Goal: Transaction & Acquisition: Book appointment/travel/reservation

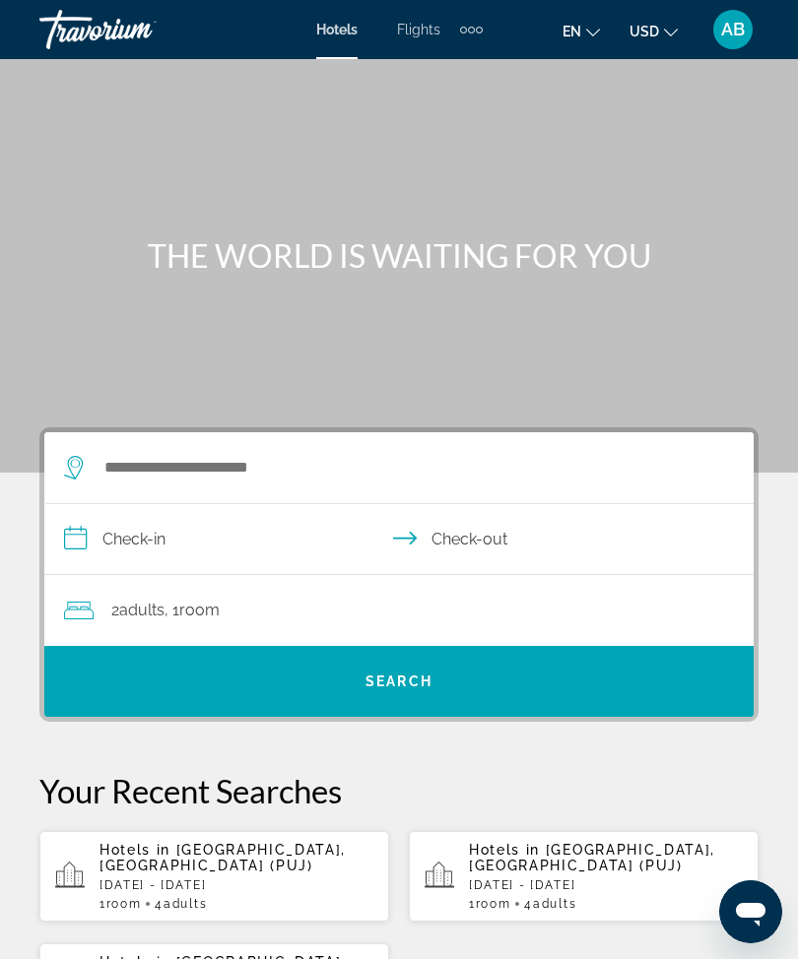
click at [465, 41] on div "Extra navigation items" at bounding box center [471, 30] width 23 height 30
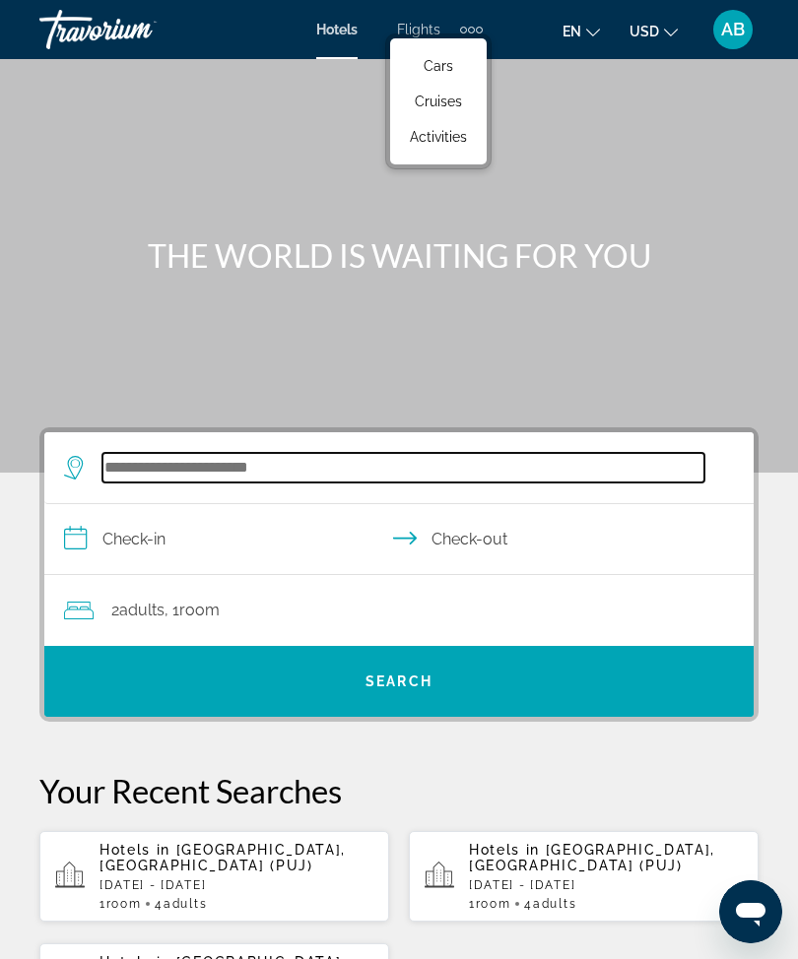
click at [241, 472] on input "Search hotel destination" at bounding box center [403, 468] width 602 height 30
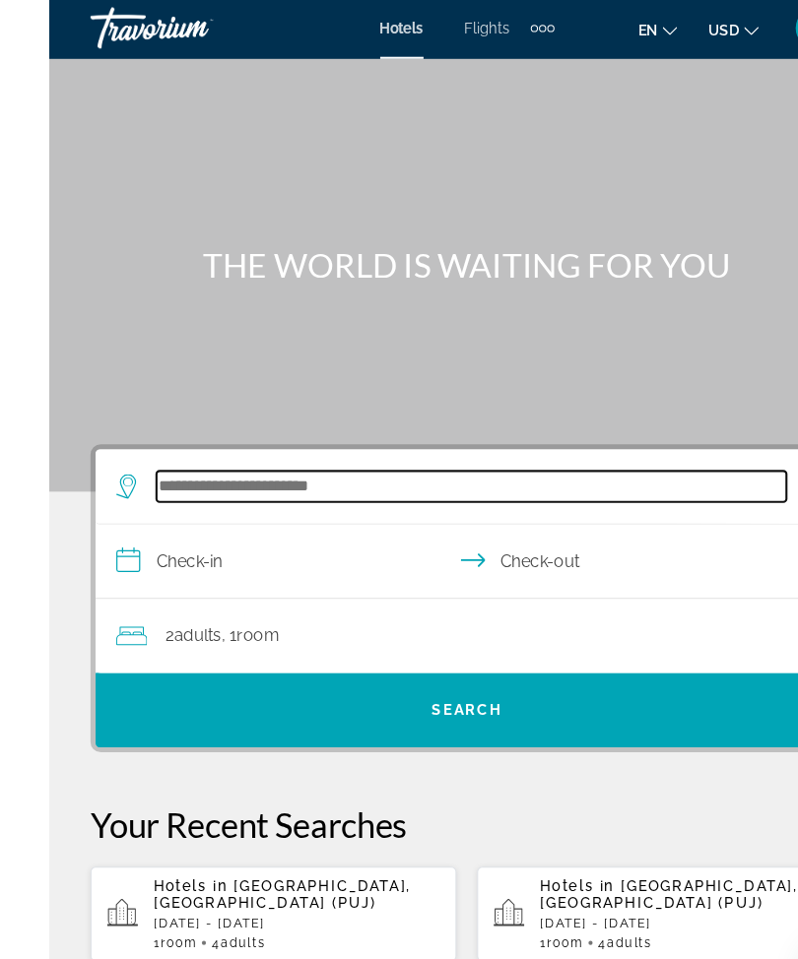
scroll to position [3, 0]
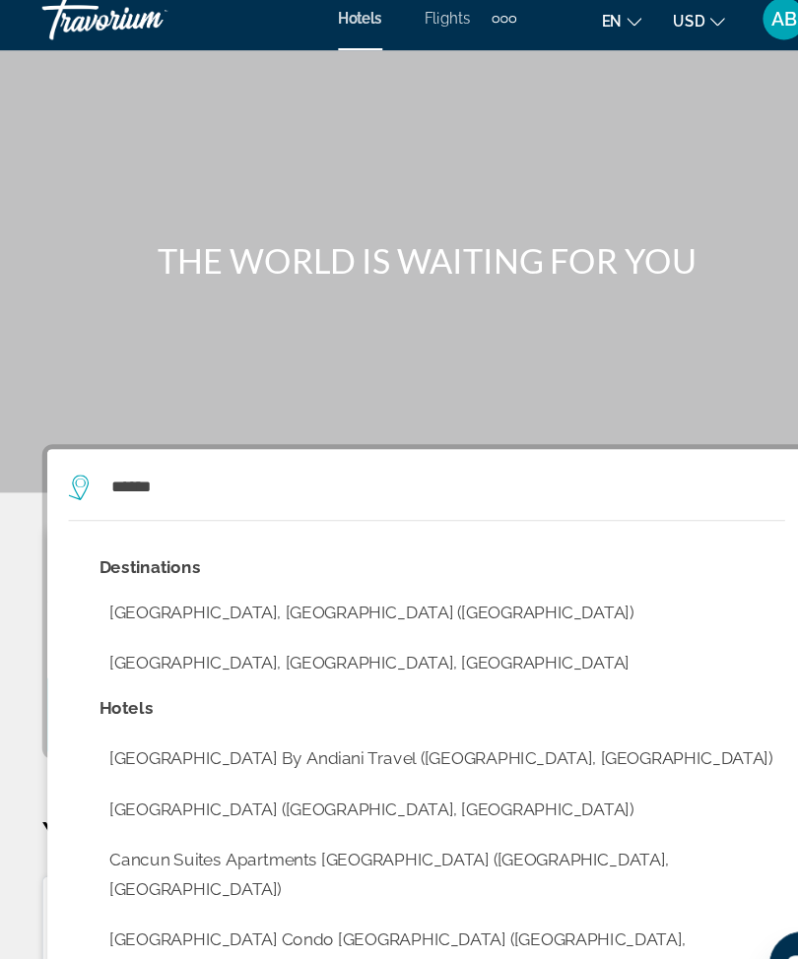
click at [221, 578] on button "[GEOGRAPHIC_DATA], [GEOGRAPHIC_DATA] ([GEOGRAPHIC_DATA])" at bounding box center [413, 581] width 641 height 37
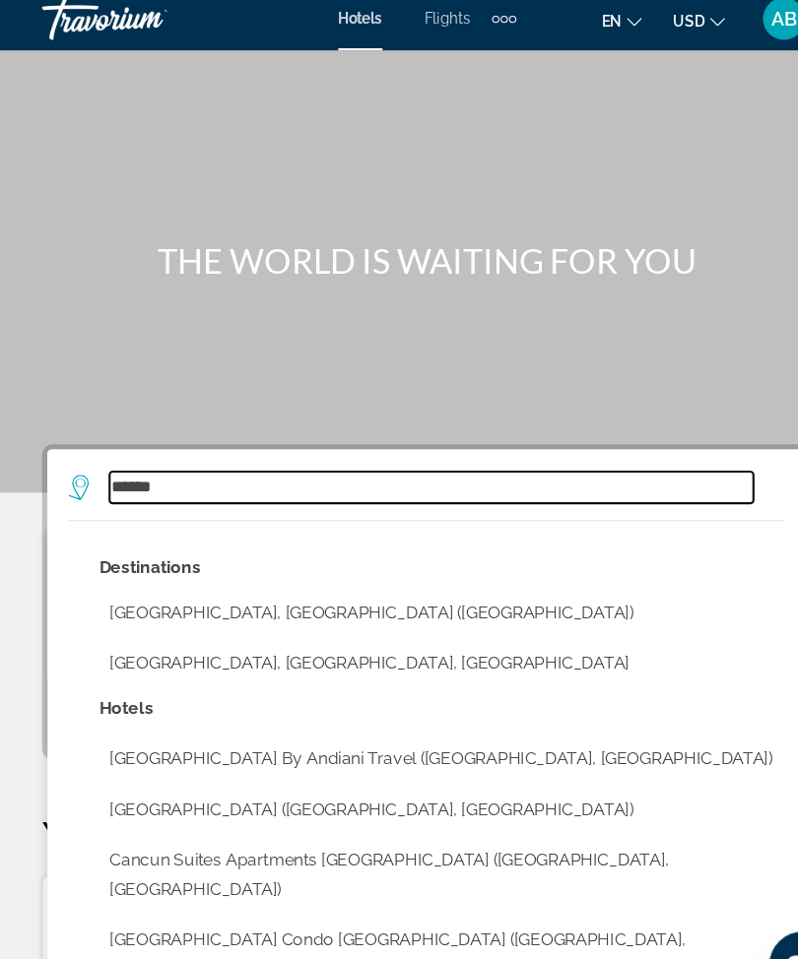
type input "**********"
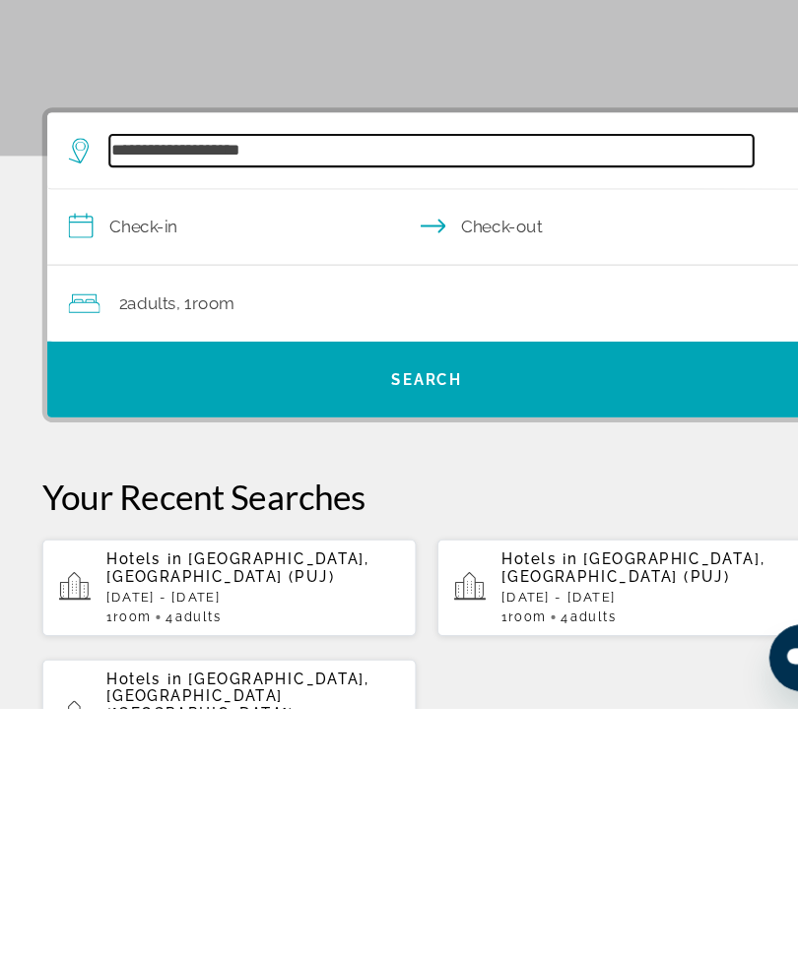
scroll to position [66, 0]
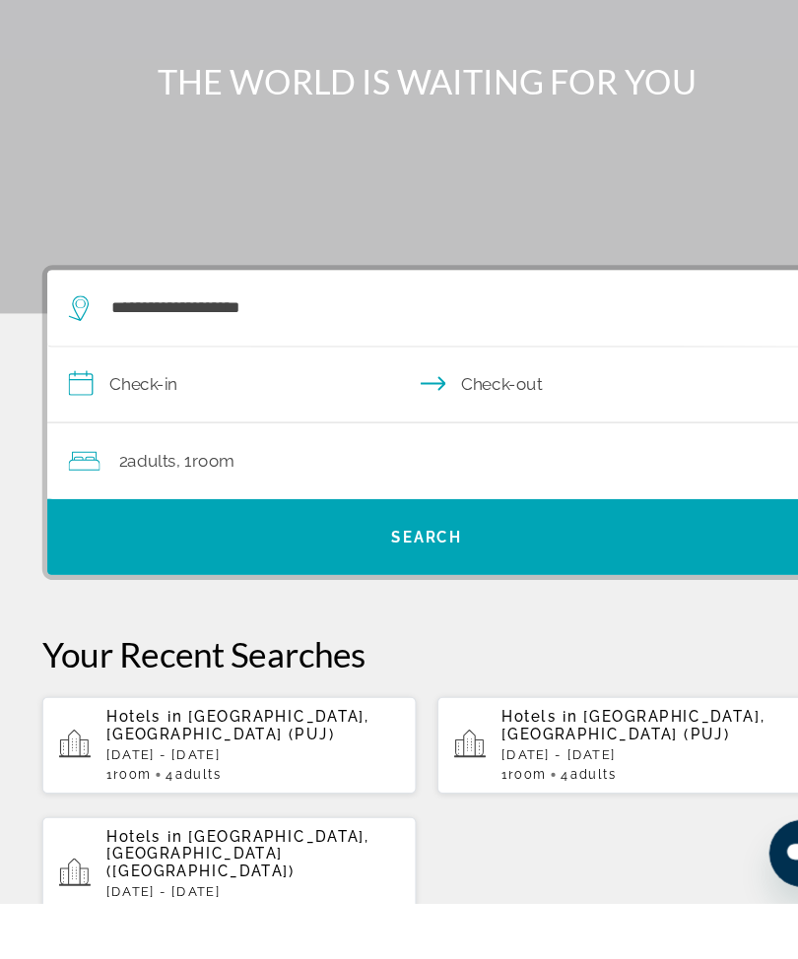
click at [75, 438] on input "**********" at bounding box center [402, 476] width 717 height 76
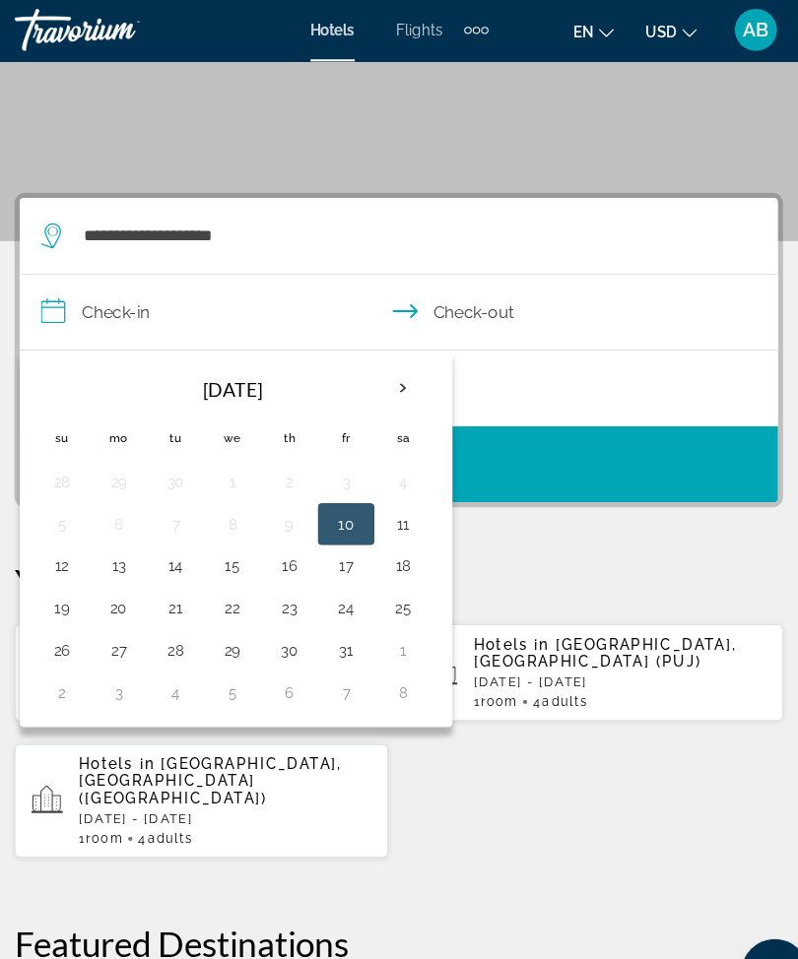
scroll to position [243, 0]
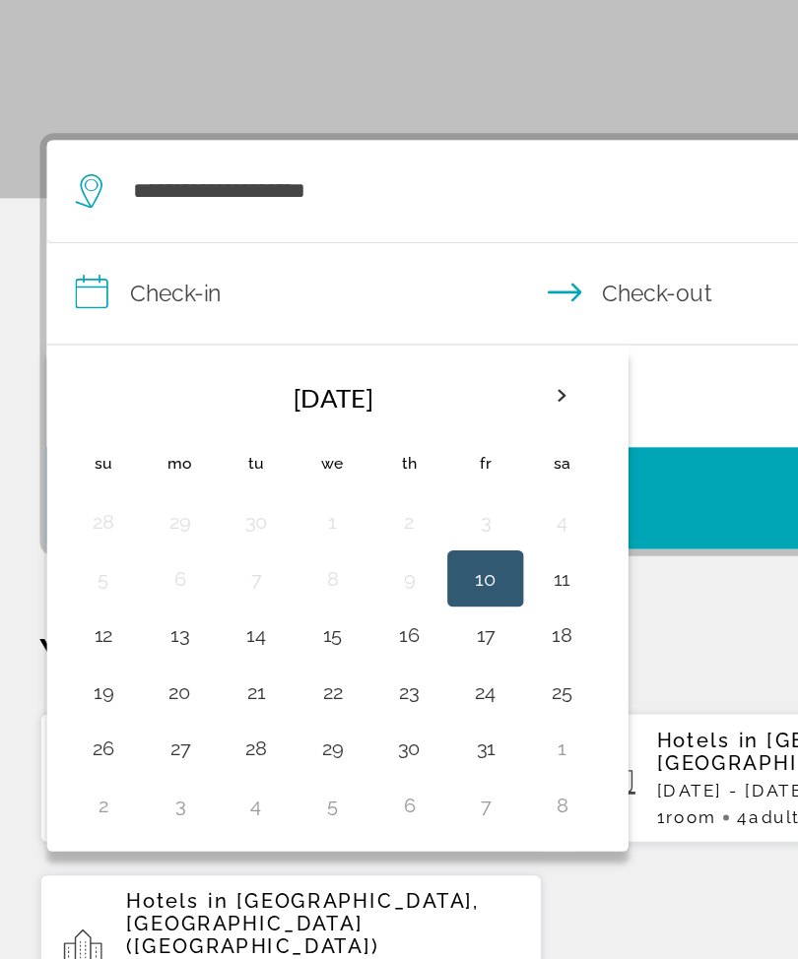
click at [380, 346] on th "Next month" at bounding box center [402, 367] width 53 height 43
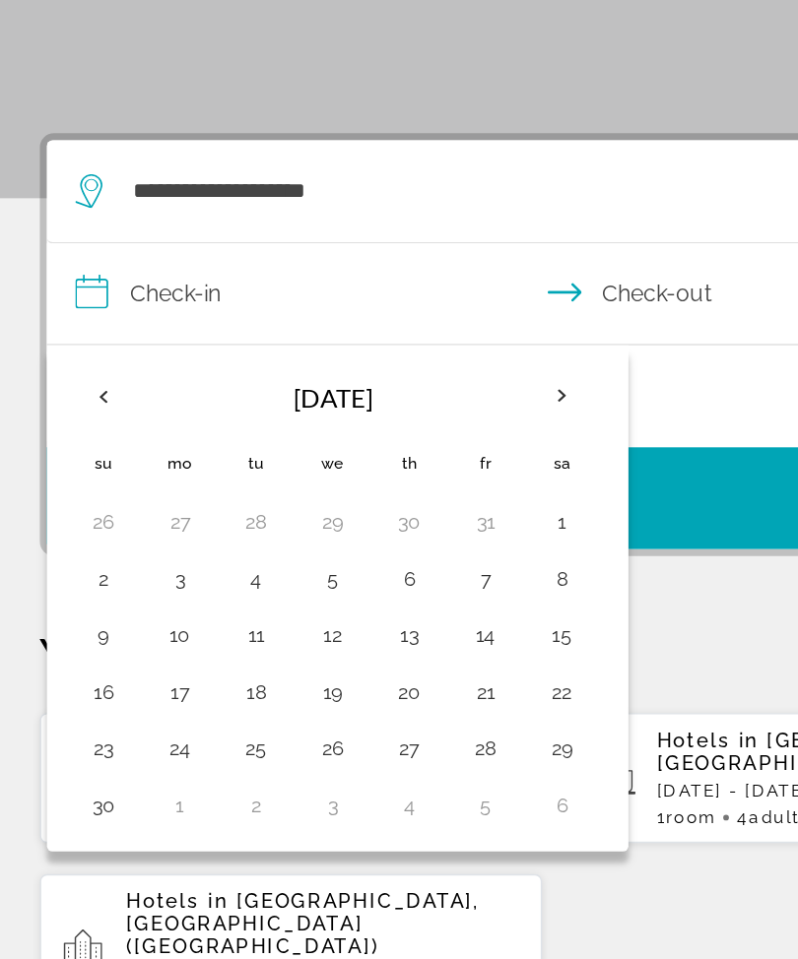
click at [394, 346] on th "Next month" at bounding box center [402, 367] width 53 height 43
click at [405, 346] on th "Next month" at bounding box center [402, 367] width 53 height 43
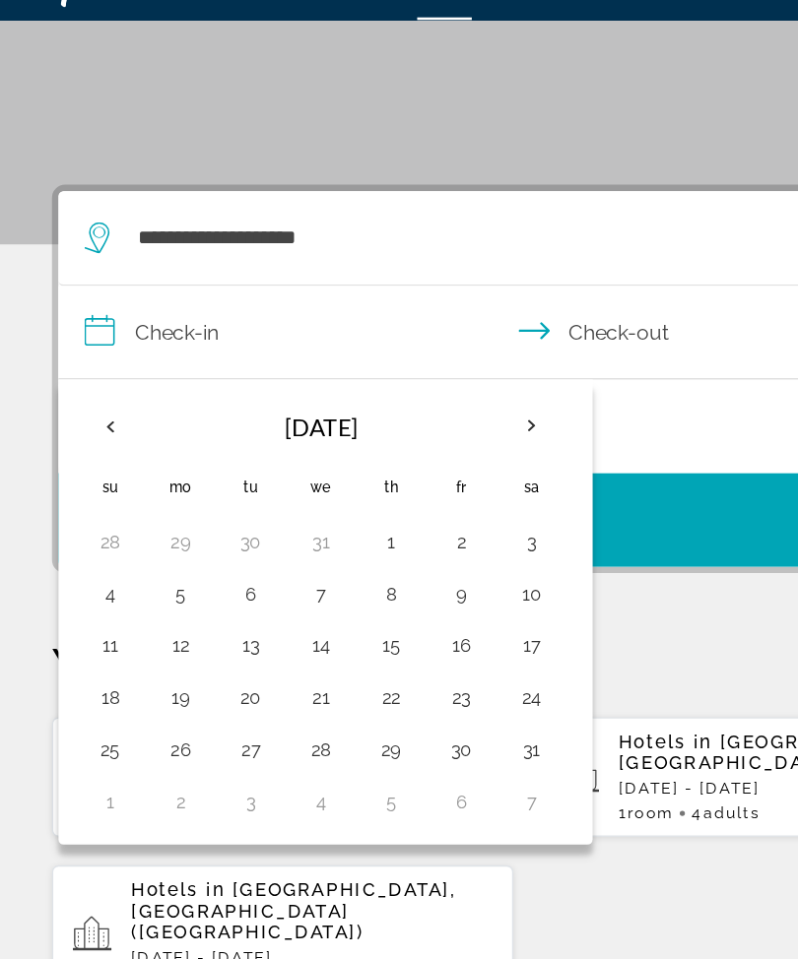
click at [399, 346] on th "Next month" at bounding box center [402, 367] width 53 height 43
click at [86, 346] on th "Previous month" at bounding box center [83, 367] width 53 height 43
click at [82, 346] on th "Previous month" at bounding box center [83, 367] width 53 height 43
click at [93, 346] on th "Previous month" at bounding box center [83, 367] width 53 height 43
click at [85, 346] on th "Previous month" at bounding box center [83, 367] width 53 height 43
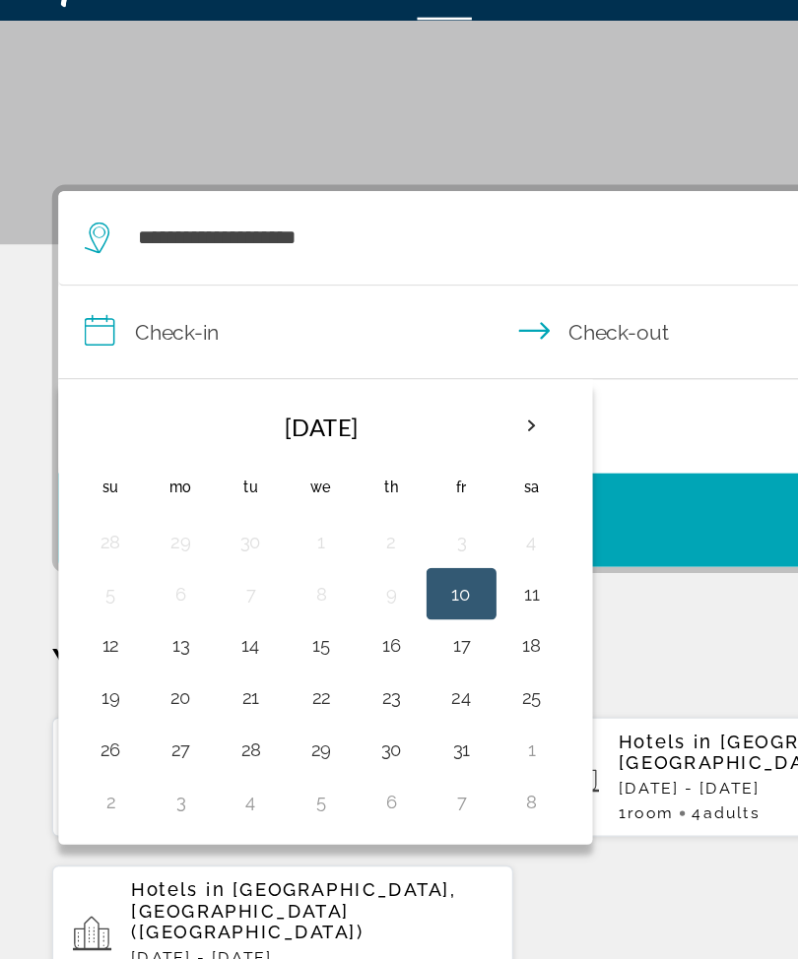
click at [83, 345] on th "Navigation placeholder" at bounding box center [83, 368] width 53 height 47
click at [407, 346] on th "Next month" at bounding box center [402, 367] width 53 height 43
click at [137, 560] on button "17" at bounding box center [137, 574] width 32 height 28
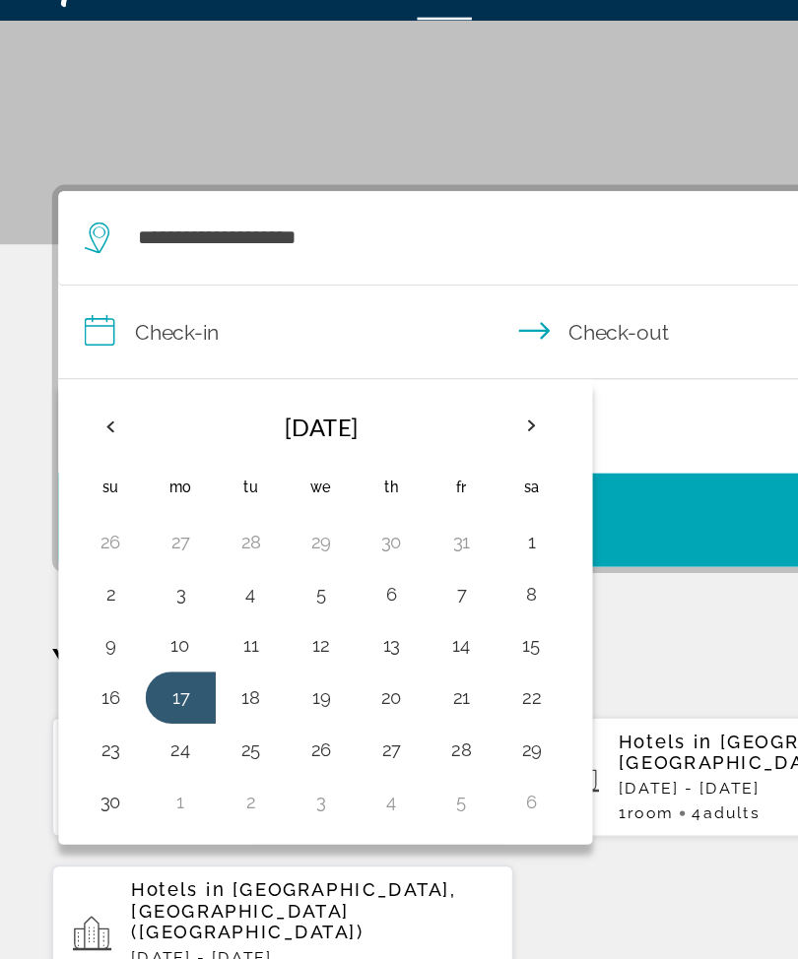
click at [354, 560] on button "21" at bounding box center [350, 574] width 32 height 28
type input "**********"
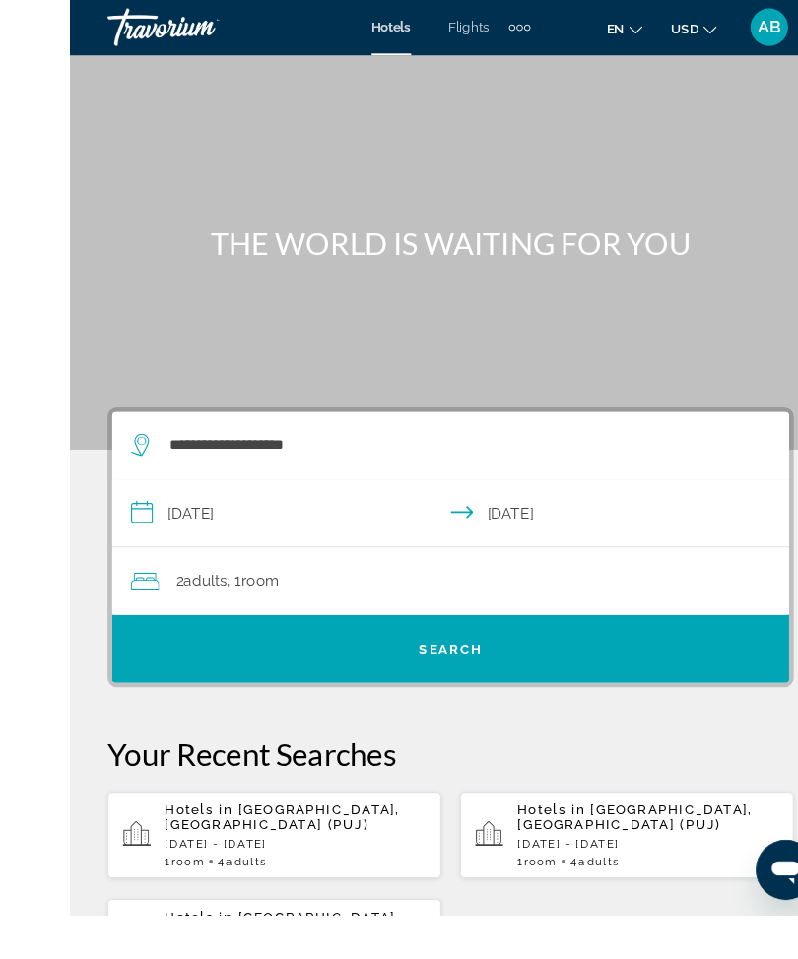
scroll to position [0, 0]
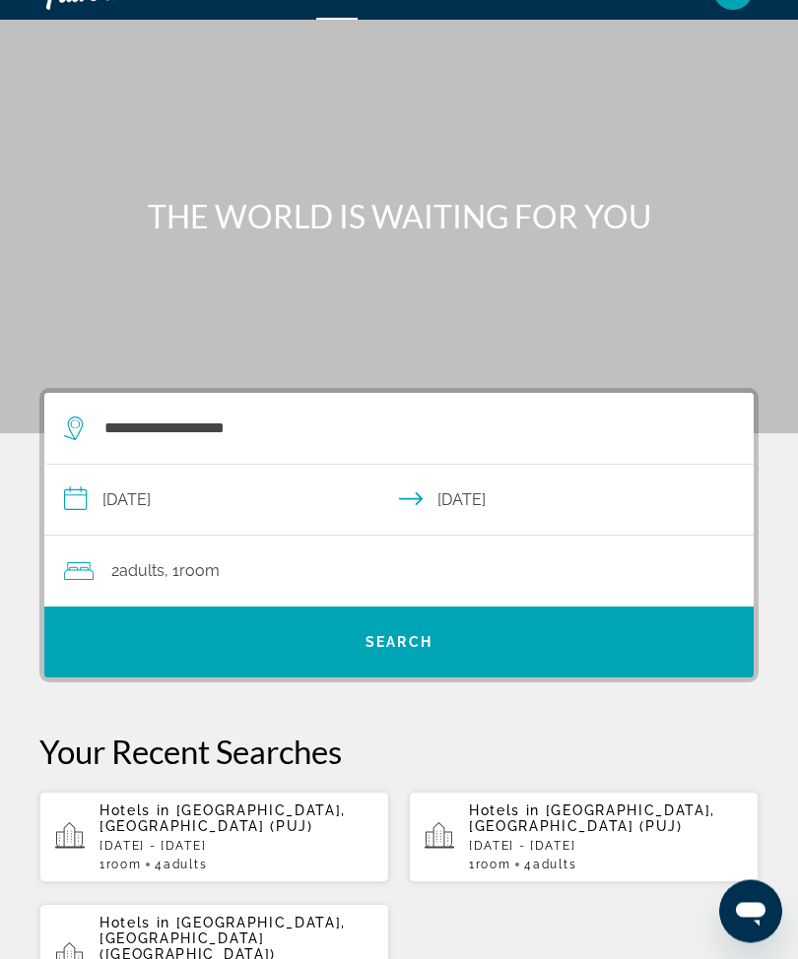
click at [422, 567] on div "2 Adult Adults , 1 Room rooms" at bounding box center [409, 573] width 690 height 28
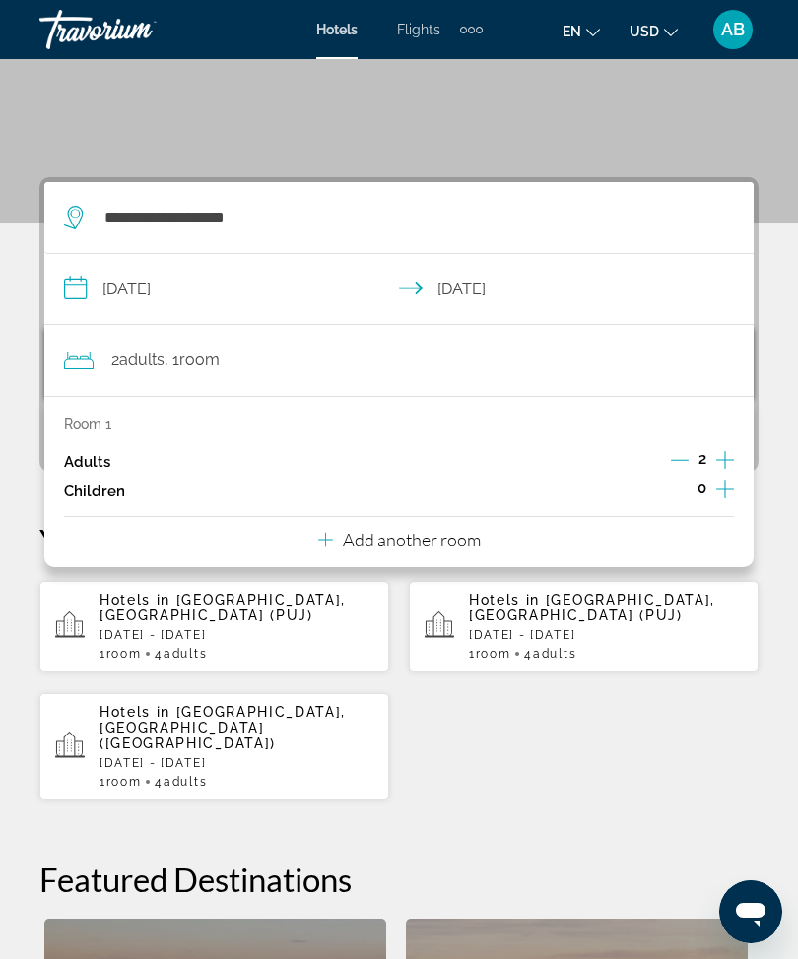
scroll to position [248, 0]
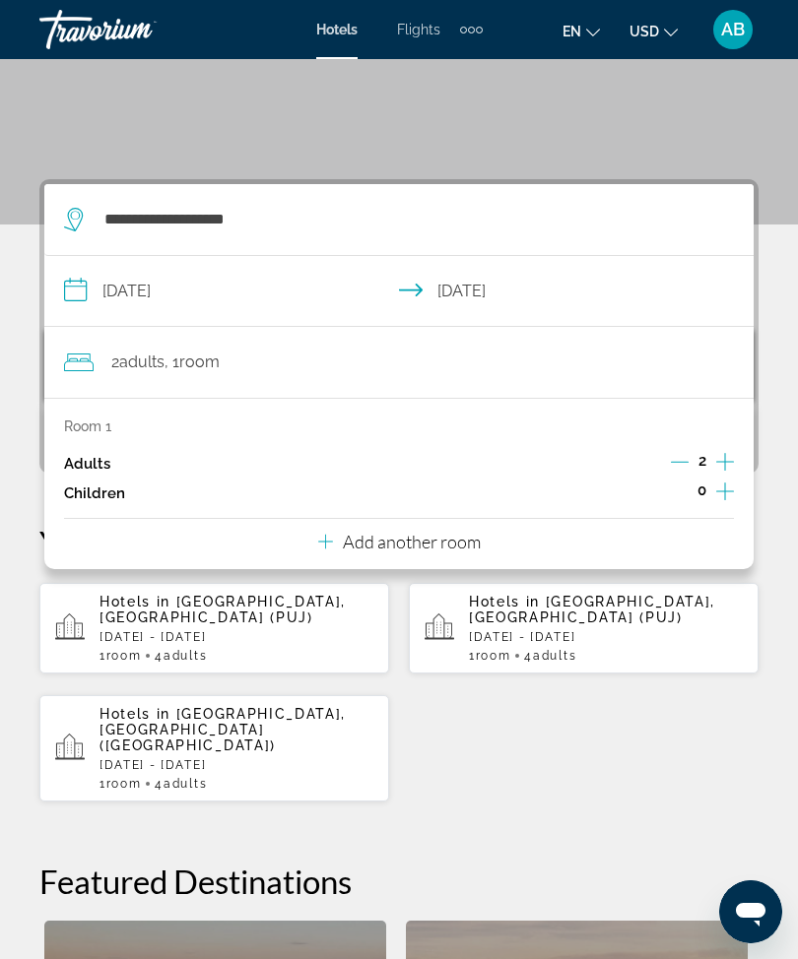
click at [462, 538] on p "Add another room" at bounding box center [412, 542] width 138 height 22
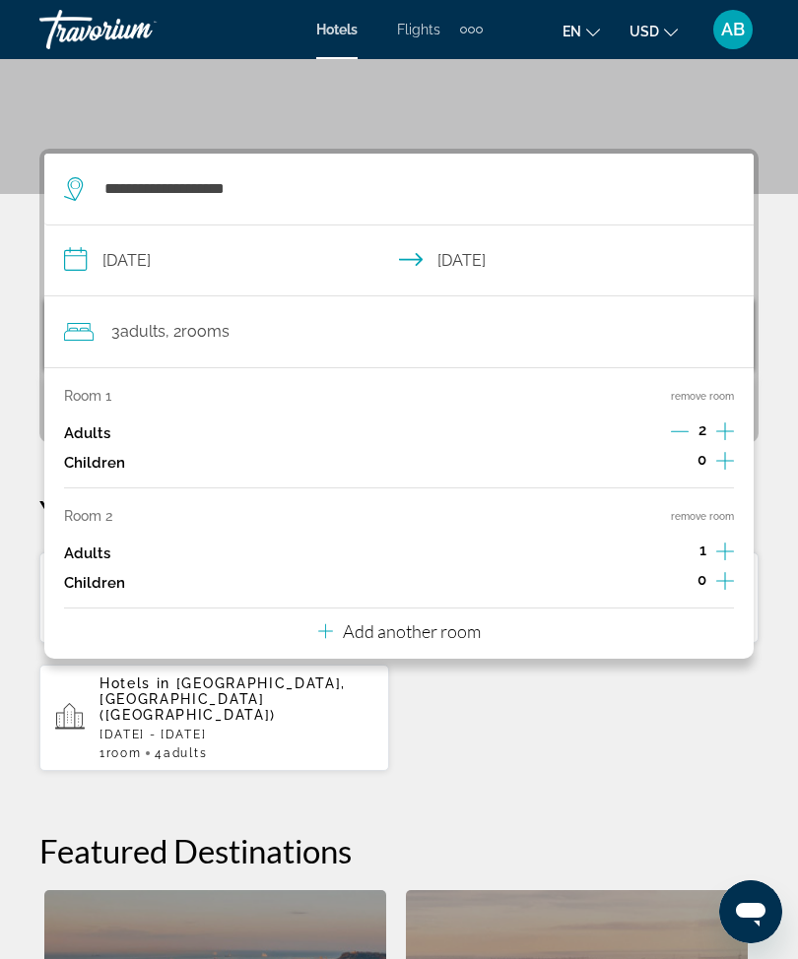
click at [436, 621] on p "Add another room" at bounding box center [412, 632] width 138 height 22
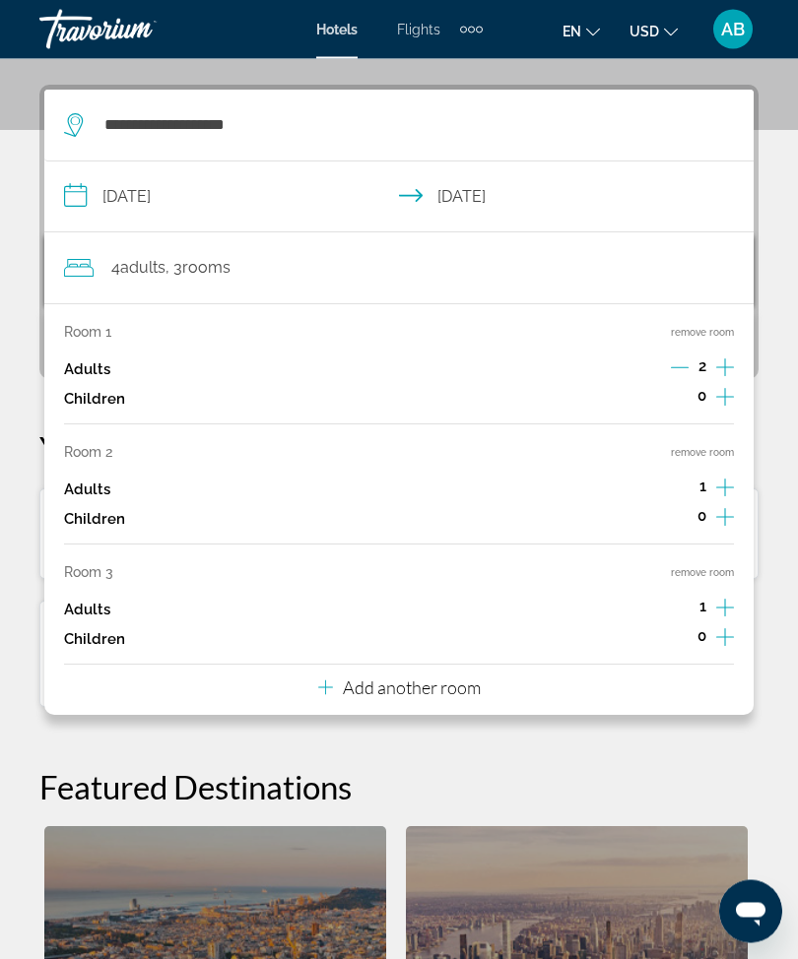
scroll to position [363, 0]
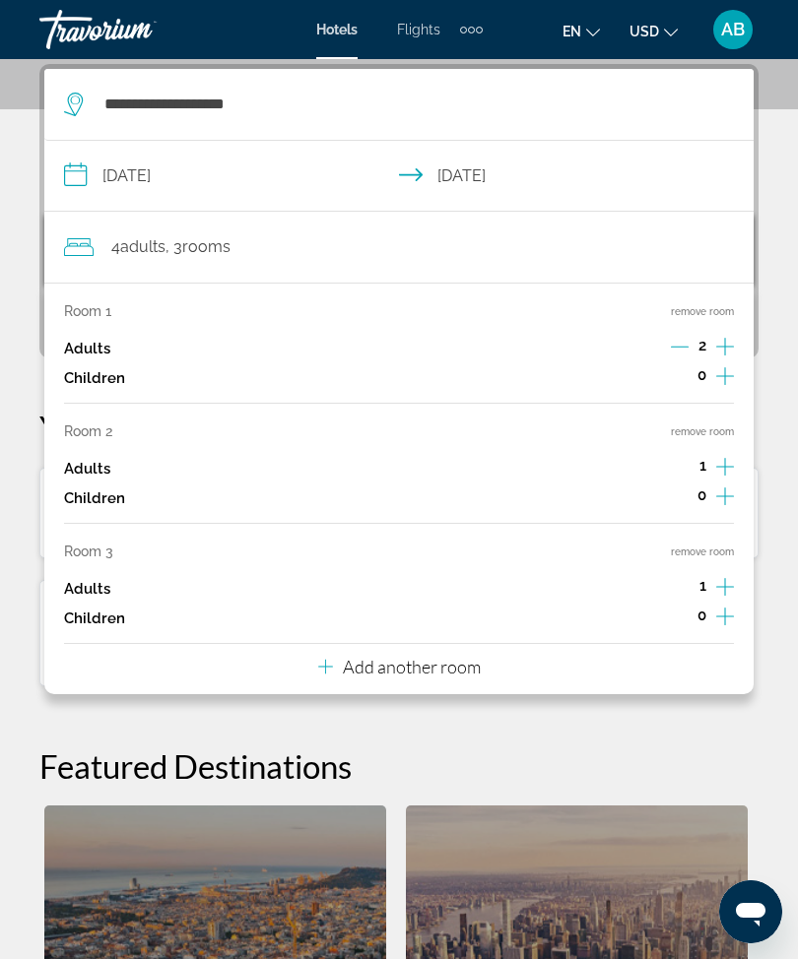
click at [487, 637] on div "Room 1 remove room Adults 2 Children 0 Room 2 remove room Adults 1 Children 0 R…" at bounding box center [398, 489] width 709 height 412
click at [457, 668] on button "Add another room" at bounding box center [399, 664] width 163 height 40
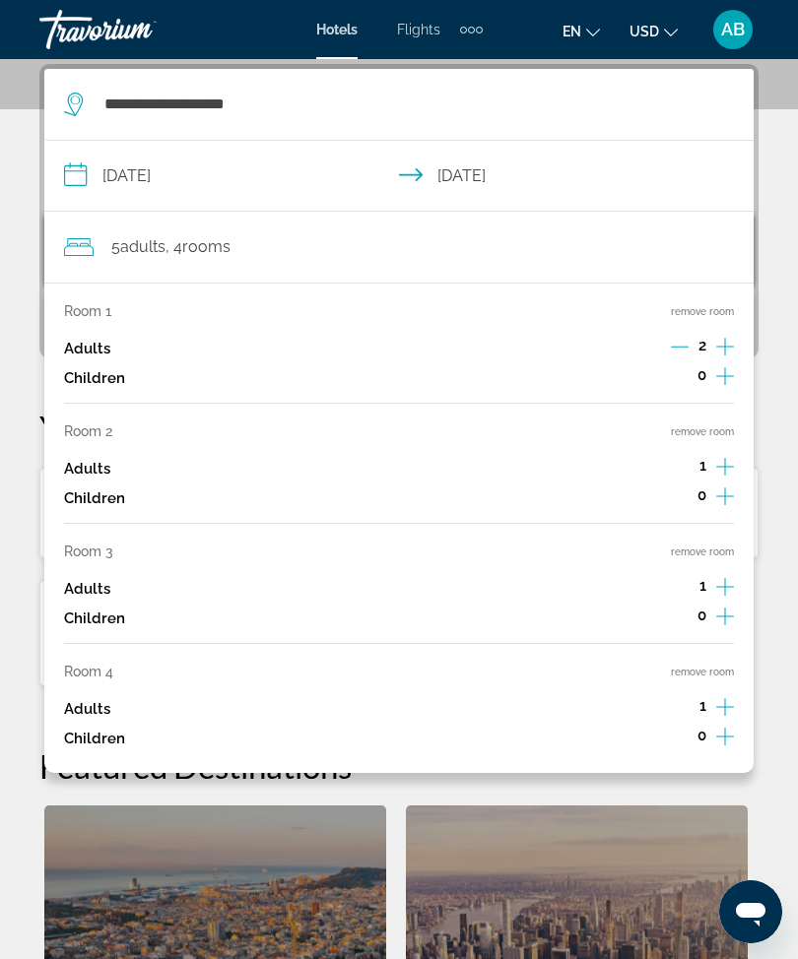
click at [700, 666] on button "remove room" at bounding box center [702, 672] width 63 height 13
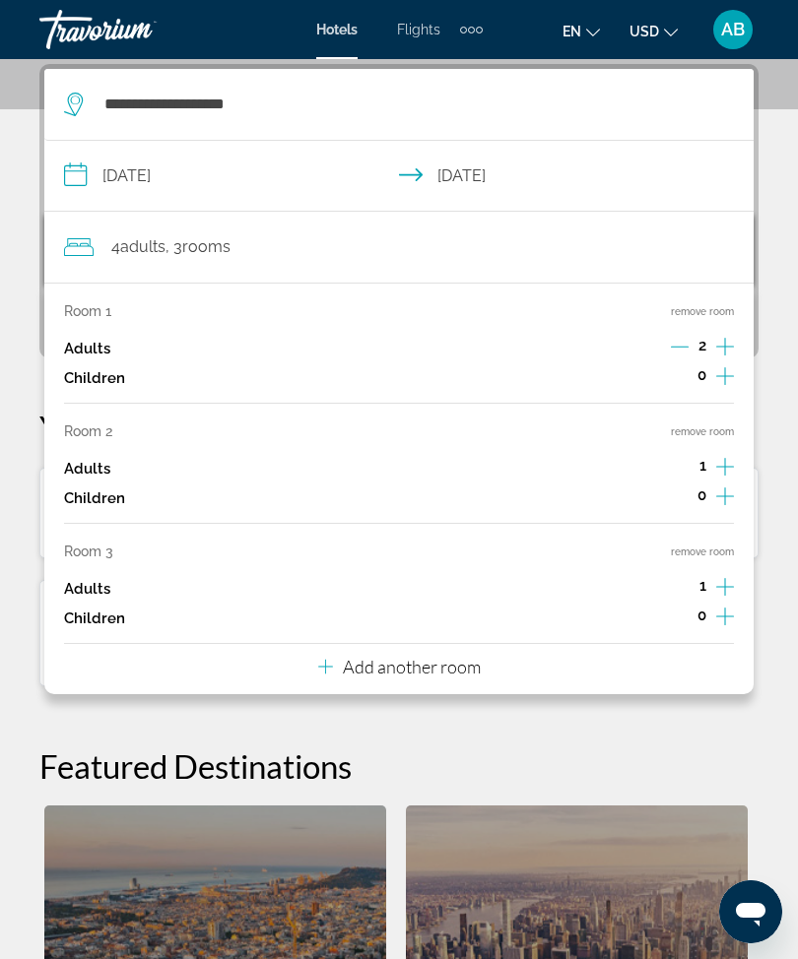
click at [704, 546] on button "remove room" at bounding box center [702, 552] width 63 height 13
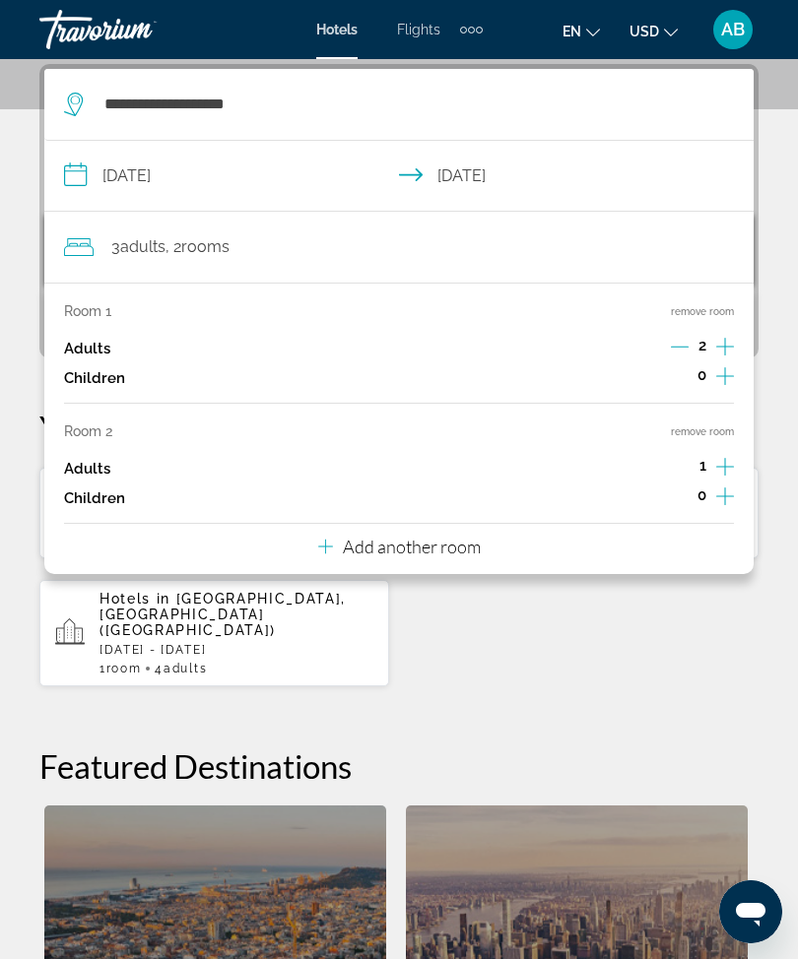
click at [726, 430] on button "remove room" at bounding box center [702, 432] width 63 height 13
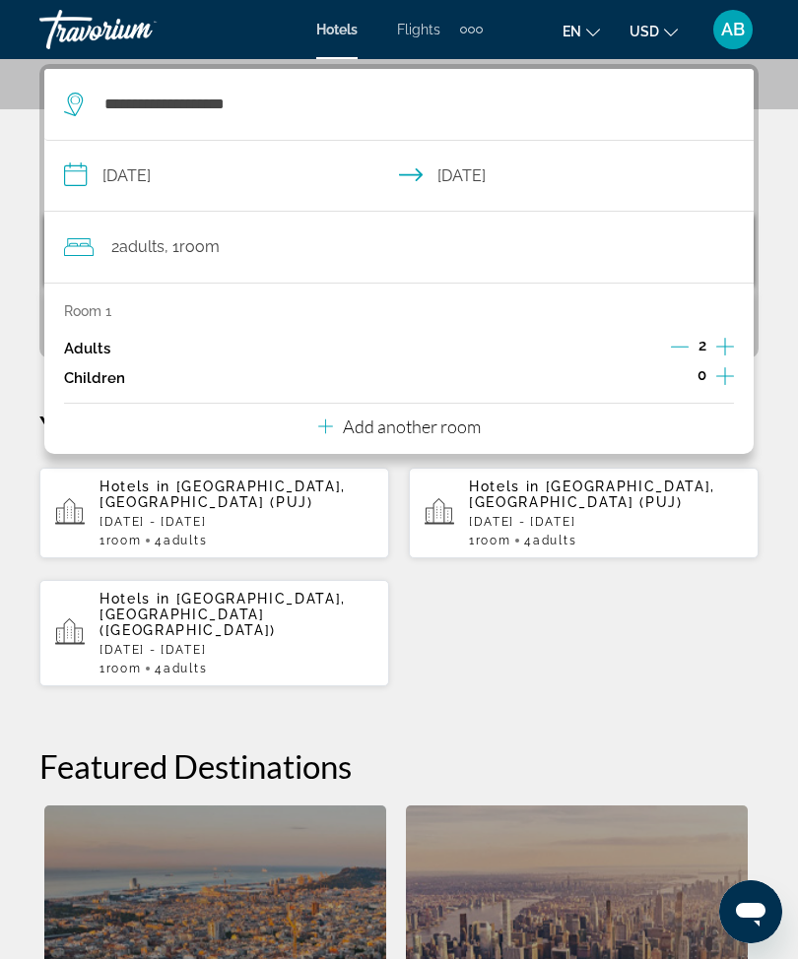
click at [20, 250] on div "**********" at bounding box center [399, 664] width 798 height 1201
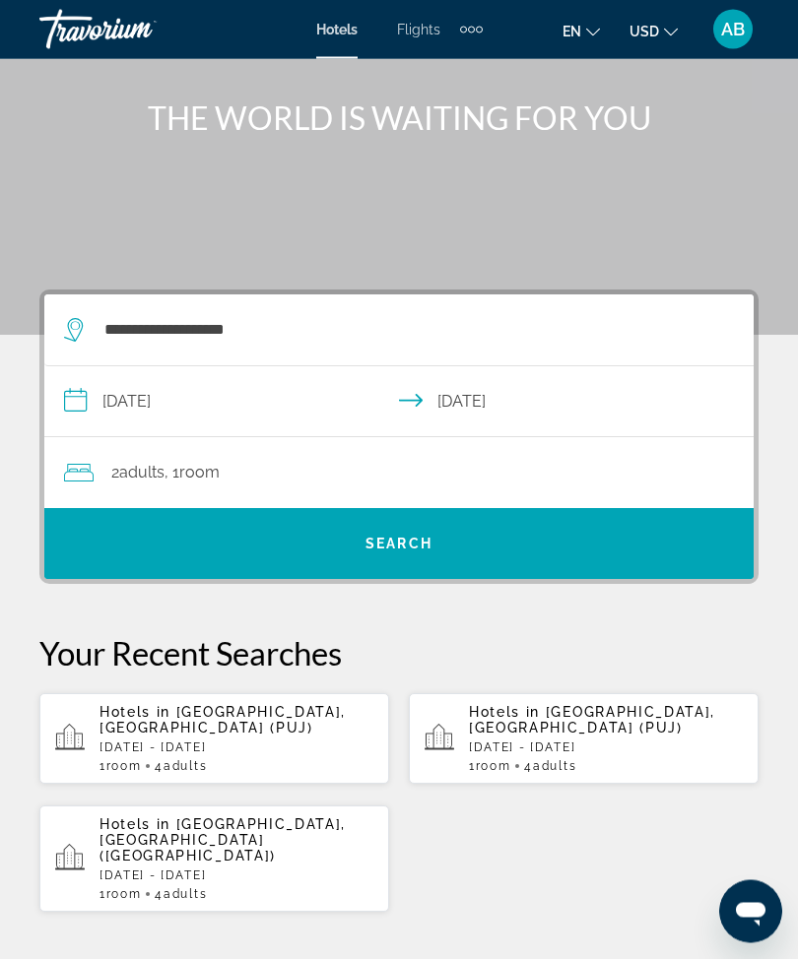
scroll to position [124, 0]
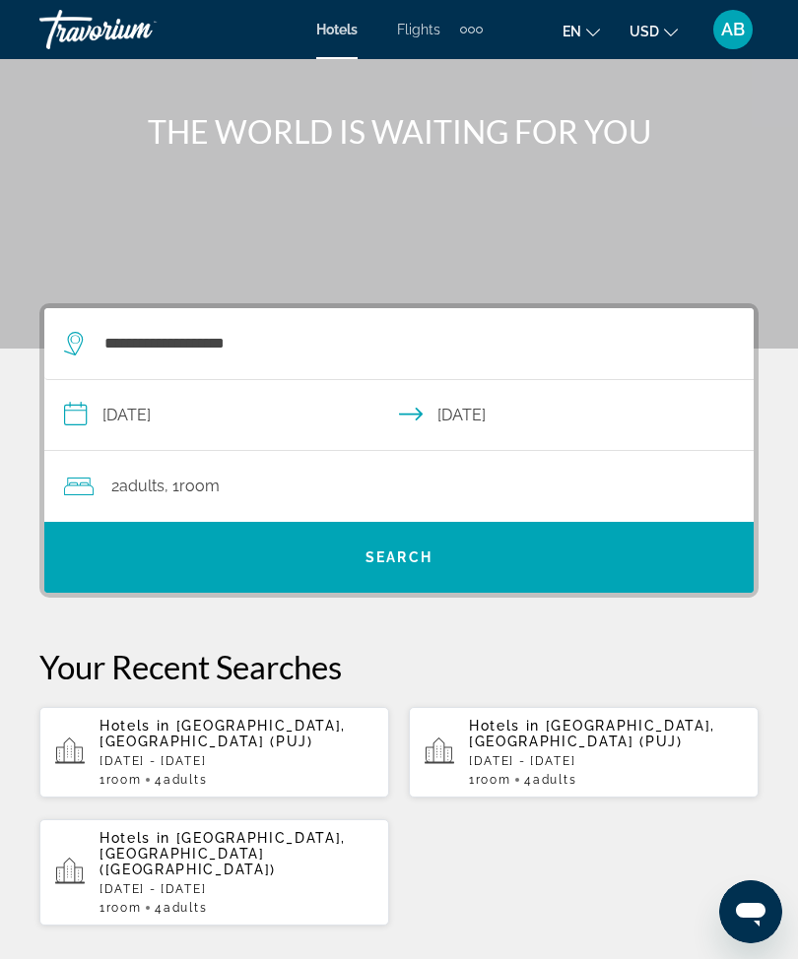
click at [427, 560] on span "Search" at bounding box center [398, 558] width 67 height 16
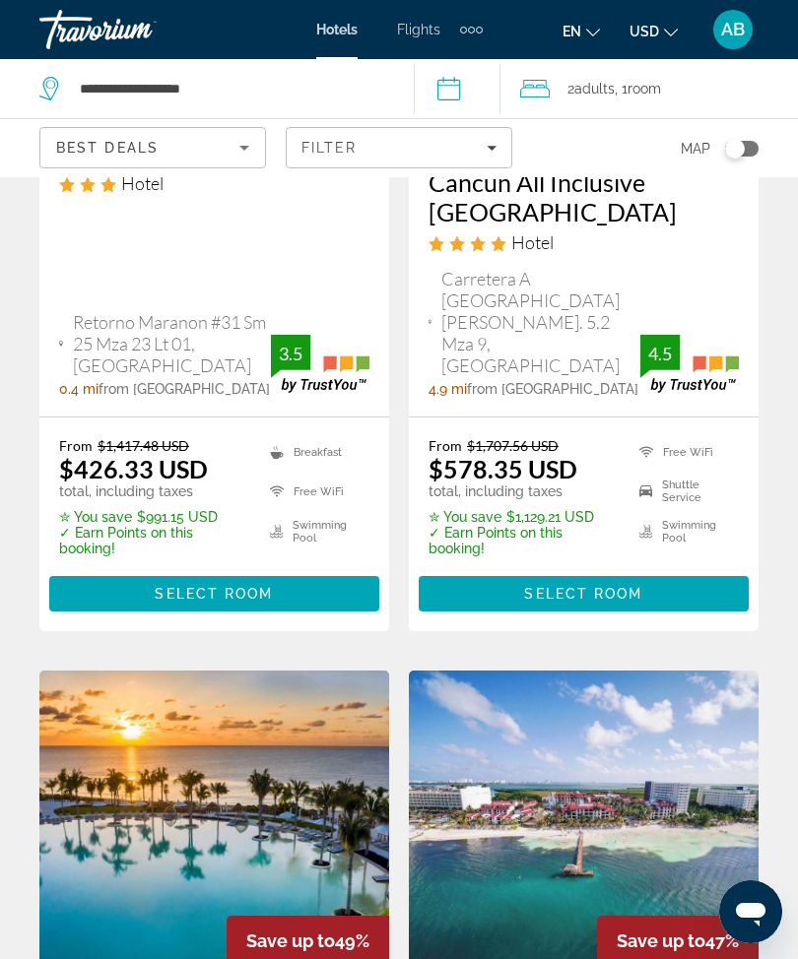
click at [498, 134] on span "Filters" at bounding box center [399, 147] width 225 height 47
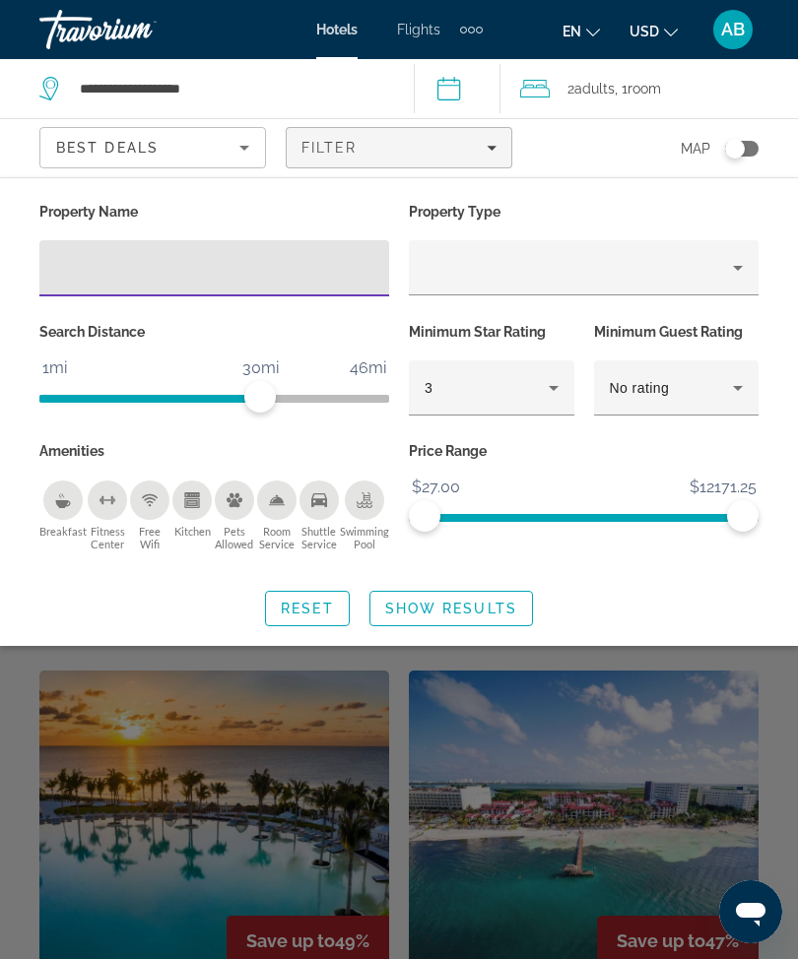
scroll to position [442, 0]
click at [136, 277] on input "Hotel Filters" at bounding box center [214, 269] width 318 height 24
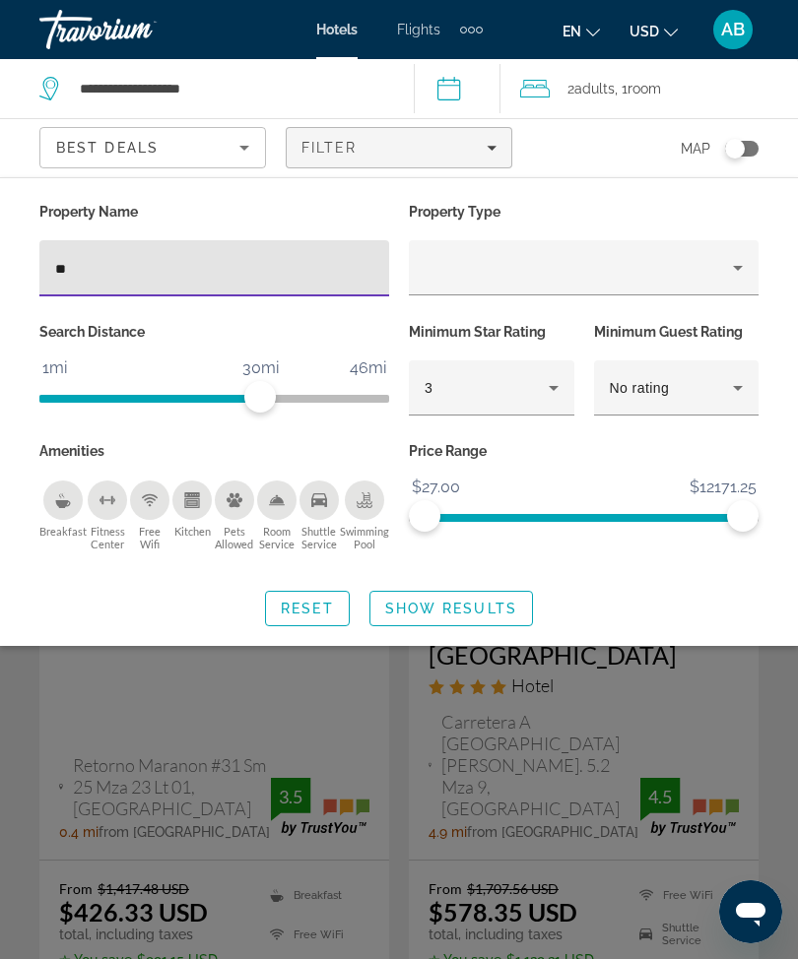
type input "***"
click at [434, 606] on span "Show Results" at bounding box center [451, 609] width 132 height 16
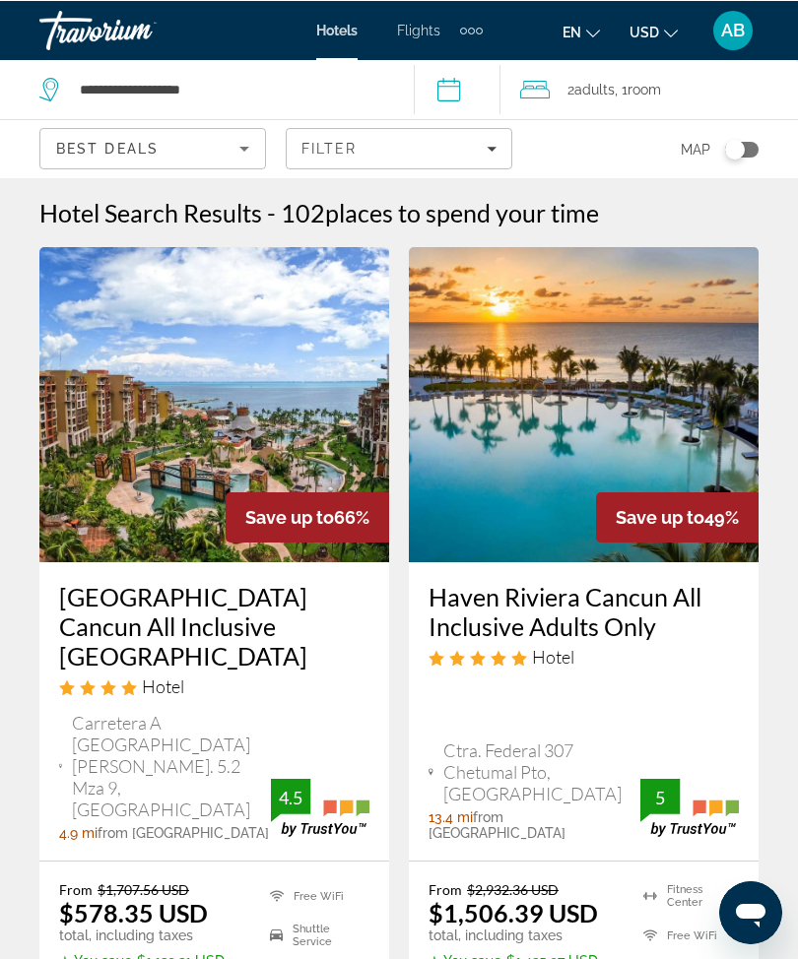
click at [591, 82] on span "Adults" at bounding box center [594, 89] width 40 height 16
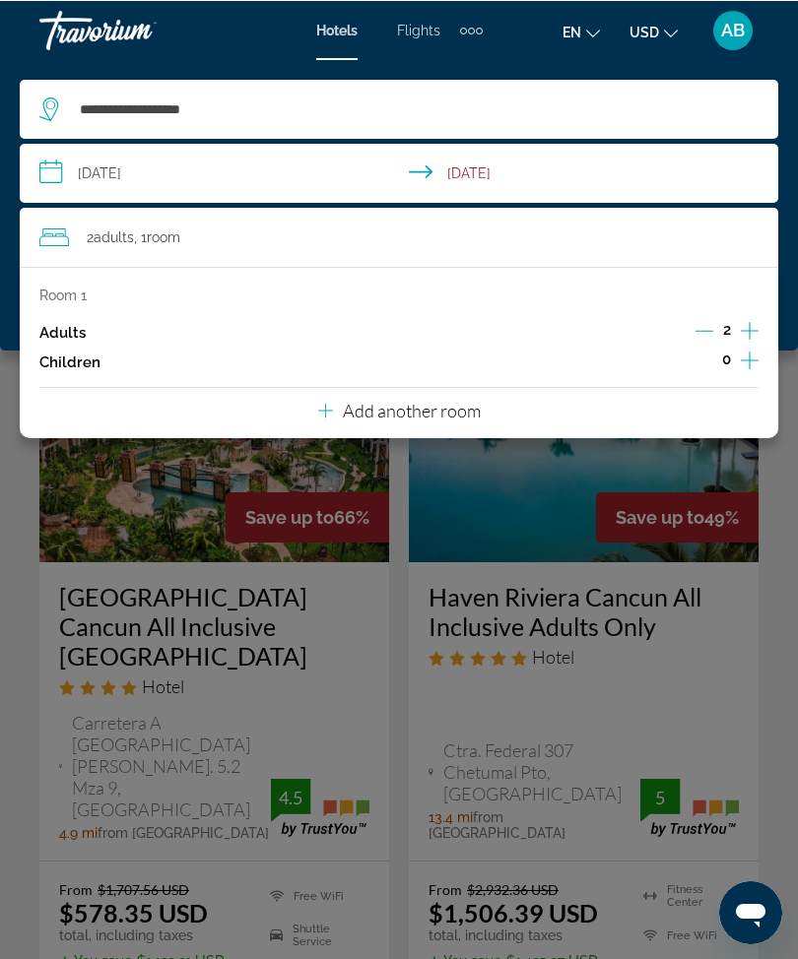
click at [21, 486] on div "Main content" at bounding box center [399, 479] width 798 height 959
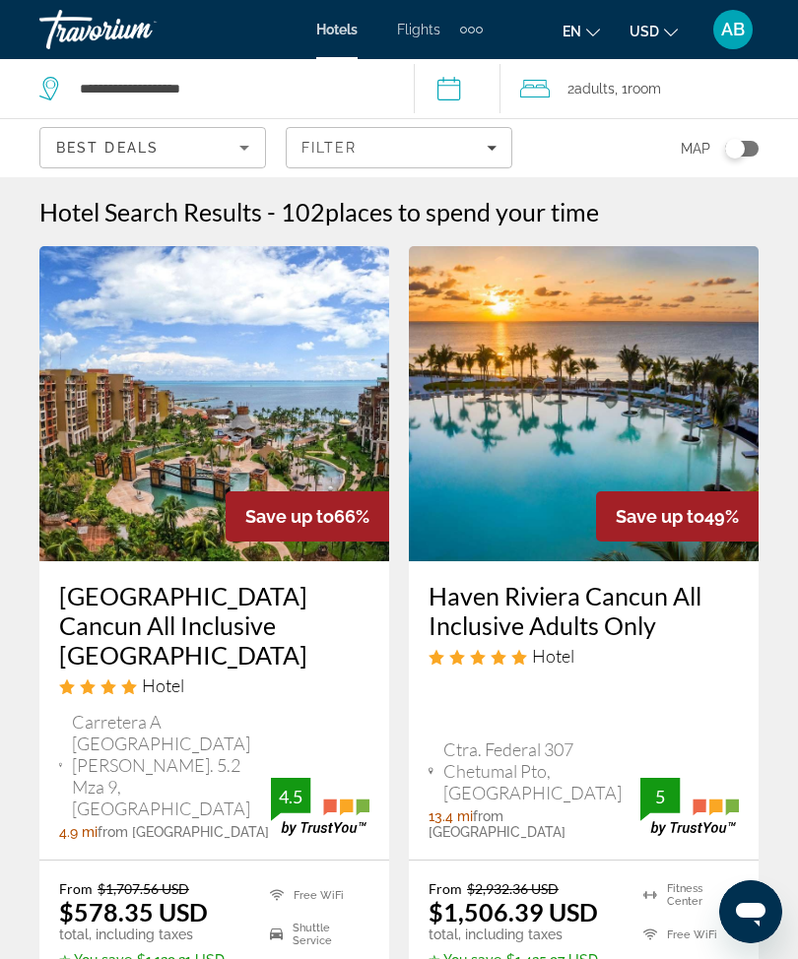
click at [574, 356] on img "Main content" at bounding box center [584, 403] width 350 height 315
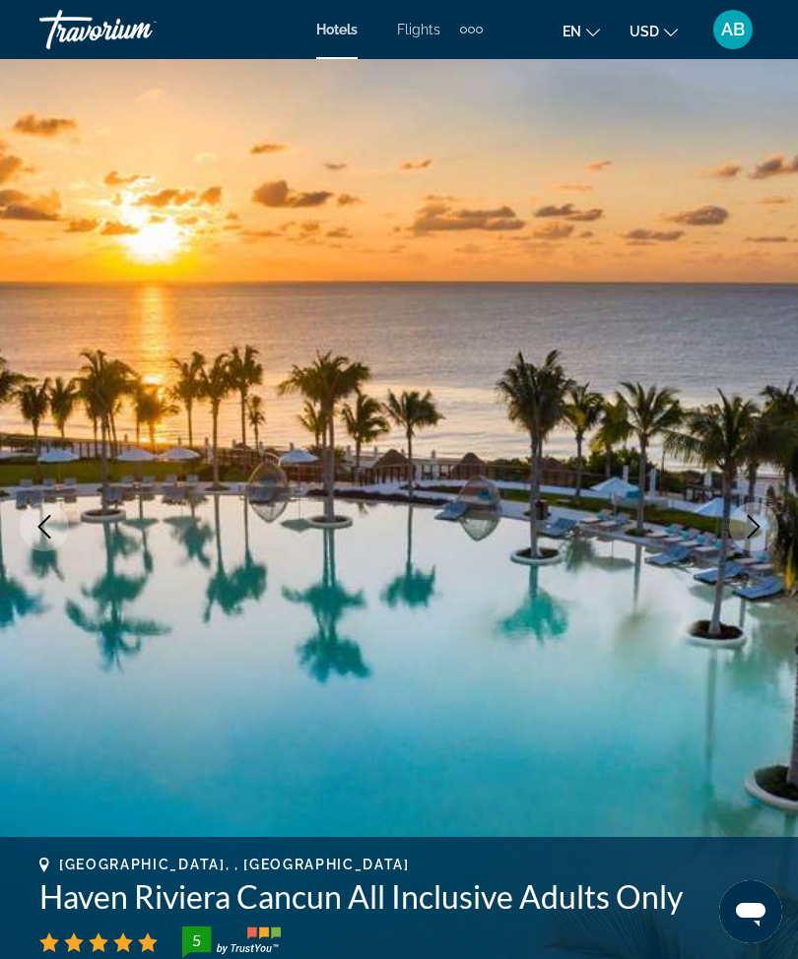
click at [743, 517] on icon "Next image" at bounding box center [754, 527] width 24 height 24
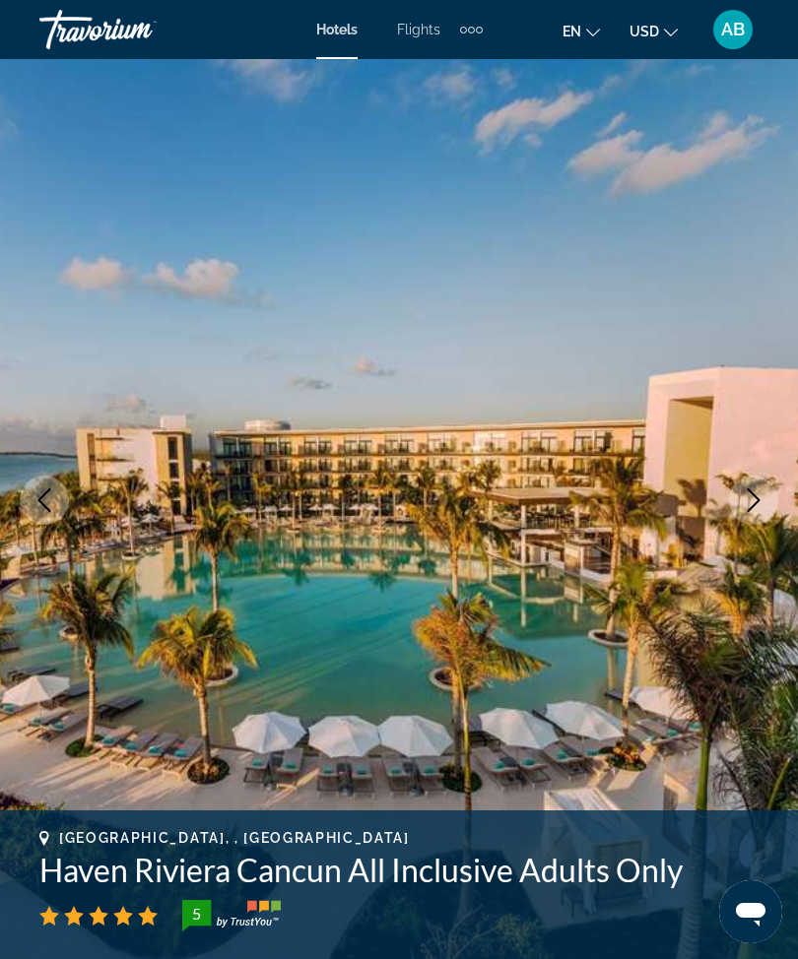
scroll to position [15, 0]
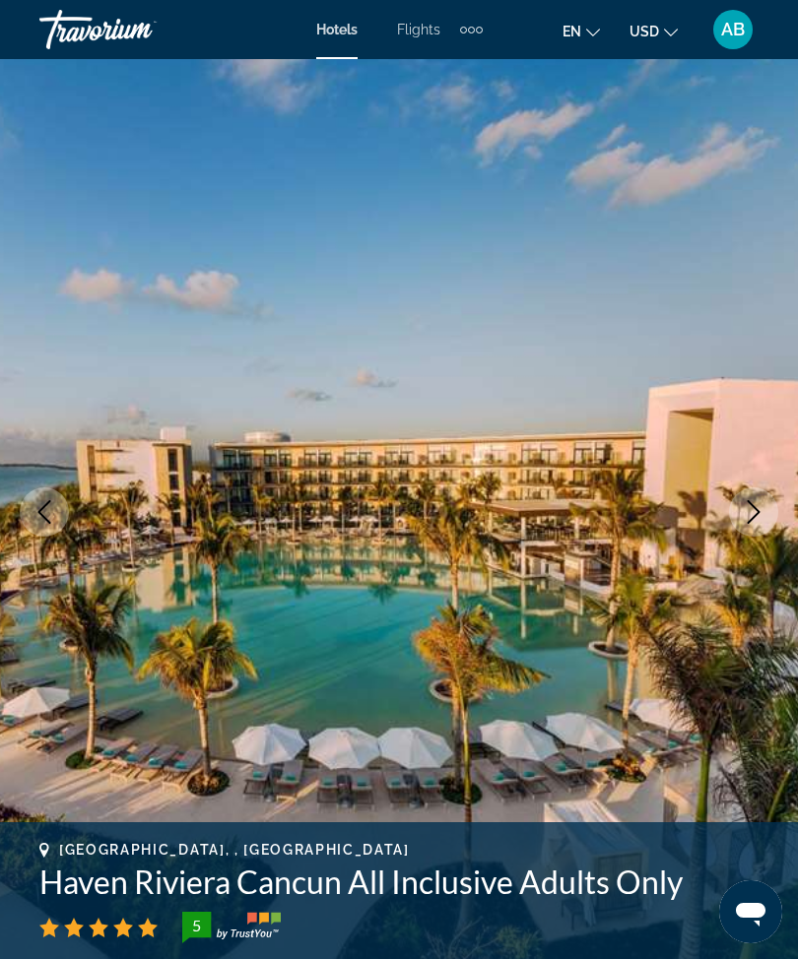
click at [763, 503] on icon "Next image" at bounding box center [754, 512] width 24 height 24
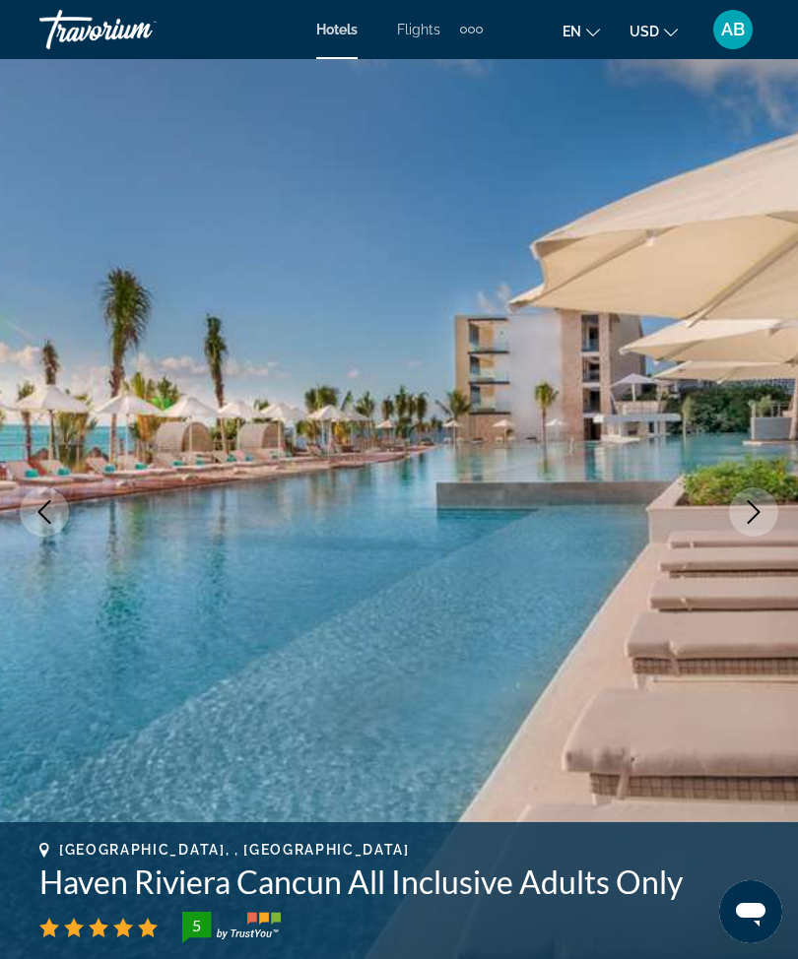
click at [748, 515] on icon "Next image" at bounding box center [754, 512] width 24 height 24
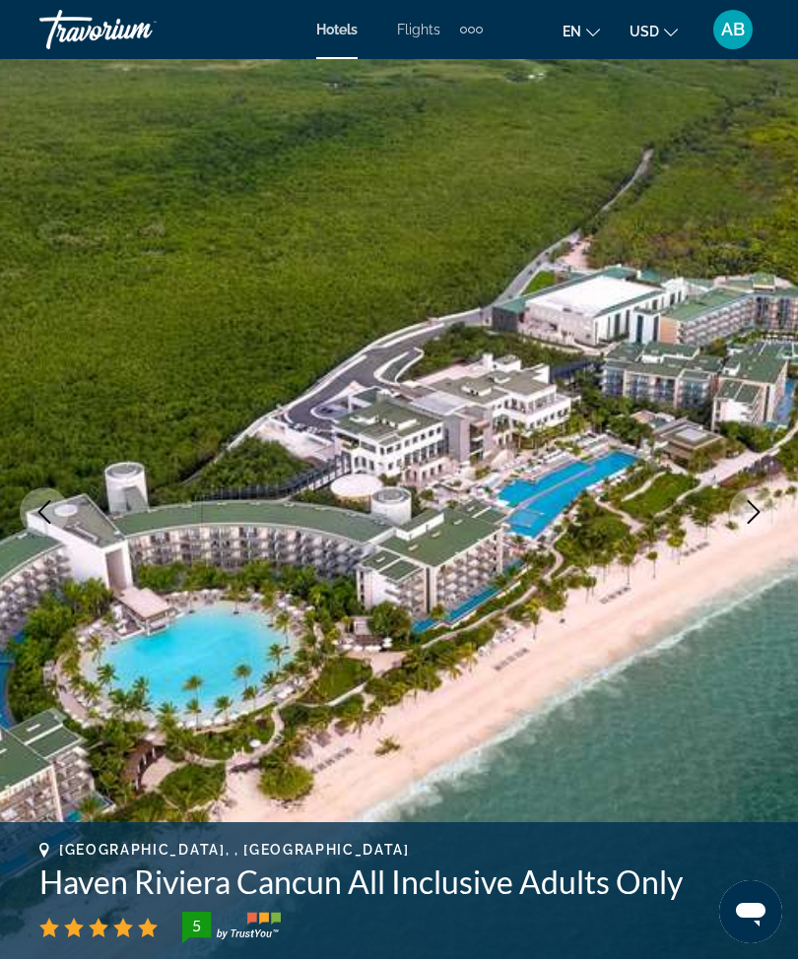
click at [760, 512] on icon "Next image" at bounding box center [754, 512] width 24 height 24
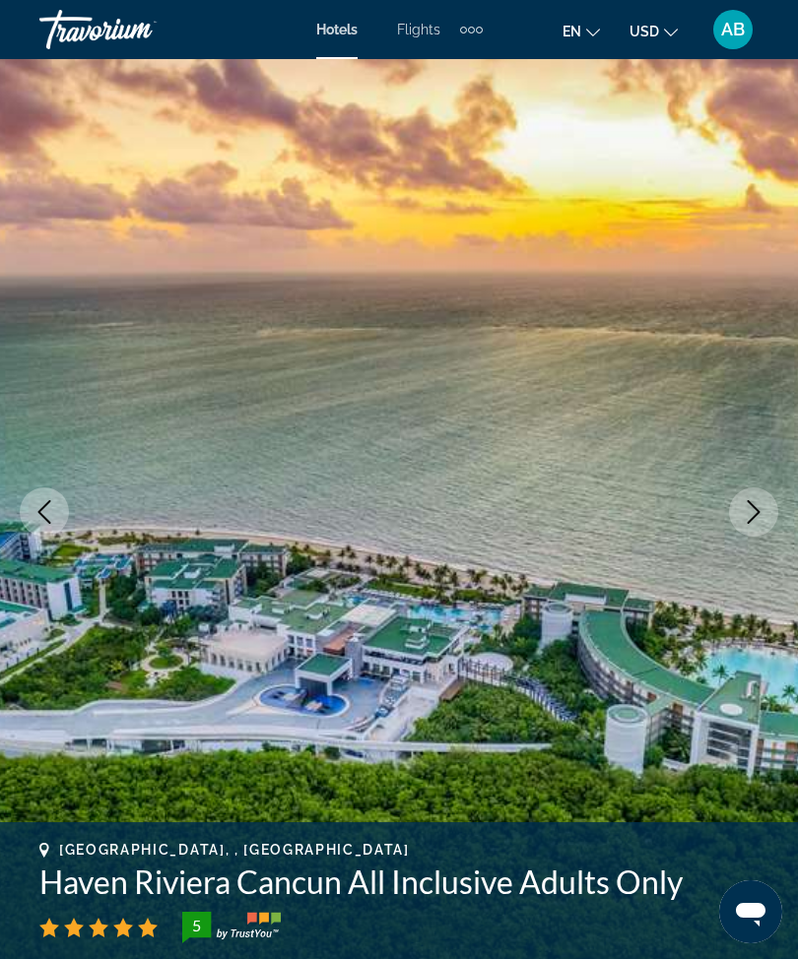
click at [742, 523] on icon "Next image" at bounding box center [754, 512] width 24 height 24
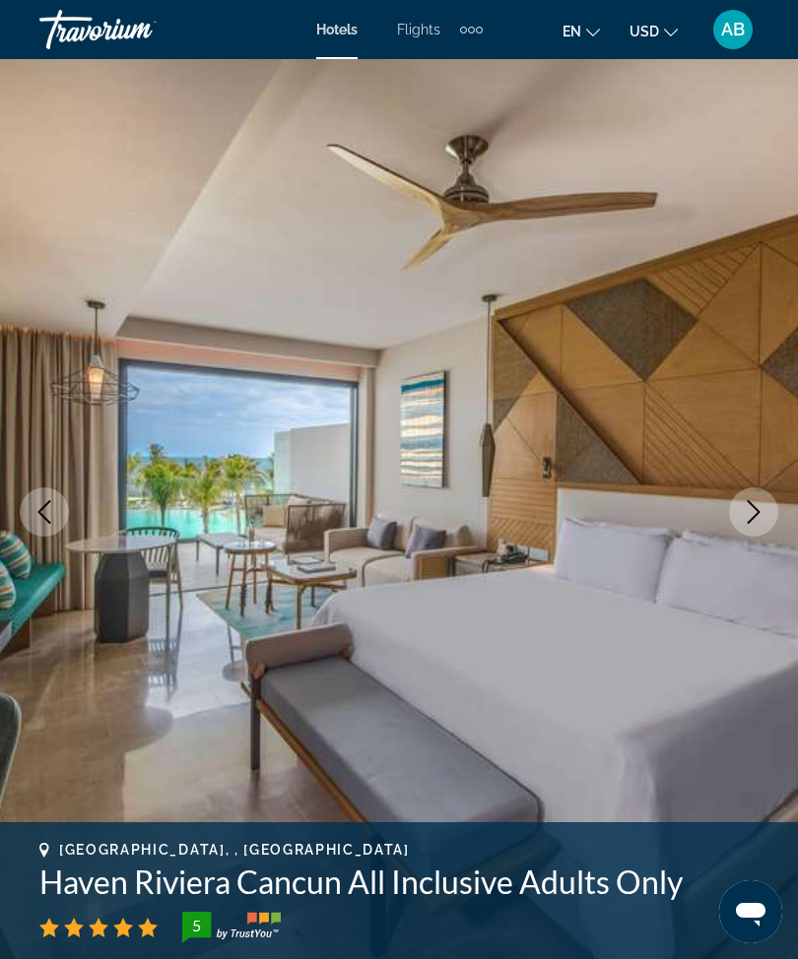
click at [758, 508] on icon "Next image" at bounding box center [754, 512] width 24 height 24
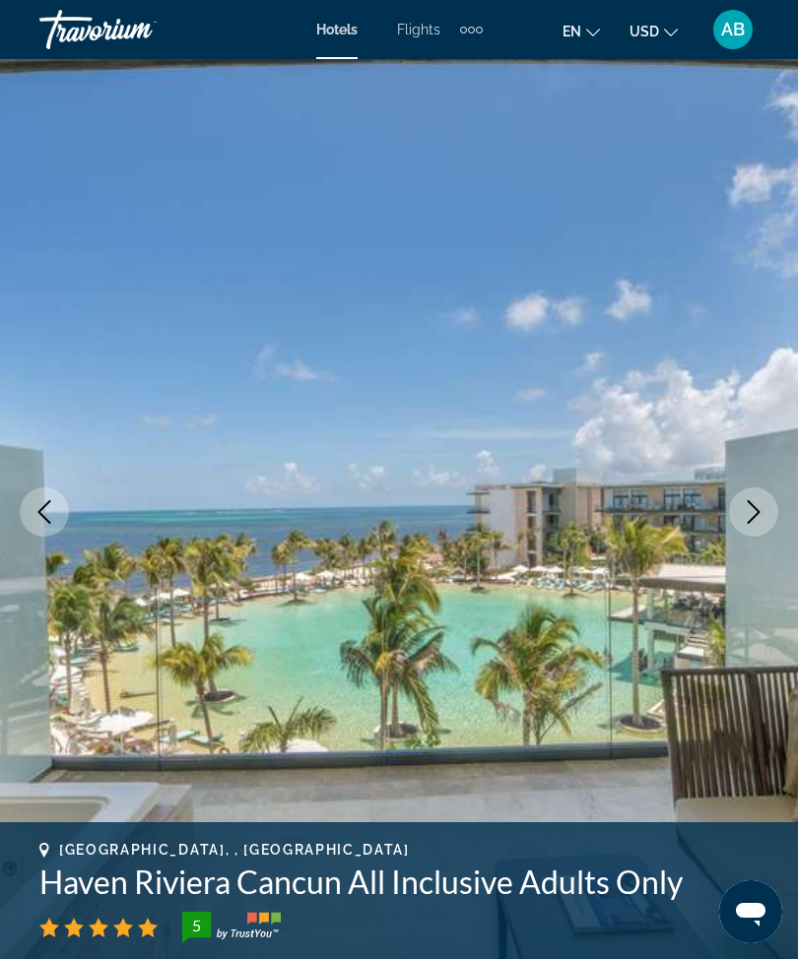
click at [761, 511] on icon "Next image" at bounding box center [754, 512] width 24 height 24
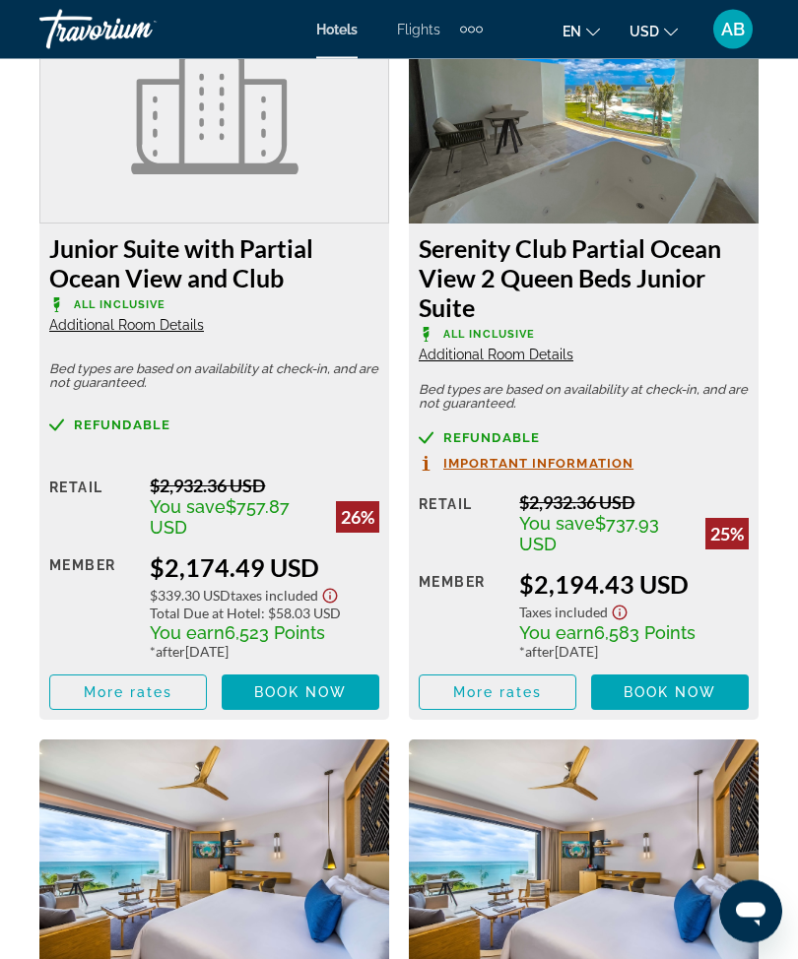
scroll to position [5848, 0]
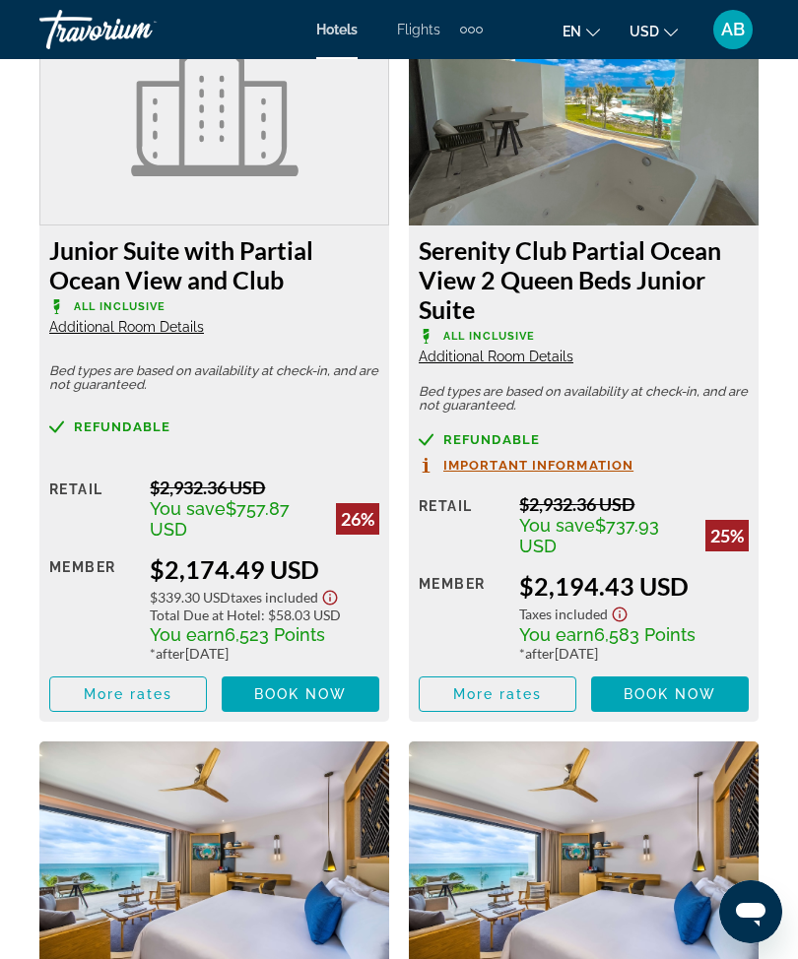
click at [675, 698] on span "Main content" at bounding box center [670, 694] width 158 height 47
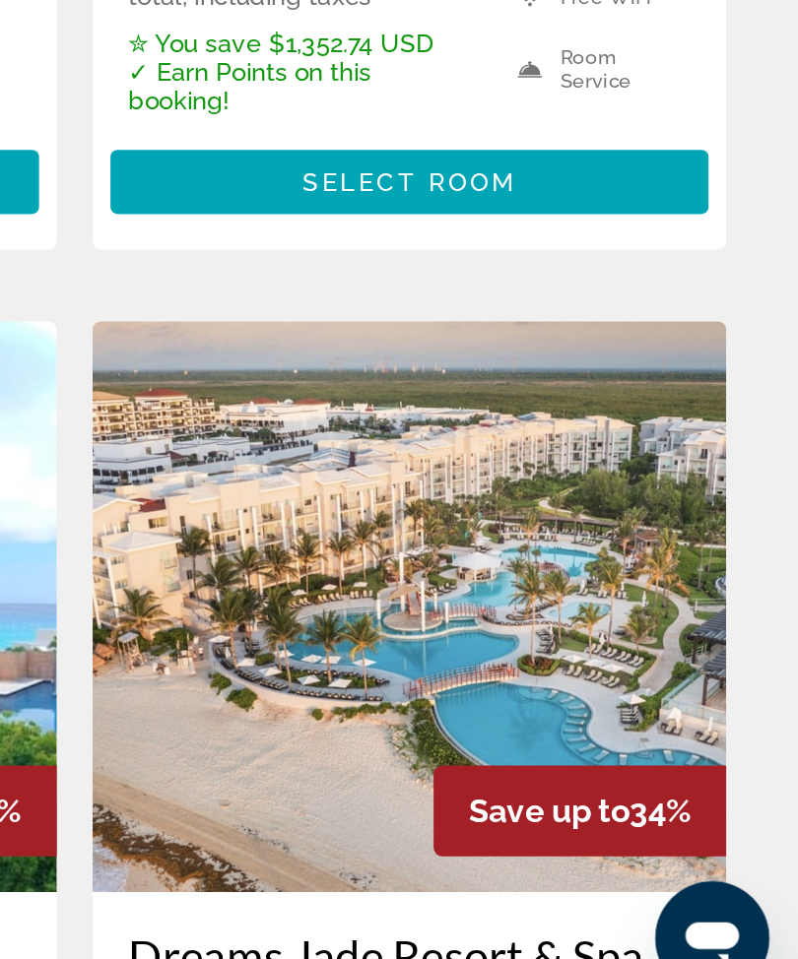
scroll to position [1384, 0]
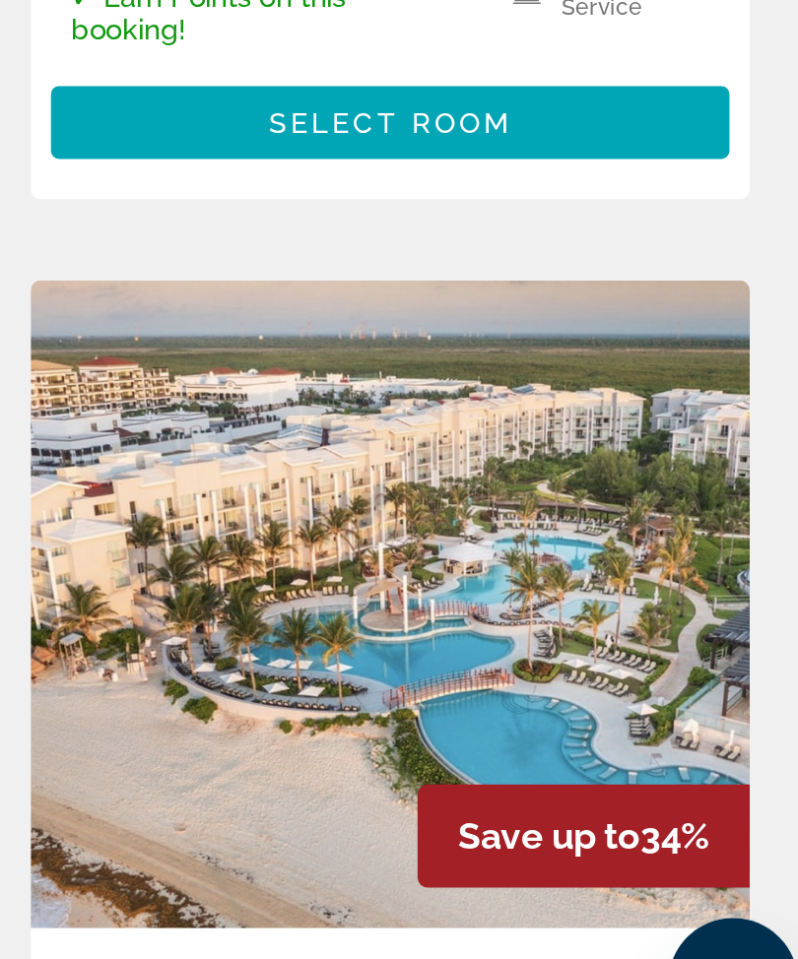
click at [409, 570] on img "Main content" at bounding box center [584, 727] width 350 height 315
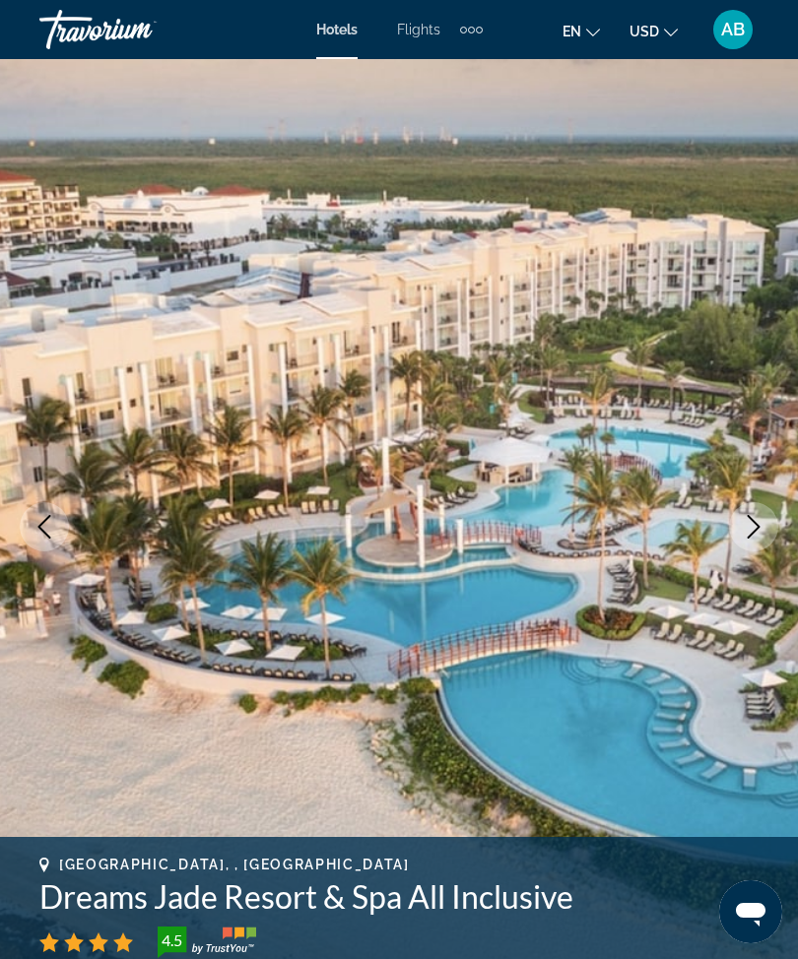
click at [756, 538] on icon "Next image" at bounding box center [754, 527] width 24 height 24
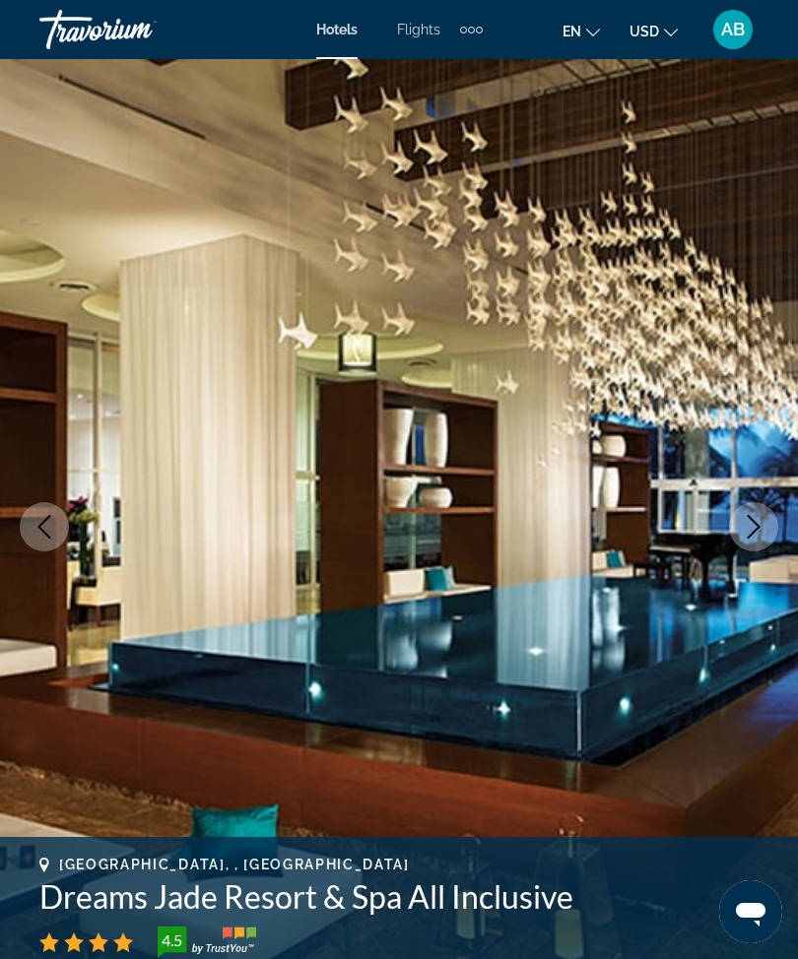
click at [743, 531] on icon "Next image" at bounding box center [754, 527] width 24 height 24
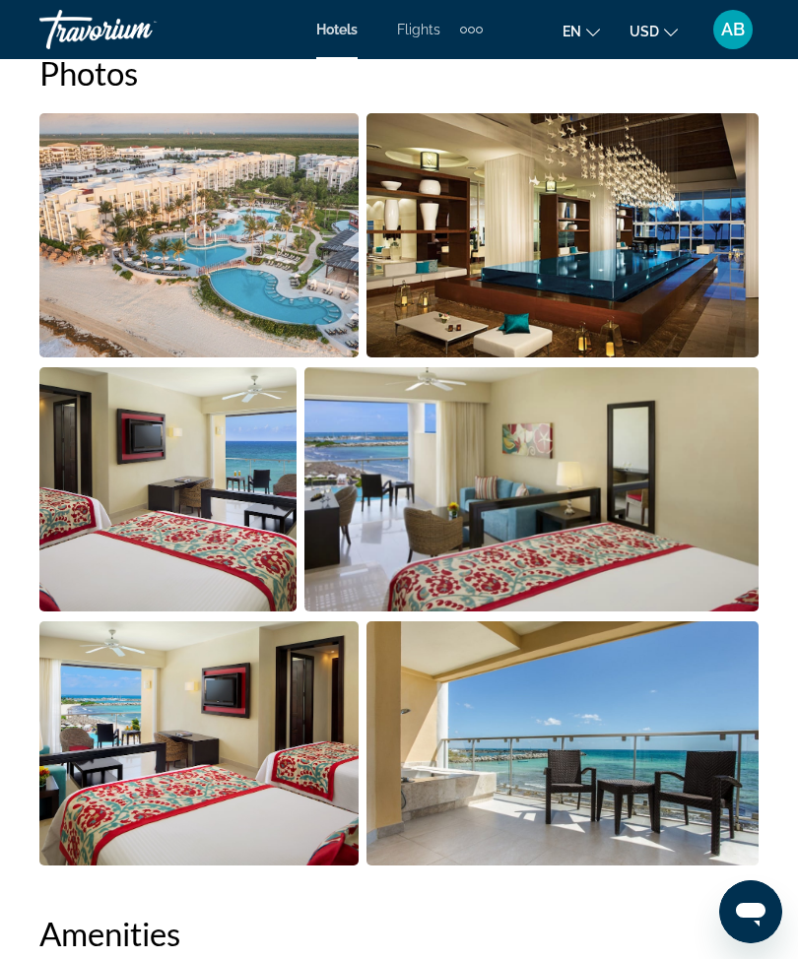
scroll to position [1300, 0]
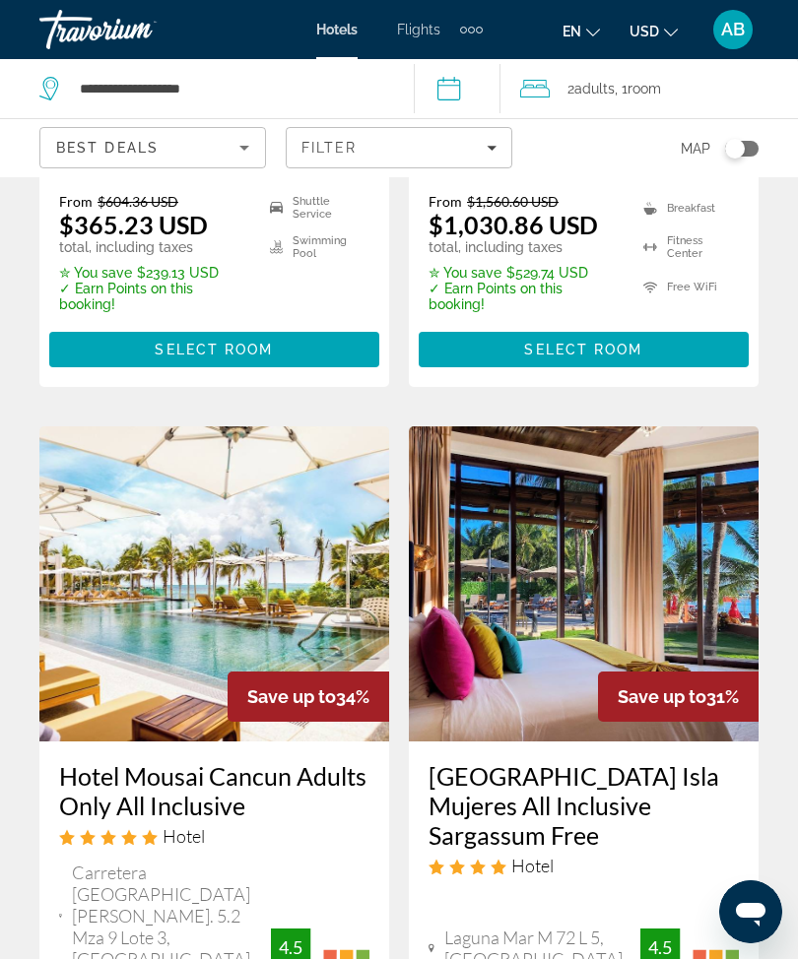
scroll to position [2351, 0]
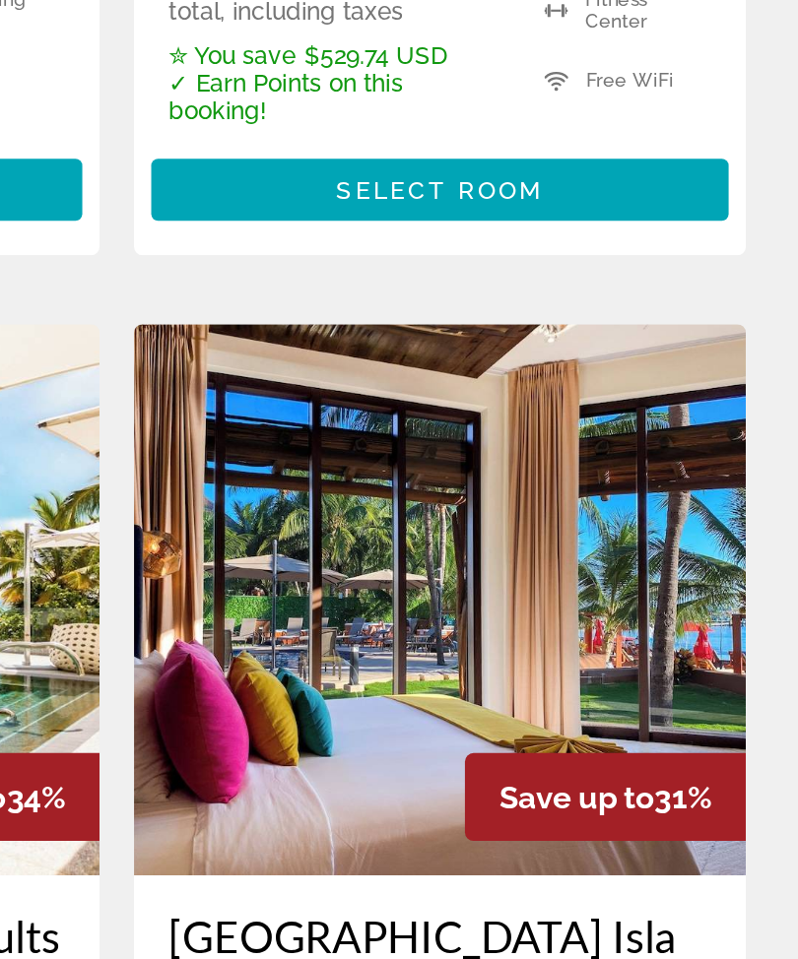
click at [409, 392] on img "Main content" at bounding box center [584, 549] width 350 height 315
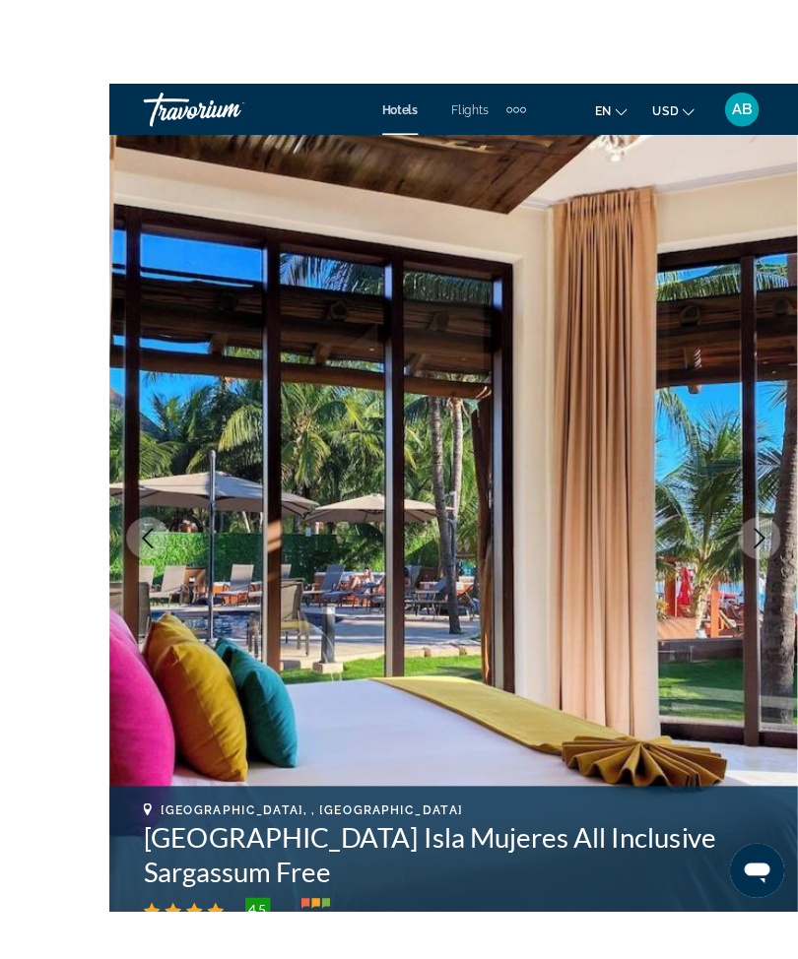
scroll to position [10, 0]
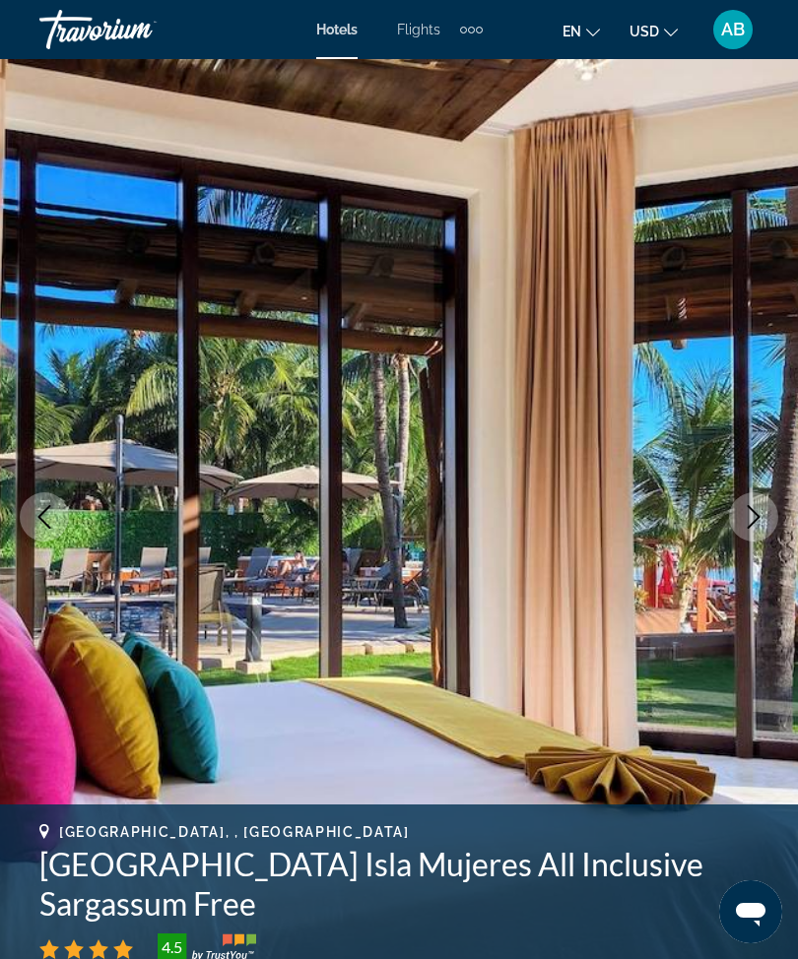
click at [785, 521] on img "Main content" at bounding box center [399, 517] width 798 height 936
click at [741, 515] on button "Next image" at bounding box center [753, 517] width 49 height 49
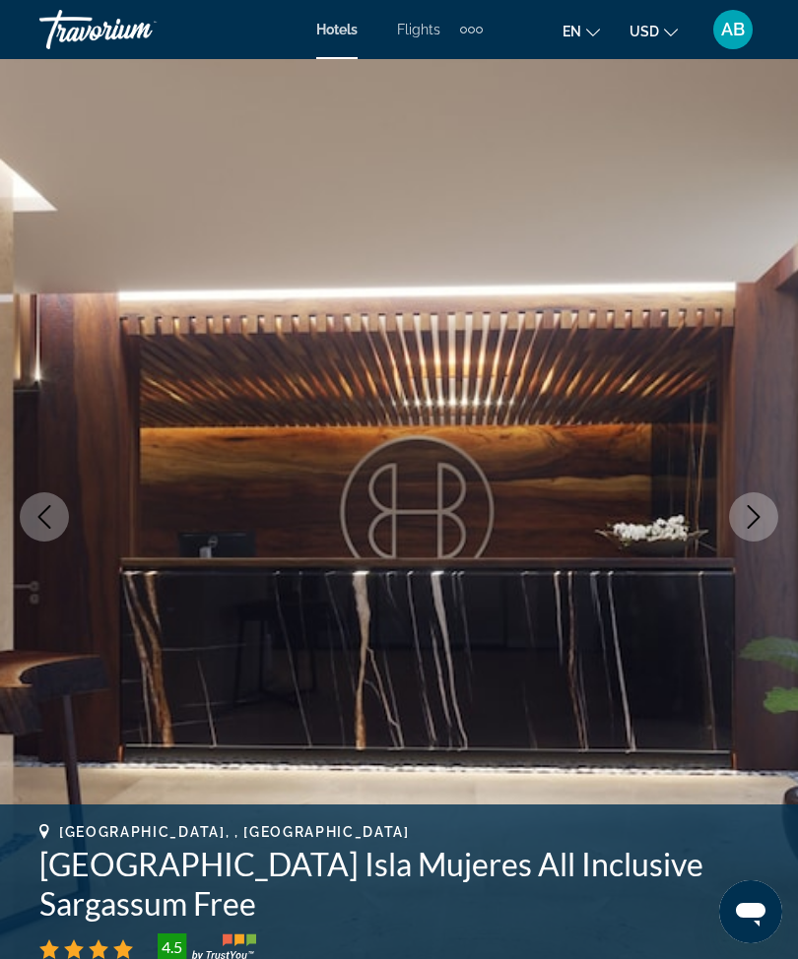
click at [47, 526] on icon "Previous image" at bounding box center [44, 517] width 13 height 24
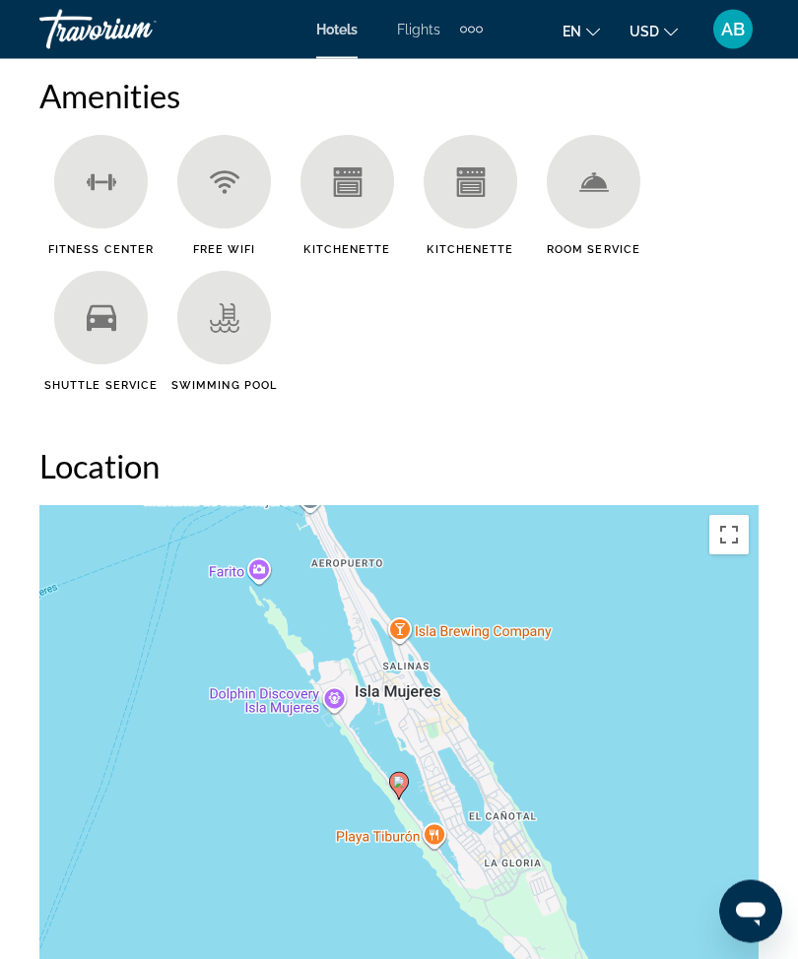
scroll to position [2183, 0]
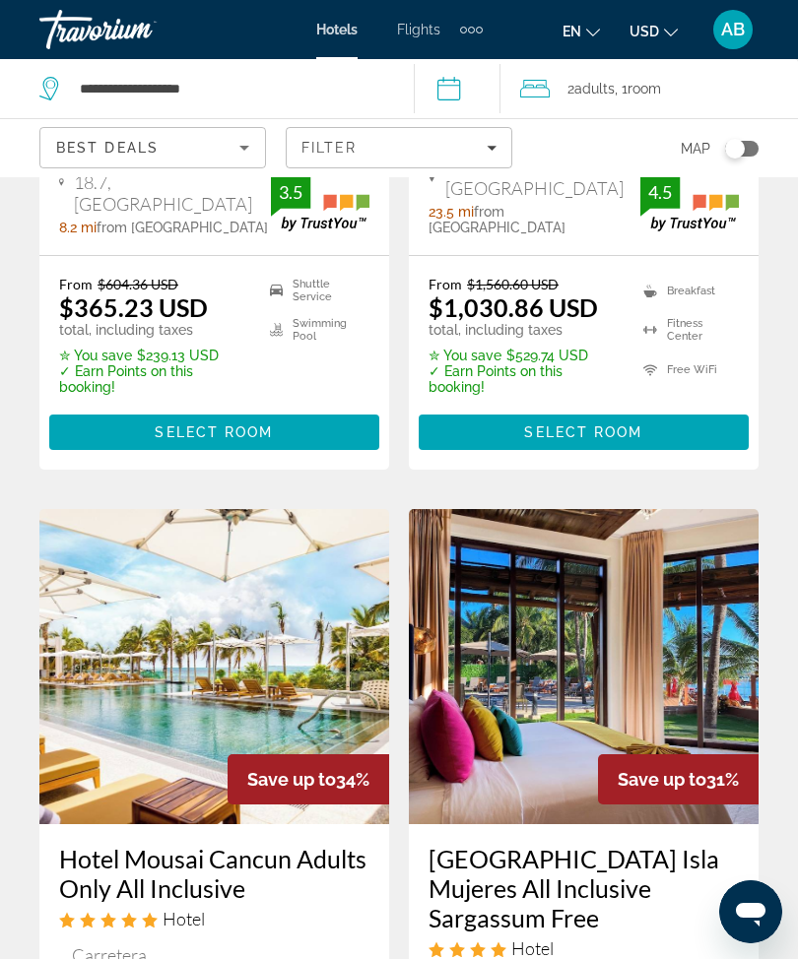
scroll to position [2145, 0]
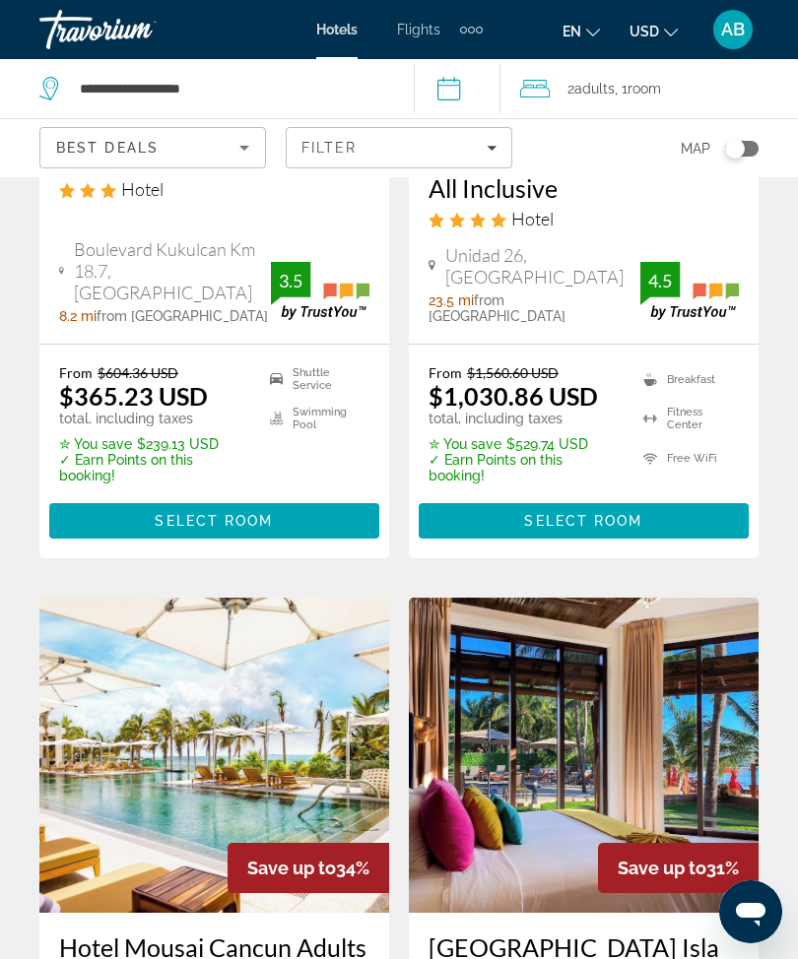
click at [483, 146] on div "Filter" at bounding box center [398, 148] width 195 height 16
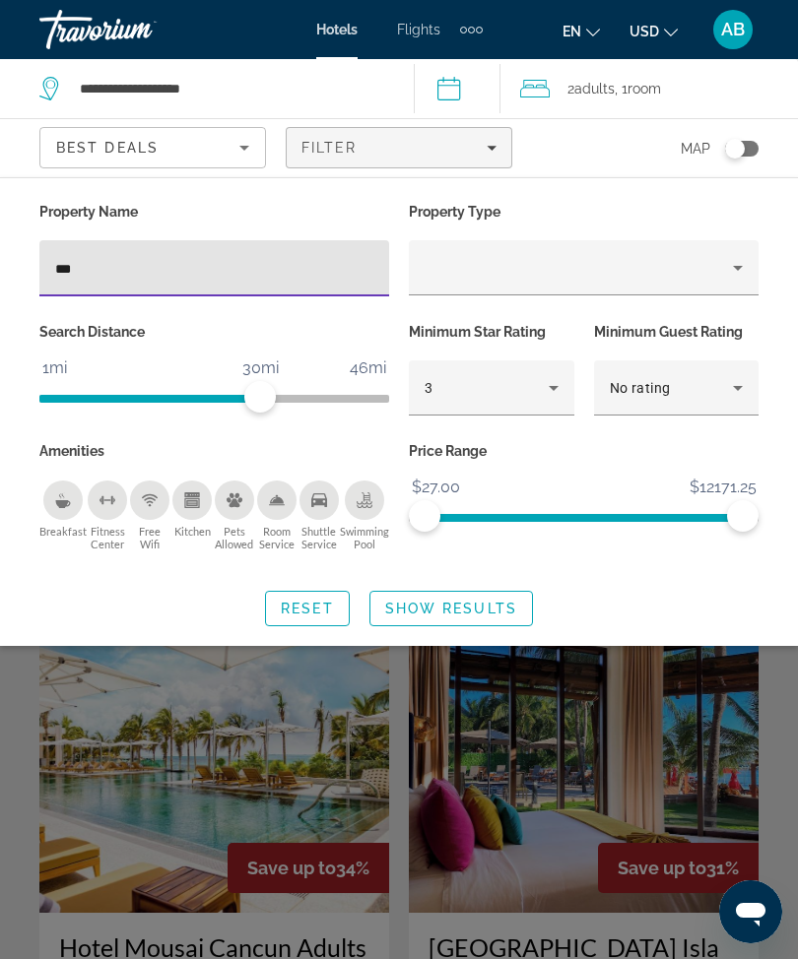
click at [186, 251] on div "***" at bounding box center [214, 268] width 318 height 56
click at [262, 272] on input "***" at bounding box center [214, 269] width 318 height 24
type input "*"
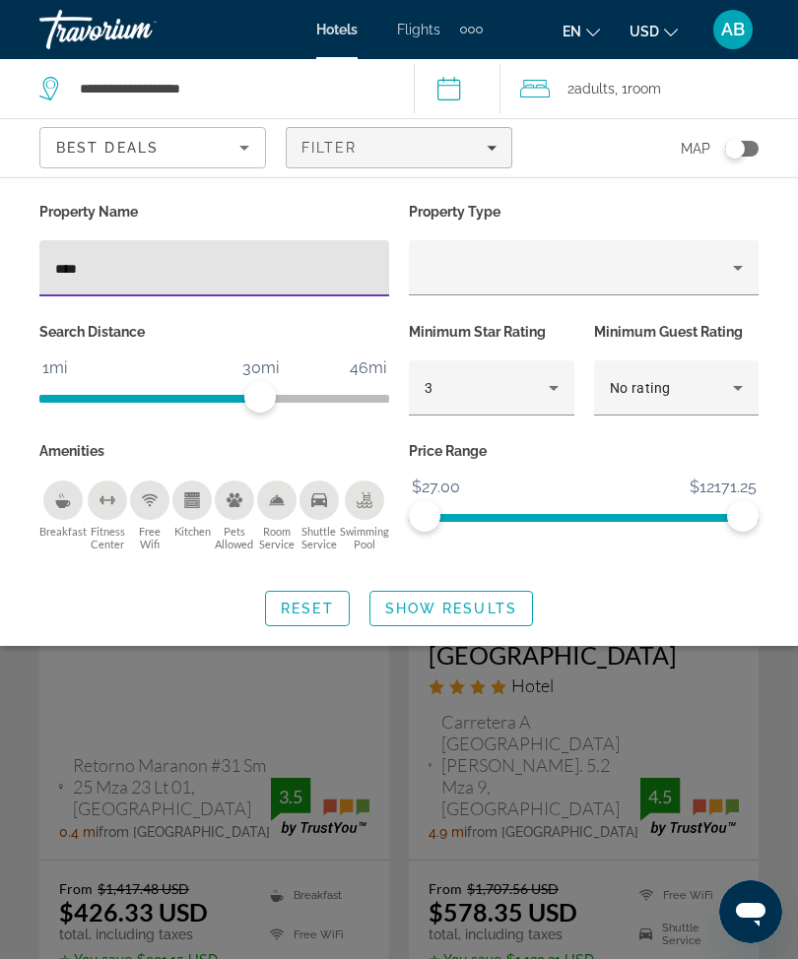
type input "*****"
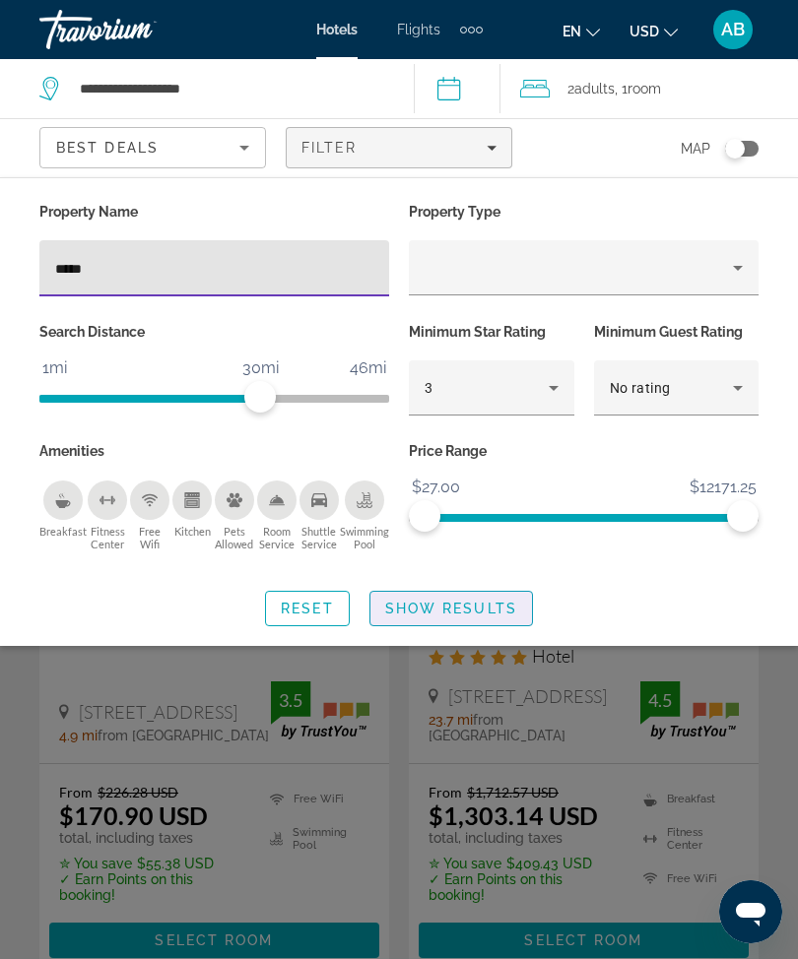
click at [452, 626] on span "Search widget" at bounding box center [451, 608] width 162 height 47
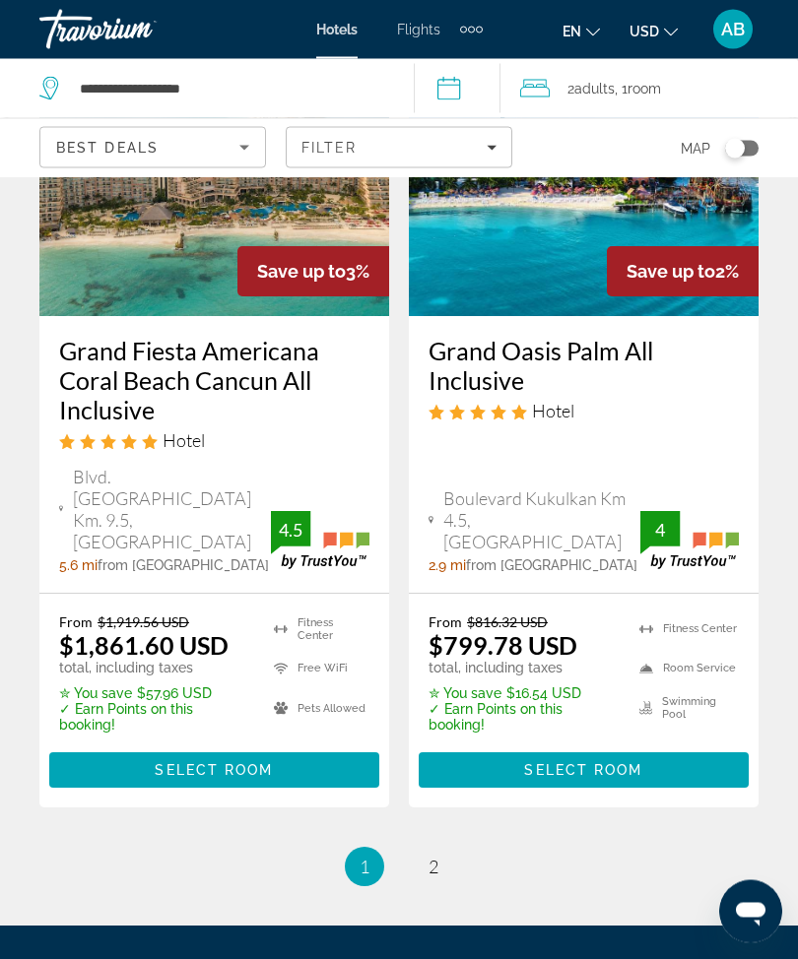
scroll to position [4313, 0]
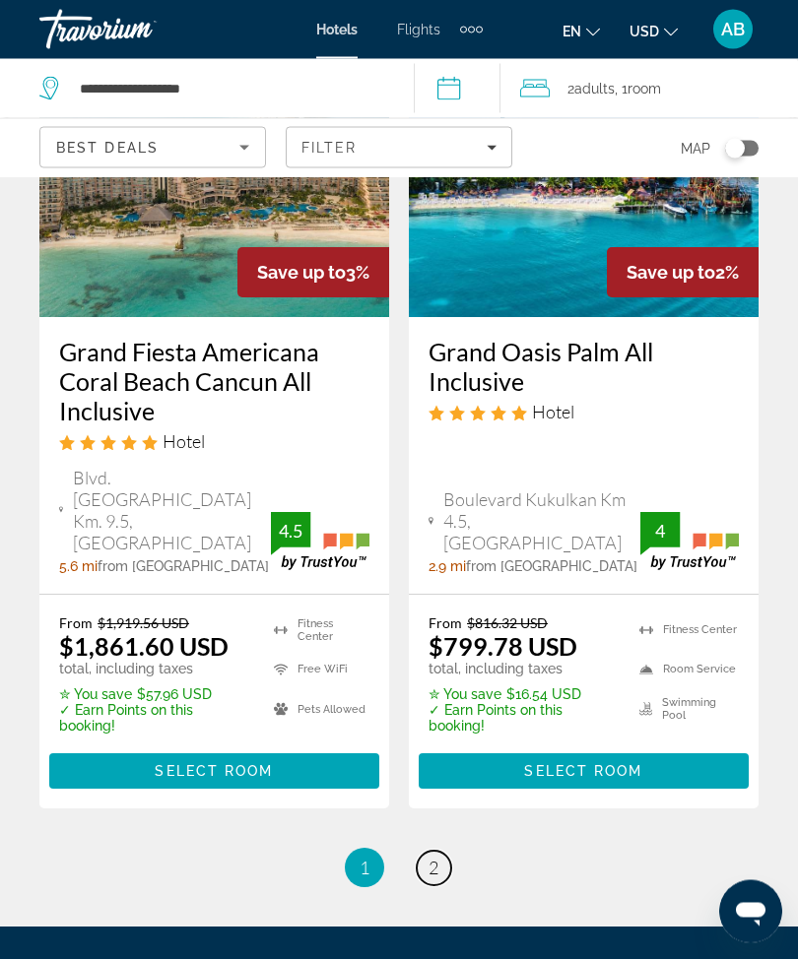
click at [438, 852] on link "page 2" at bounding box center [434, 869] width 34 height 34
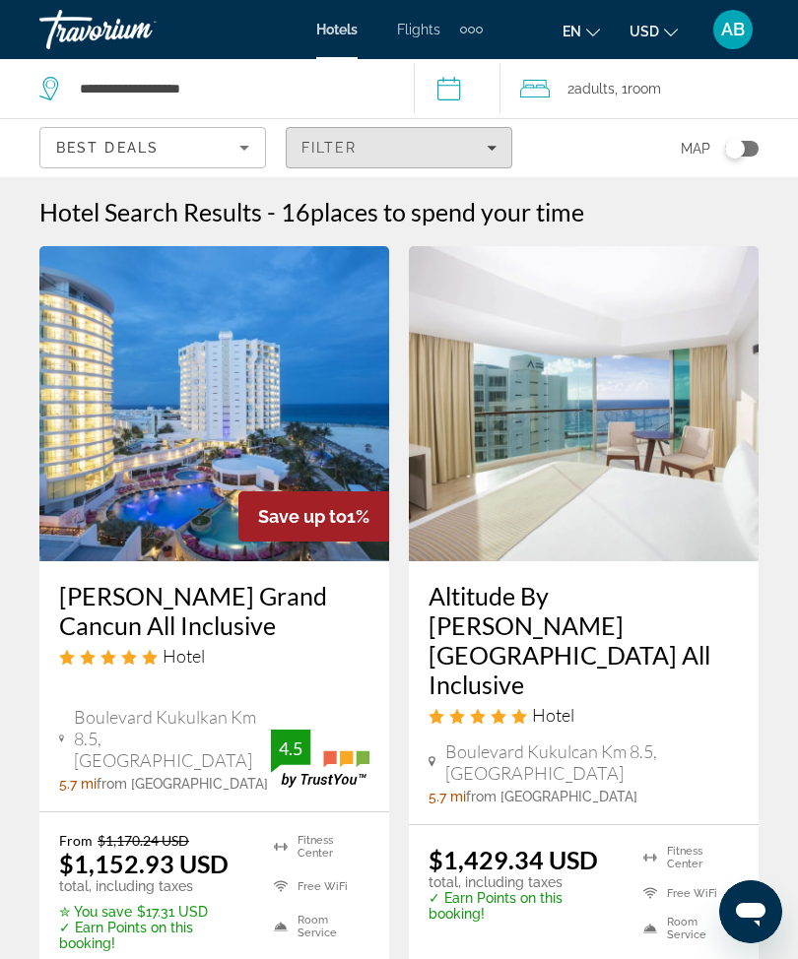
click at [487, 155] on div "Filter" at bounding box center [398, 148] width 195 height 16
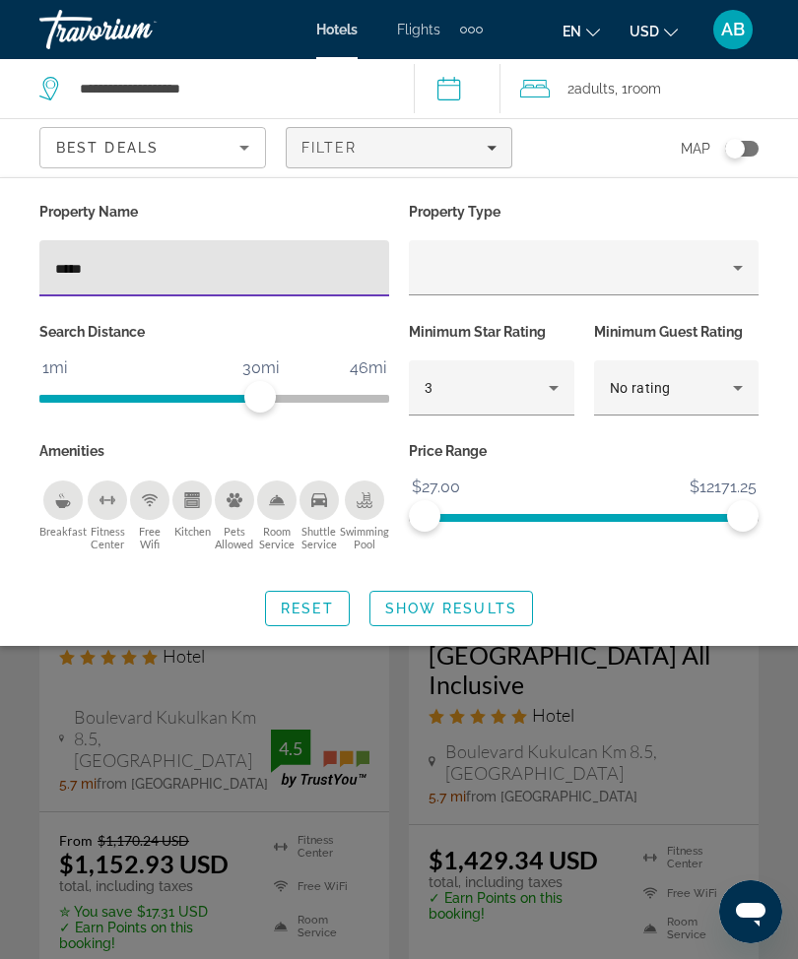
click at [173, 278] on input "*****" at bounding box center [214, 269] width 318 height 24
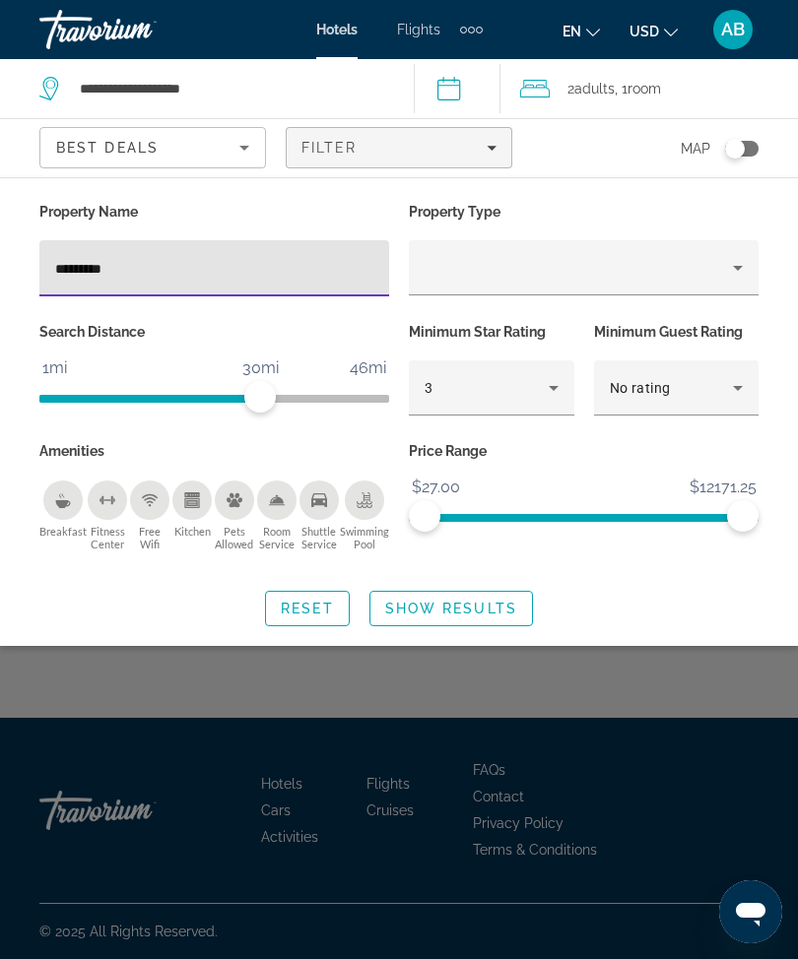
type input "**********"
click at [481, 612] on span "Show Results" at bounding box center [451, 609] width 132 height 16
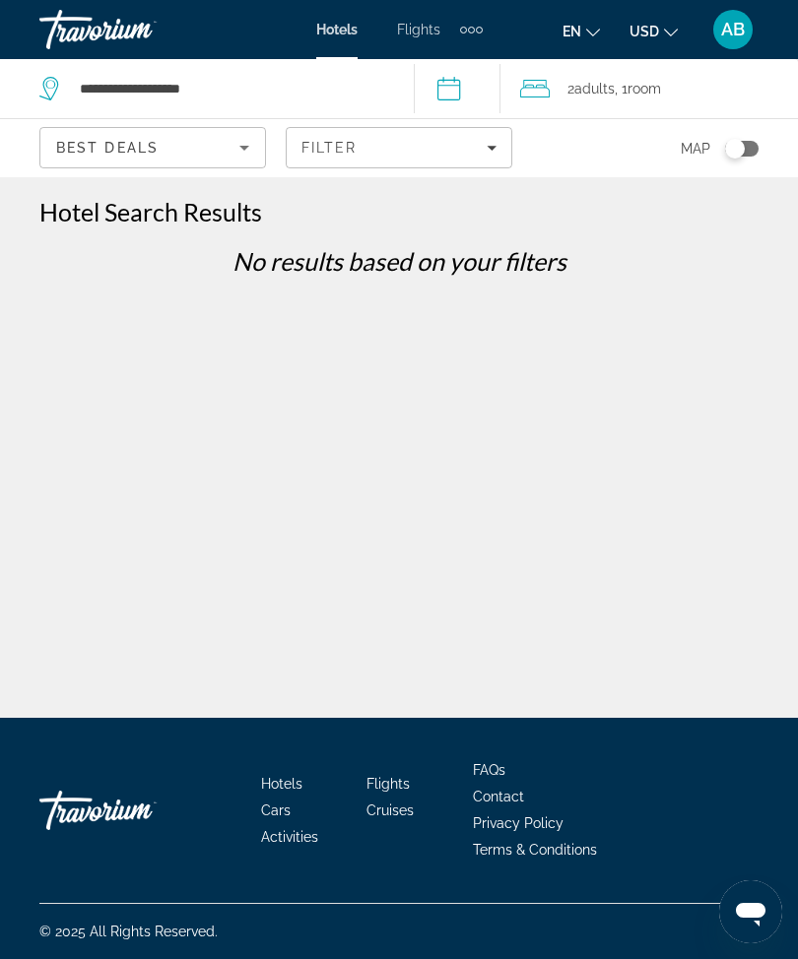
click at [491, 148] on icon "Filters" at bounding box center [492, 148] width 10 height 5
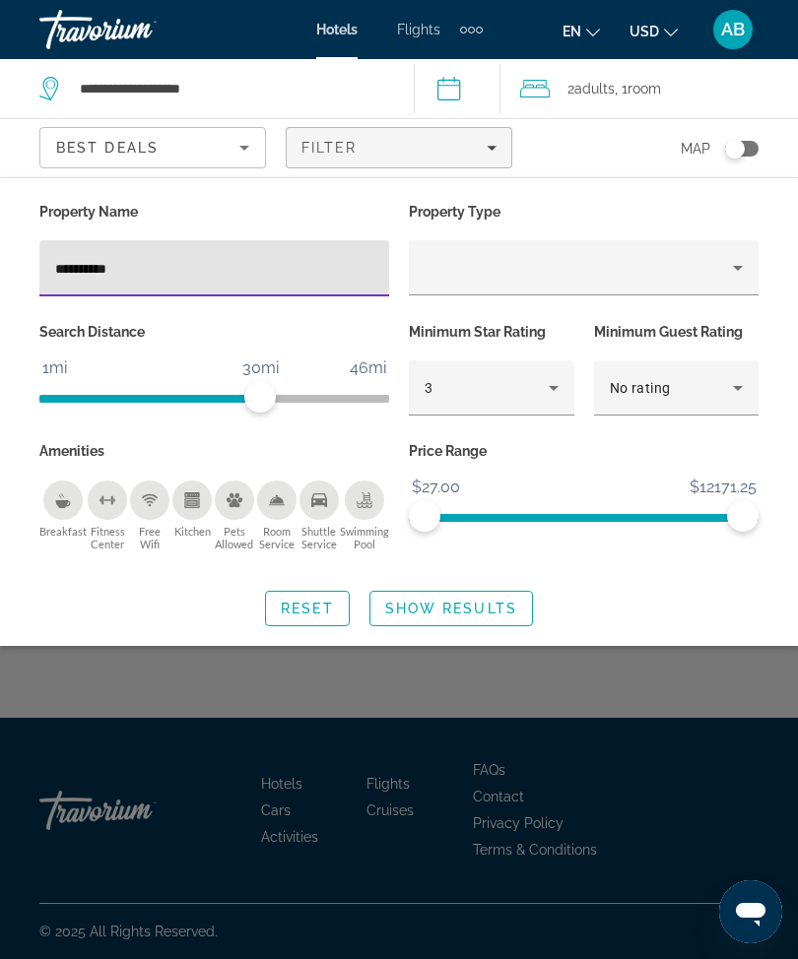
click at [206, 271] on input "**********" at bounding box center [214, 269] width 318 height 24
type input "**********"
click at [479, 609] on span "Show Results" at bounding box center [451, 609] width 132 height 16
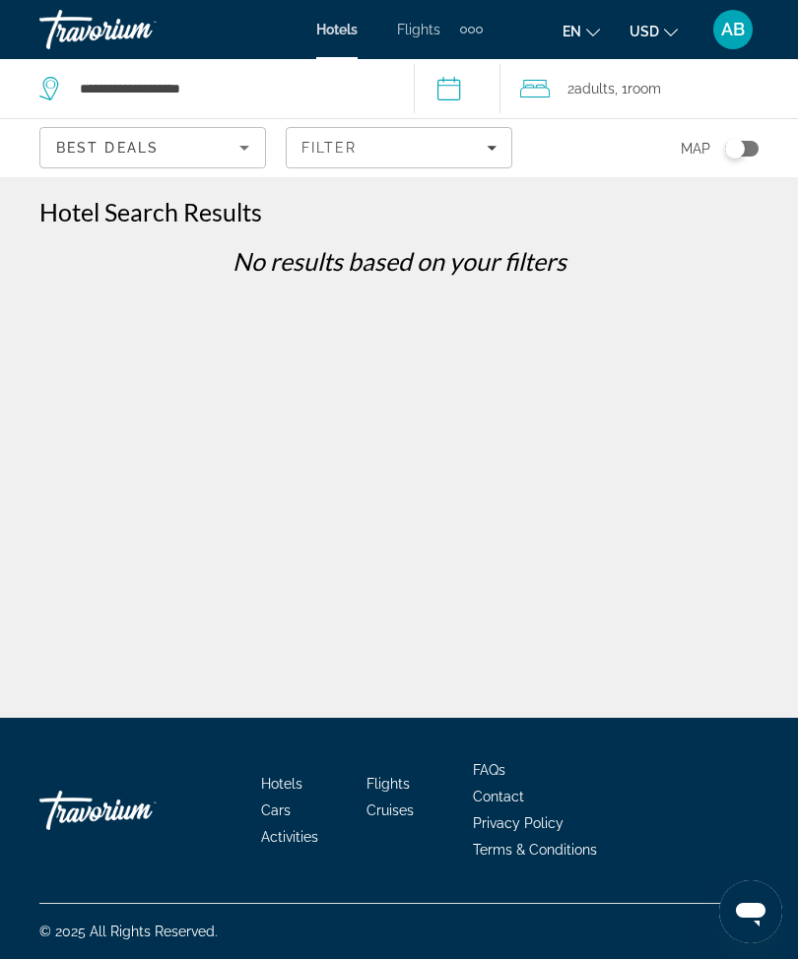
click at [486, 154] on div "Filter" at bounding box center [398, 148] width 195 height 16
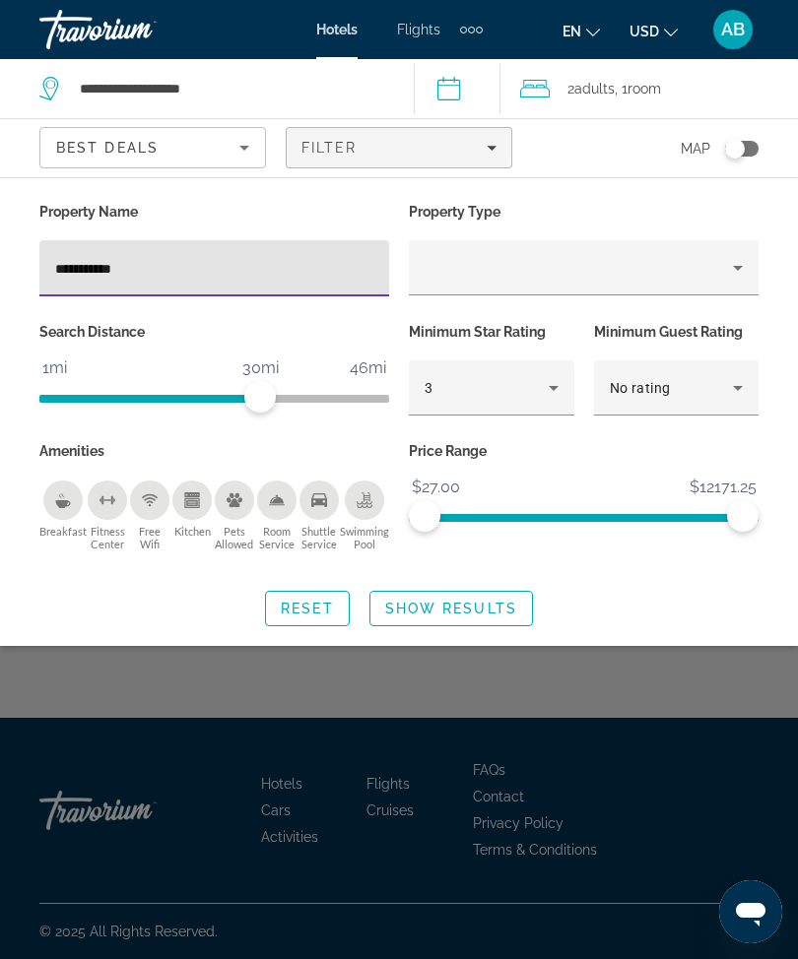
click at [173, 278] on input "**********" at bounding box center [214, 269] width 318 height 24
type input "*"
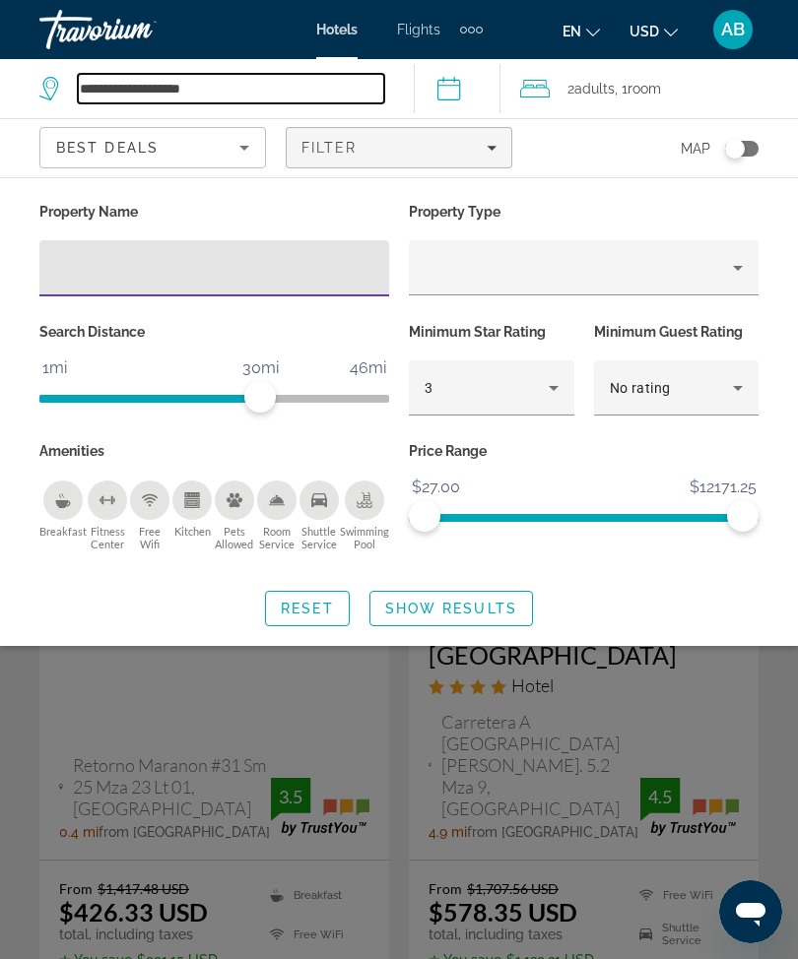
click at [294, 88] on input "**********" at bounding box center [231, 89] width 306 height 30
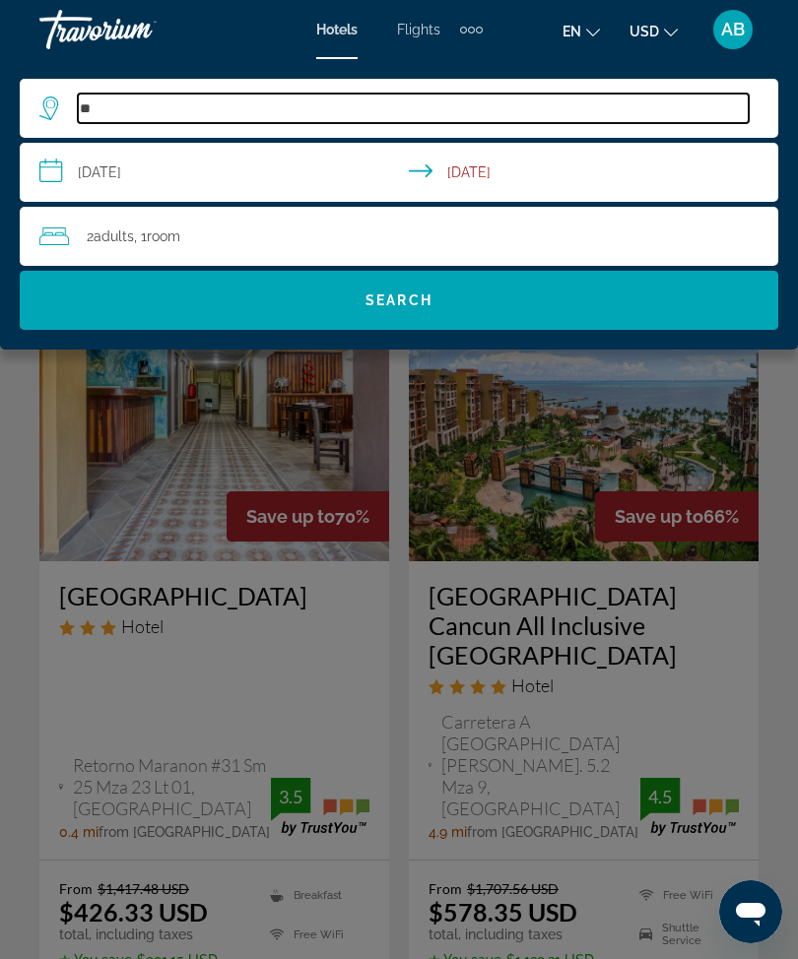
type input "*"
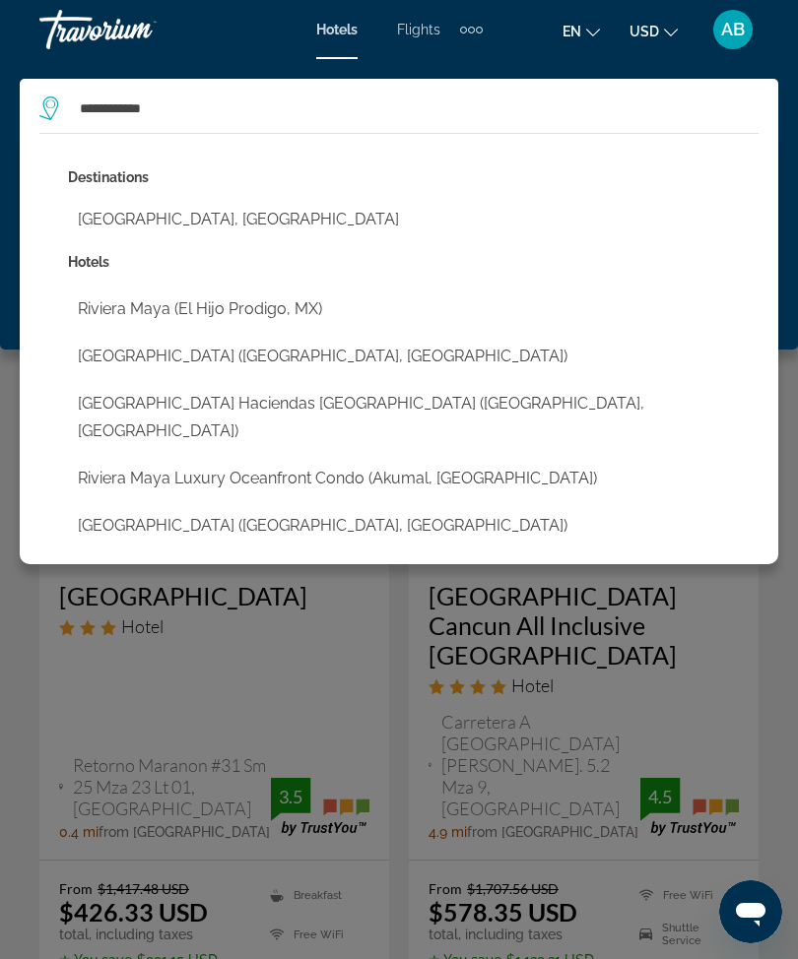
click at [201, 230] on button "[GEOGRAPHIC_DATA], [GEOGRAPHIC_DATA]" at bounding box center [413, 219] width 691 height 37
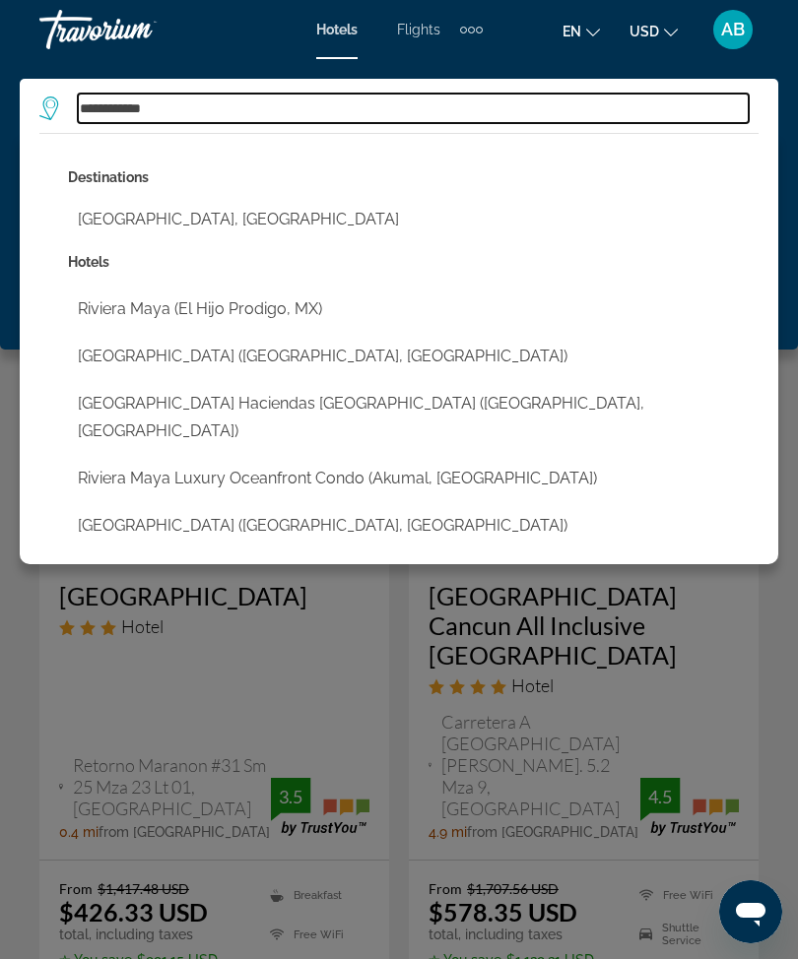
type input "**********"
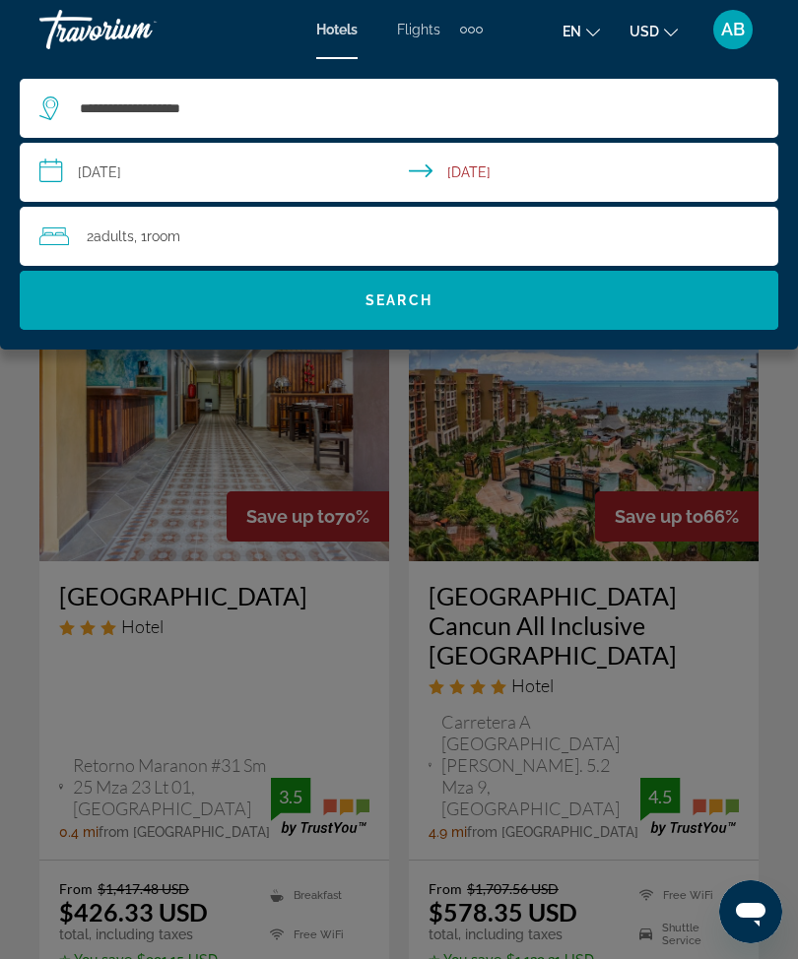
click at [473, 309] on span "Search" at bounding box center [399, 300] width 758 height 47
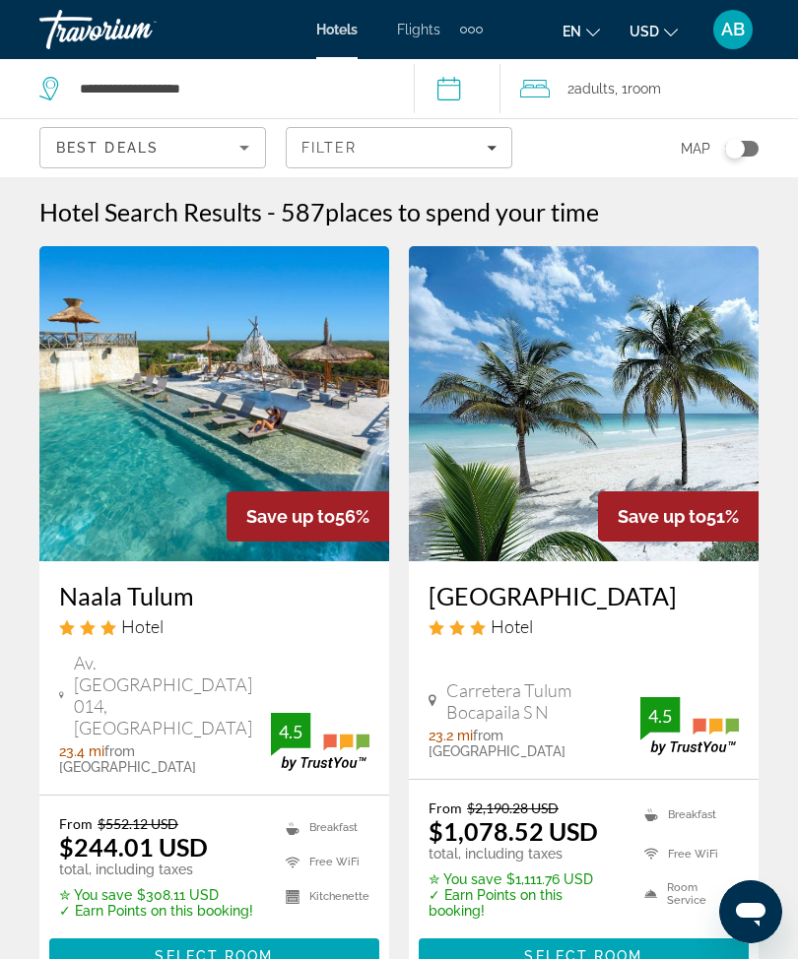
click at [497, 146] on span "Filters" at bounding box center [399, 147] width 225 height 47
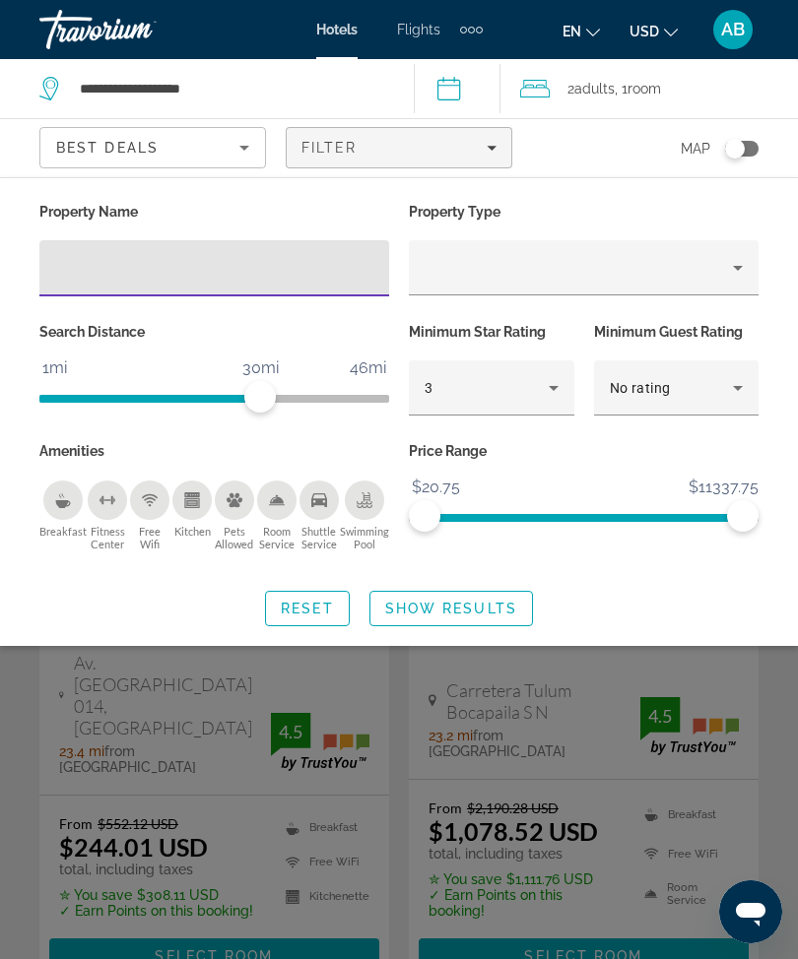
click at [218, 274] on input "Hotel Filters" at bounding box center [214, 269] width 318 height 24
type input "*****"
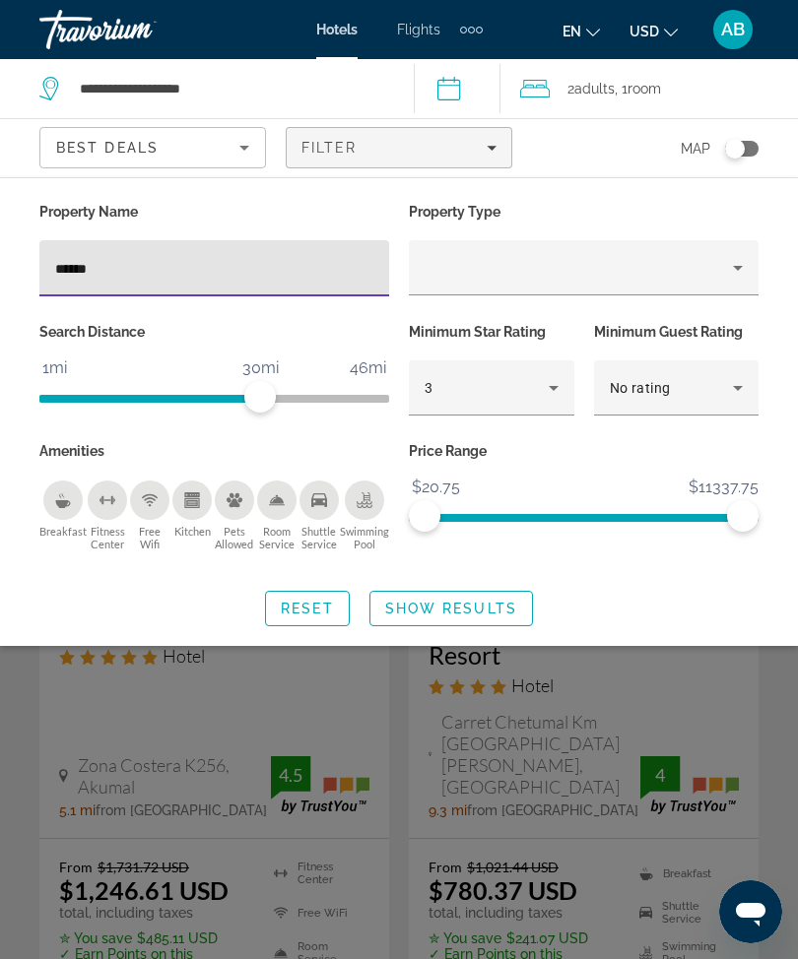
click at [442, 610] on span "Show Results" at bounding box center [451, 609] width 132 height 16
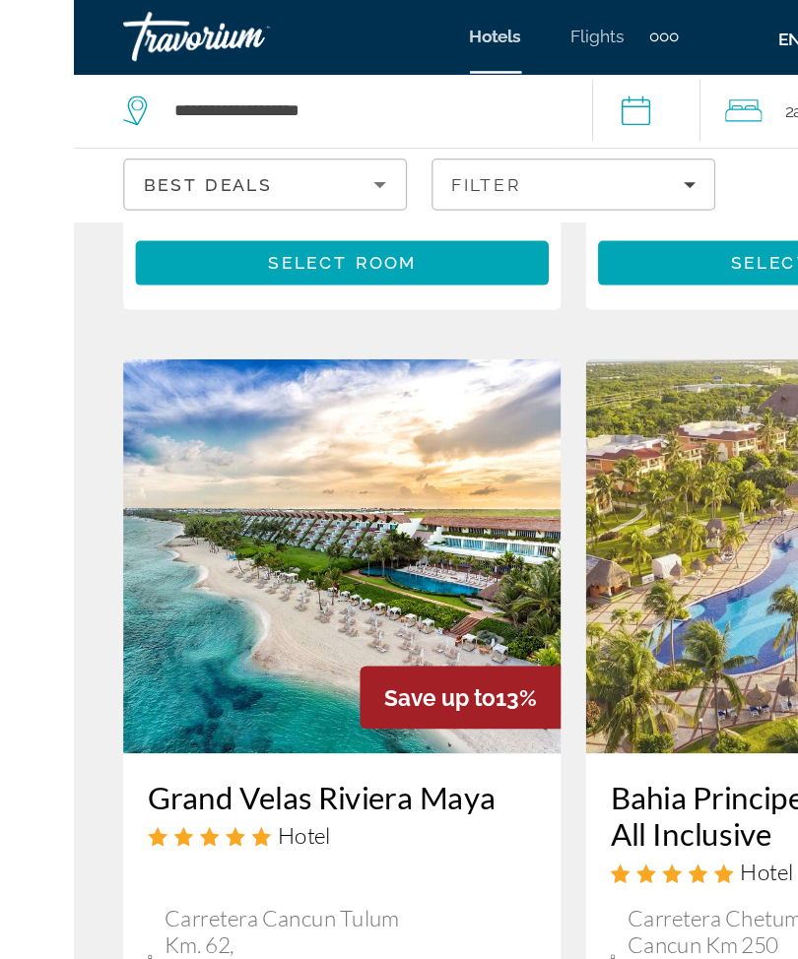
scroll to position [1606, 0]
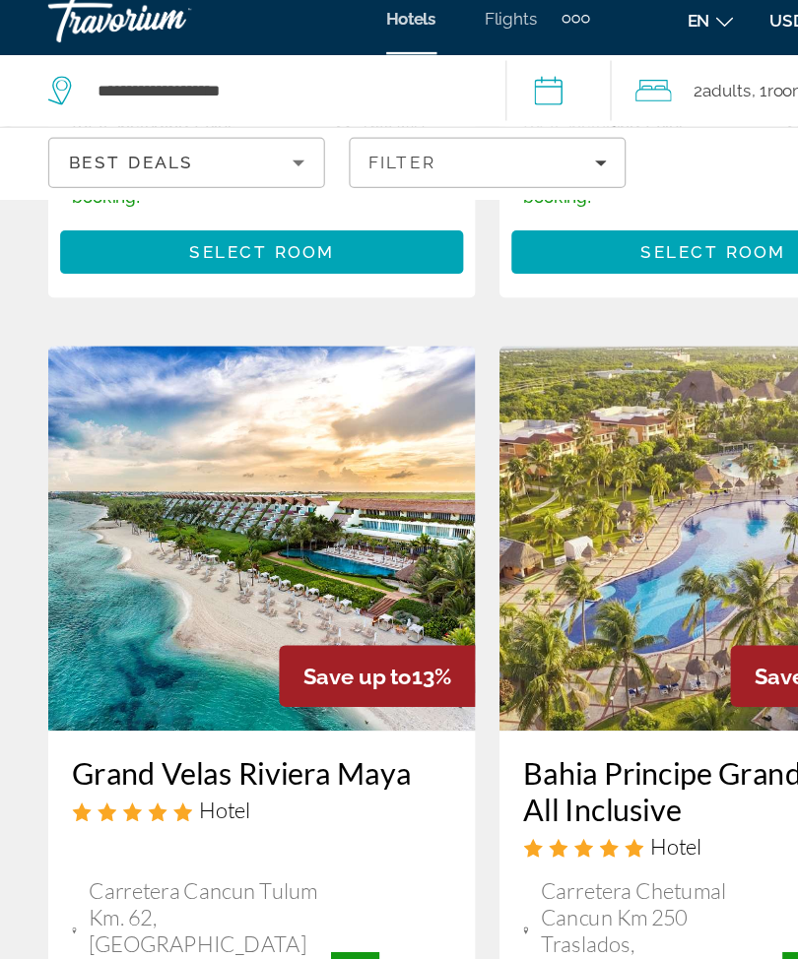
click at [280, 389] on img "Main content" at bounding box center [214, 454] width 350 height 315
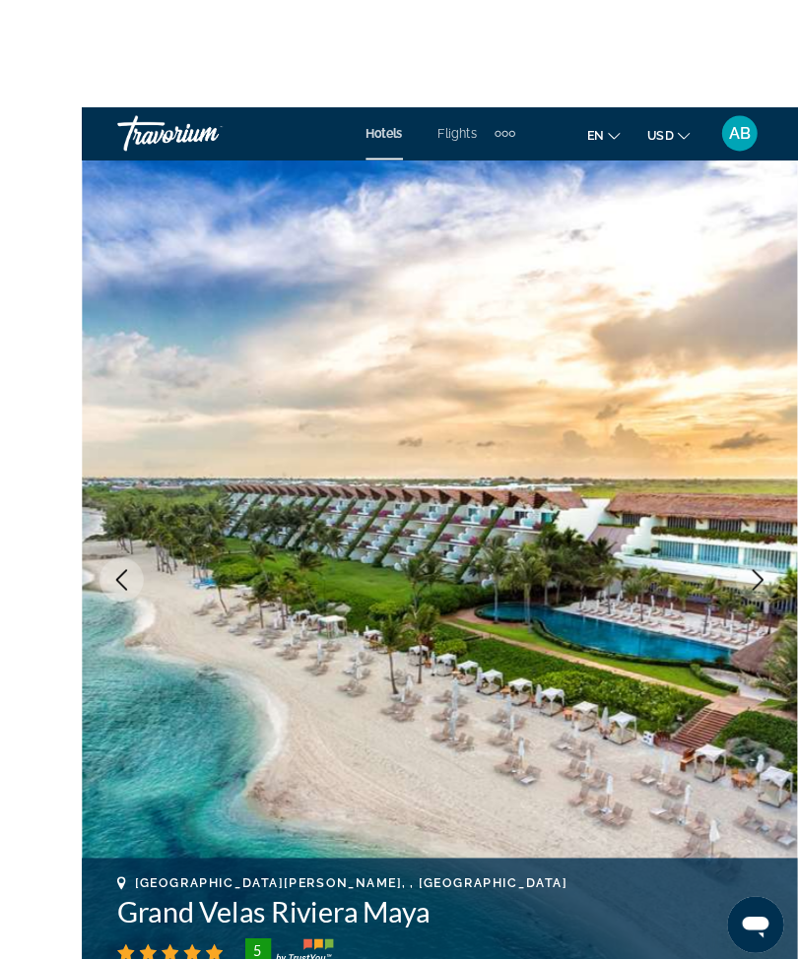
scroll to position [116, 0]
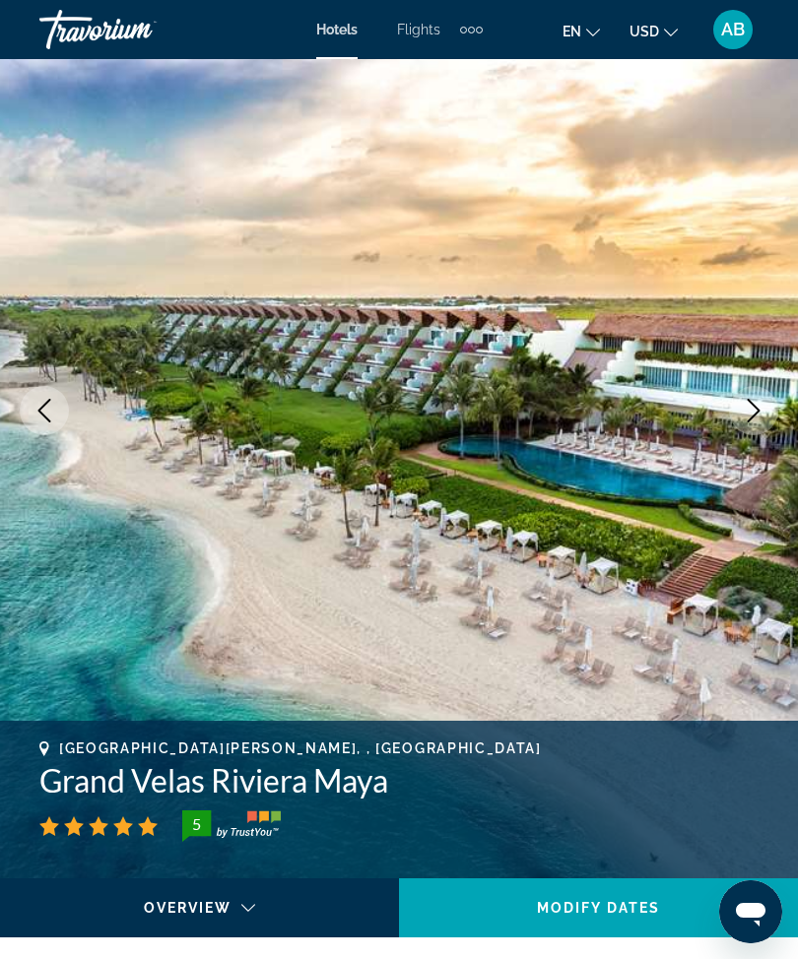
click at [739, 420] on button "Next image" at bounding box center [753, 410] width 49 height 49
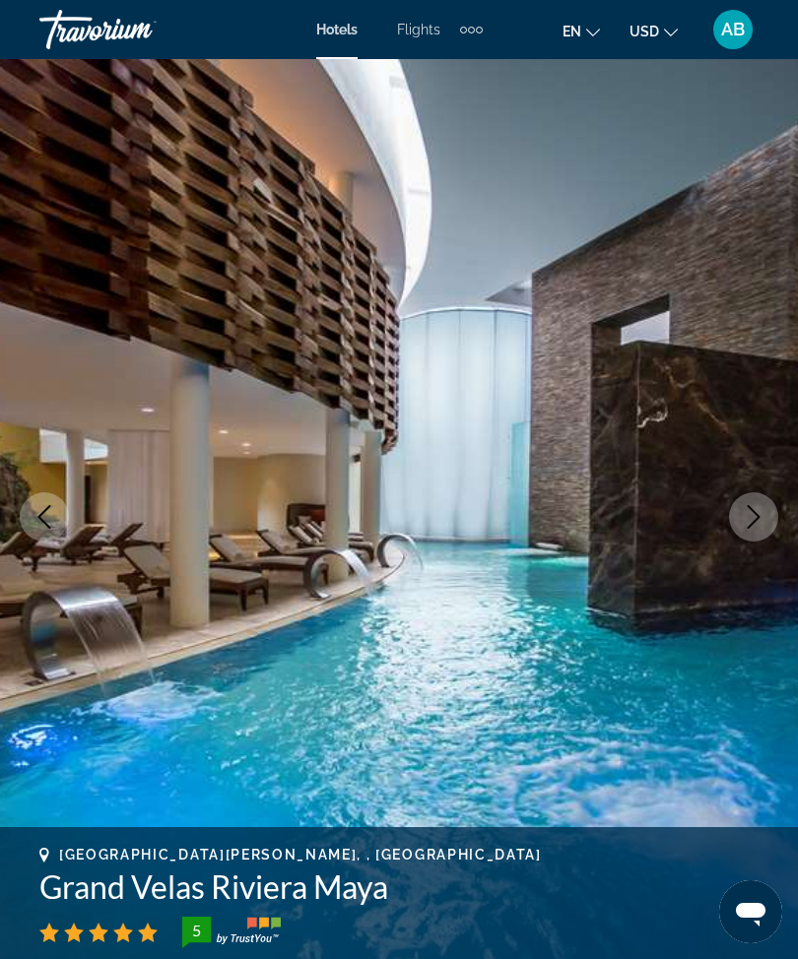
scroll to position [11, 0]
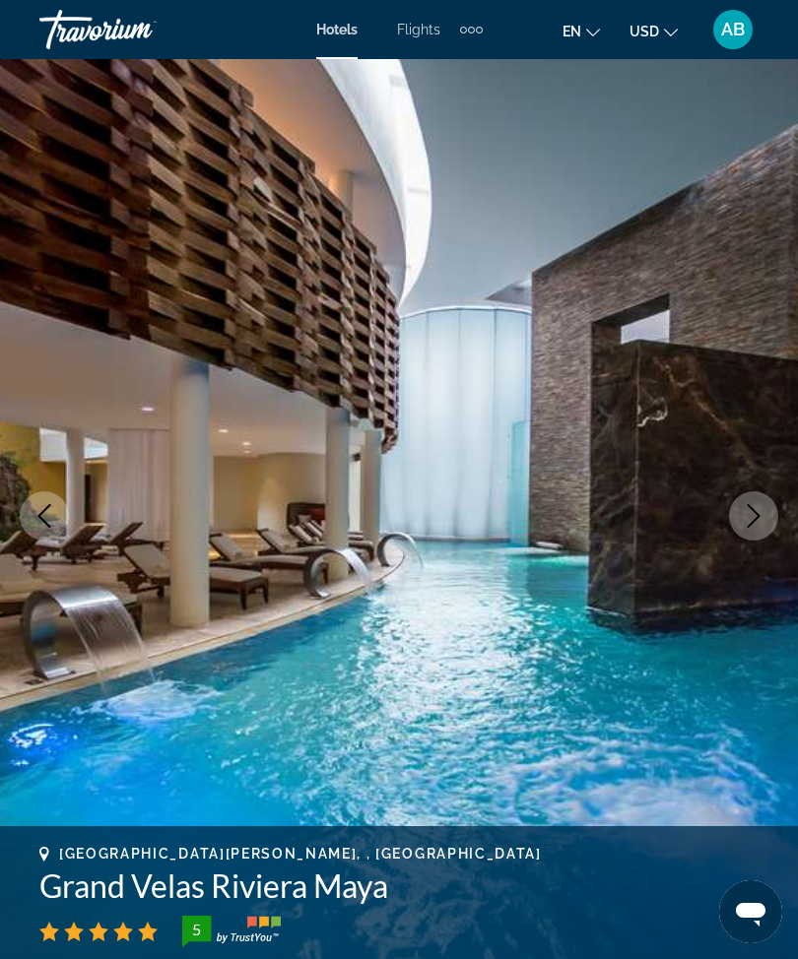
click at [758, 519] on icon "Next image" at bounding box center [754, 516] width 24 height 24
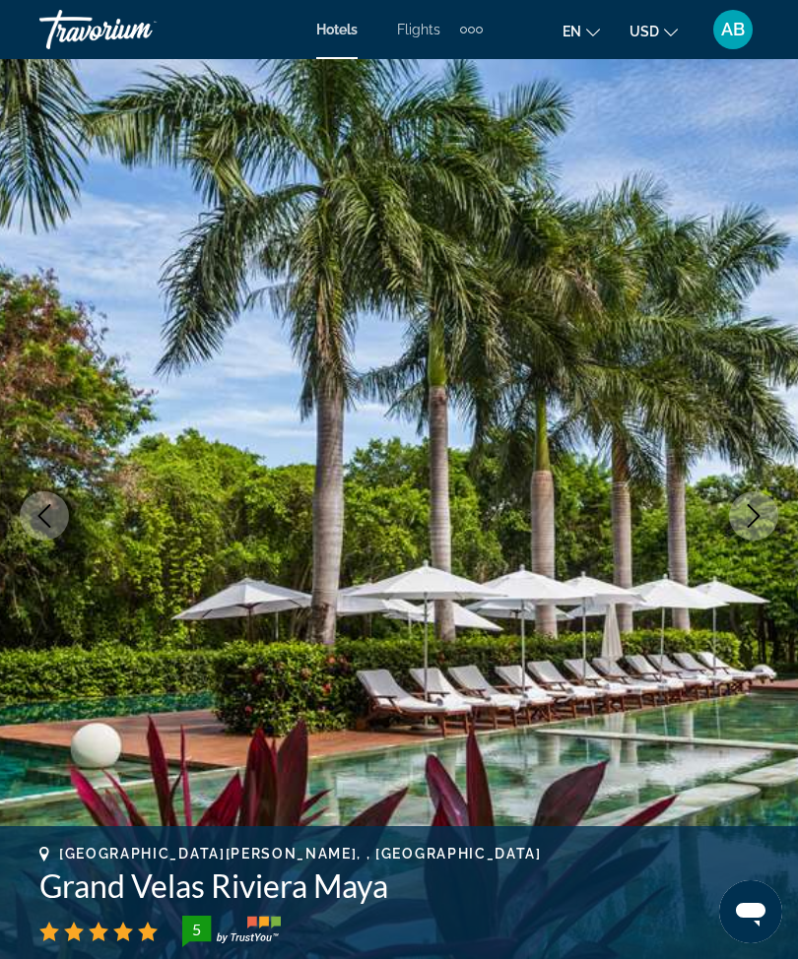
click at [750, 521] on icon "Next image" at bounding box center [754, 516] width 24 height 24
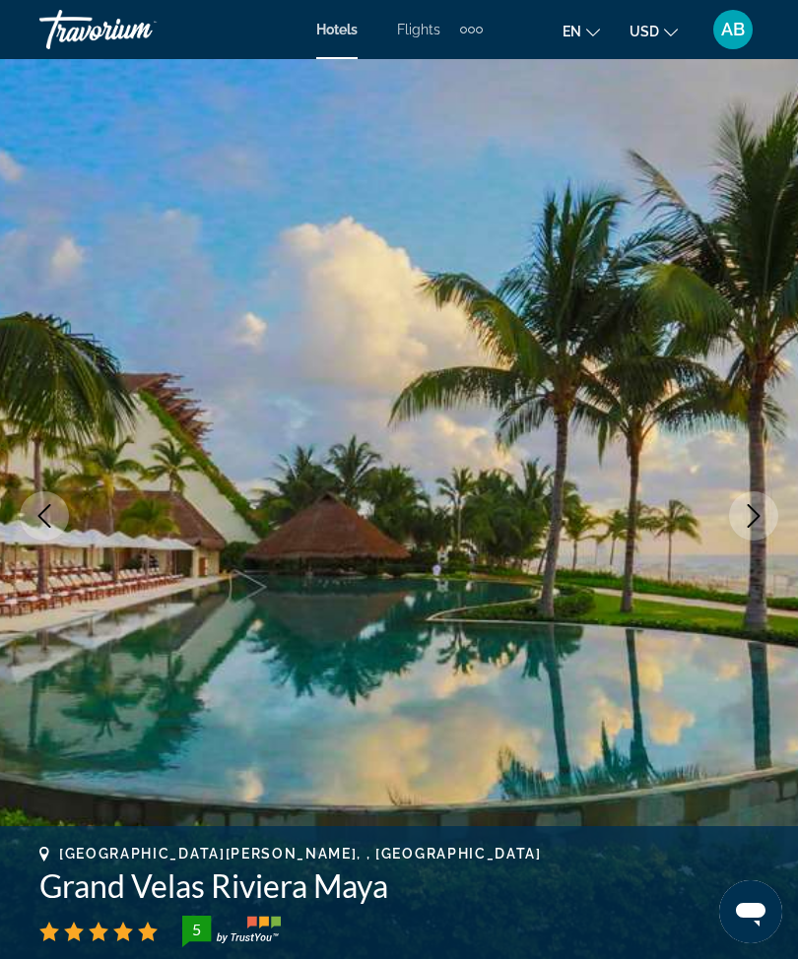
click at [742, 524] on icon "Next image" at bounding box center [754, 516] width 24 height 24
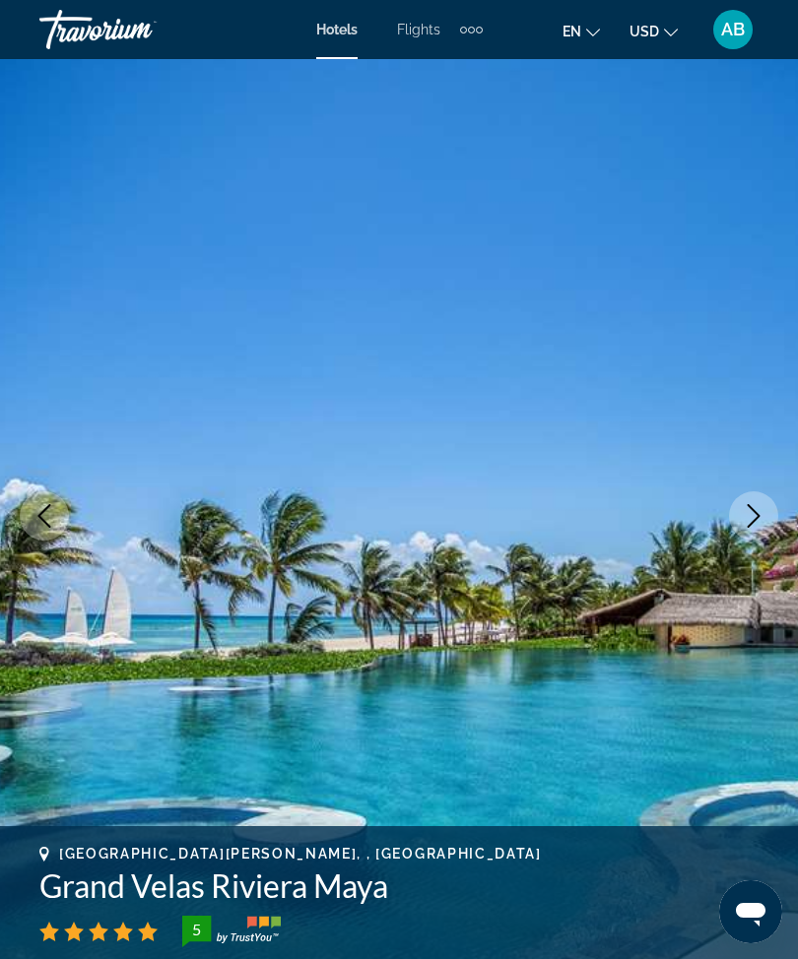
click at [748, 525] on icon "Next image" at bounding box center [754, 516] width 24 height 24
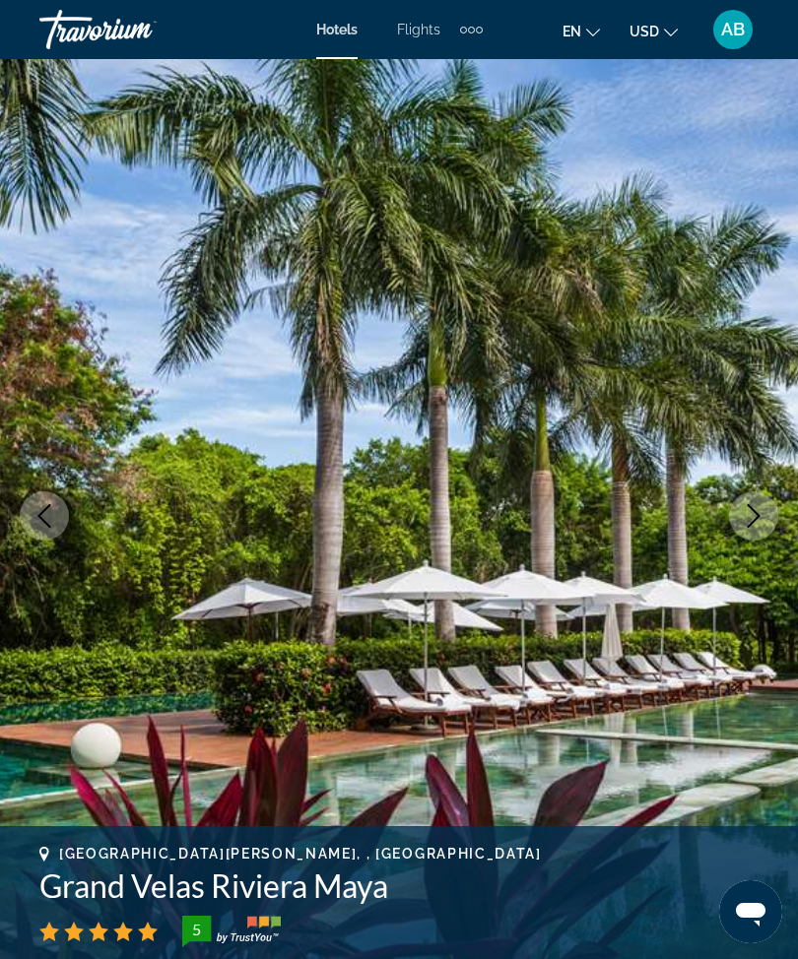
click at [756, 510] on icon "Next image" at bounding box center [754, 516] width 24 height 24
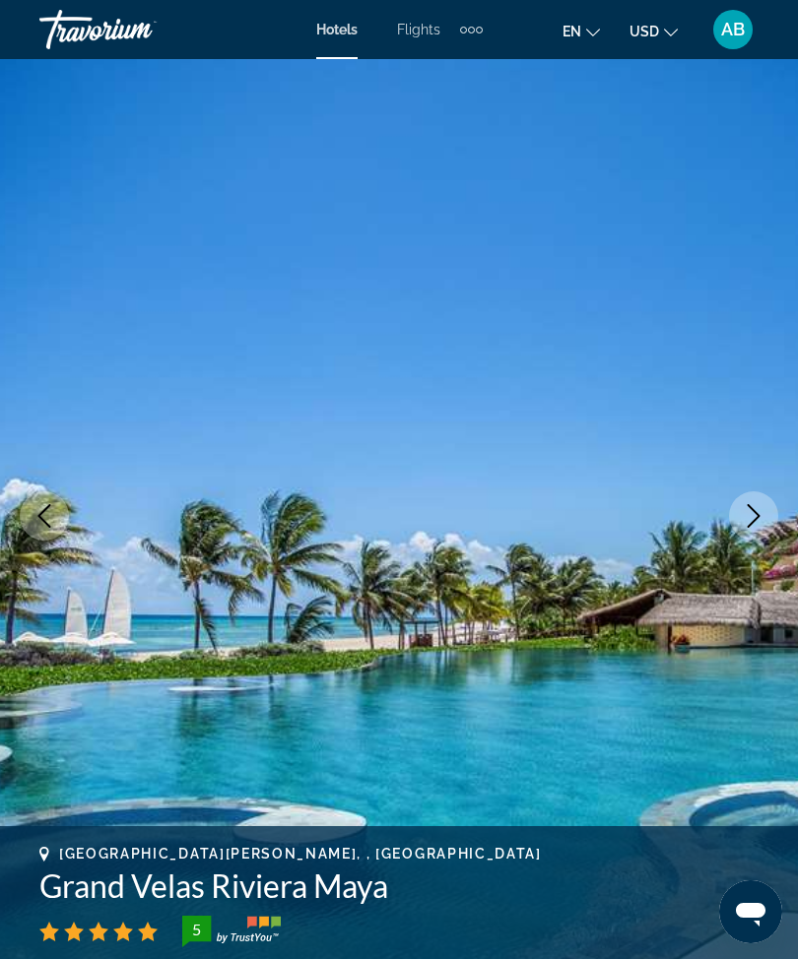
click at [745, 524] on icon "Next image" at bounding box center [754, 516] width 24 height 24
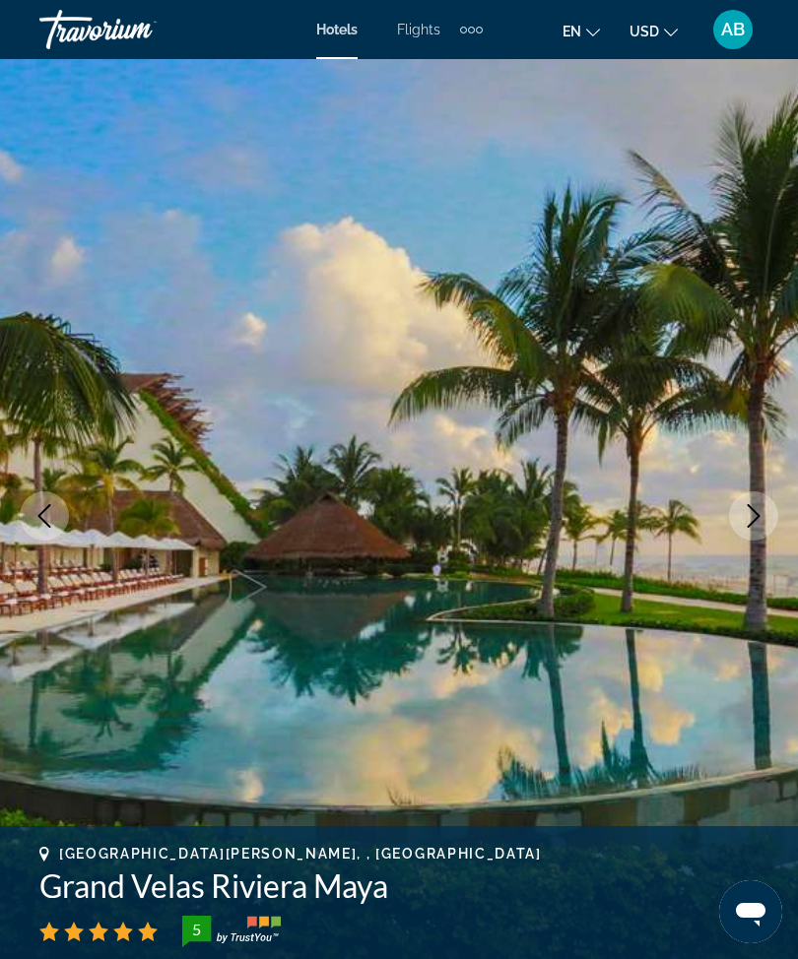
click at [752, 514] on icon "Next image" at bounding box center [754, 516] width 24 height 24
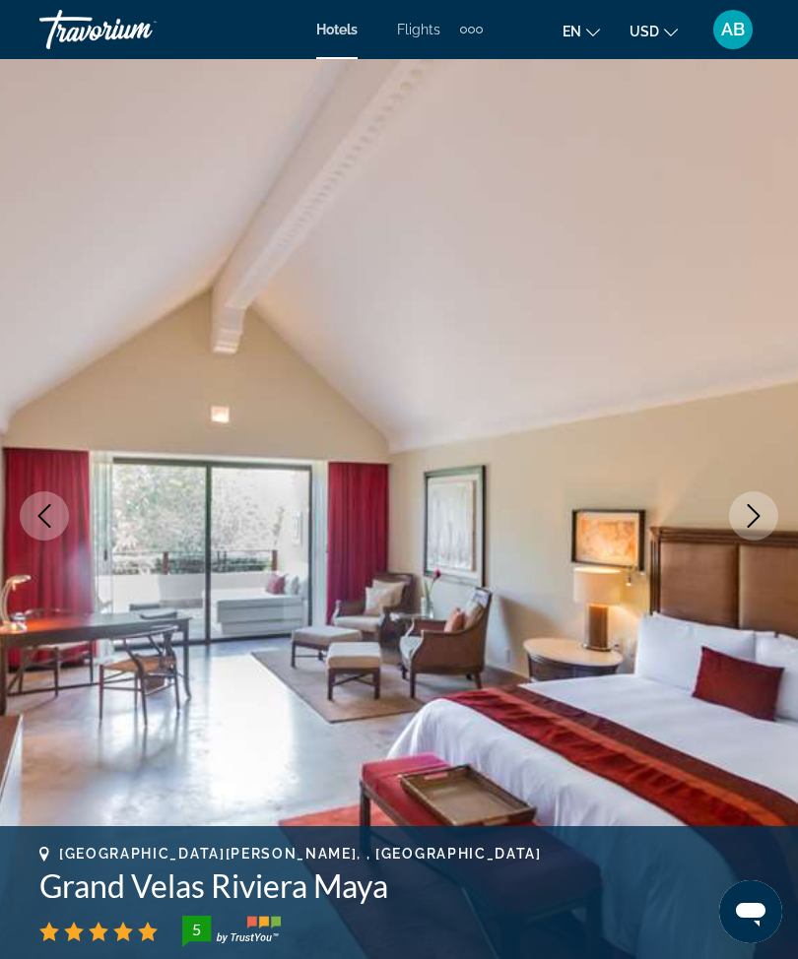
click at [754, 508] on icon "Next image" at bounding box center [754, 516] width 24 height 24
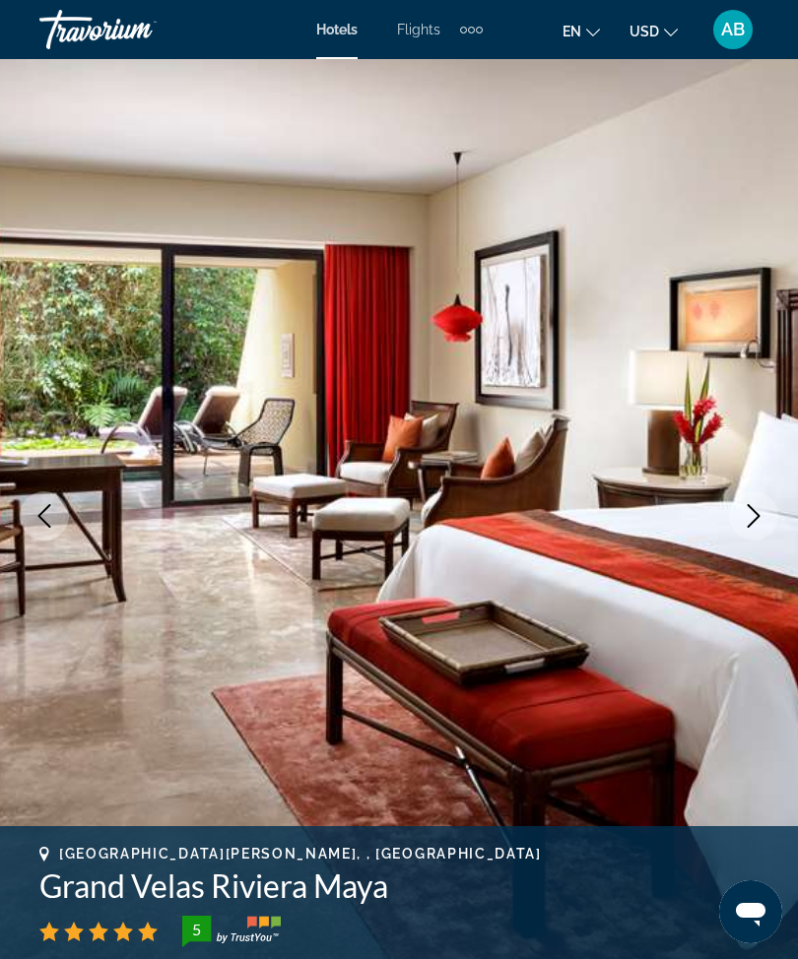
click at [754, 516] on icon "Next image" at bounding box center [754, 516] width 24 height 24
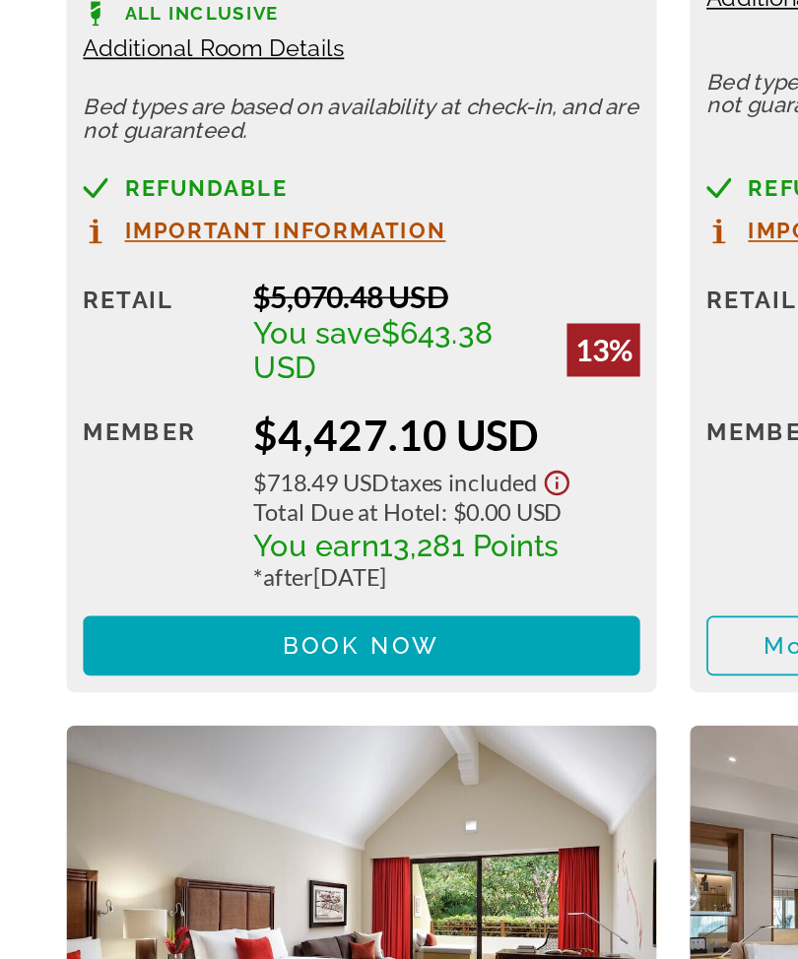
scroll to position [3685, 0]
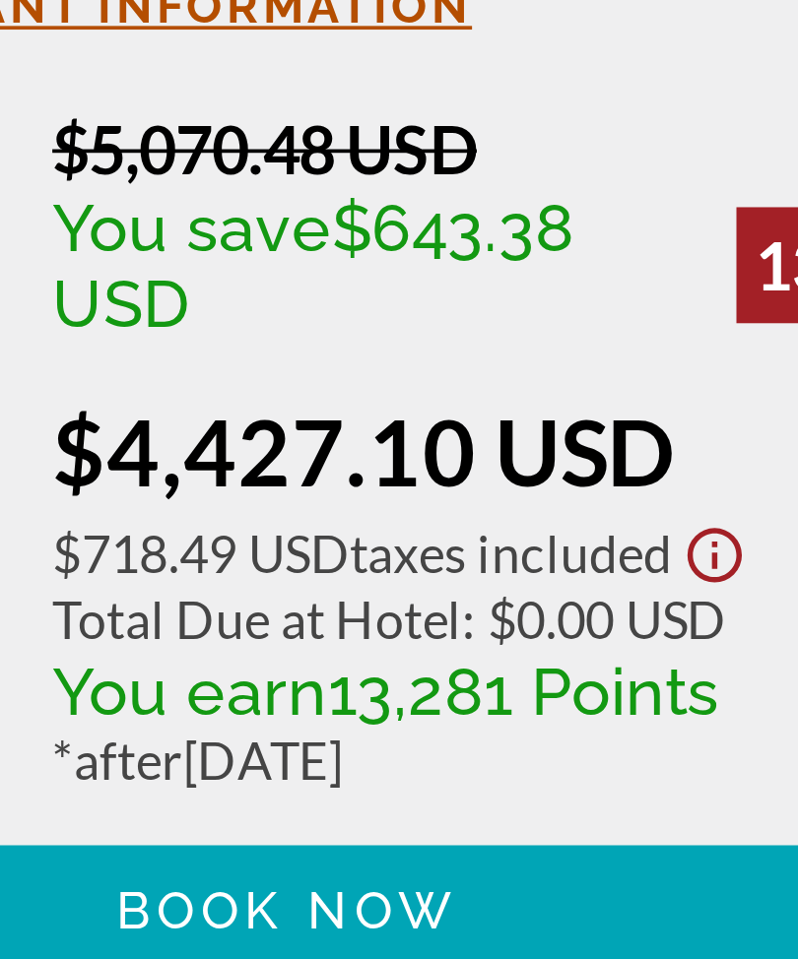
click at [150, 626] on div "* after [DATE]" at bounding box center [265, 634] width 230 height 17
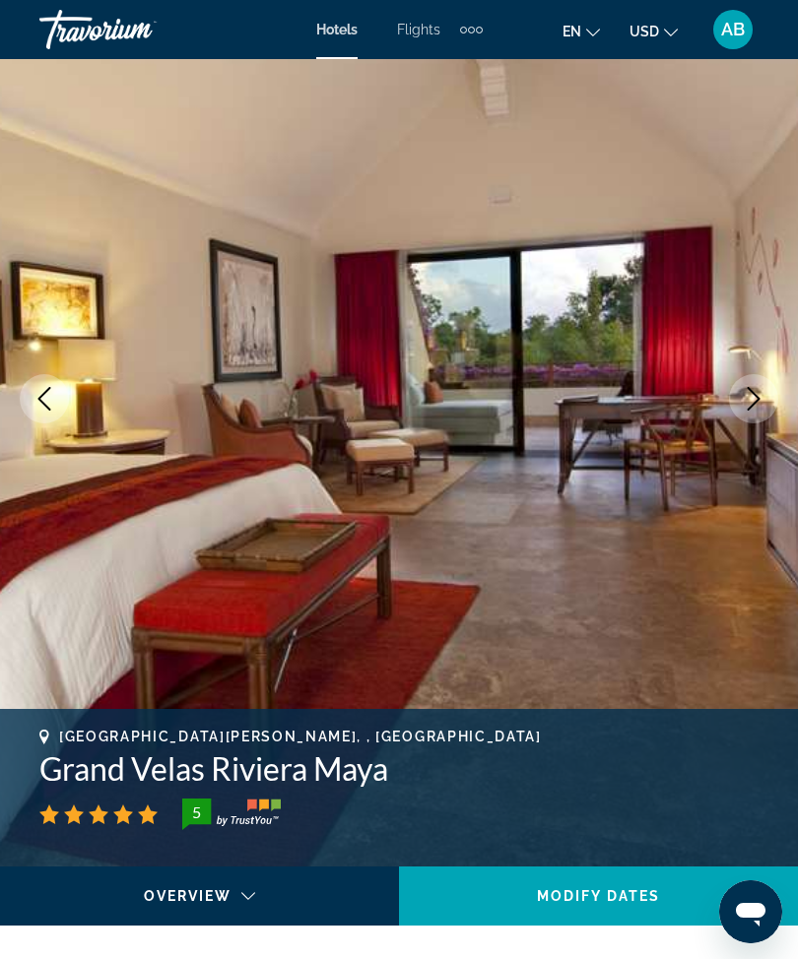
scroll to position [0, 0]
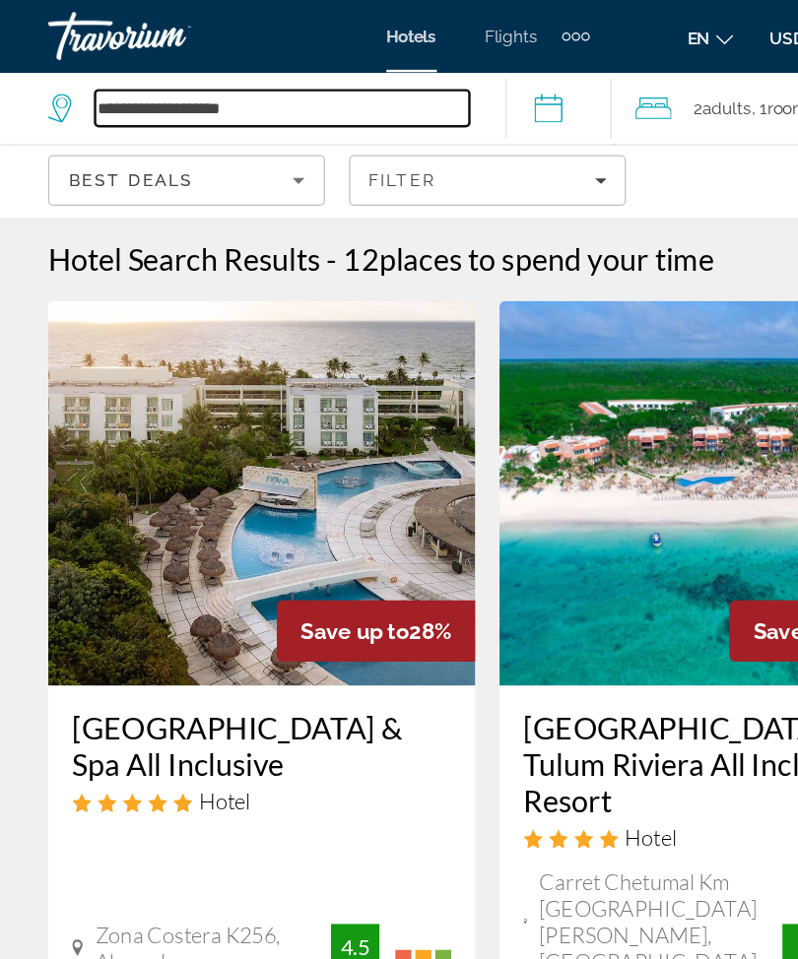
click at [260, 91] on input "**********" at bounding box center [231, 89] width 306 height 30
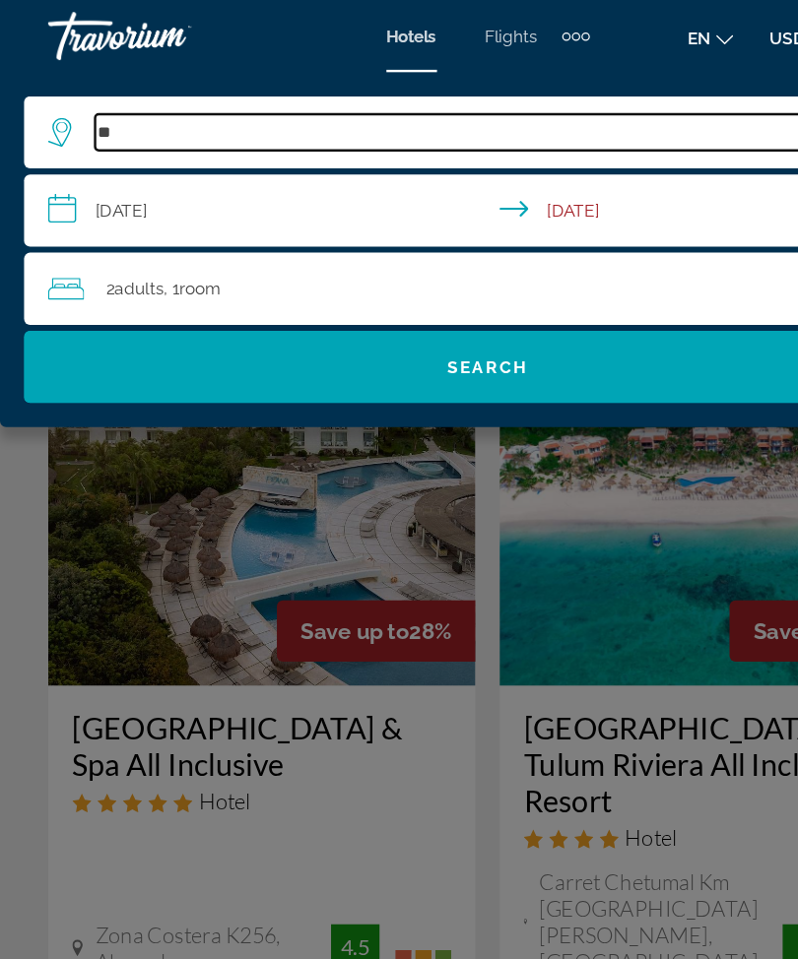
type input "*"
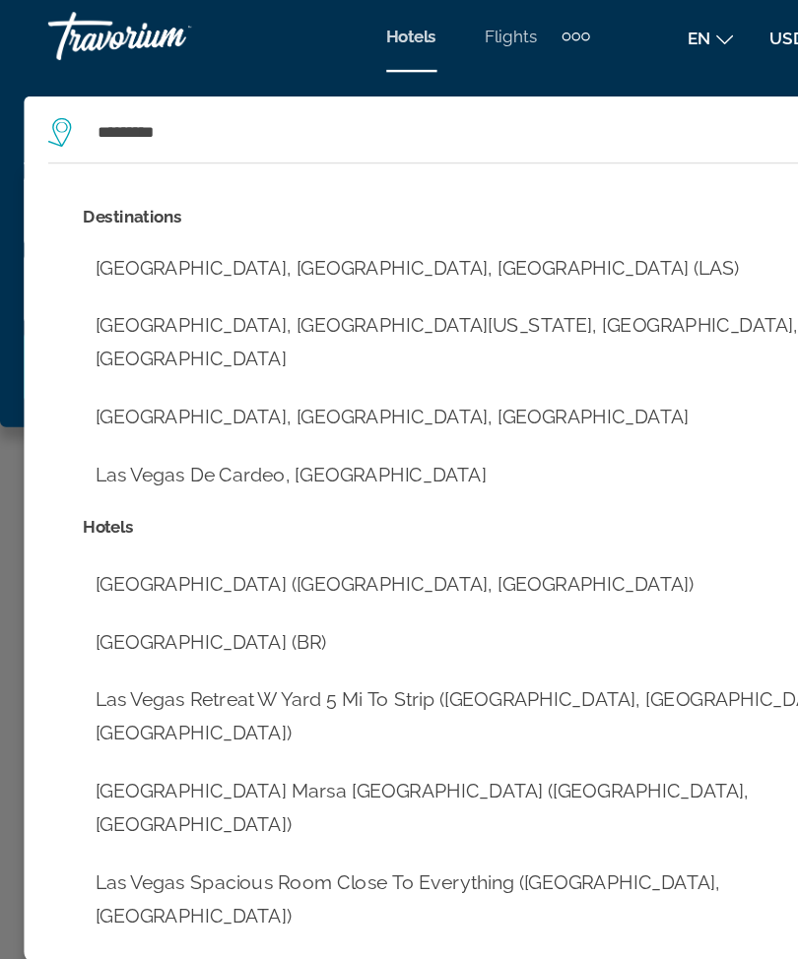
click at [274, 208] on button "[GEOGRAPHIC_DATA], [GEOGRAPHIC_DATA], [GEOGRAPHIC_DATA] (LAS)" at bounding box center [413, 219] width 691 height 37
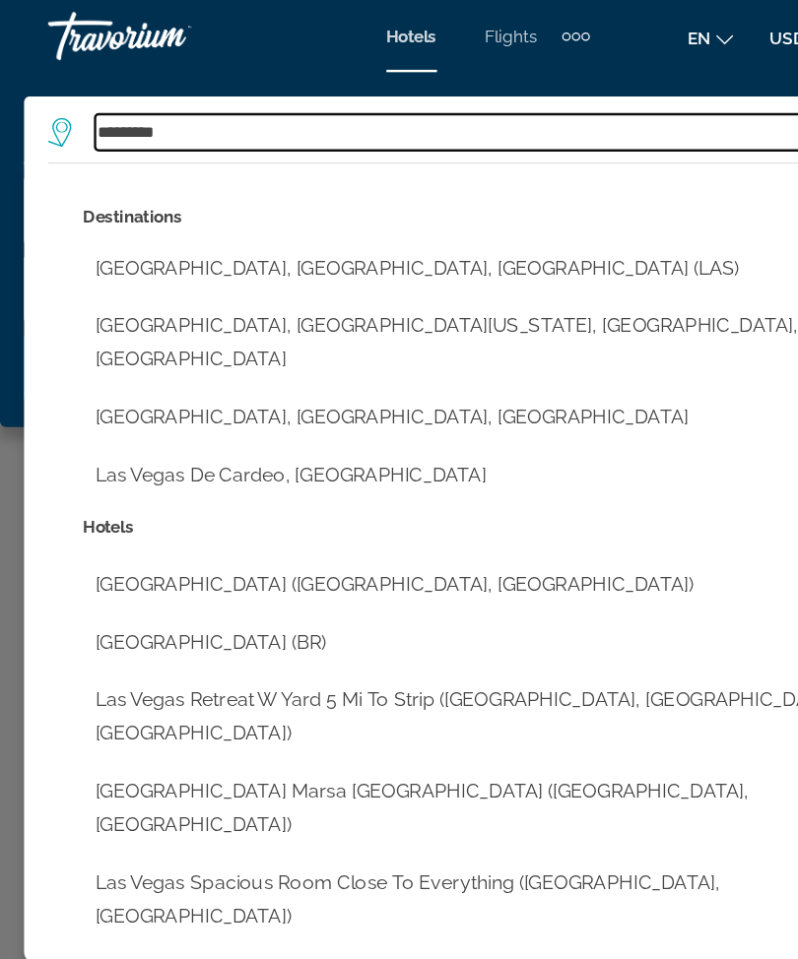
type input "**********"
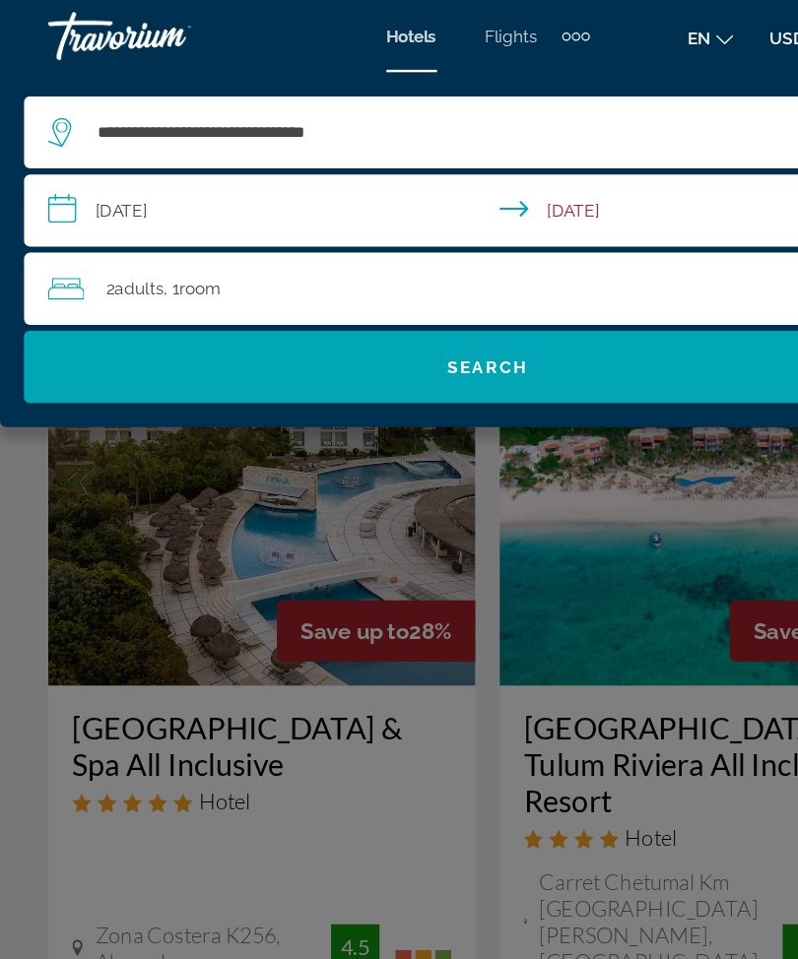
click at [427, 296] on span "Search" at bounding box center [398, 301] width 67 height 16
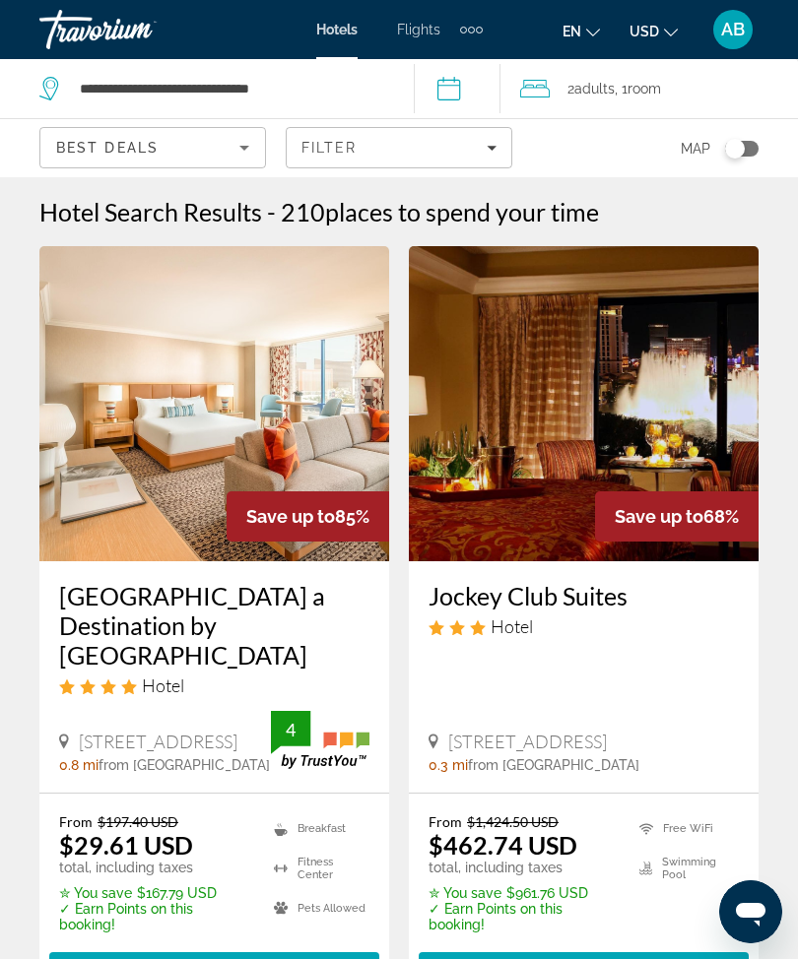
click at [485, 132] on span "Filters" at bounding box center [399, 147] width 225 height 47
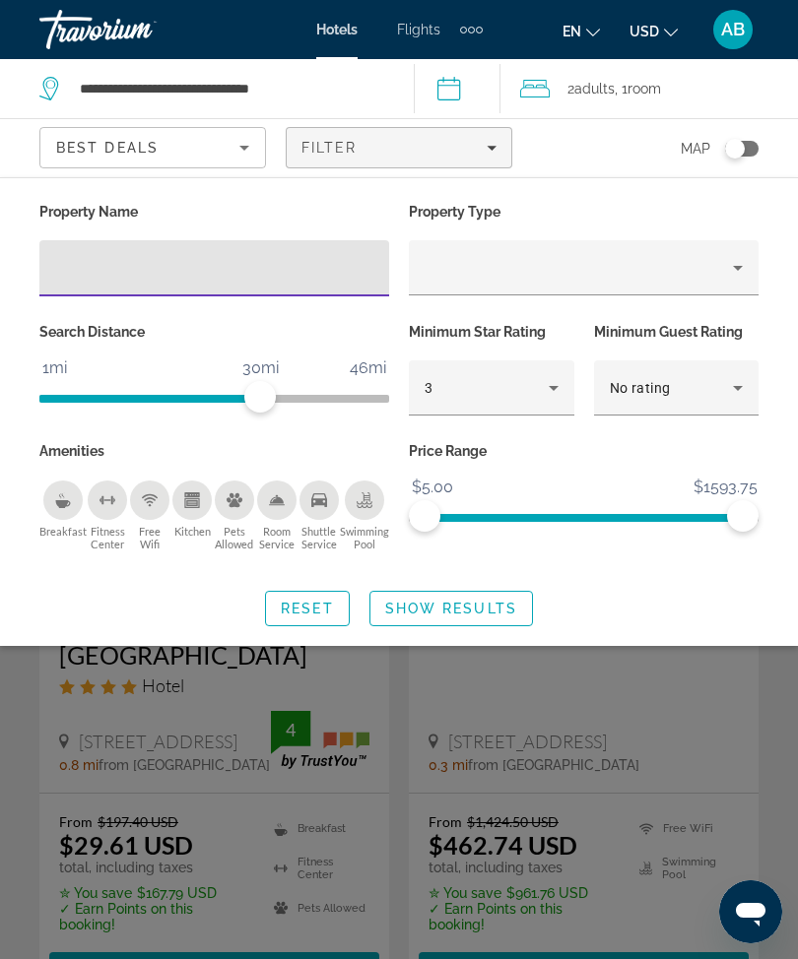
click at [254, 258] on input "Hotel Filters" at bounding box center [214, 269] width 318 height 24
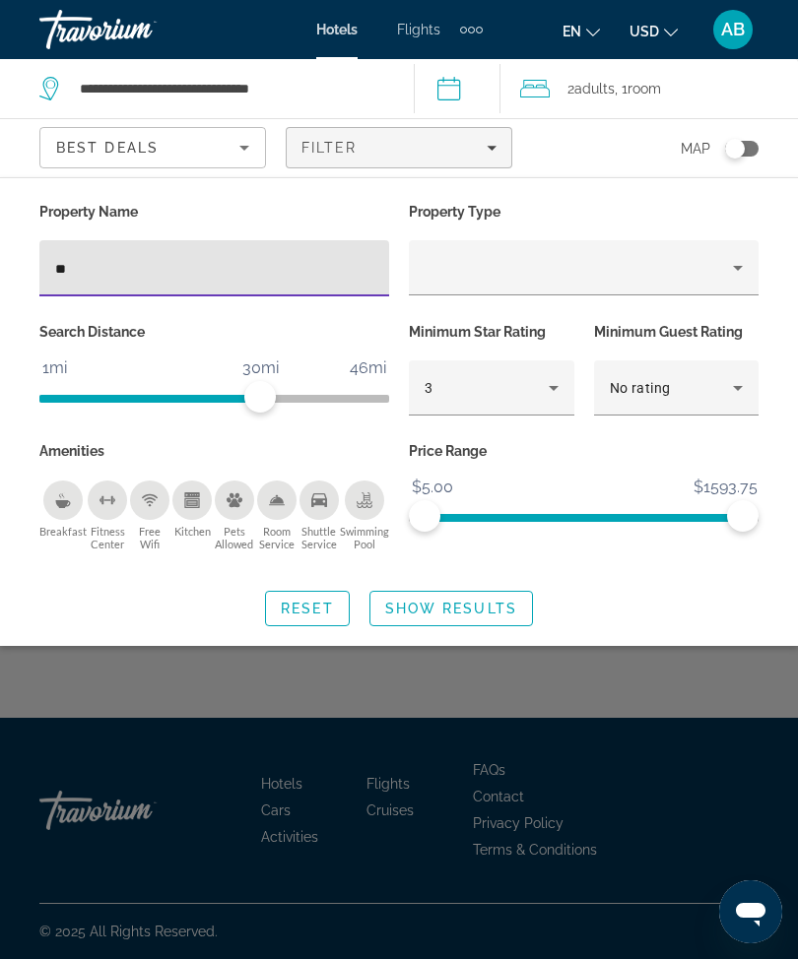
type input "*"
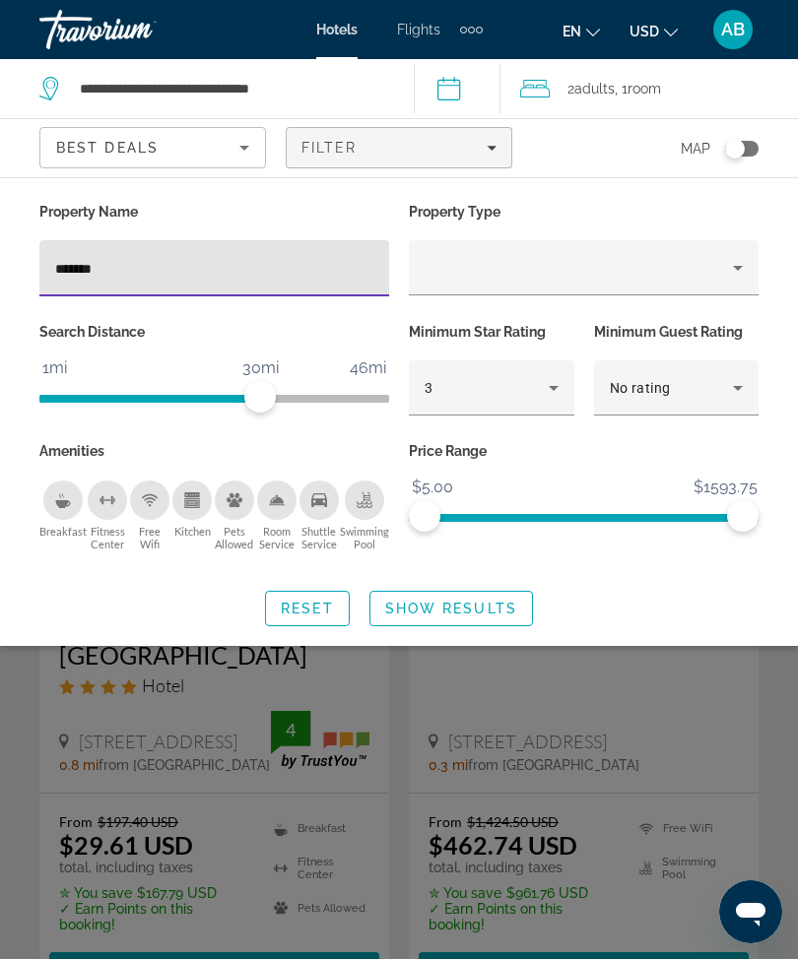
type input "********"
click at [499, 628] on span "Search widget" at bounding box center [451, 608] width 162 height 47
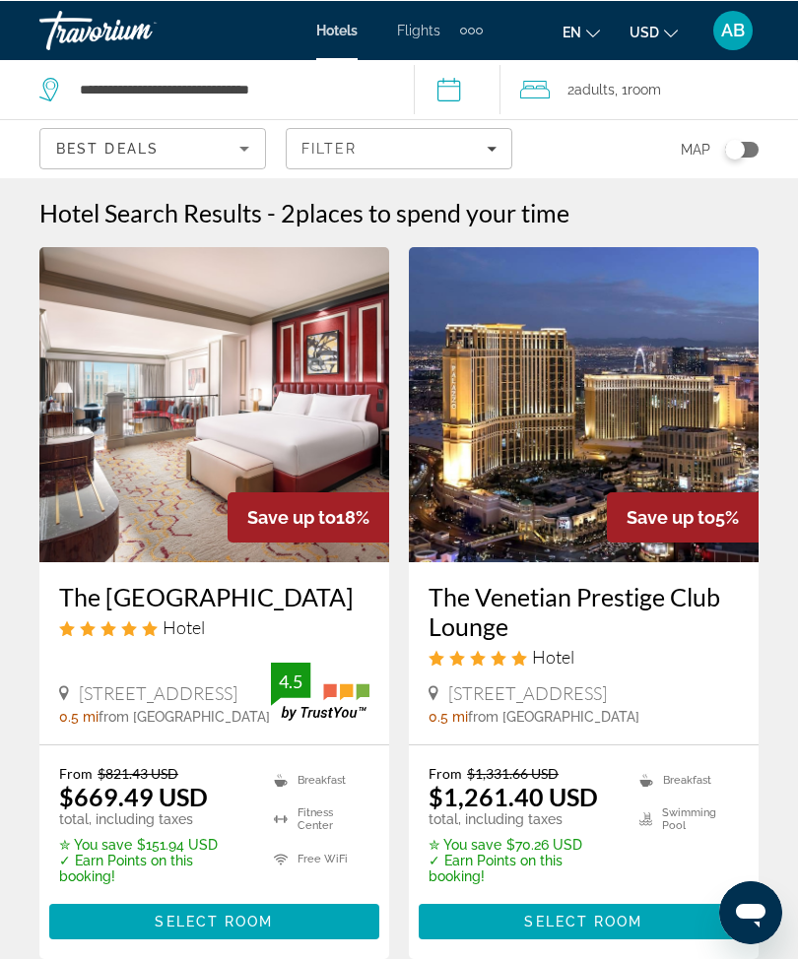
click at [508, 120] on input "**********" at bounding box center [462, 91] width 96 height 65
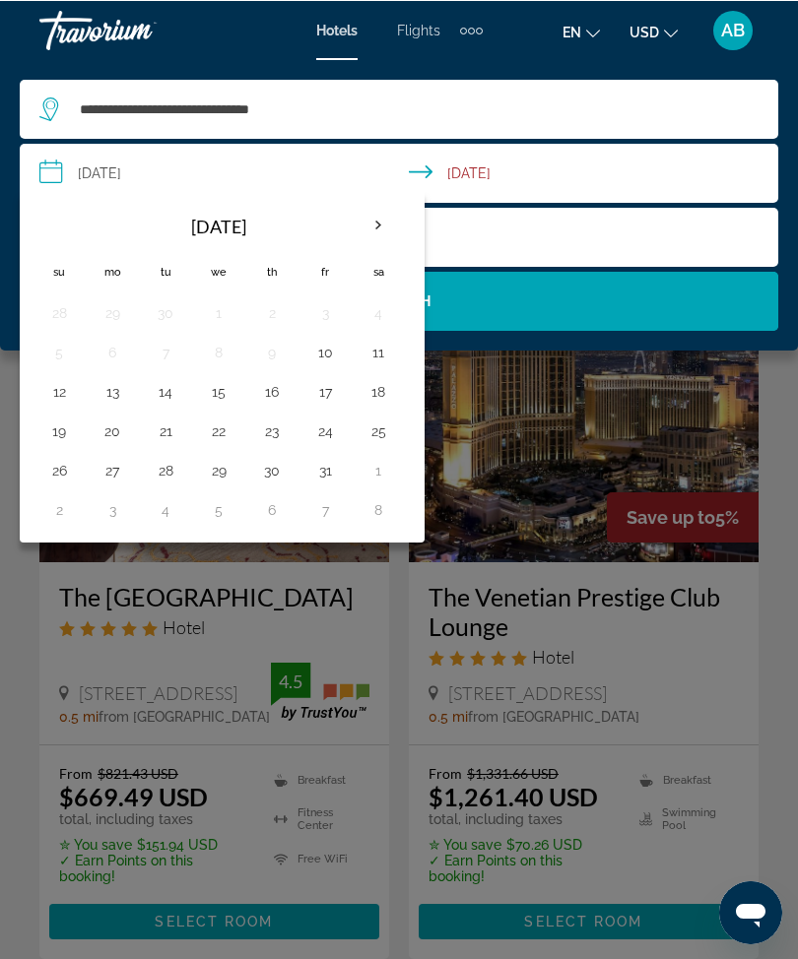
click at [795, 406] on div "Main content" at bounding box center [399, 479] width 798 height 959
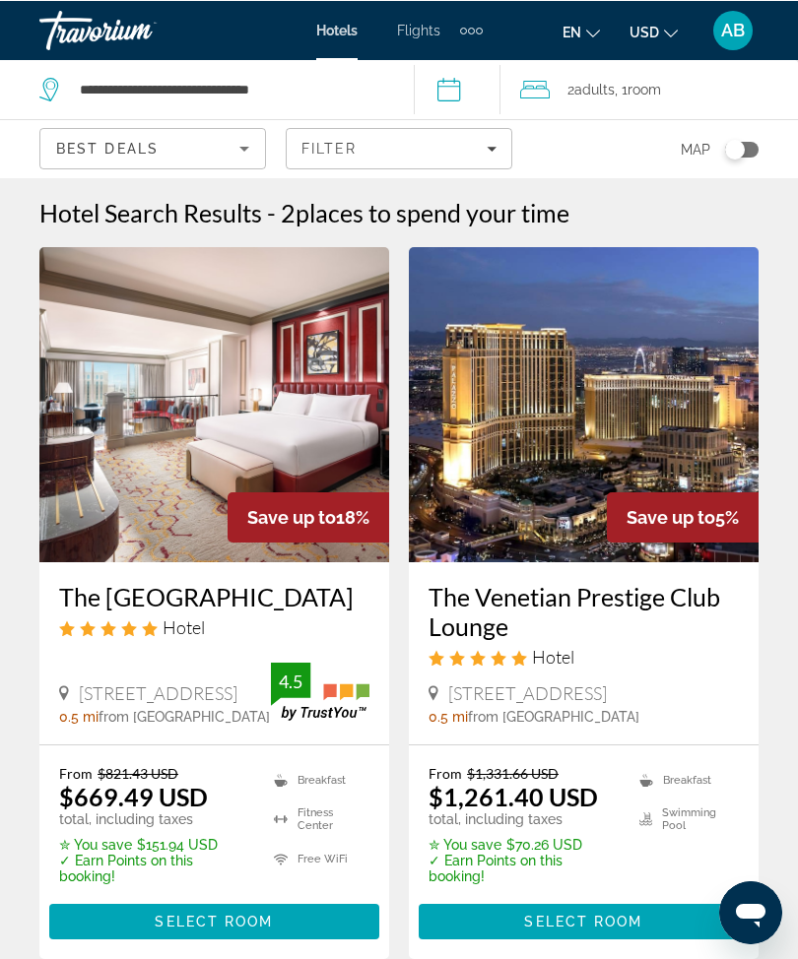
click at [509, 148] on span "Filters" at bounding box center [399, 147] width 225 height 47
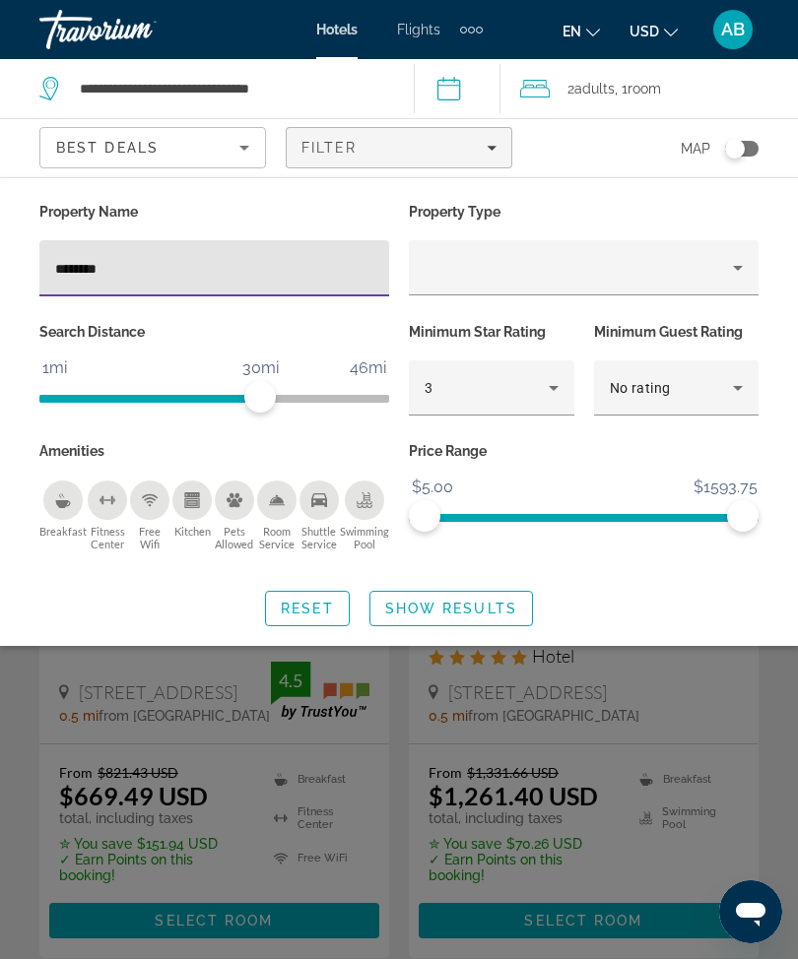
click at [240, 271] on input "********" at bounding box center [214, 269] width 318 height 24
type input "*"
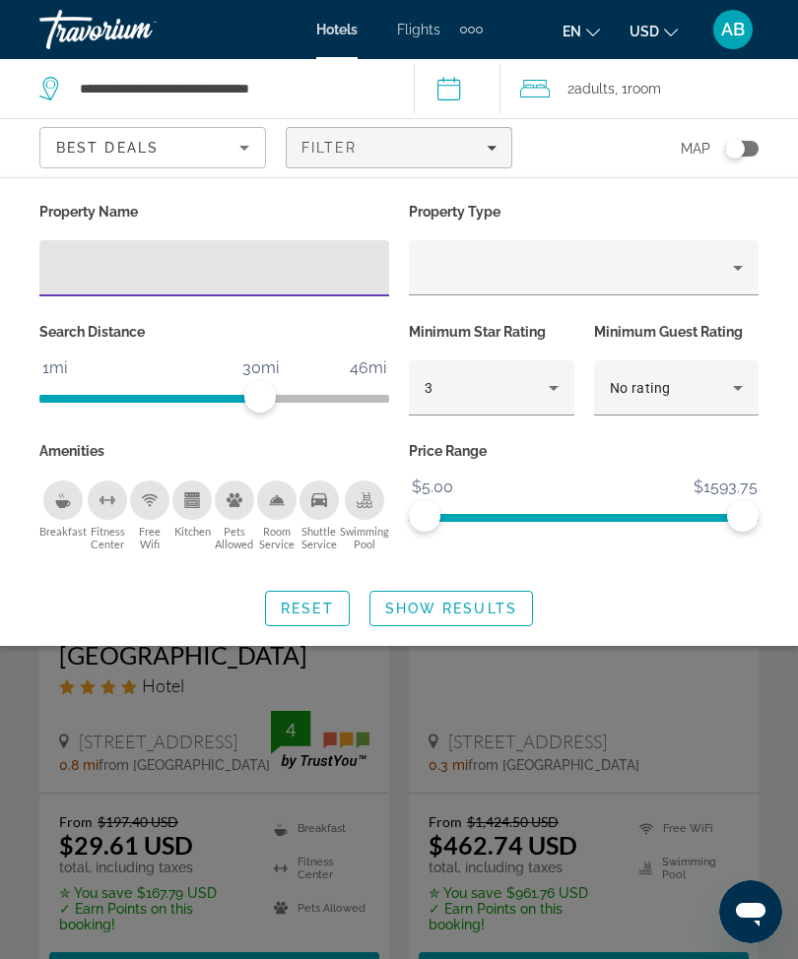
click at [464, 593] on span "Search widget" at bounding box center [451, 608] width 162 height 47
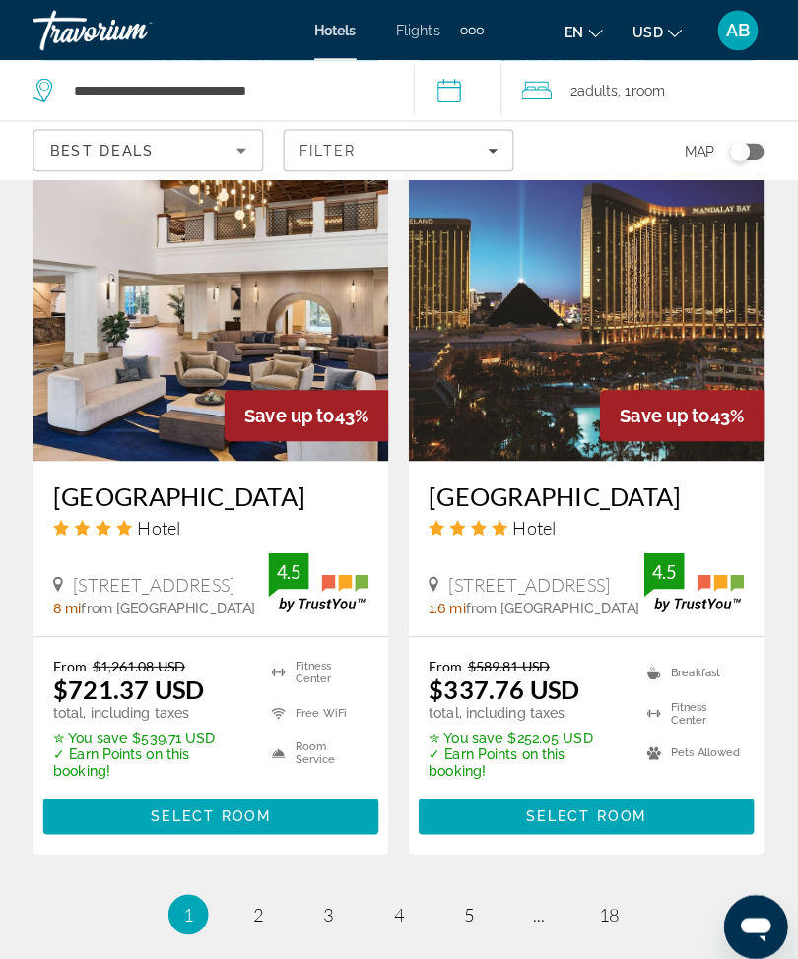
scroll to position [4052, 0]
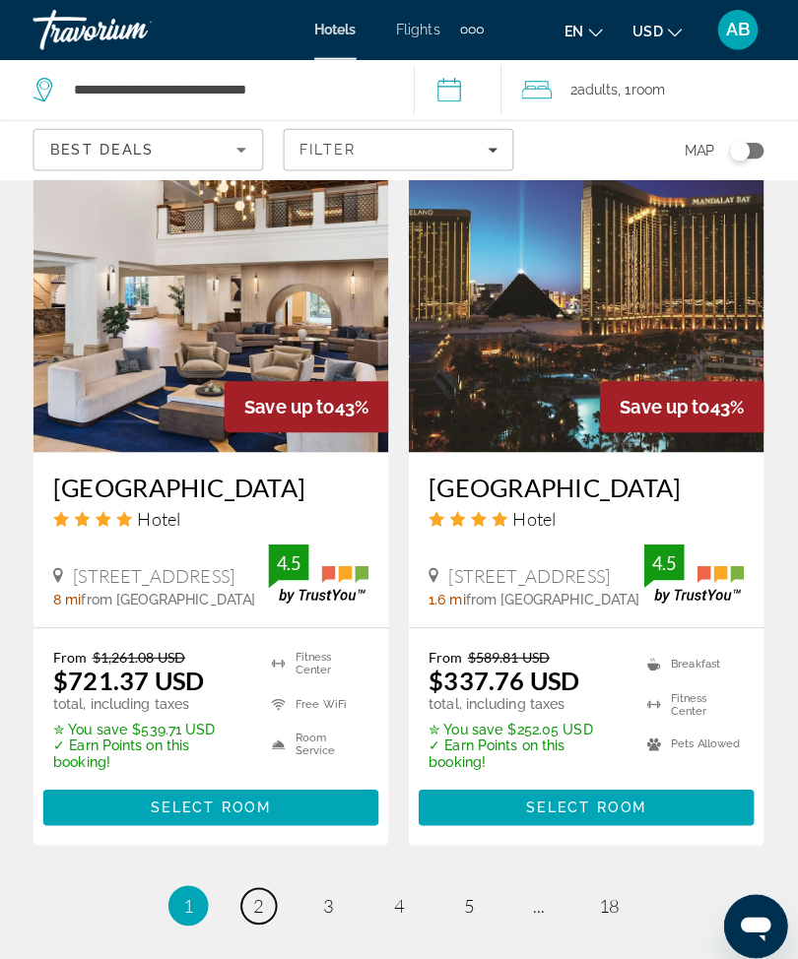
click at [263, 875] on link "page 2" at bounding box center [261, 892] width 34 height 34
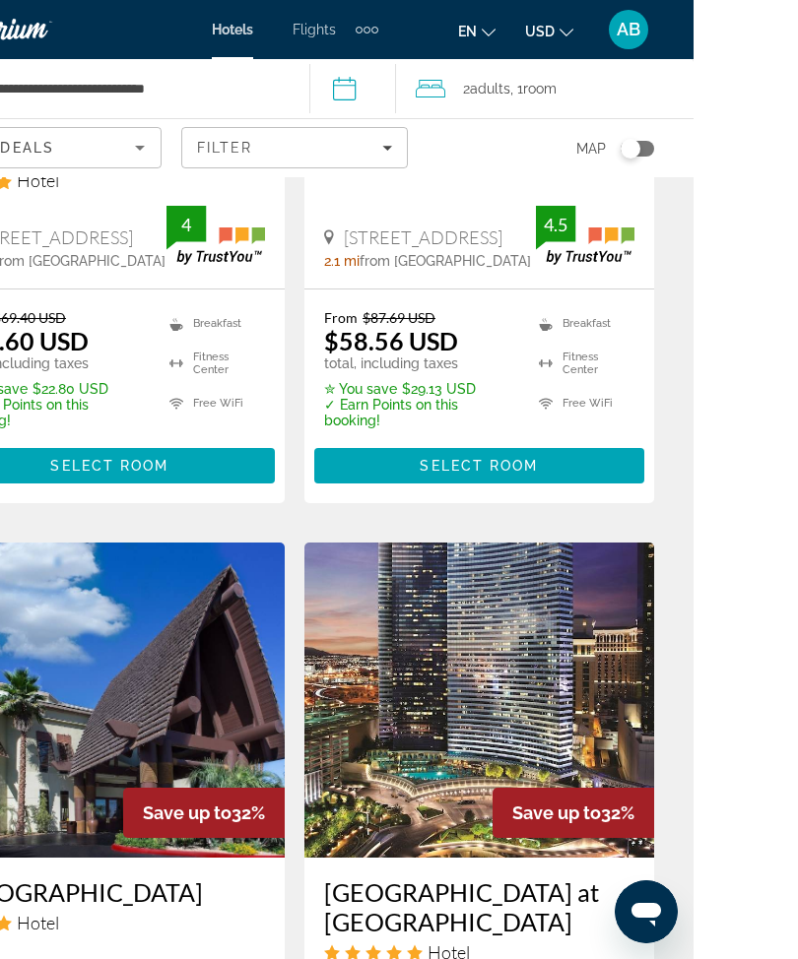
scroll to position [2962, 0]
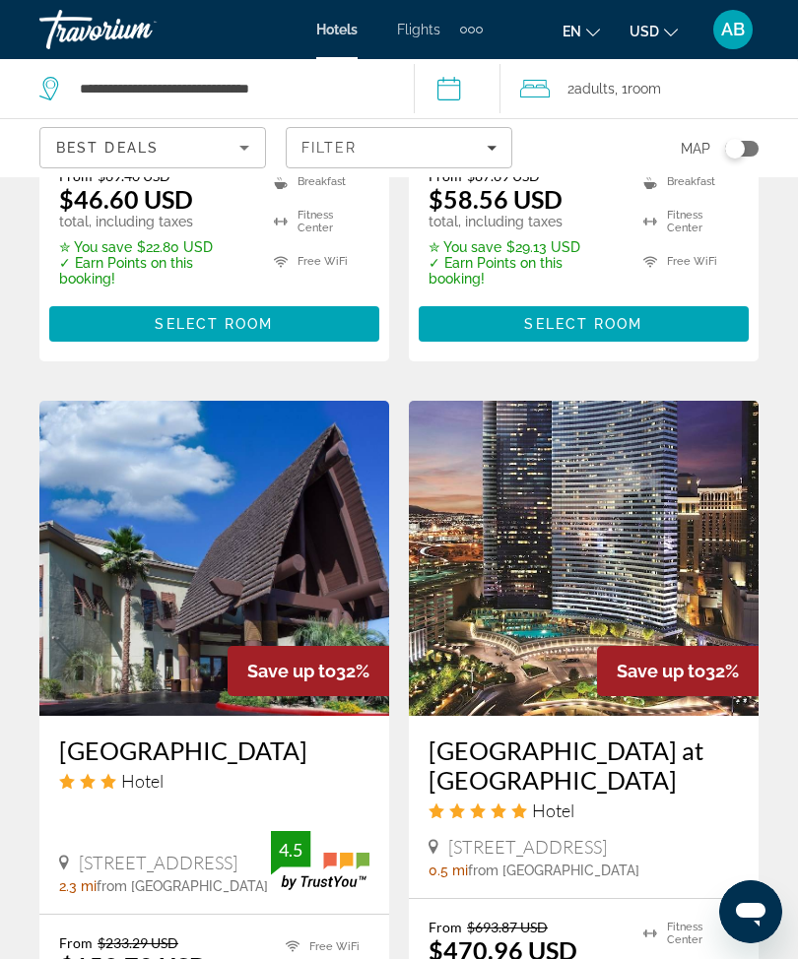
click at [576, 556] on img "Main content" at bounding box center [584, 558] width 350 height 315
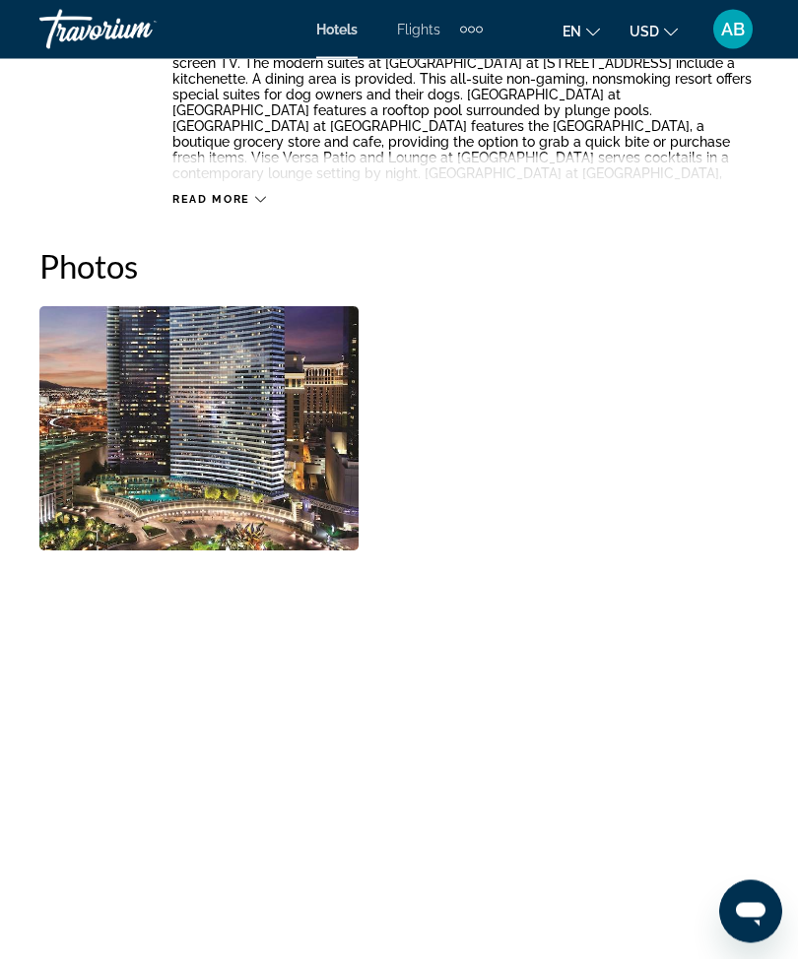
scroll to position [1186, 0]
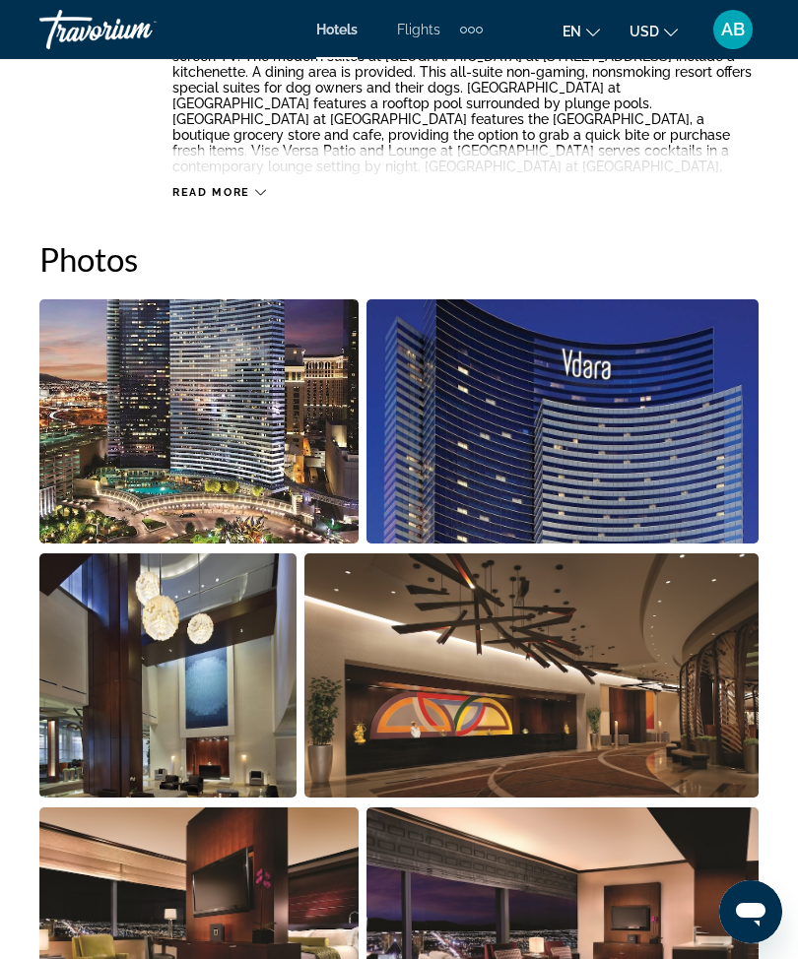
click at [223, 470] on img "Open full-screen image slider" at bounding box center [198, 421] width 319 height 244
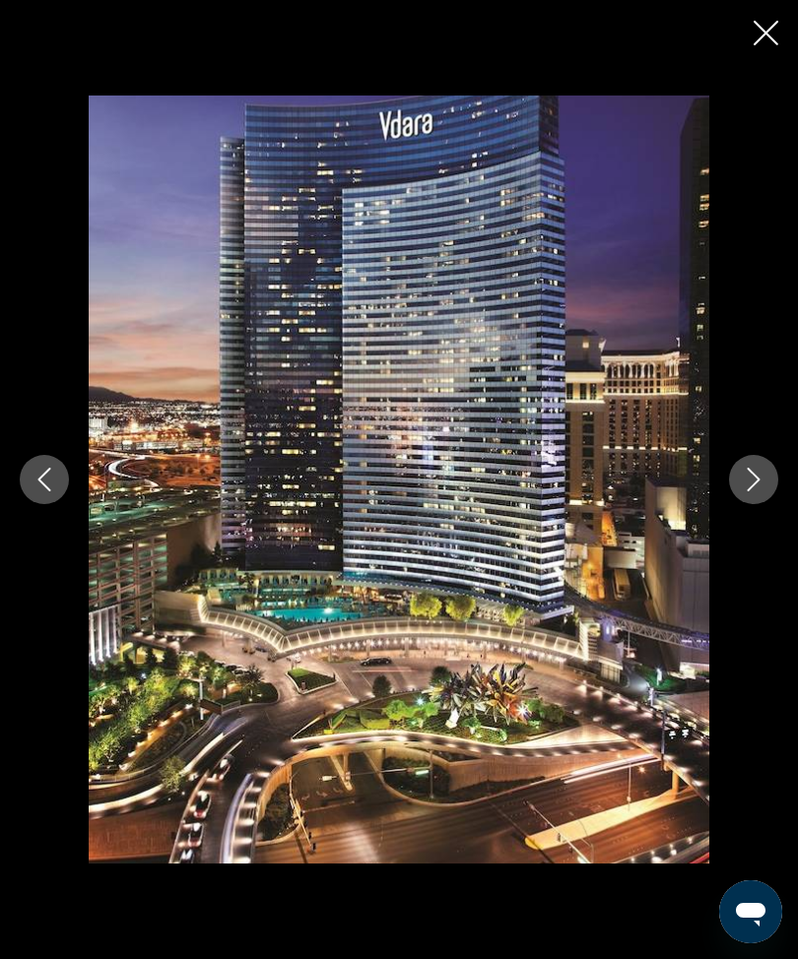
click at [746, 504] on button "Next image" at bounding box center [753, 479] width 49 height 49
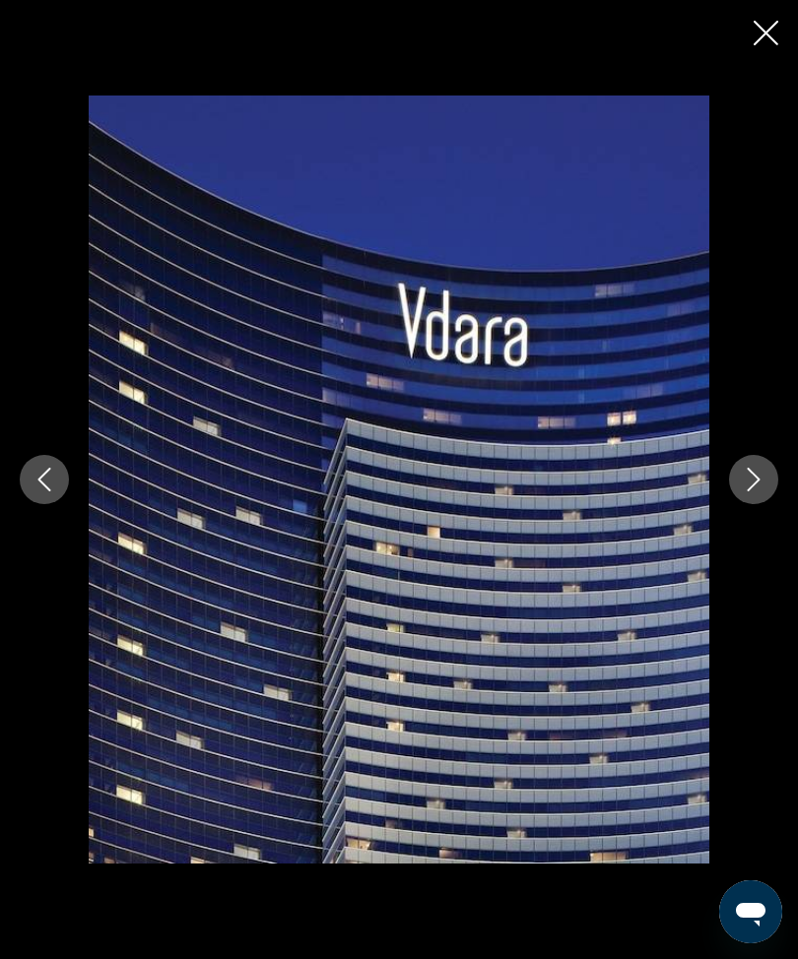
click at [768, 499] on button "Next image" at bounding box center [753, 479] width 49 height 49
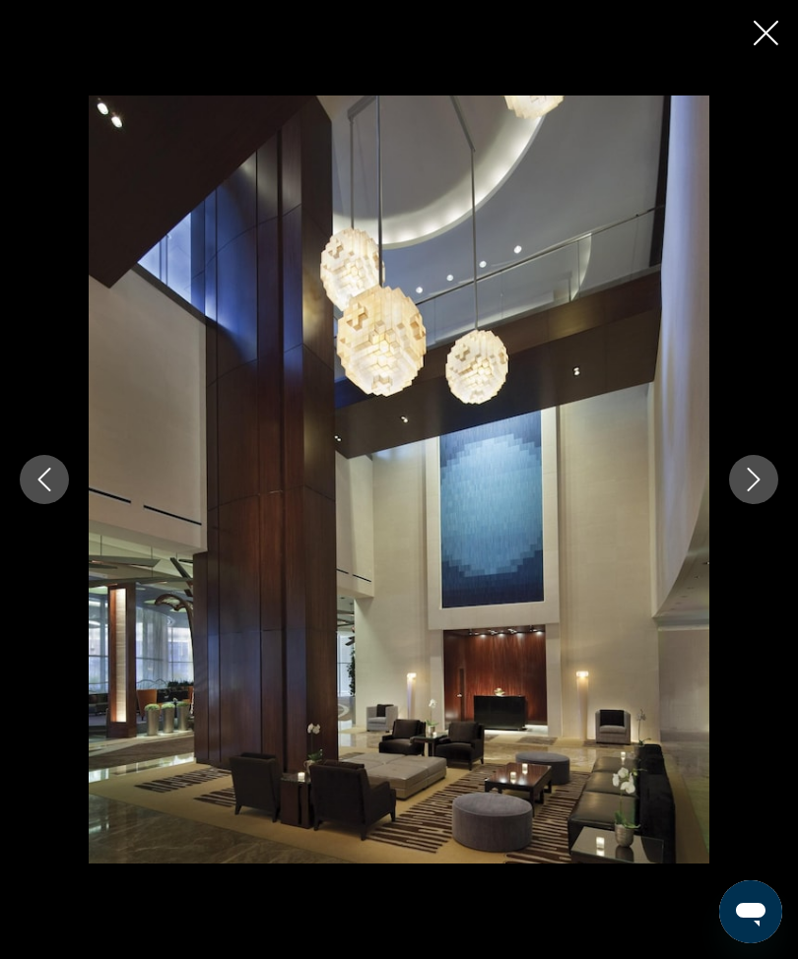
click at [749, 504] on button "Next image" at bounding box center [753, 479] width 49 height 49
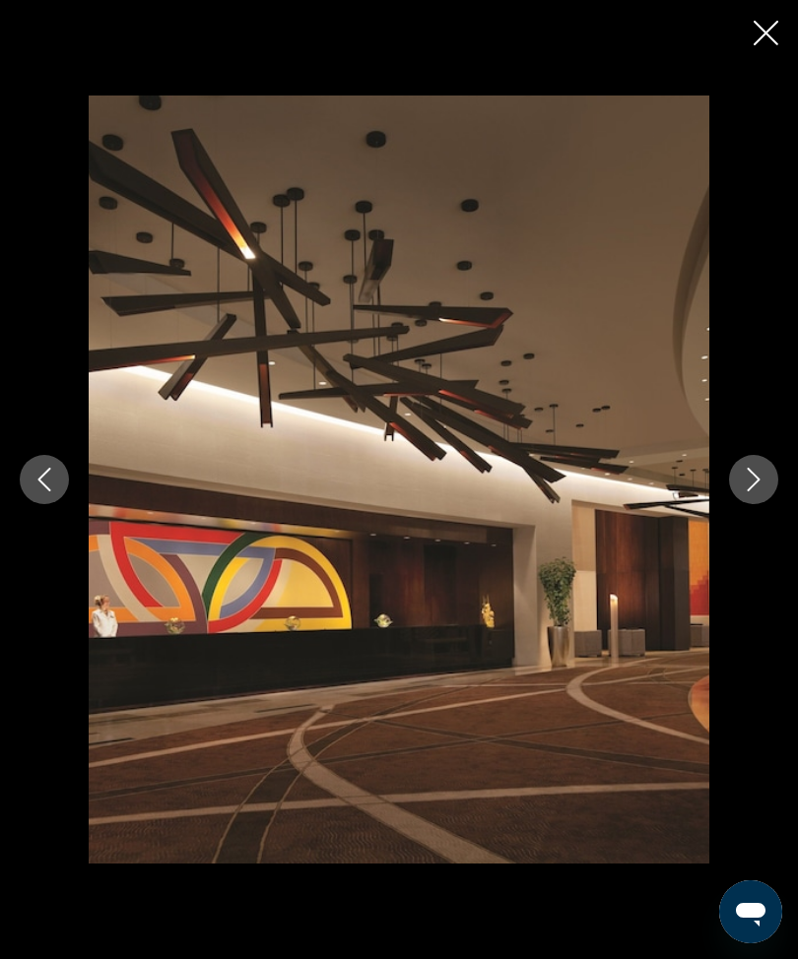
click at [756, 492] on icon "Next image" at bounding box center [754, 480] width 24 height 24
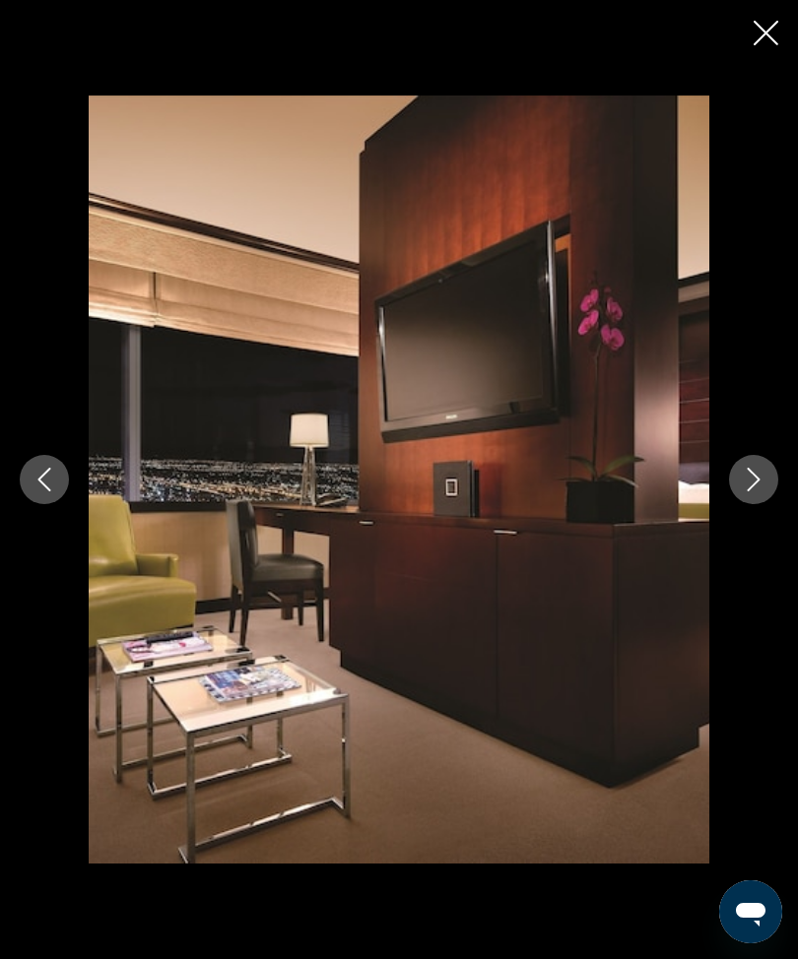
click at [754, 492] on icon "Next image" at bounding box center [754, 480] width 13 height 24
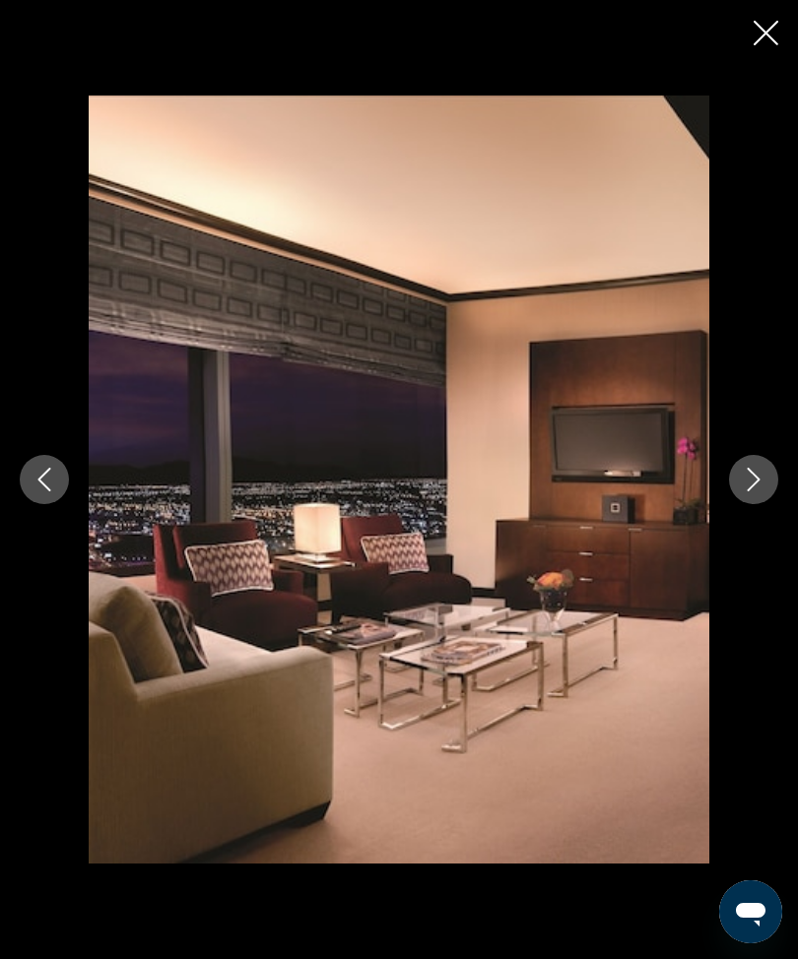
click at [750, 492] on icon "Next image" at bounding box center [754, 480] width 24 height 24
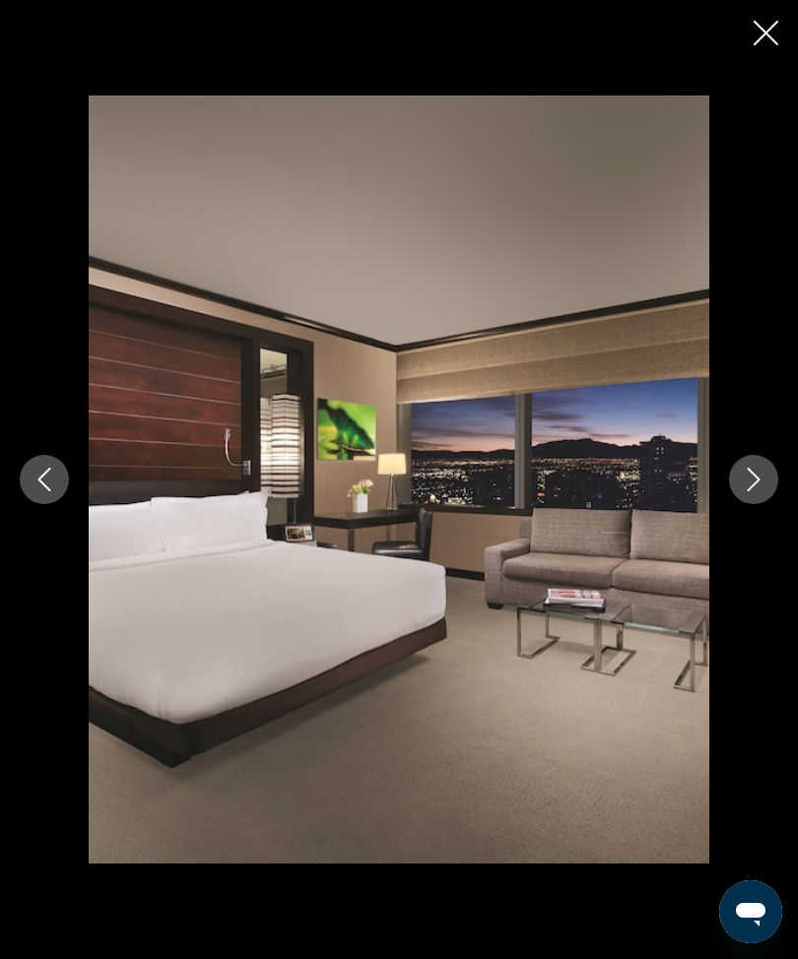
click at [773, 498] on button "Next image" at bounding box center [753, 479] width 49 height 49
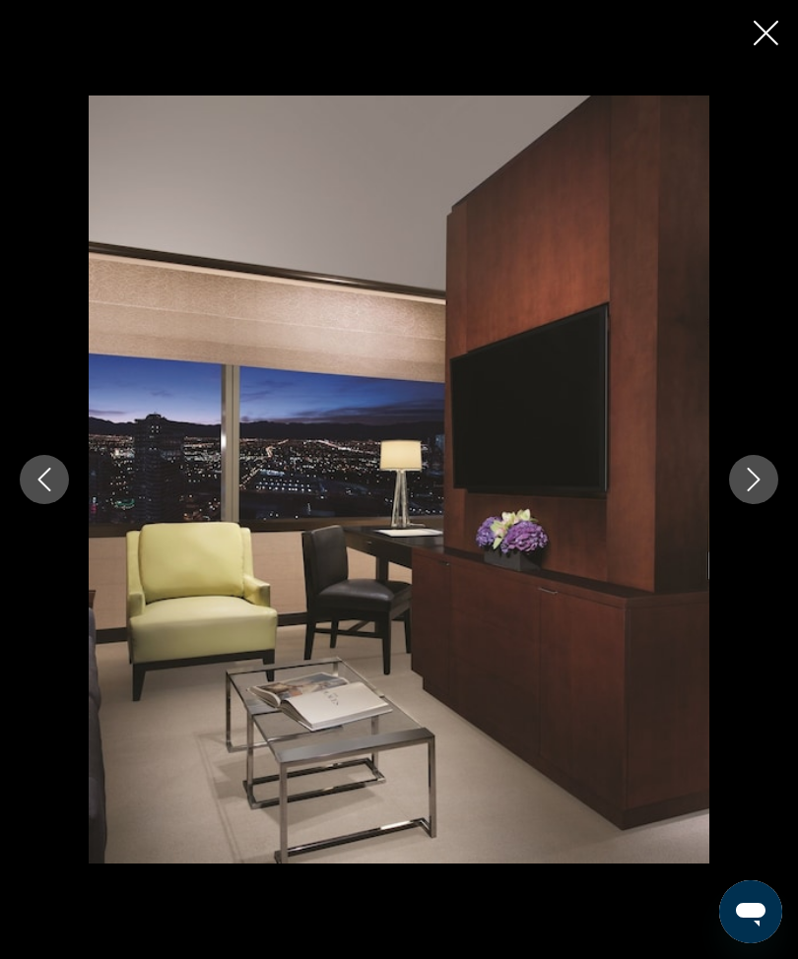
click at [761, 492] on icon "Next image" at bounding box center [754, 480] width 24 height 24
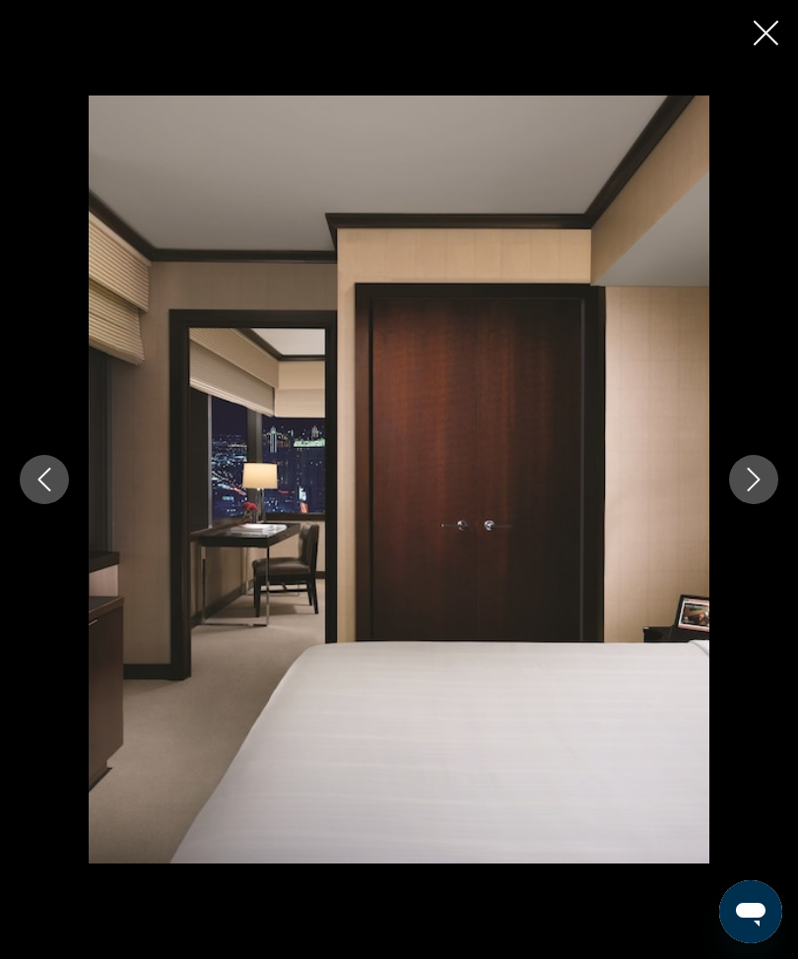
click at [764, 504] on button "Next image" at bounding box center [753, 479] width 49 height 49
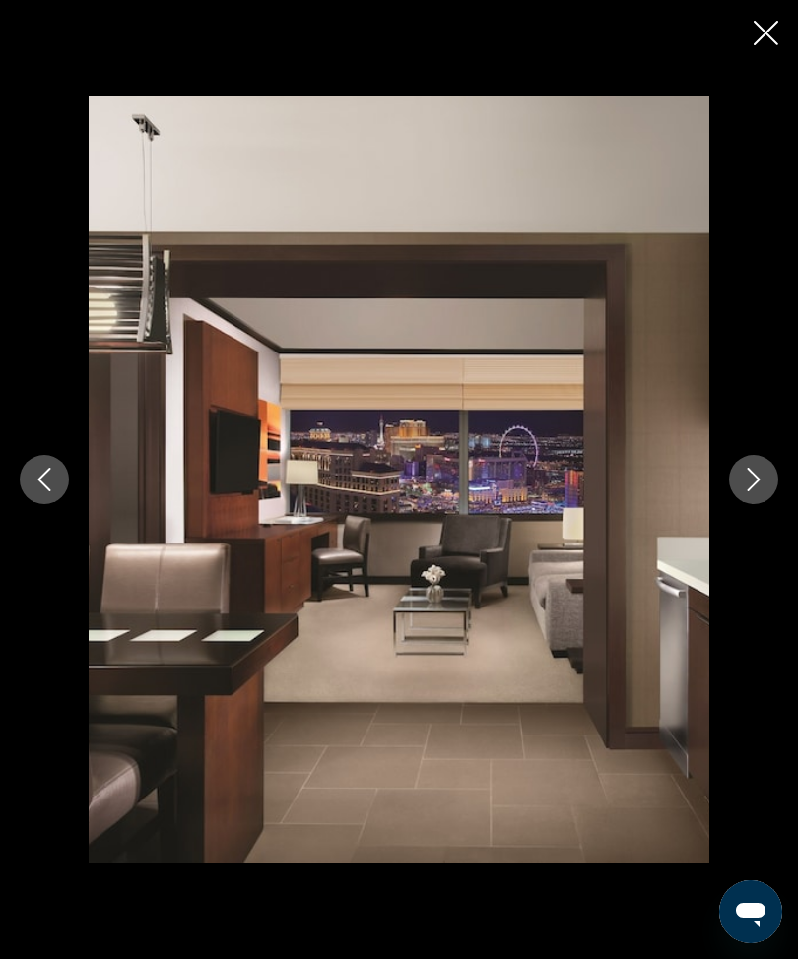
click at [748, 492] on icon "Next image" at bounding box center [754, 480] width 24 height 24
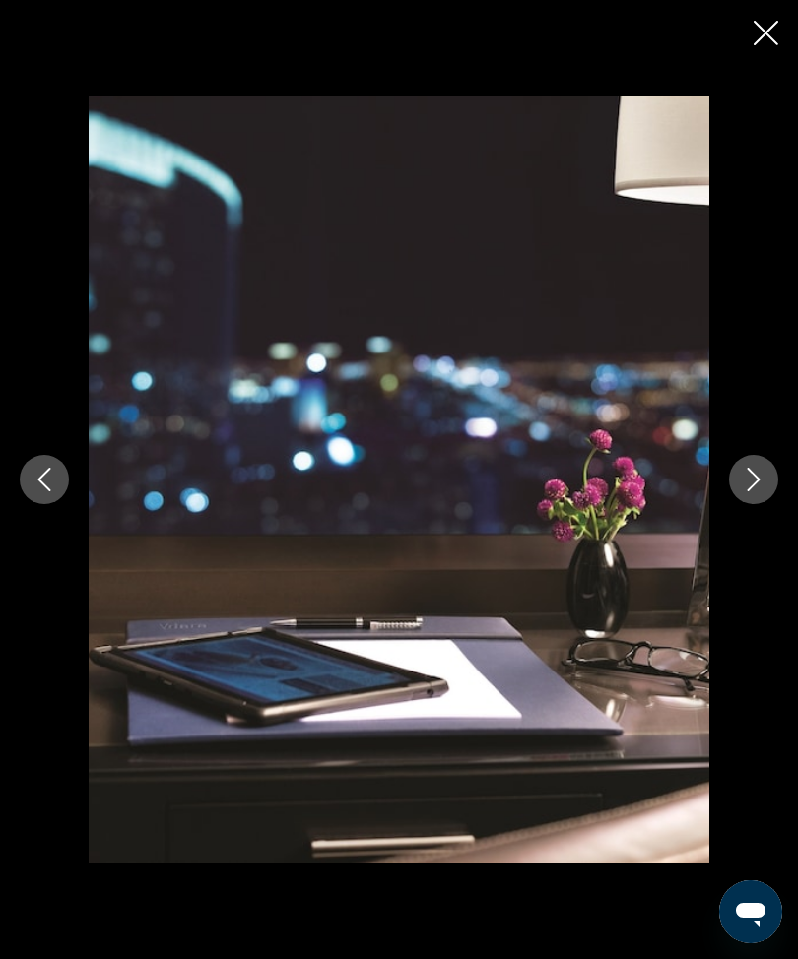
click at [768, 47] on button "Close slideshow" at bounding box center [766, 35] width 25 height 31
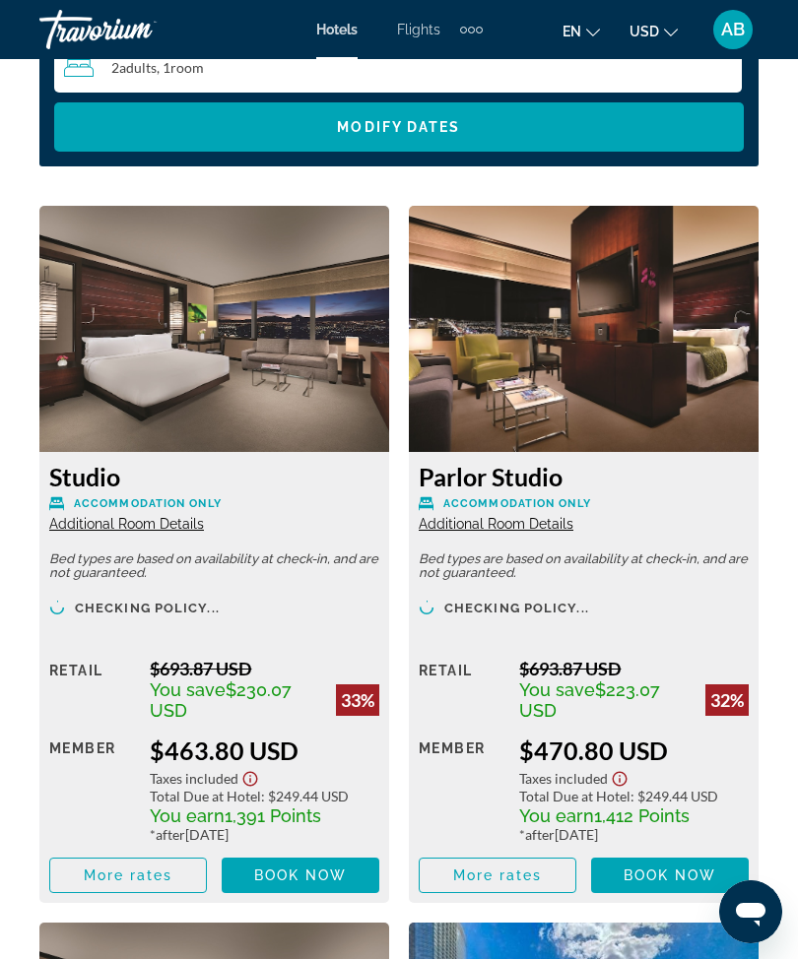
scroll to position [3342, 0]
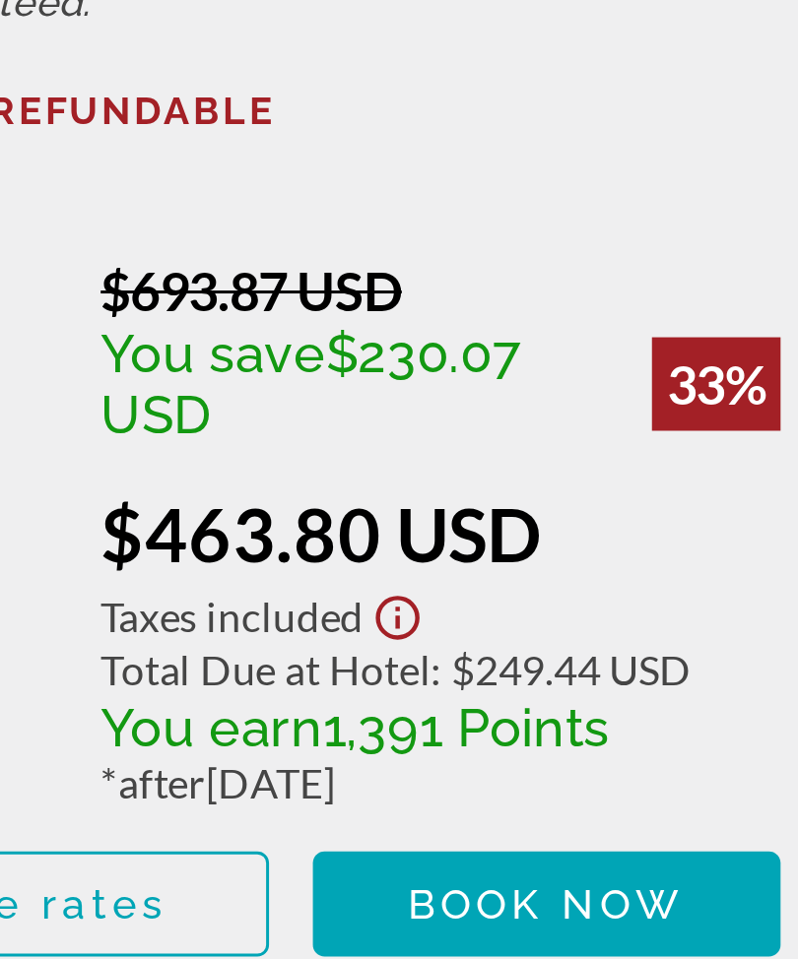
click at [210, 765] on div "You earn 1,391 Points" at bounding box center [265, 776] width 230 height 22
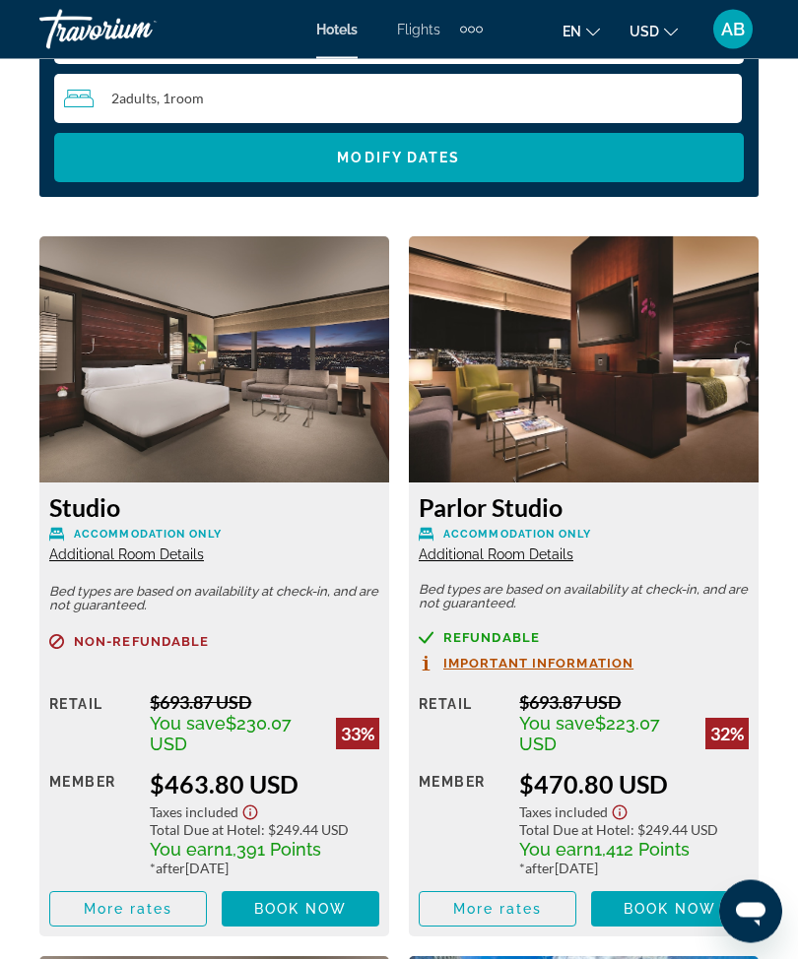
scroll to position [3237, 0]
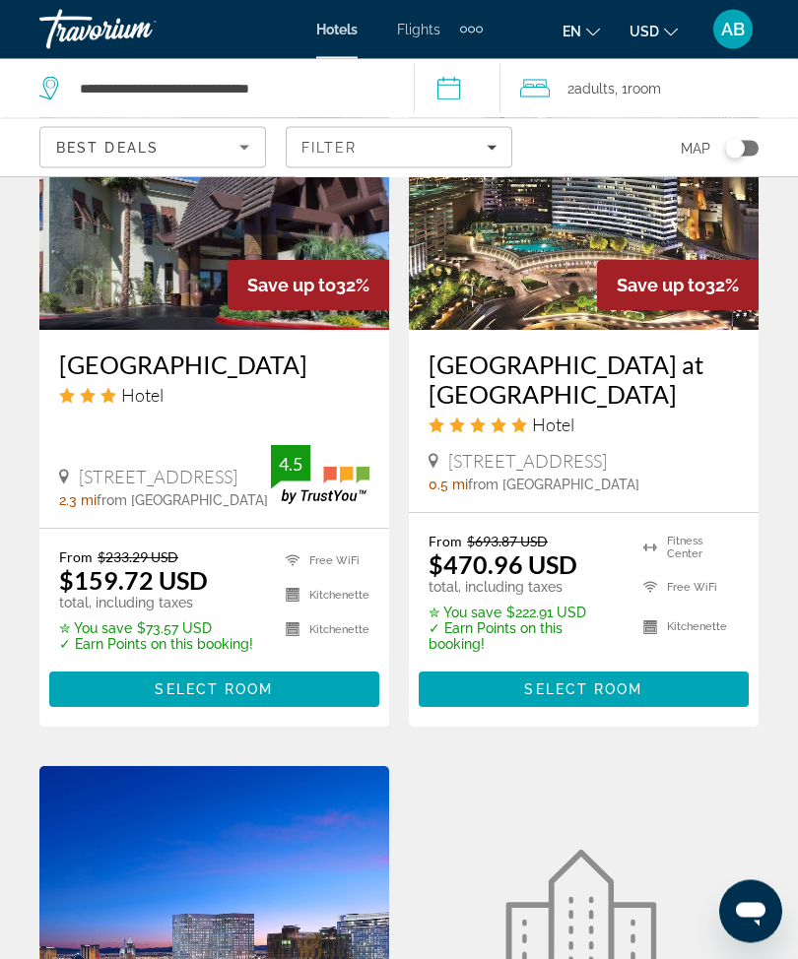
scroll to position [3348, 0]
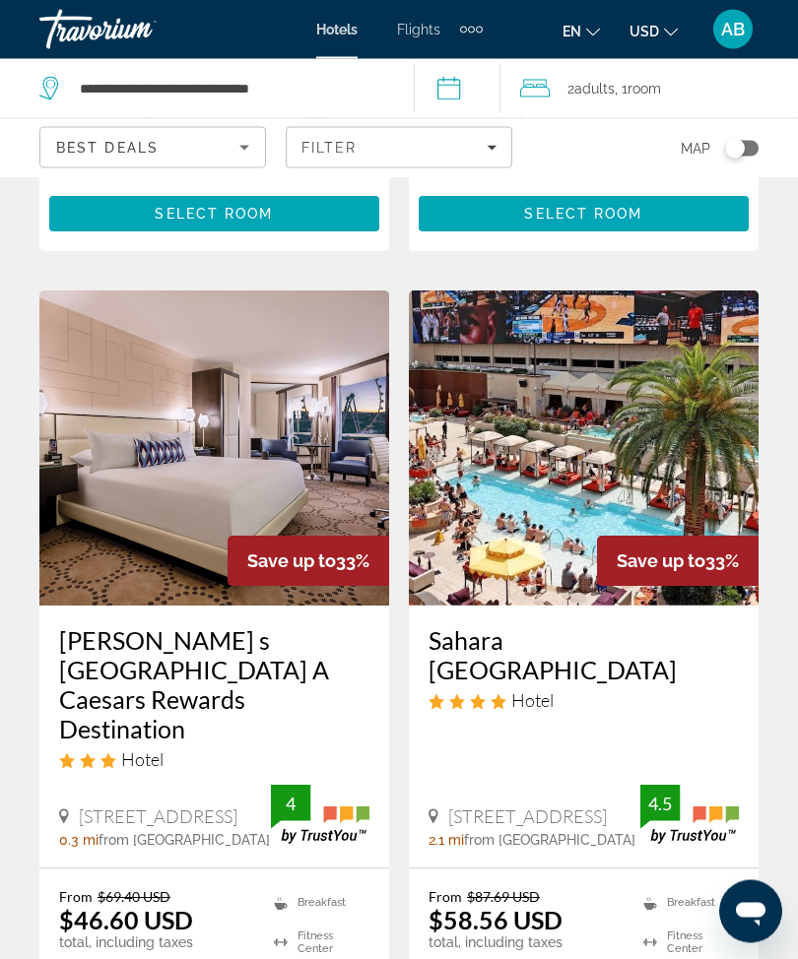
click at [636, 93] on span ", 1 Room rooms" at bounding box center [638, 89] width 46 height 28
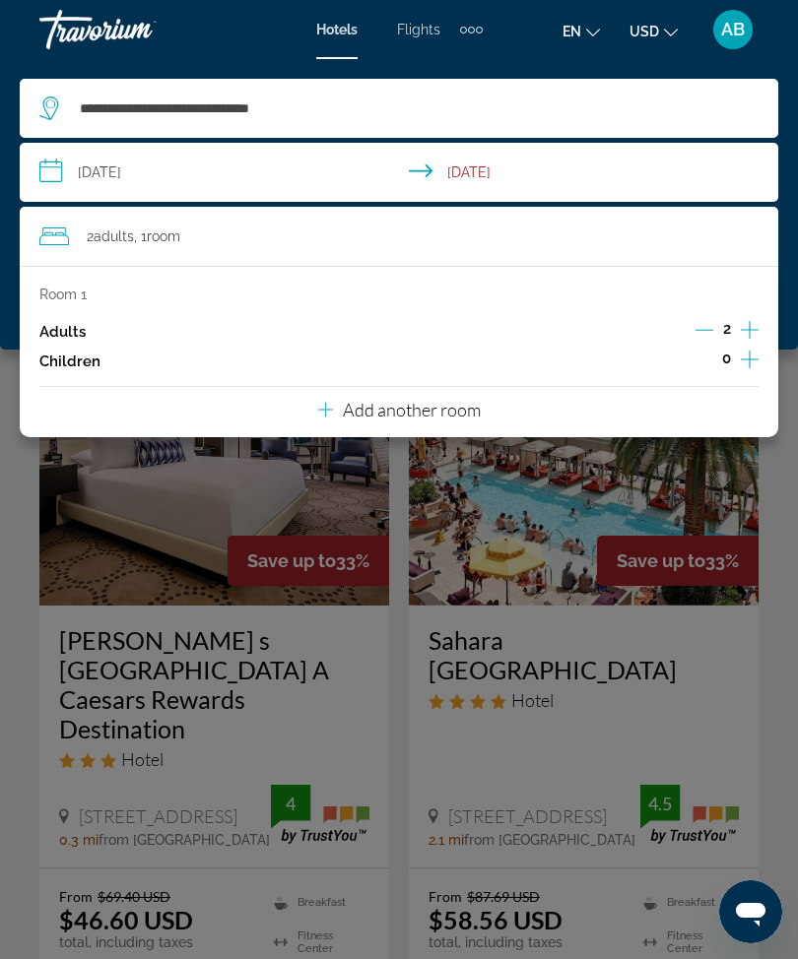
click at [34, 175] on input "**********" at bounding box center [403, 175] width 766 height 65
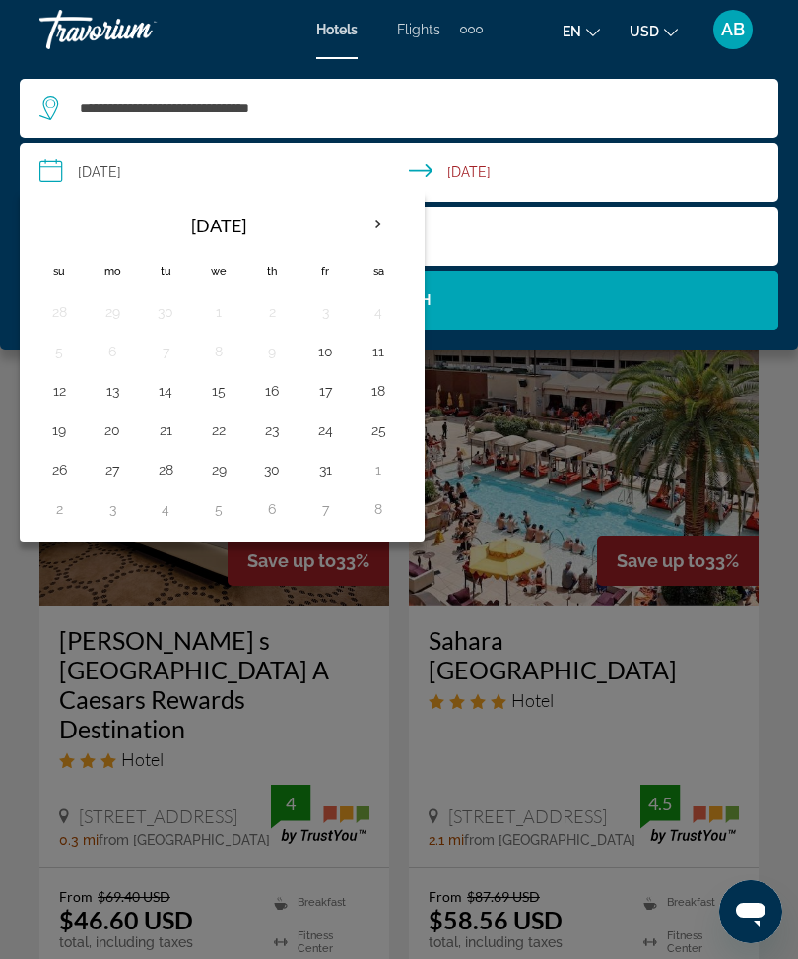
click at [378, 211] on th "Next month" at bounding box center [378, 224] width 53 height 43
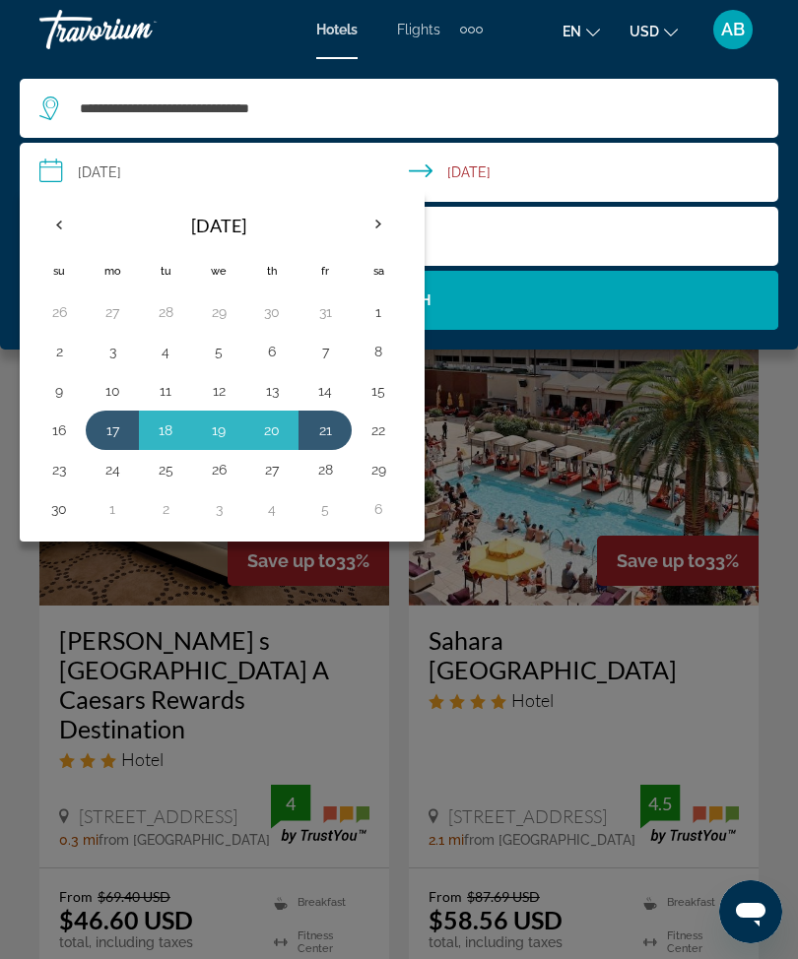
click at [67, 468] on button "23" at bounding box center [59, 470] width 32 height 28
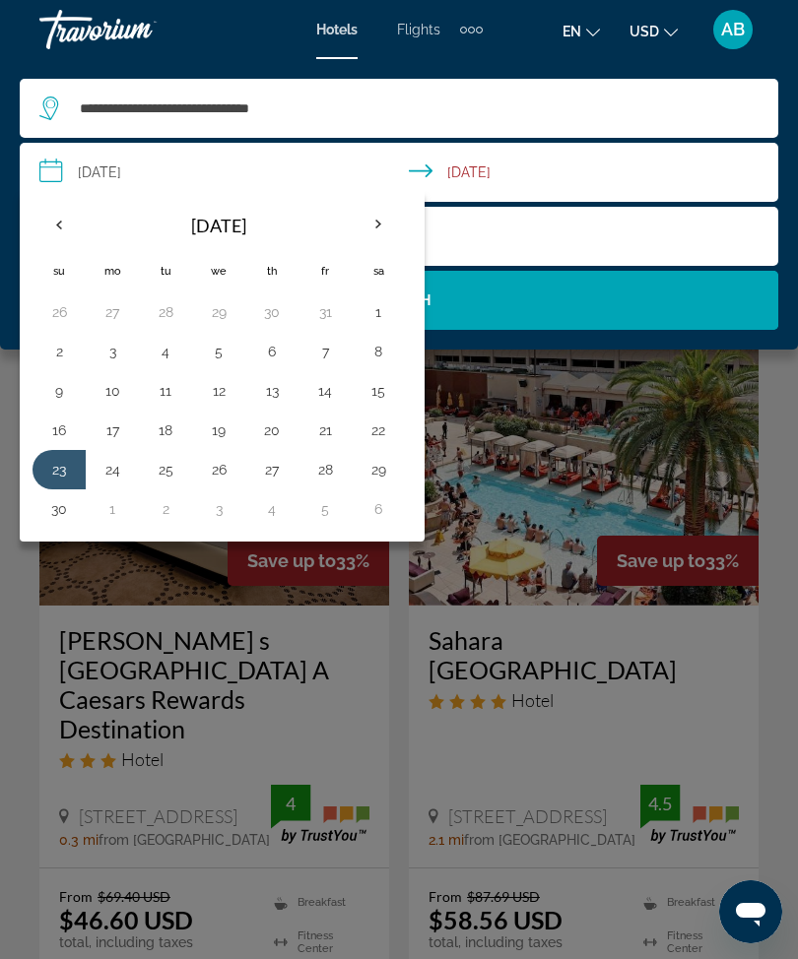
click at [276, 474] on button "27" at bounding box center [272, 470] width 32 height 28
type input "**********"
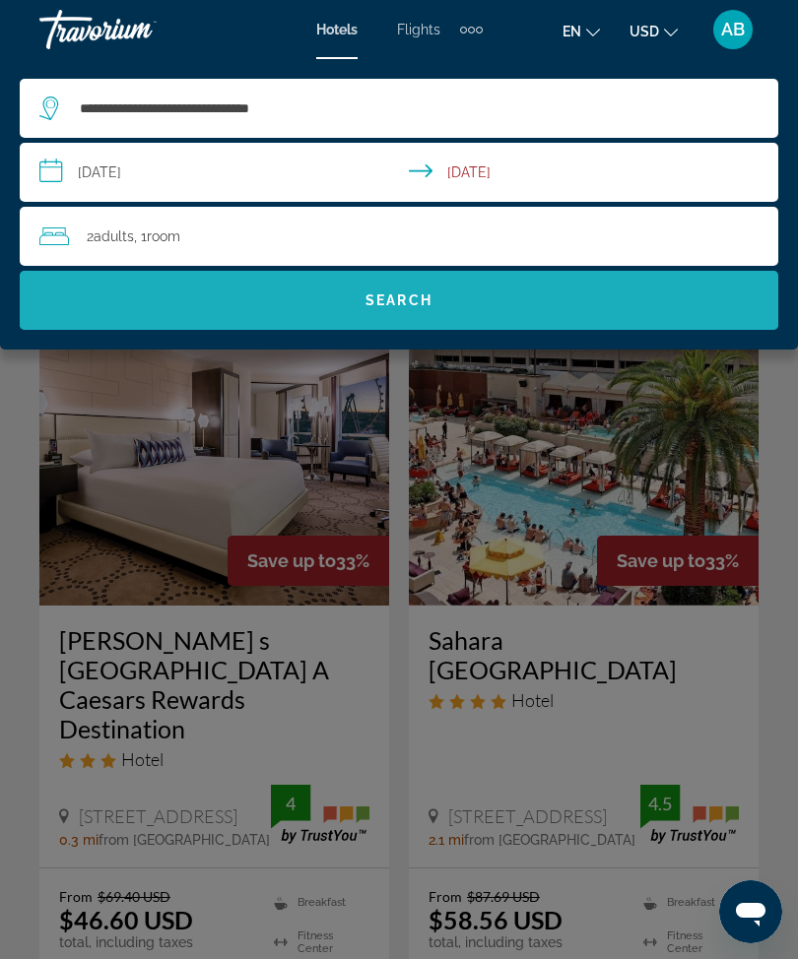
click at [469, 317] on span "Search" at bounding box center [399, 300] width 758 height 47
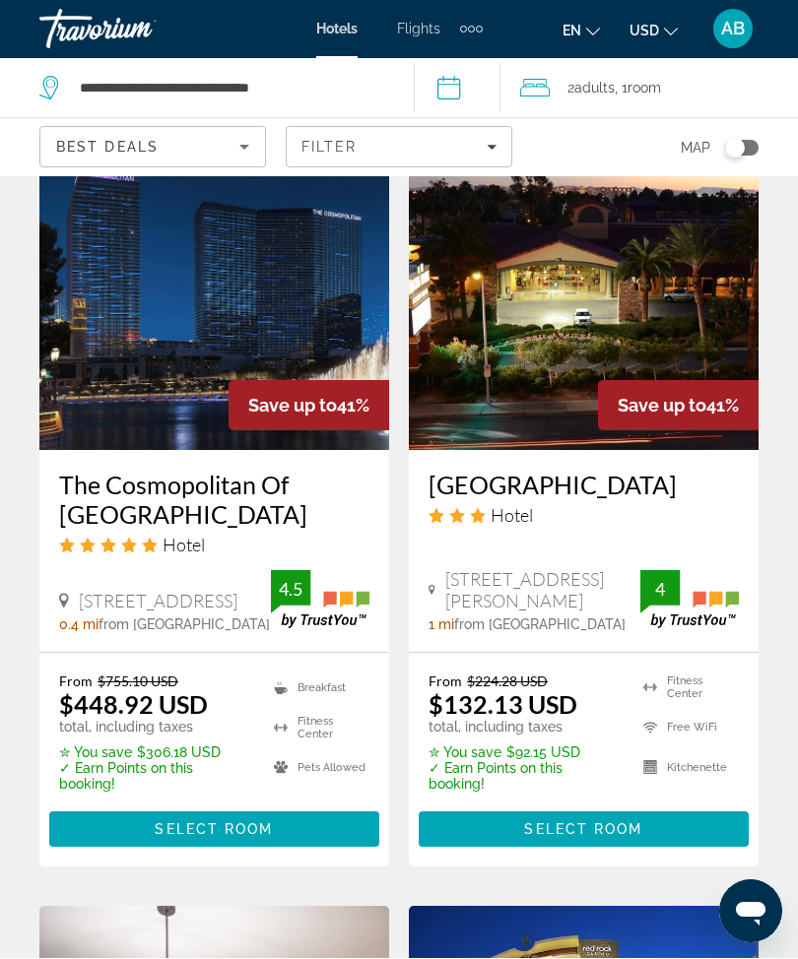
click at [488, 143] on icon "Filters" at bounding box center [492, 148] width 10 height 10
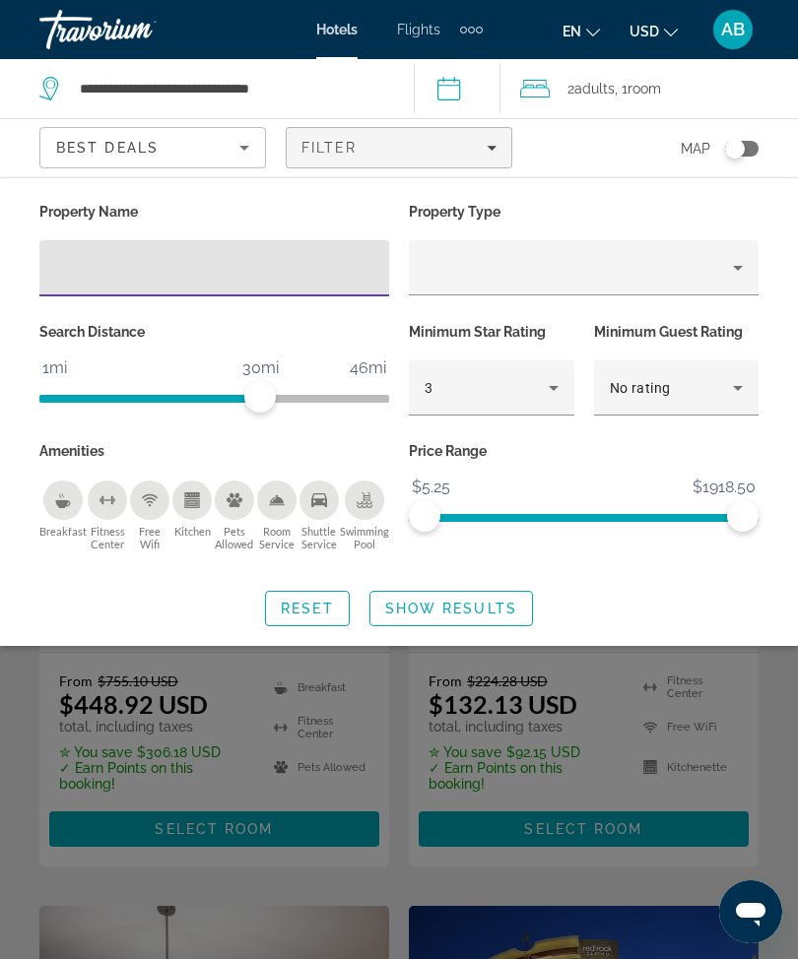
scroll to position [3224, 0]
type input "*****"
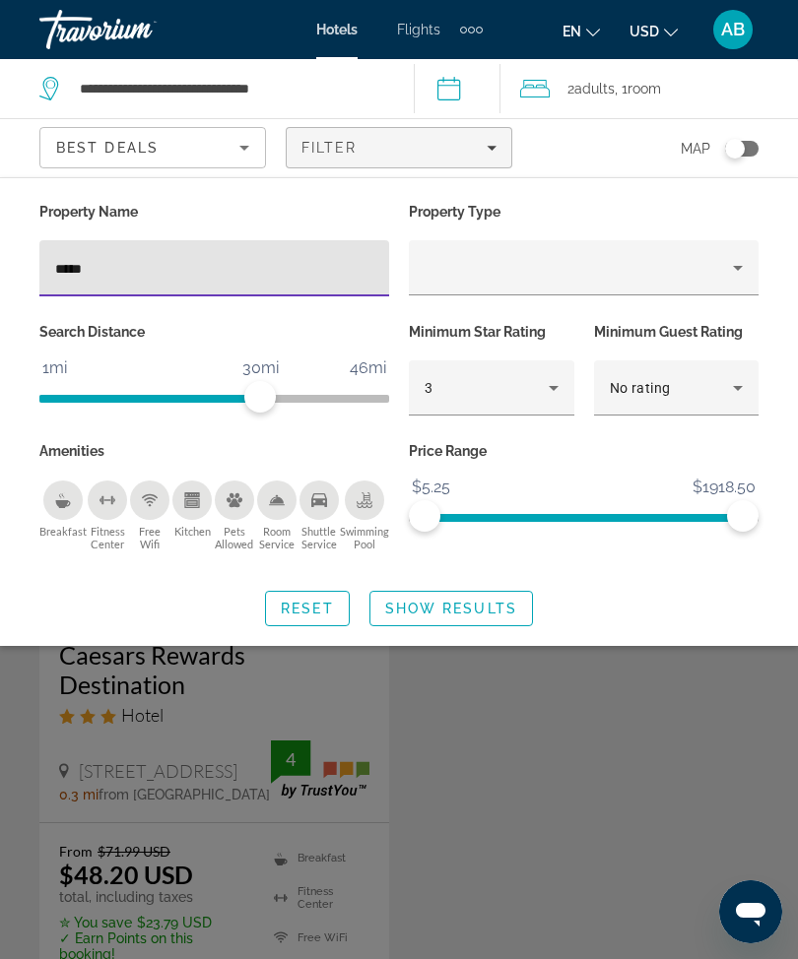
click at [512, 611] on span "Show Results" at bounding box center [451, 609] width 132 height 16
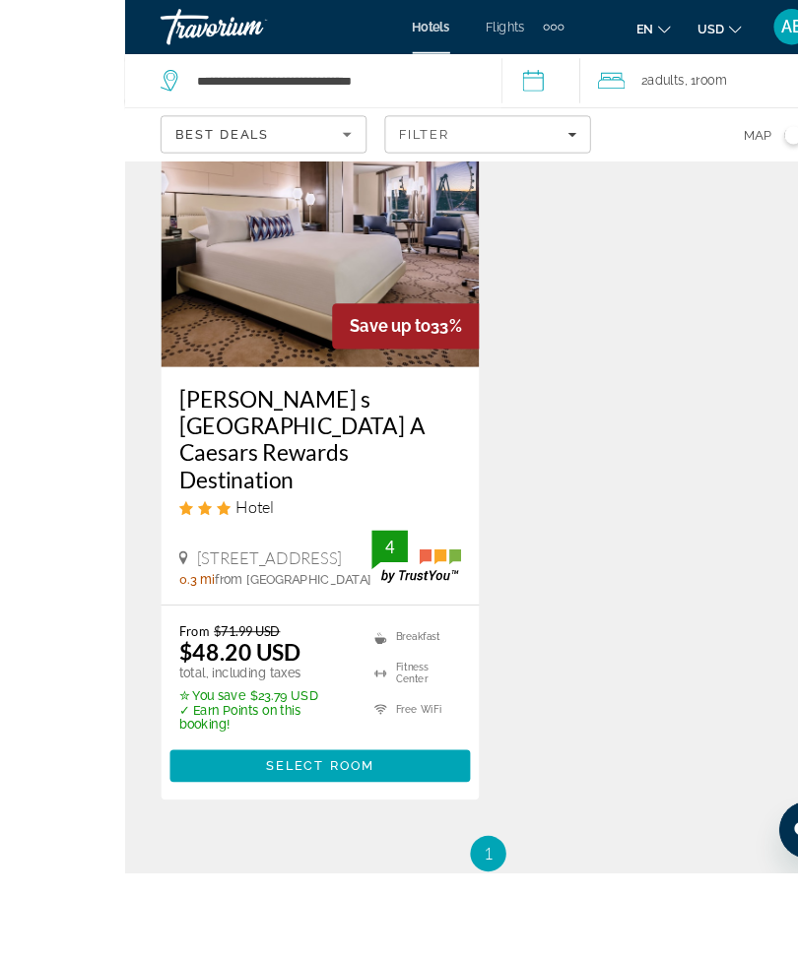
scroll to position [208, 0]
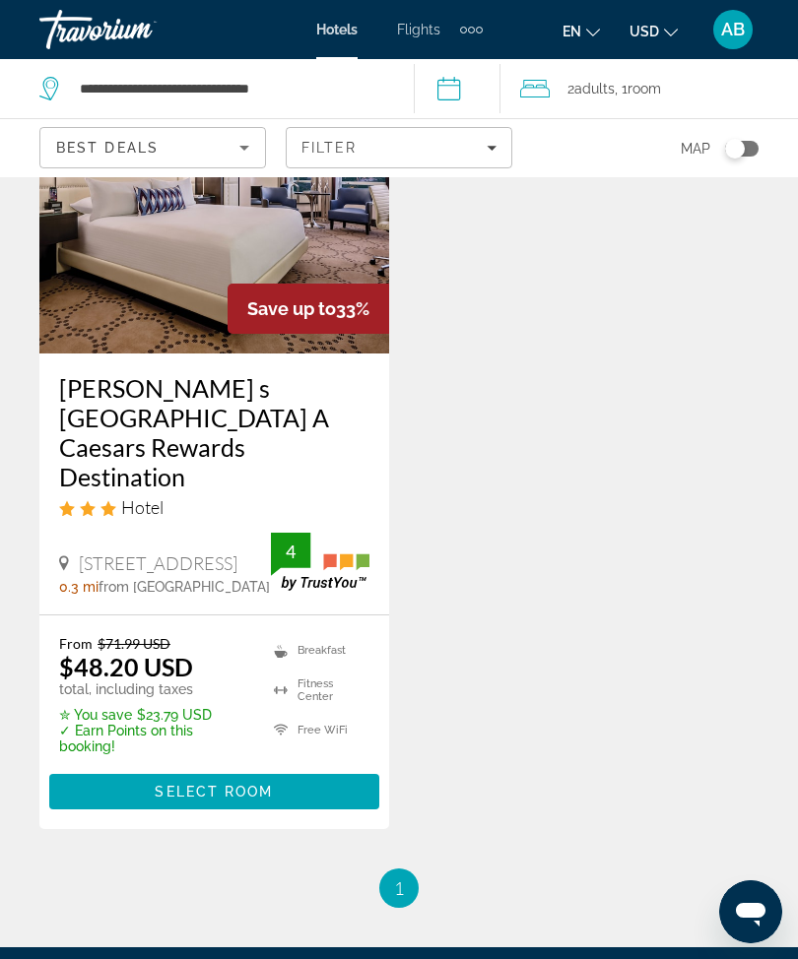
click at [632, 645] on div "Save up to 33% [PERSON_NAME] s [GEOGRAPHIC_DATA] A Caesars Rewards Destination …" at bounding box center [399, 453] width 739 height 830
click at [299, 777] on span "Main content" at bounding box center [214, 791] width 330 height 47
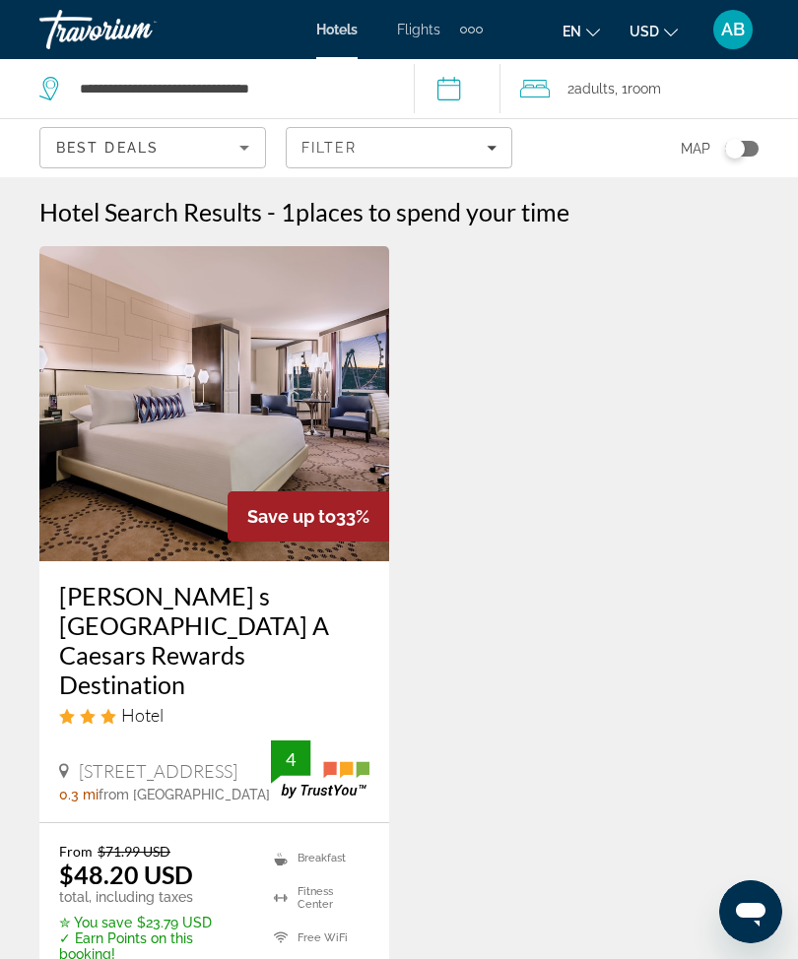
click at [501, 151] on span "Filters" at bounding box center [399, 147] width 225 height 47
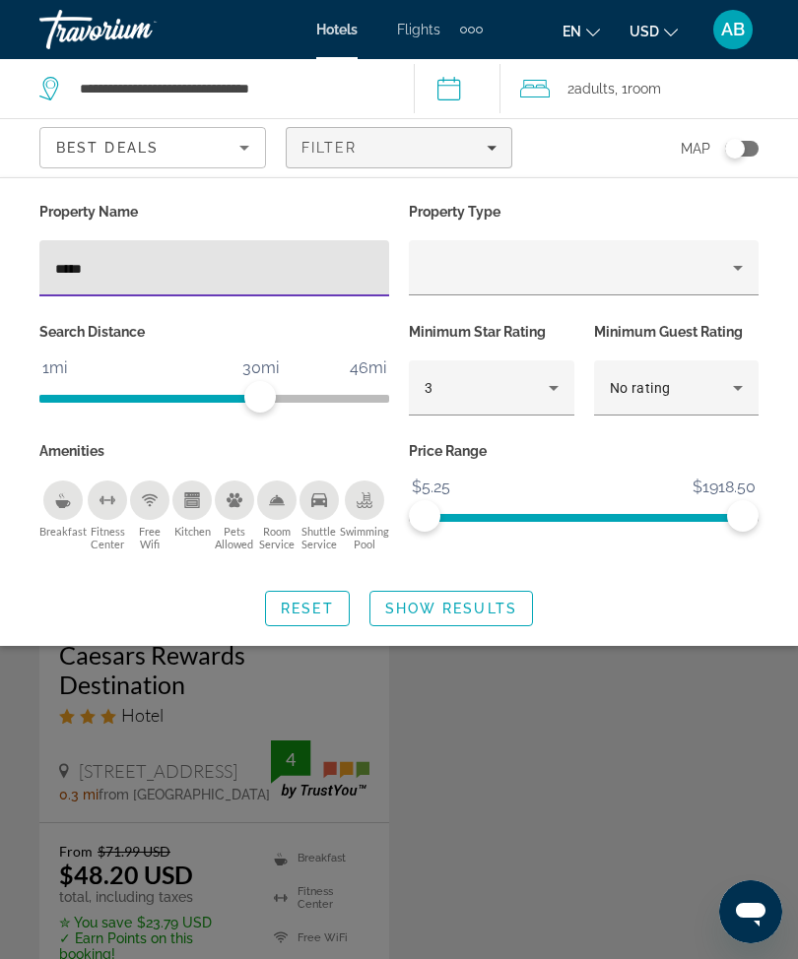
click at [268, 272] on input "*****" at bounding box center [214, 269] width 318 height 24
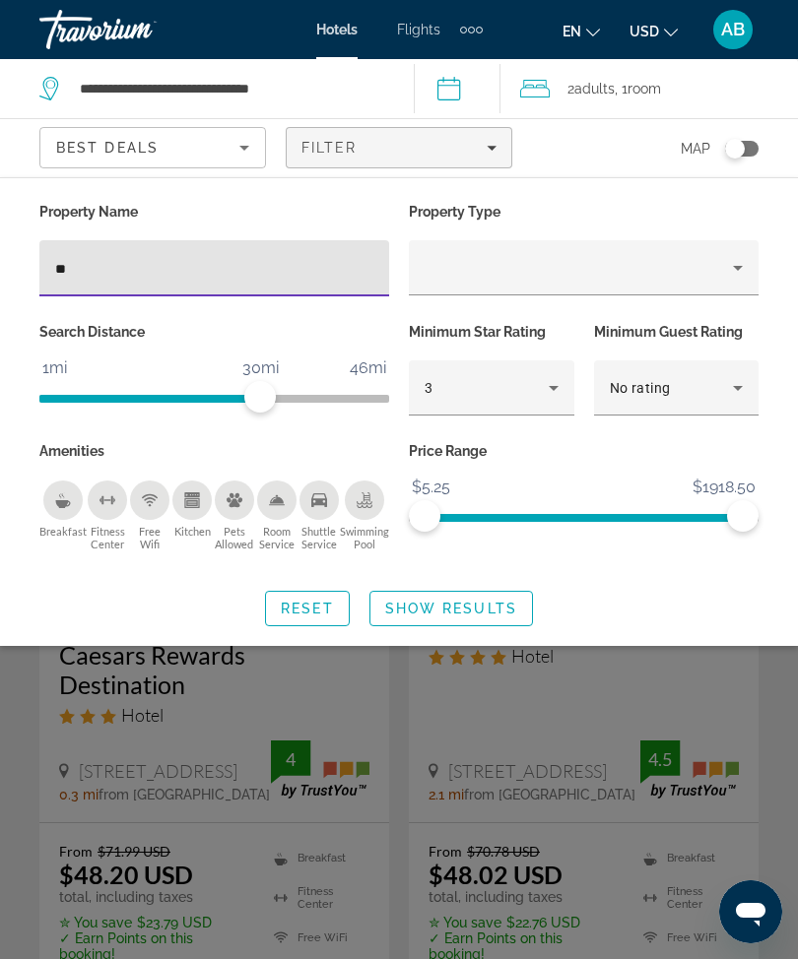
type input "*"
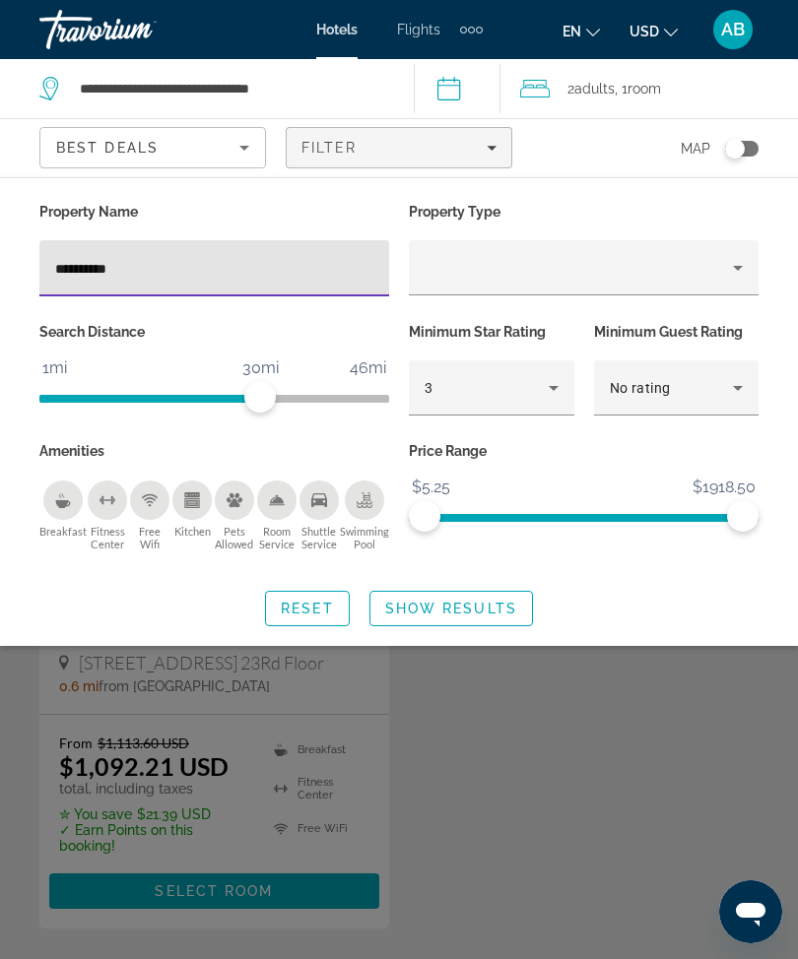
type input "**********"
click at [493, 621] on span "Search widget" at bounding box center [451, 608] width 162 height 47
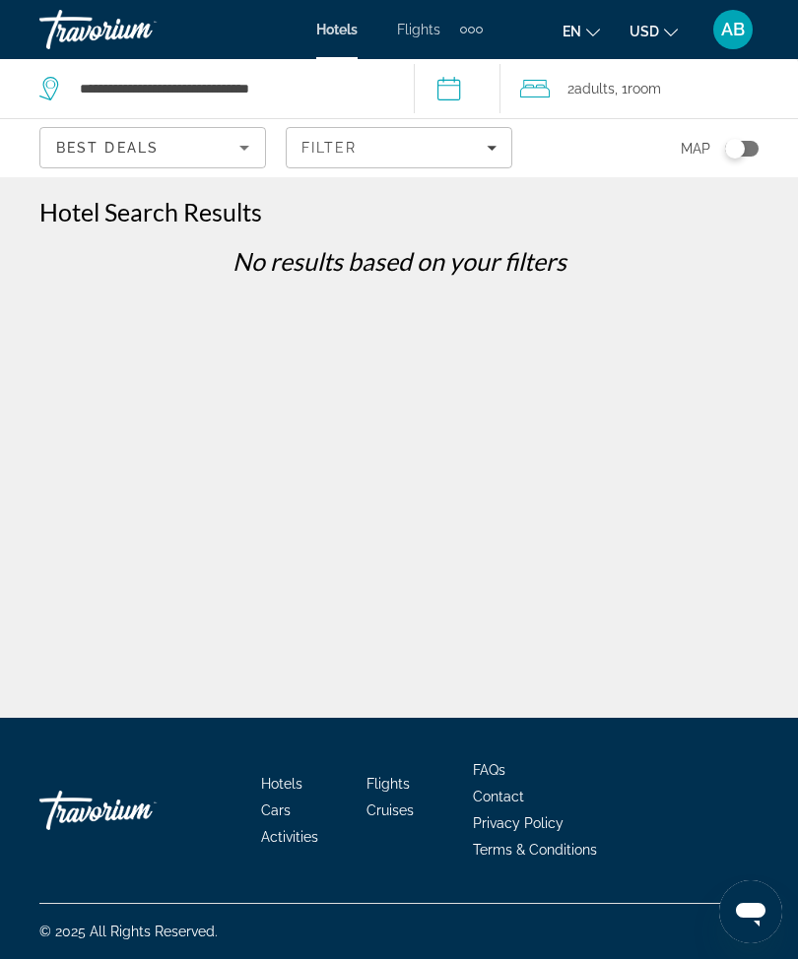
click at [503, 138] on span "Filters" at bounding box center [399, 147] width 225 height 47
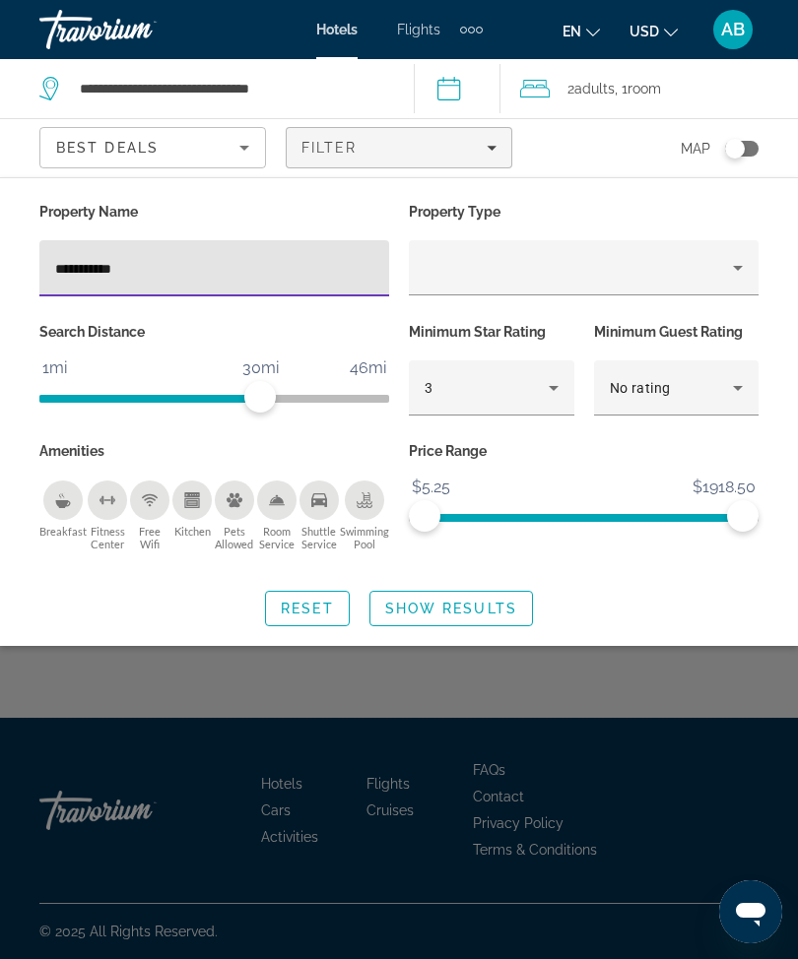
click at [225, 258] on input "**********" at bounding box center [214, 269] width 318 height 24
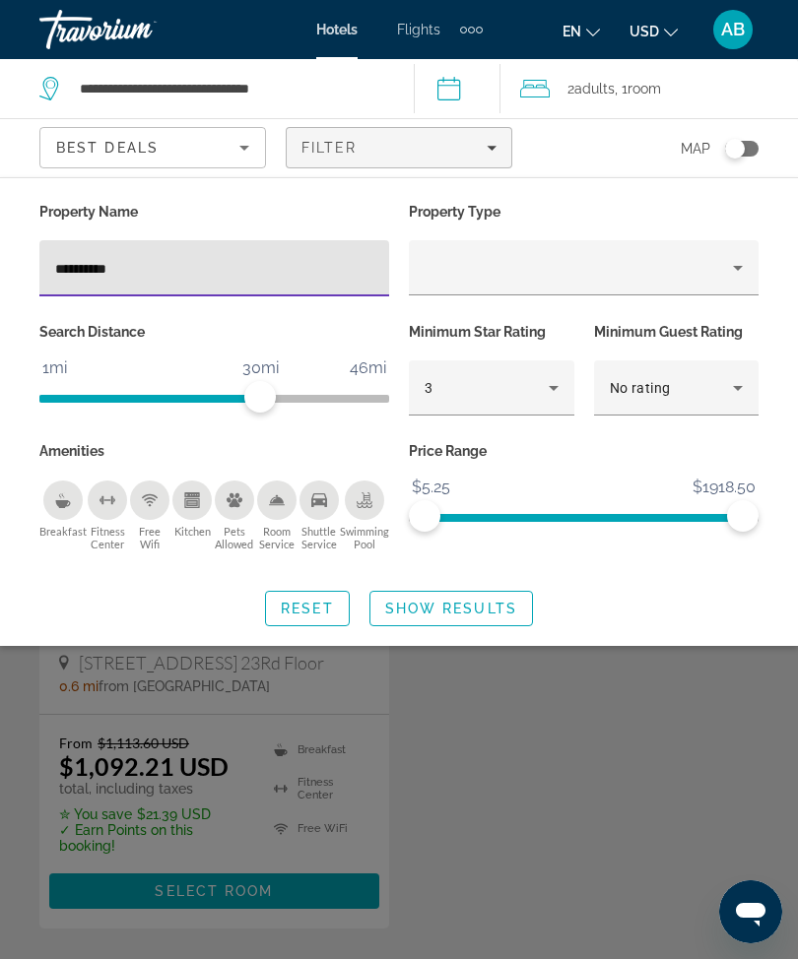
type input "**********"
click at [435, 601] on span "Show Results" at bounding box center [451, 609] width 132 height 16
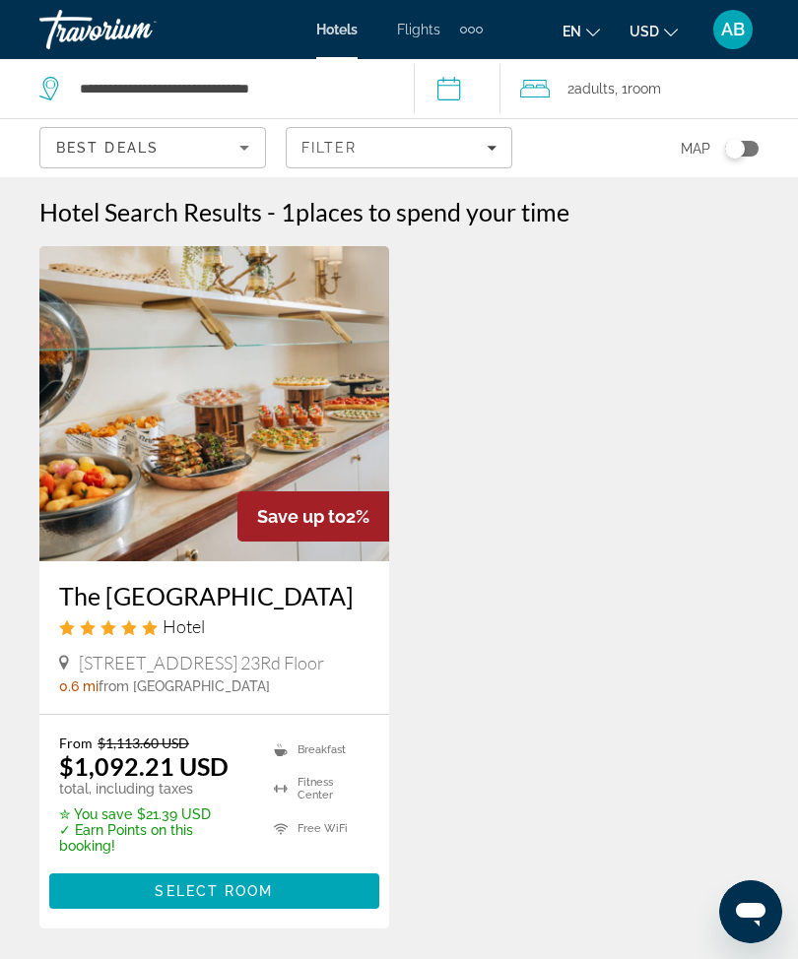
click at [169, 403] on img "Main content" at bounding box center [214, 403] width 350 height 315
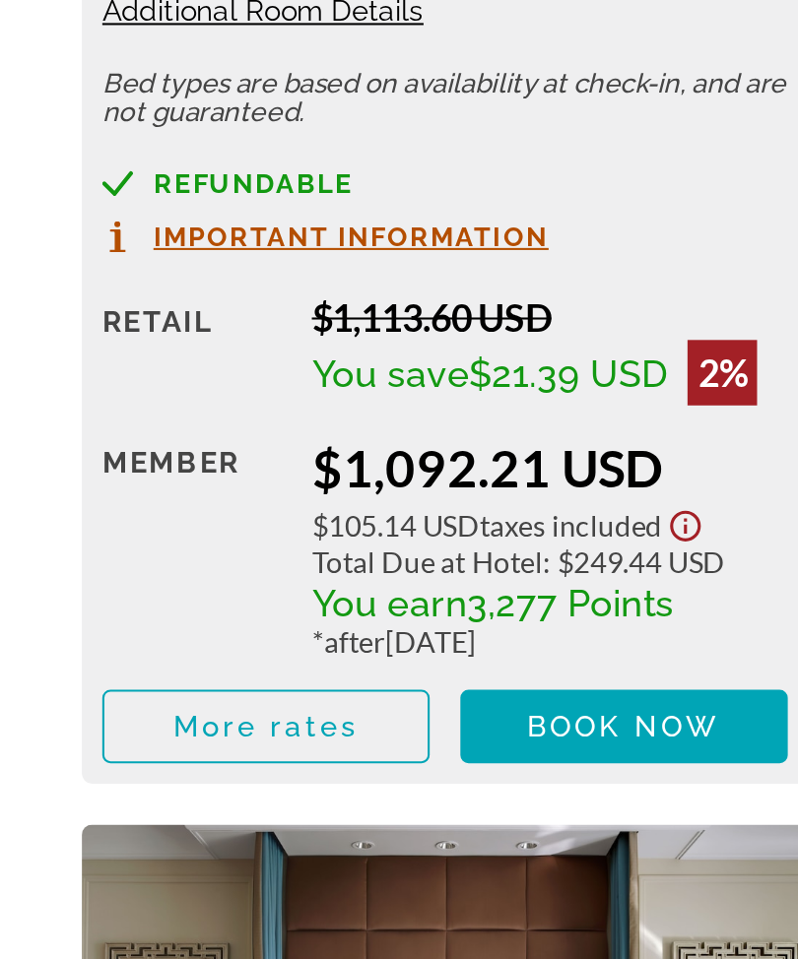
scroll to position [3402, 0]
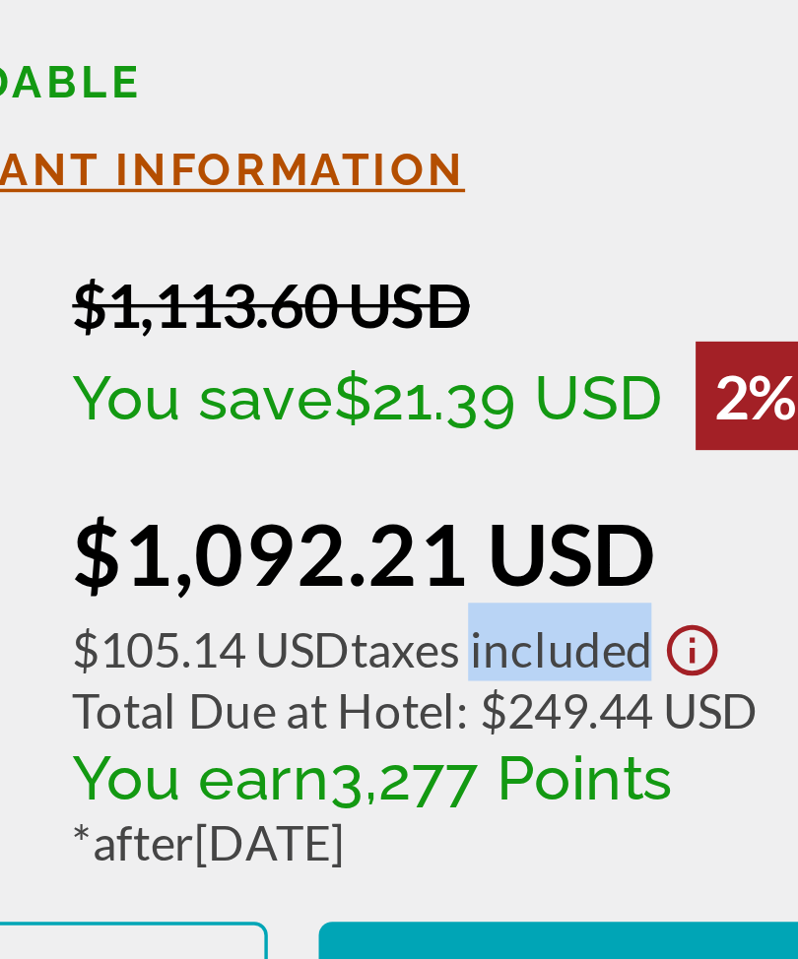
click at [203, 588] on div "Retail $1,113.60 USD You save $21.39 USD 2% when you redeem Member $1,092.21 US…" at bounding box center [214, 701] width 330 height 226
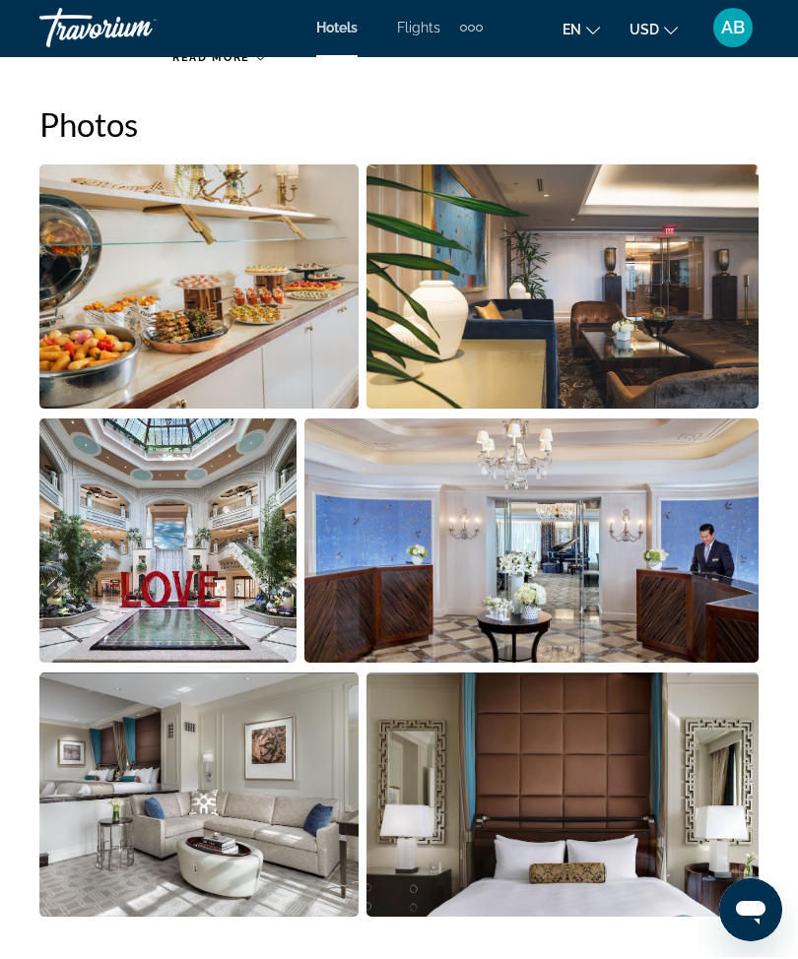
click at [274, 326] on img "Open full-screen image slider" at bounding box center [198, 288] width 319 height 244
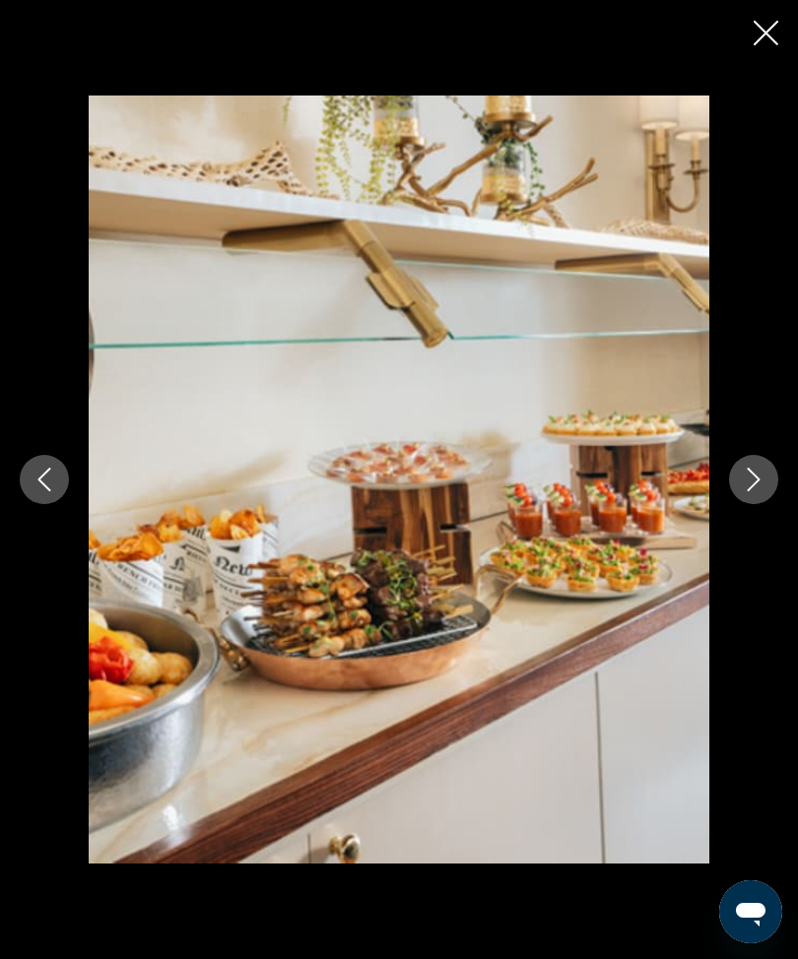
click at [752, 492] on icon "Next image" at bounding box center [754, 480] width 13 height 24
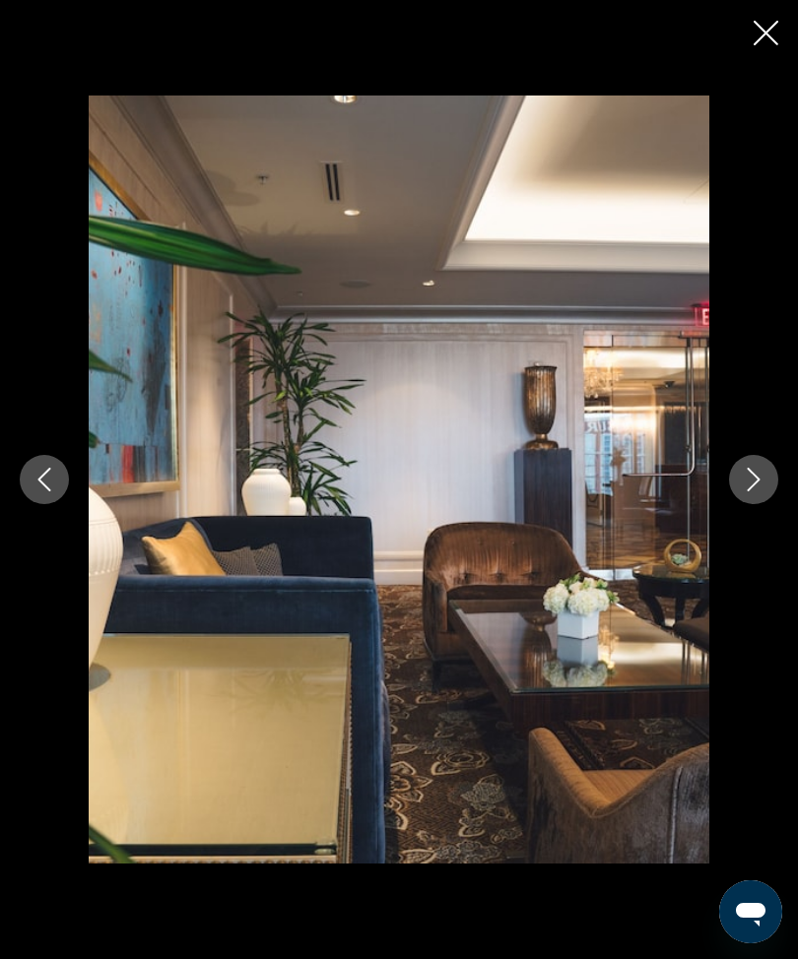
click at [754, 492] on icon "Next image" at bounding box center [754, 480] width 24 height 24
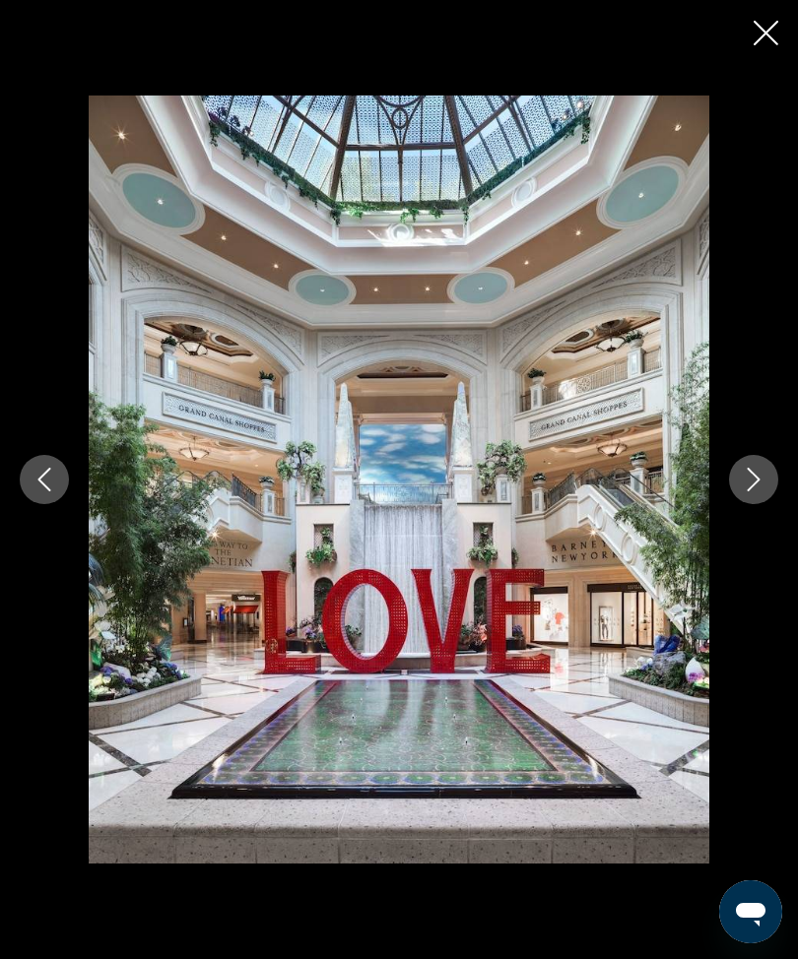
click at [762, 504] on button "Next image" at bounding box center [753, 479] width 49 height 49
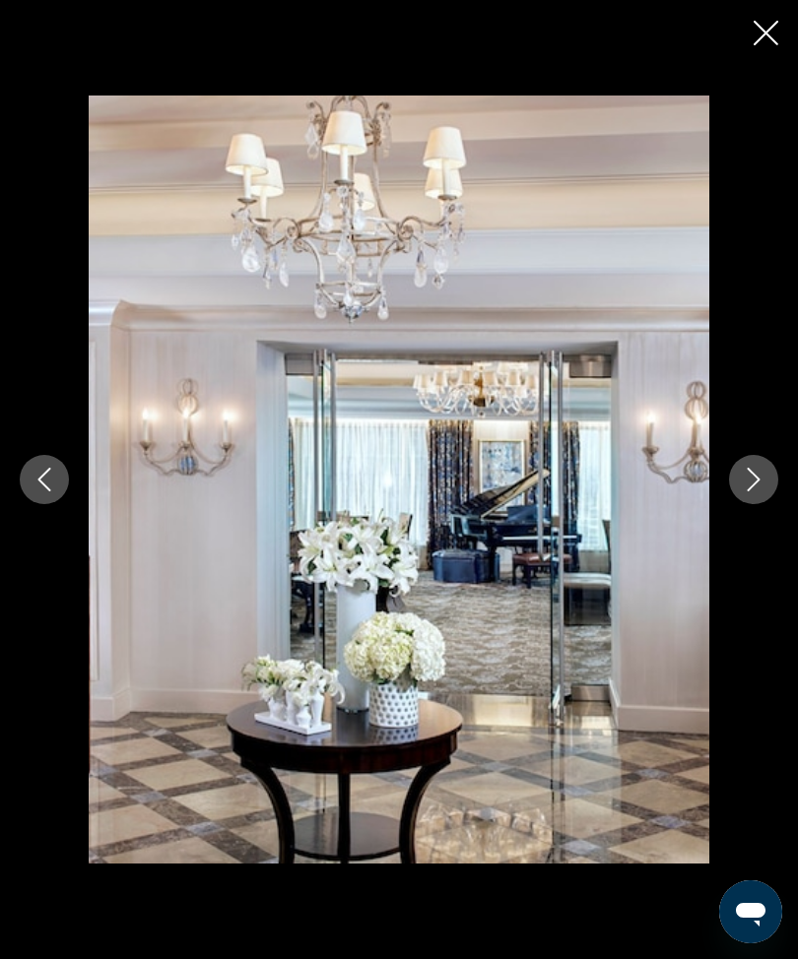
click at [759, 492] on icon "Next image" at bounding box center [754, 480] width 13 height 24
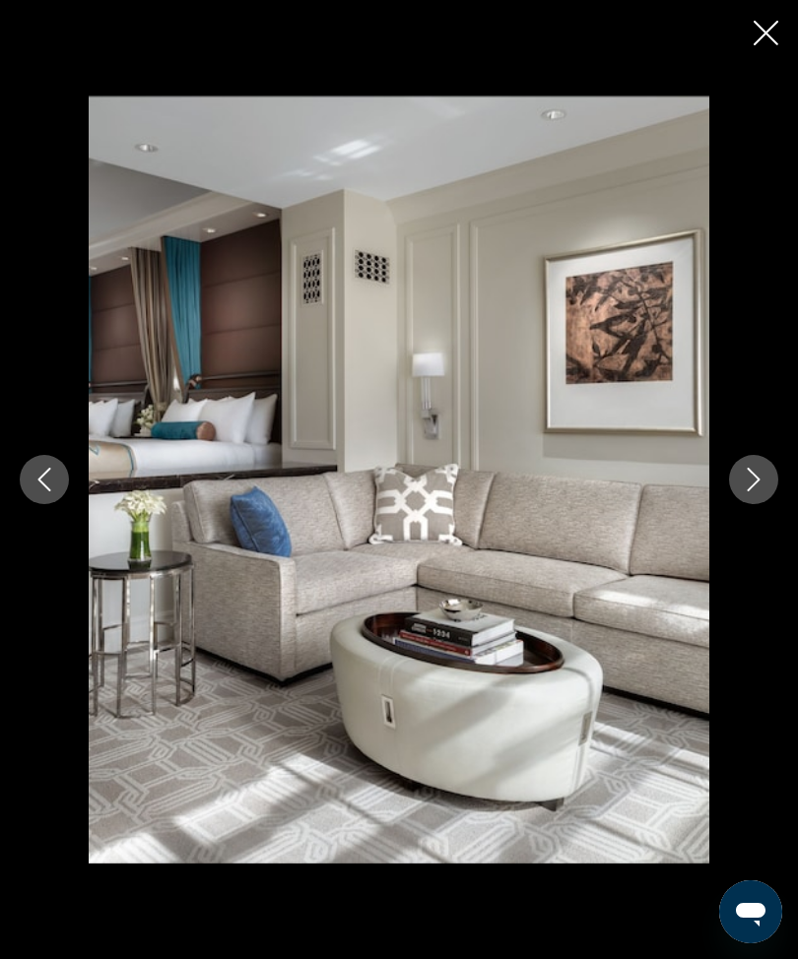
click at [765, 504] on button "Next image" at bounding box center [753, 479] width 49 height 49
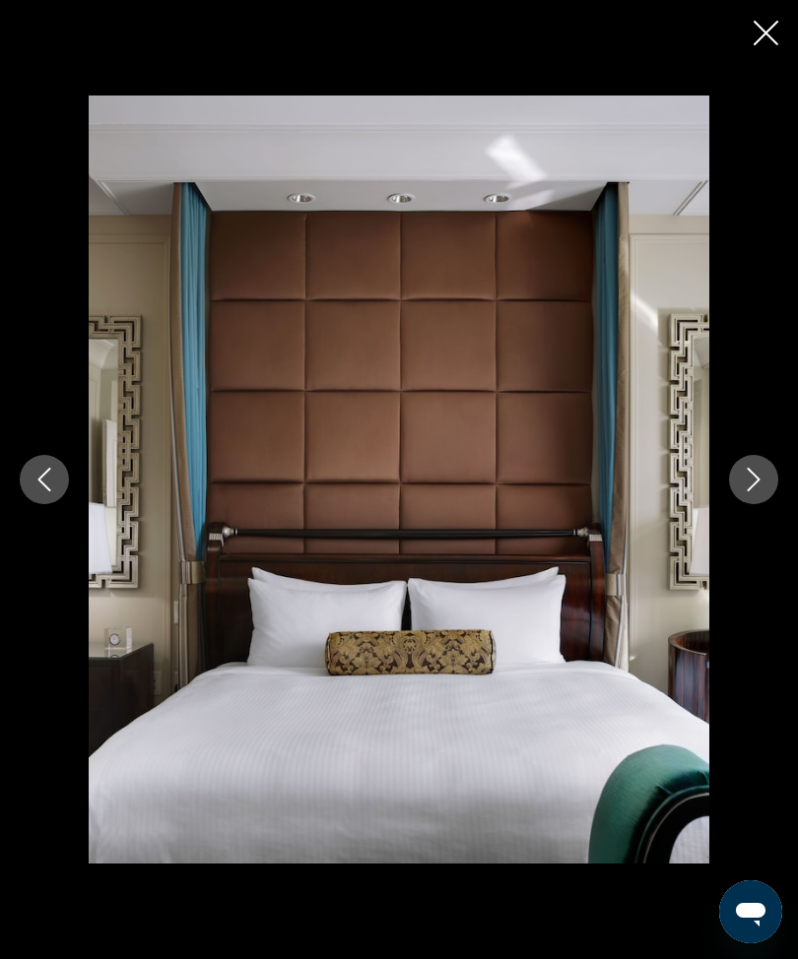
click at [750, 492] on icon "Next image" at bounding box center [754, 480] width 24 height 24
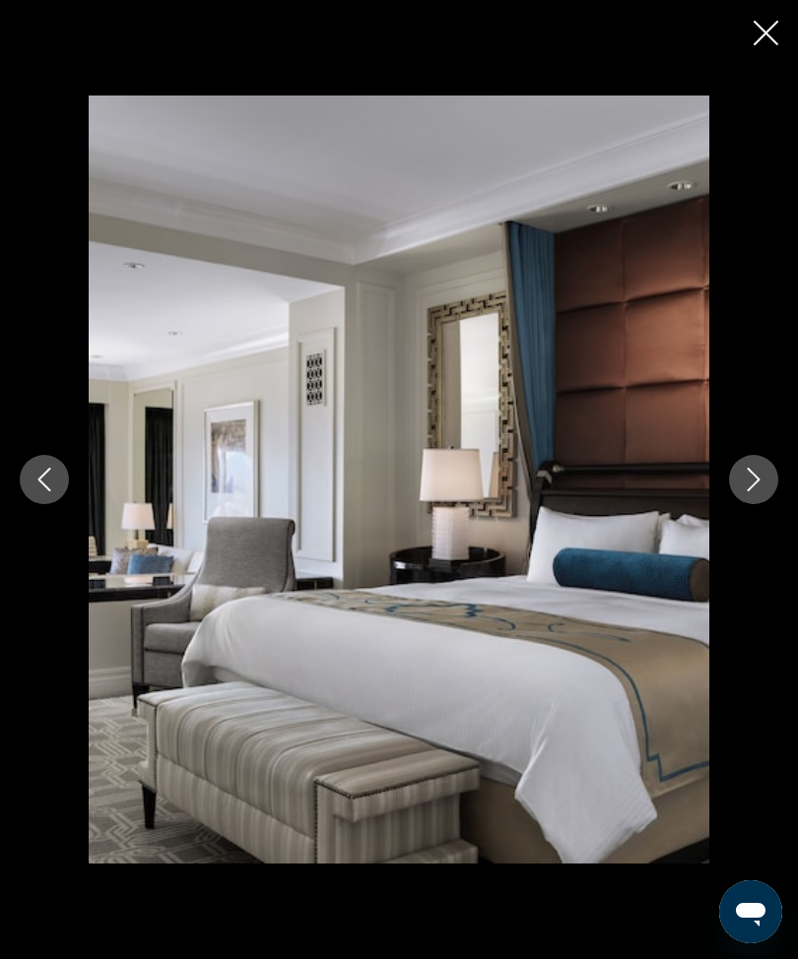
click at [753, 492] on icon "Next image" at bounding box center [754, 480] width 24 height 24
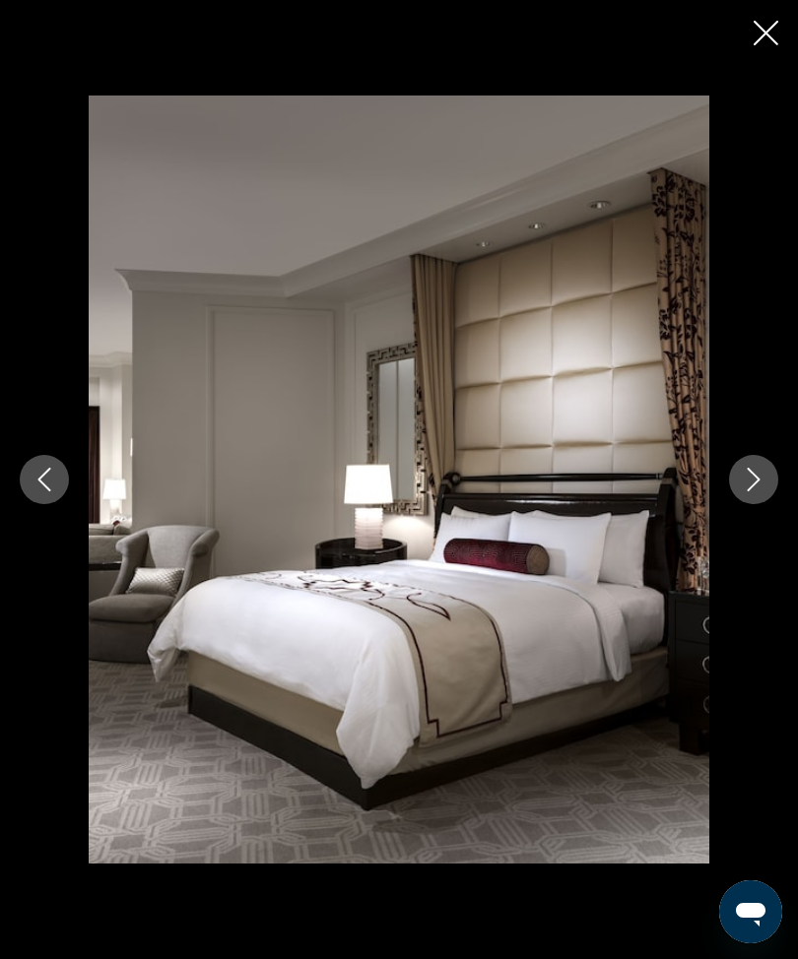
click at [768, 504] on button "Next image" at bounding box center [753, 479] width 49 height 49
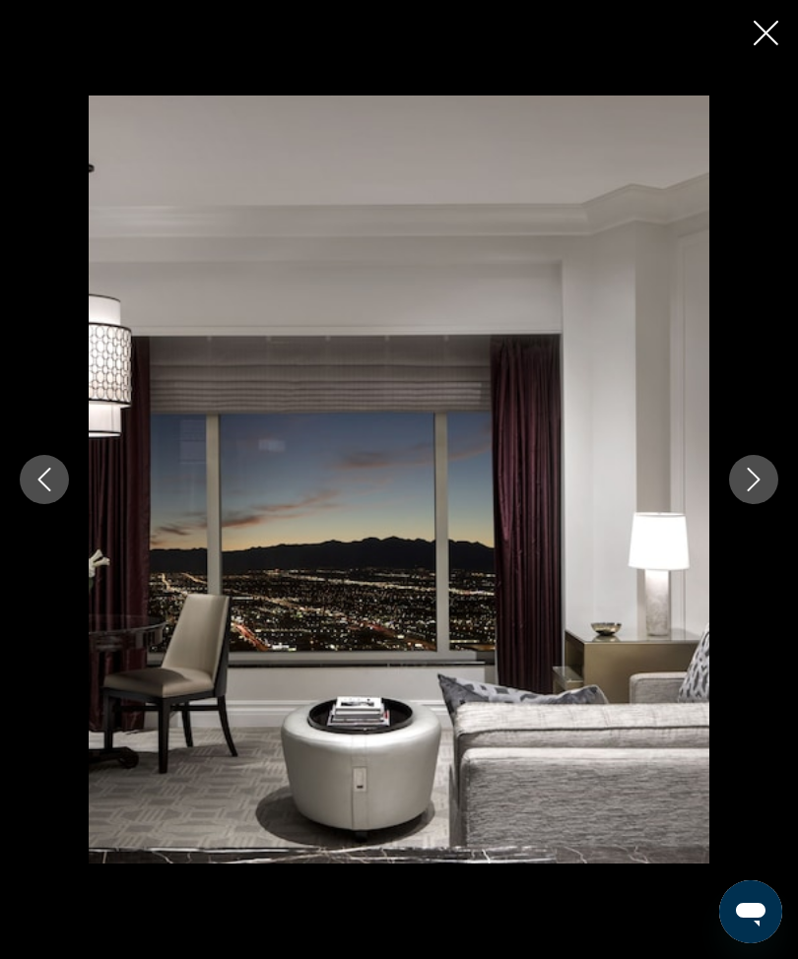
click at [761, 504] on button "Next image" at bounding box center [753, 479] width 49 height 49
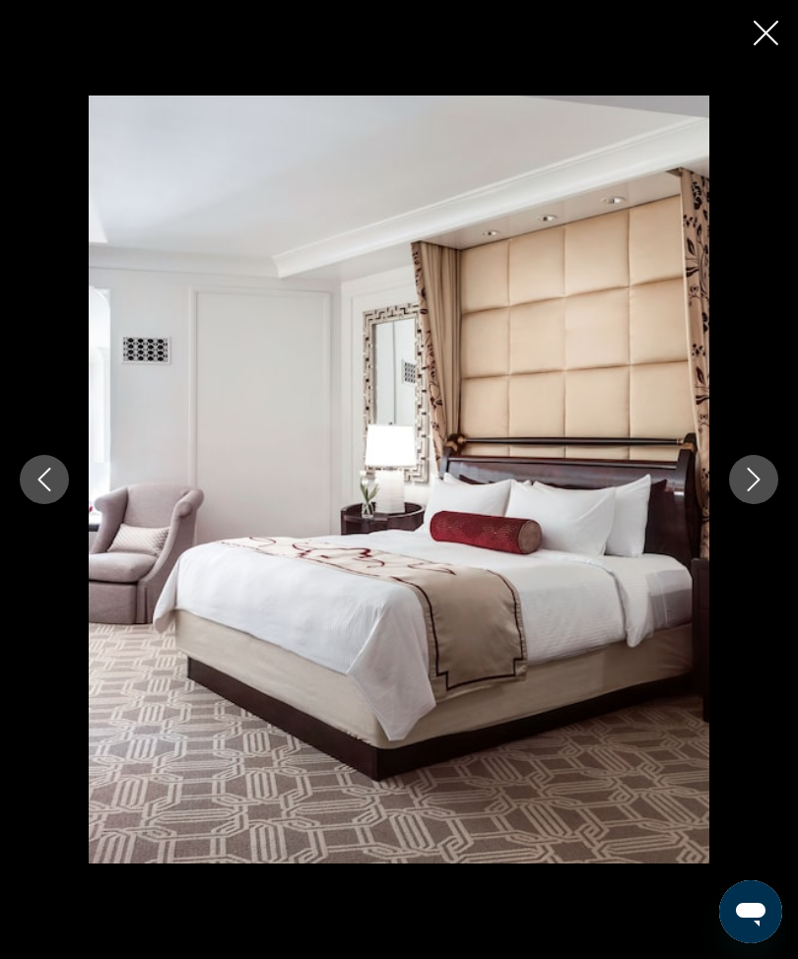
click at [756, 504] on button "Next image" at bounding box center [753, 479] width 49 height 49
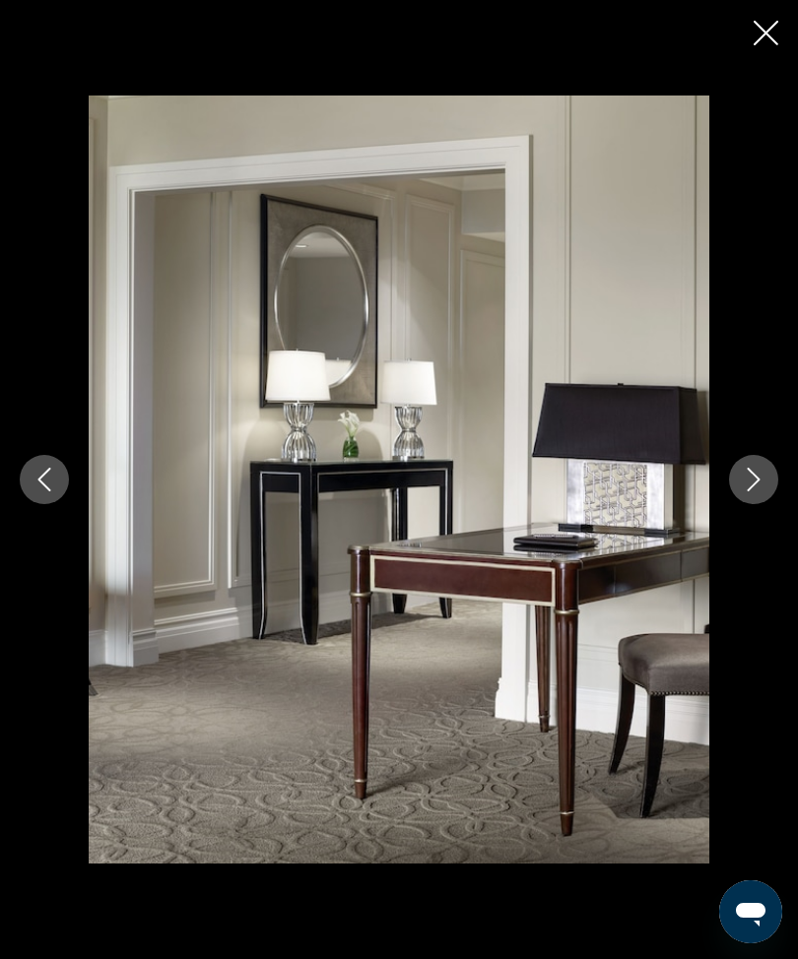
click at [752, 504] on button "Next image" at bounding box center [753, 479] width 49 height 49
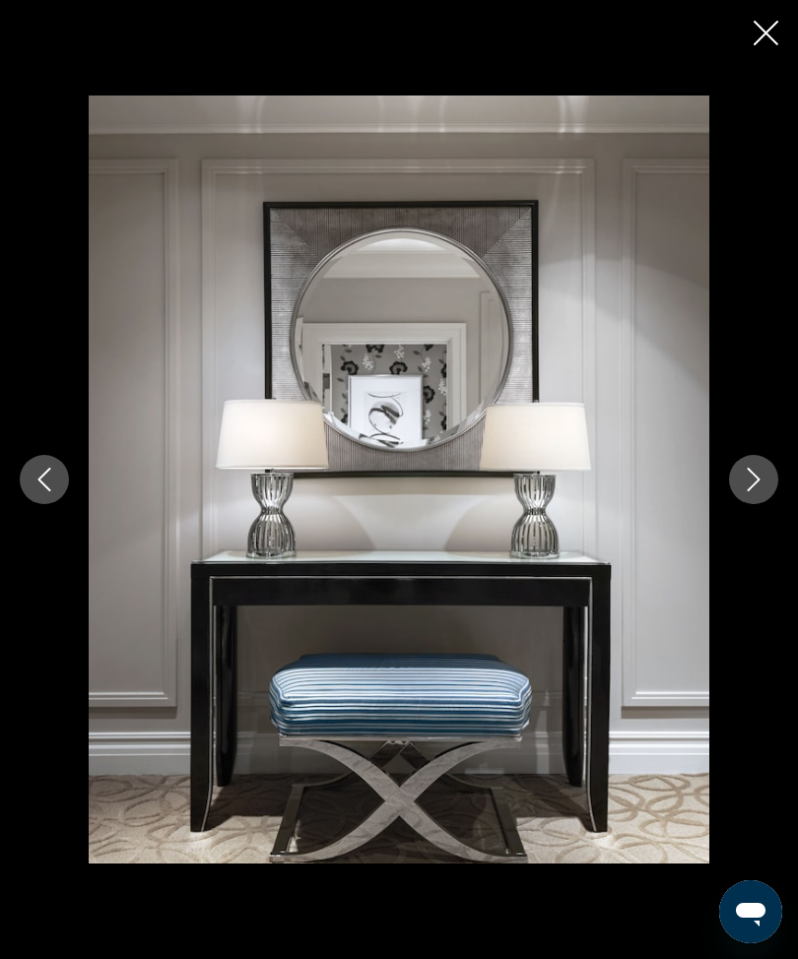
click at [757, 47] on button "Close slideshow" at bounding box center [766, 35] width 25 height 31
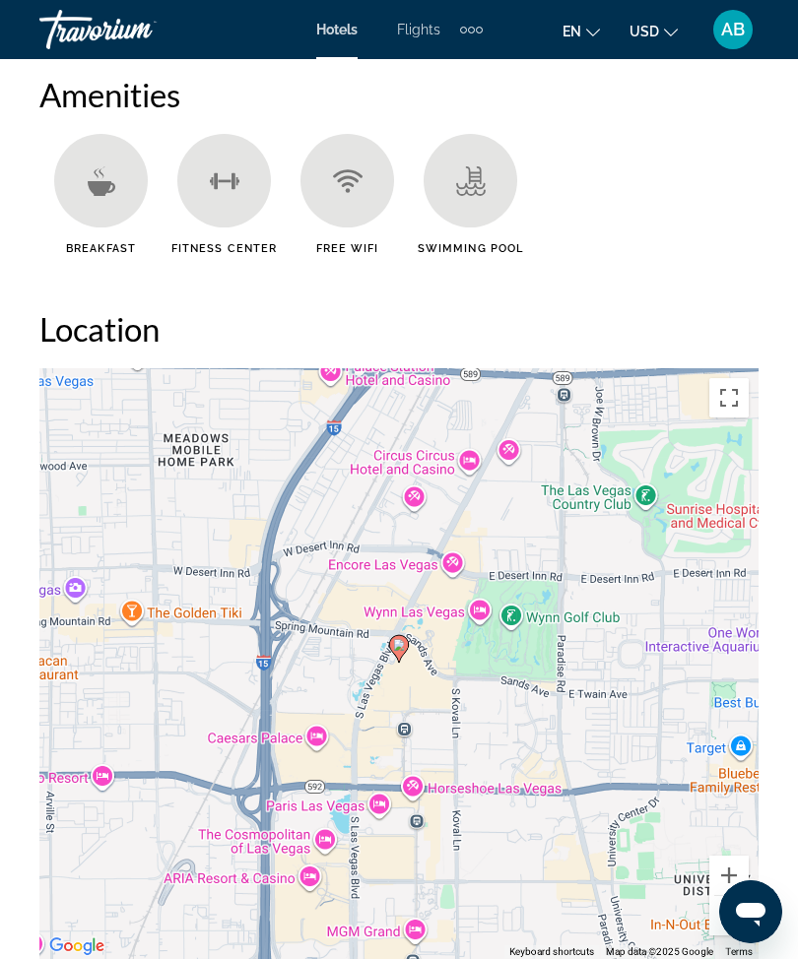
scroll to position [2181, 0]
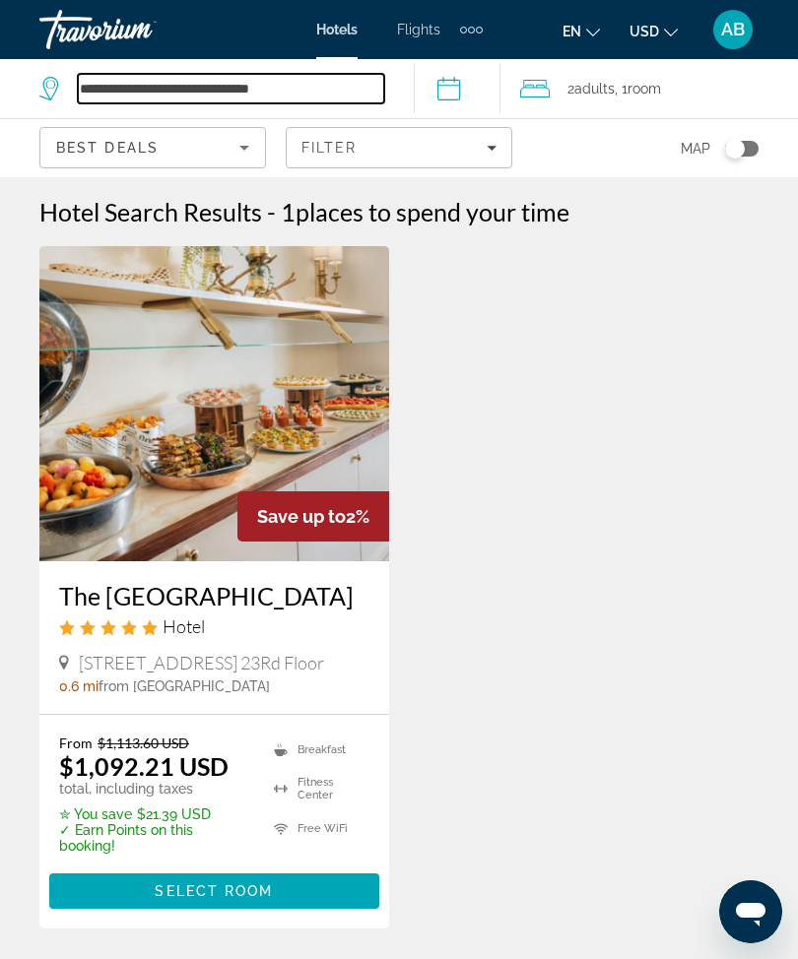
click at [338, 81] on input "**********" at bounding box center [231, 89] width 306 height 30
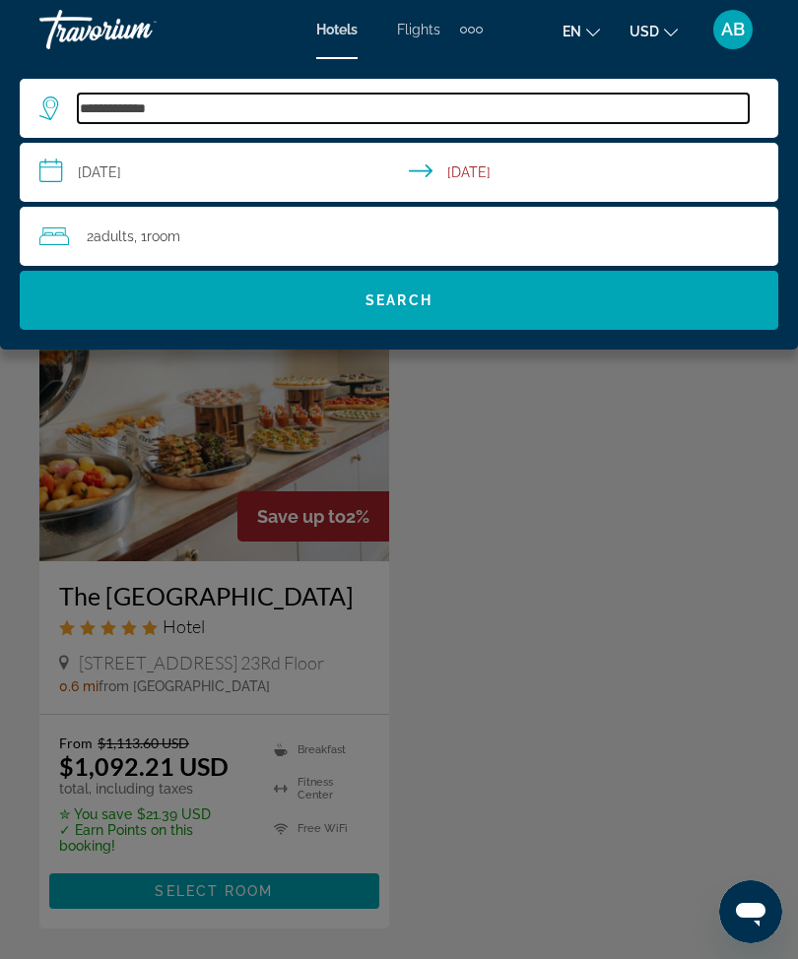
type input "***"
type input "*"
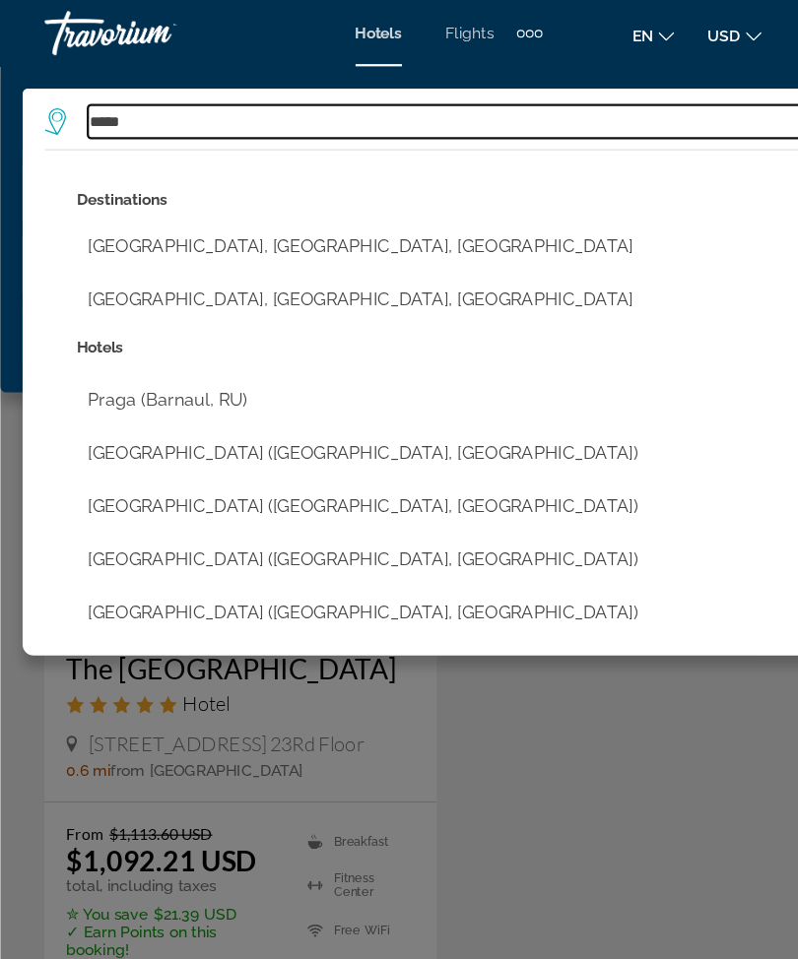
click at [159, 104] on input "*****" at bounding box center [413, 109] width 671 height 30
type input "*"
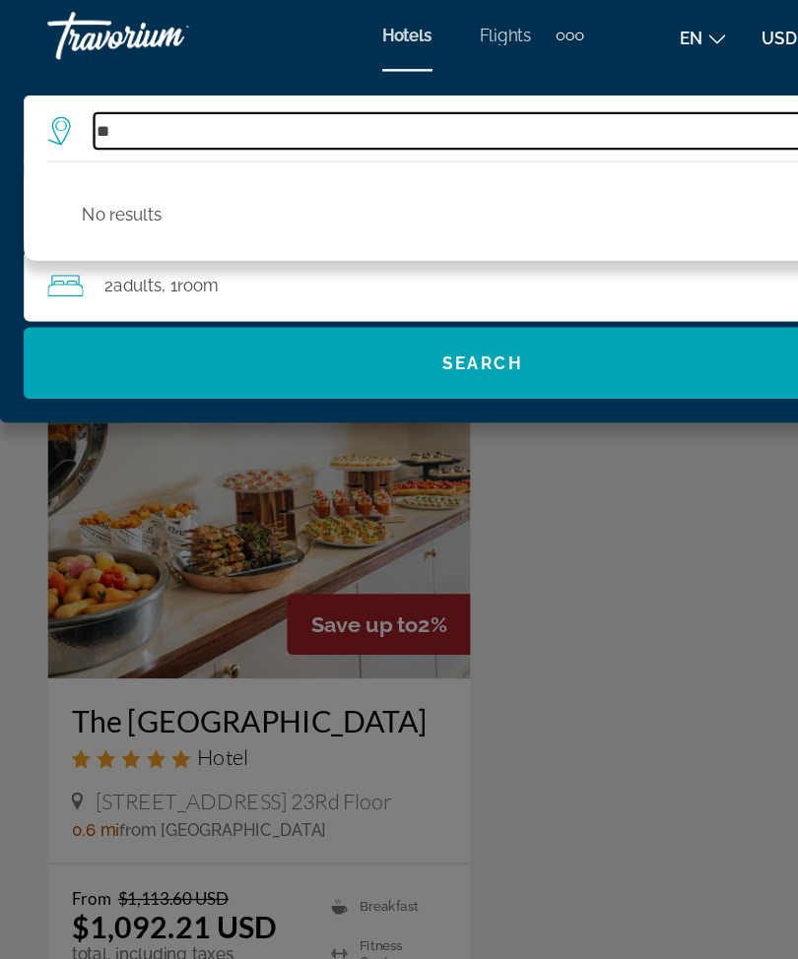
type input "*"
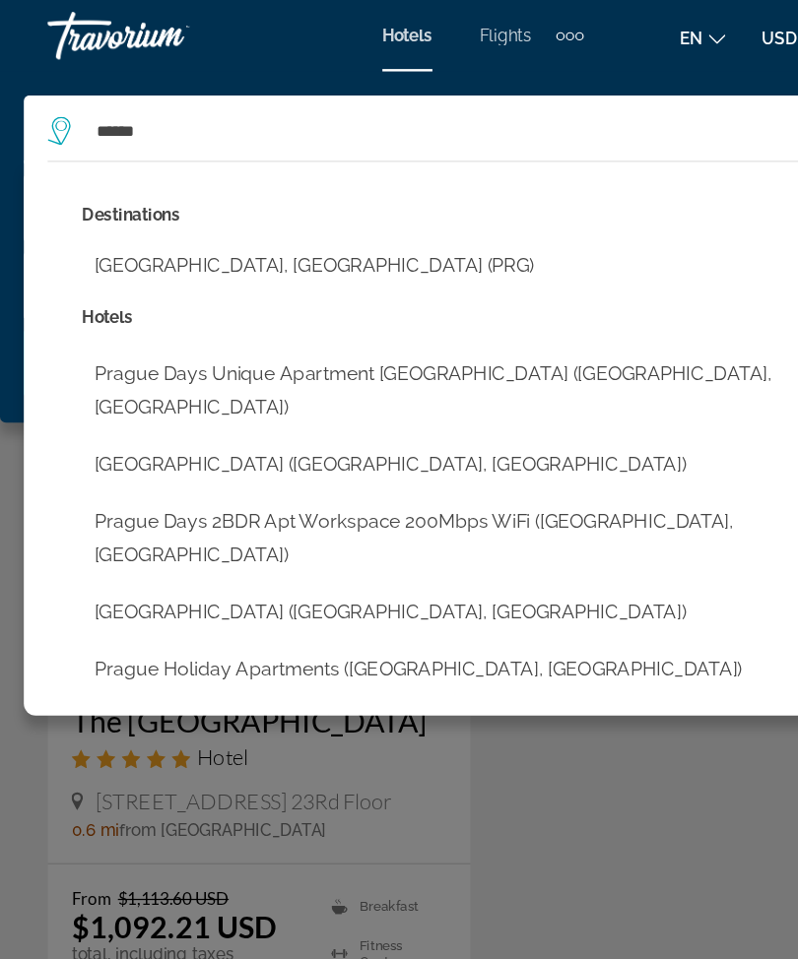
click at [275, 223] on button "[GEOGRAPHIC_DATA], [GEOGRAPHIC_DATA] (PRG)" at bounding box center [413, 219] width 691 height 37
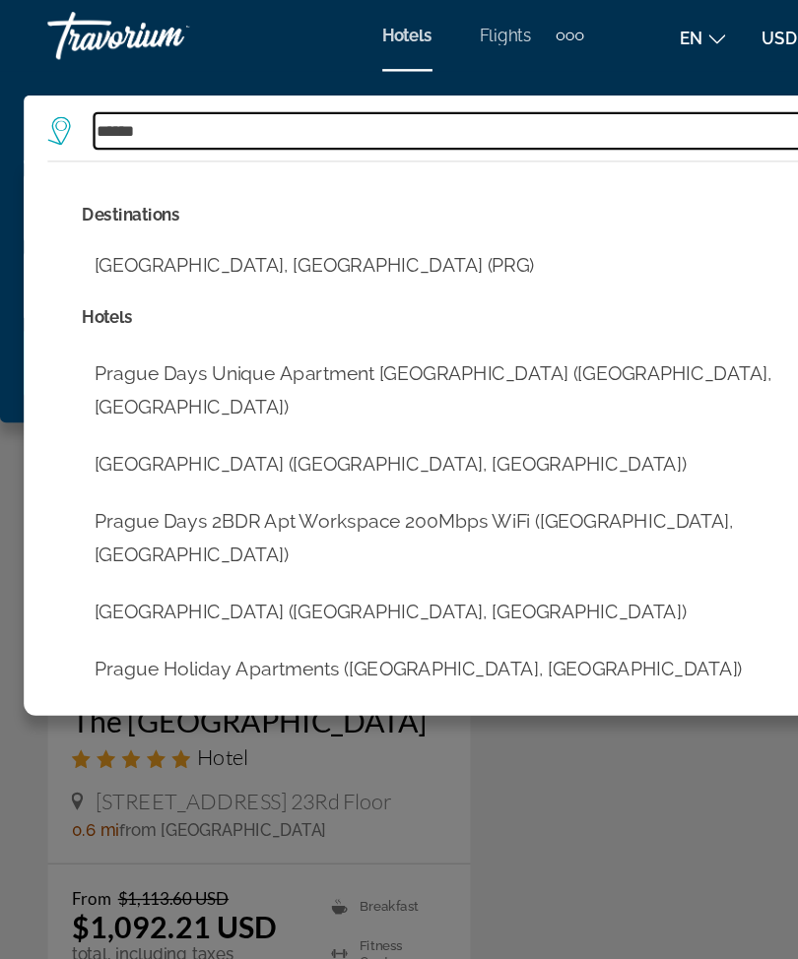
type input "**********"
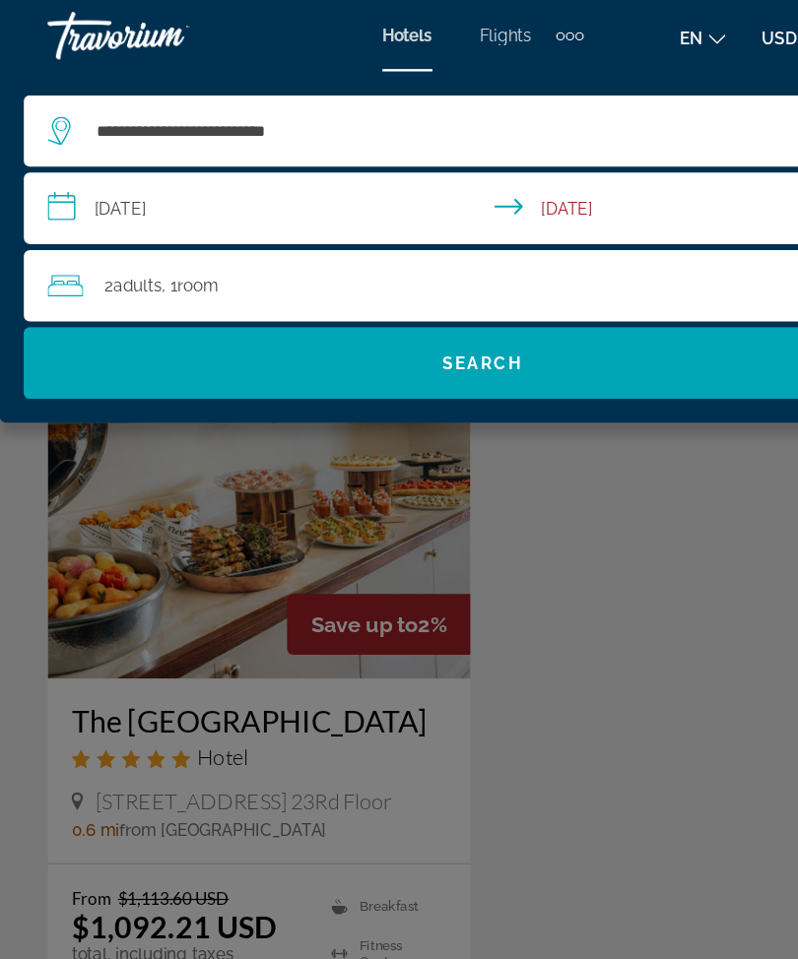
click at [458, 318] on span "Search" at bounding box center [399, 300] width 758 height 47
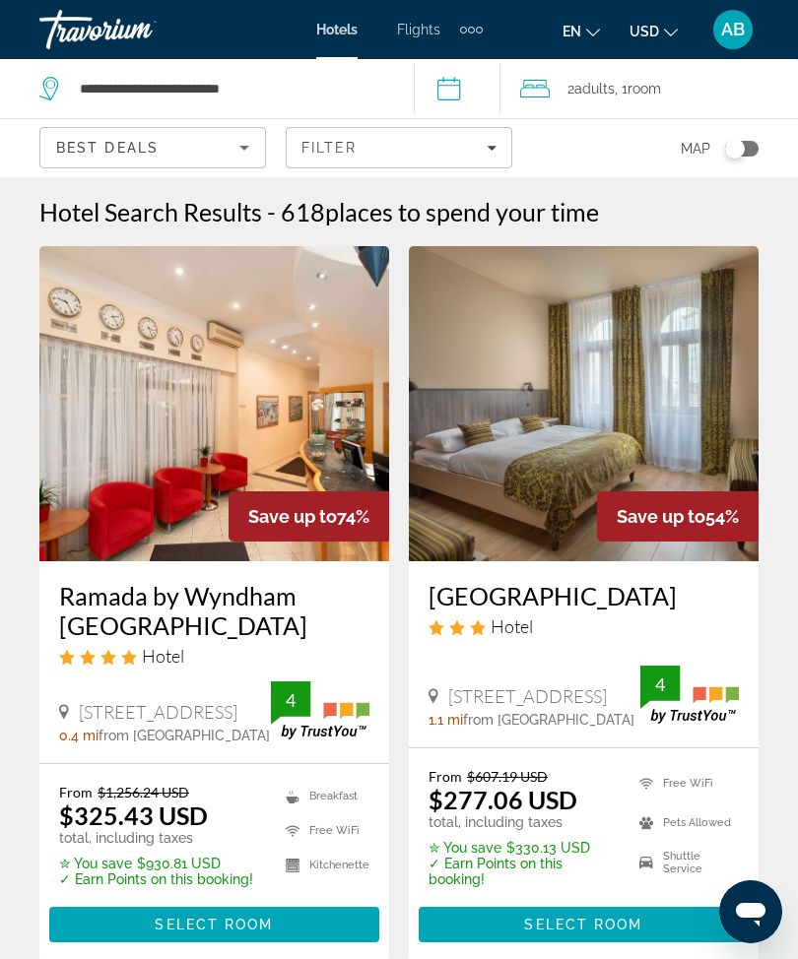
click at [609, 92] on span "Adults" at bounding box center [594, 89] width 40 height 16
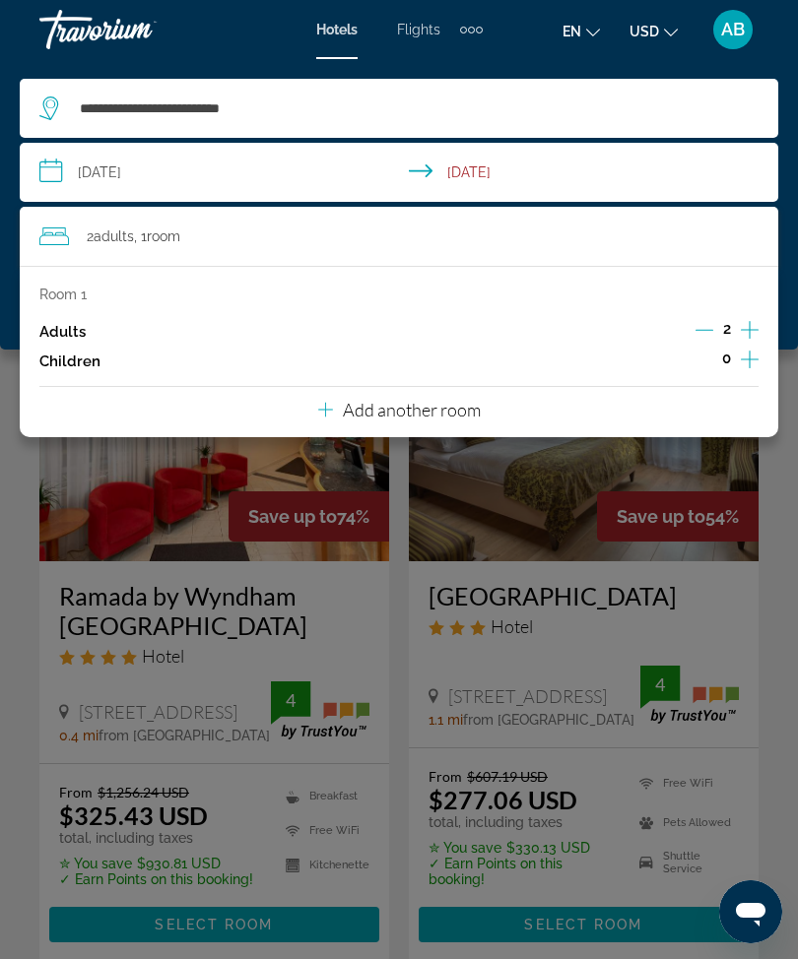
click at [49, 179] on input "**********" at bounding box center [403, 175] width 766 height 65
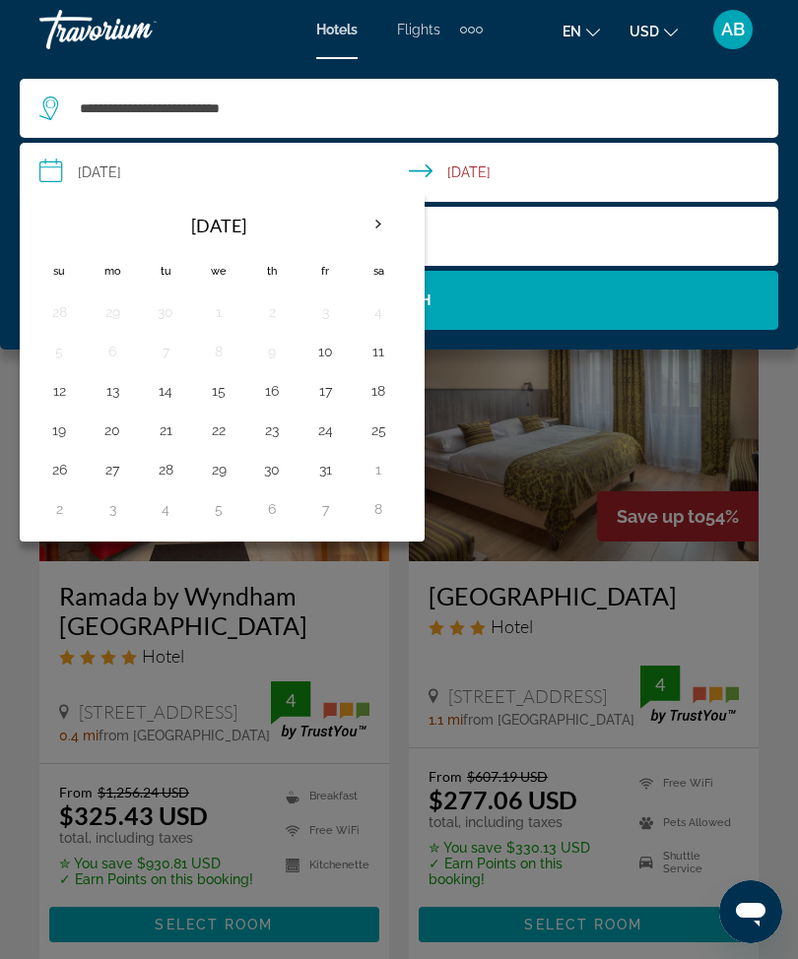
click at [391, 207] on th "Next month" at bounding box center [378, 224] width 53 height 43
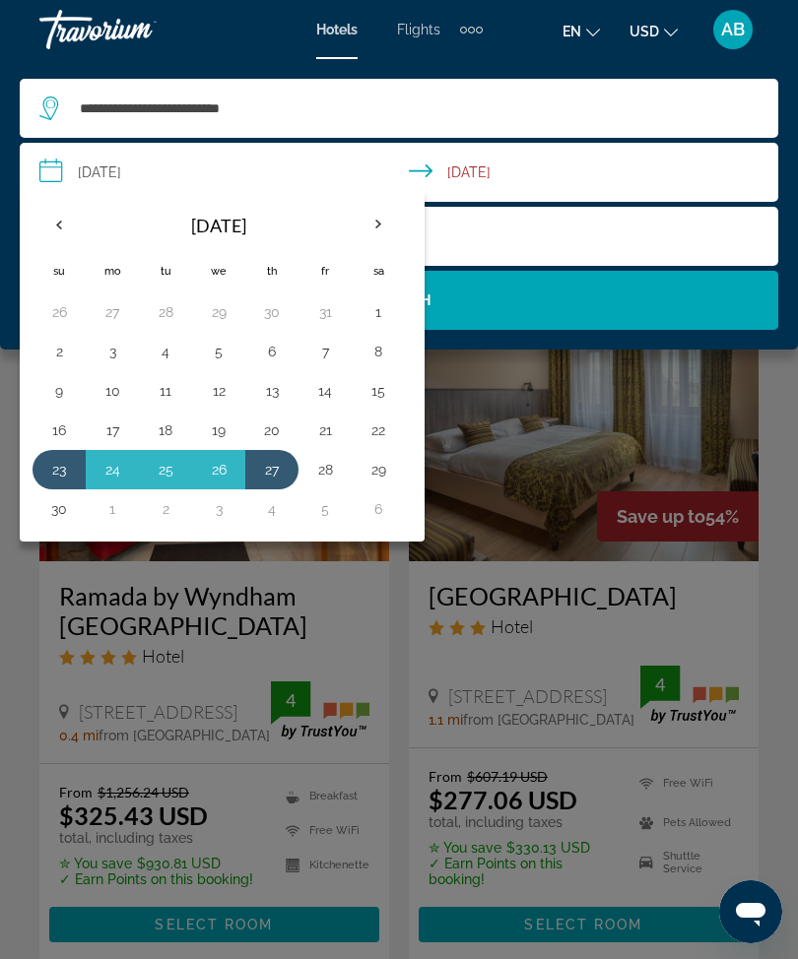
click at [375, 222] on th "Next month" at bounding box center [378, 224] width 53 height 43
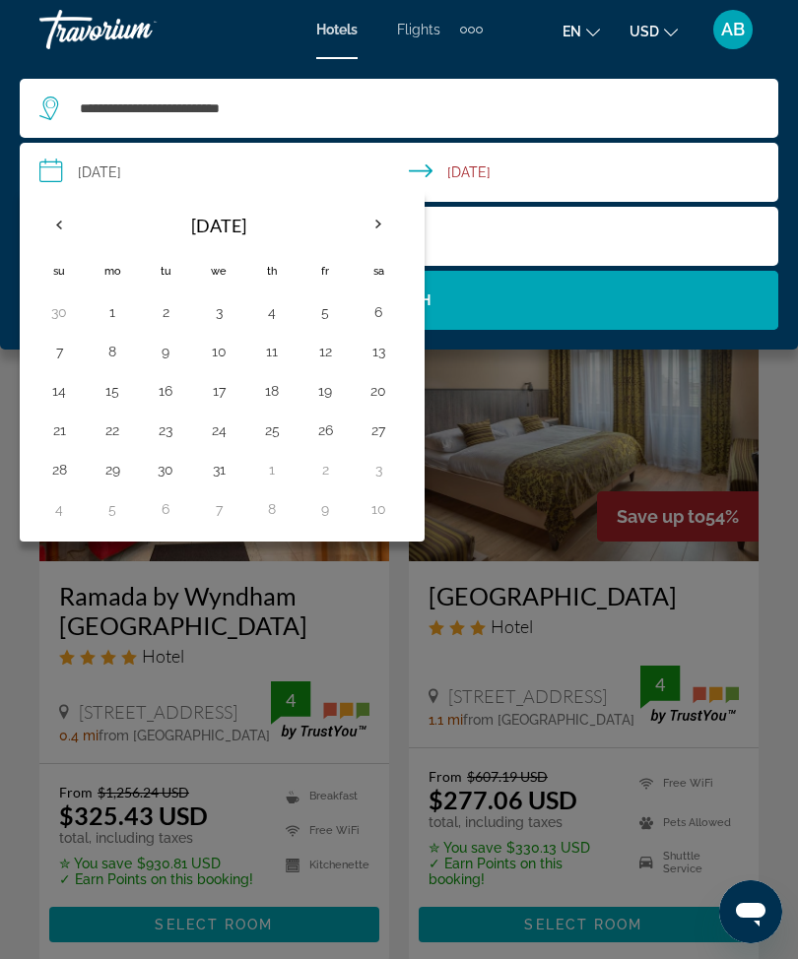
click at [375, 230] on th "Next month" at bounding box center [378, 224] width 53 height 43
click at [384, 225] on th "Next month" at bounding box center [378, 224] width 53 height 43
click at [394, 230] on th "Next month" at bounding box center [378, 224] width 53 height 43
click at [119, 399] on button "9" at bounding box center [113, 391] width 32 height 28
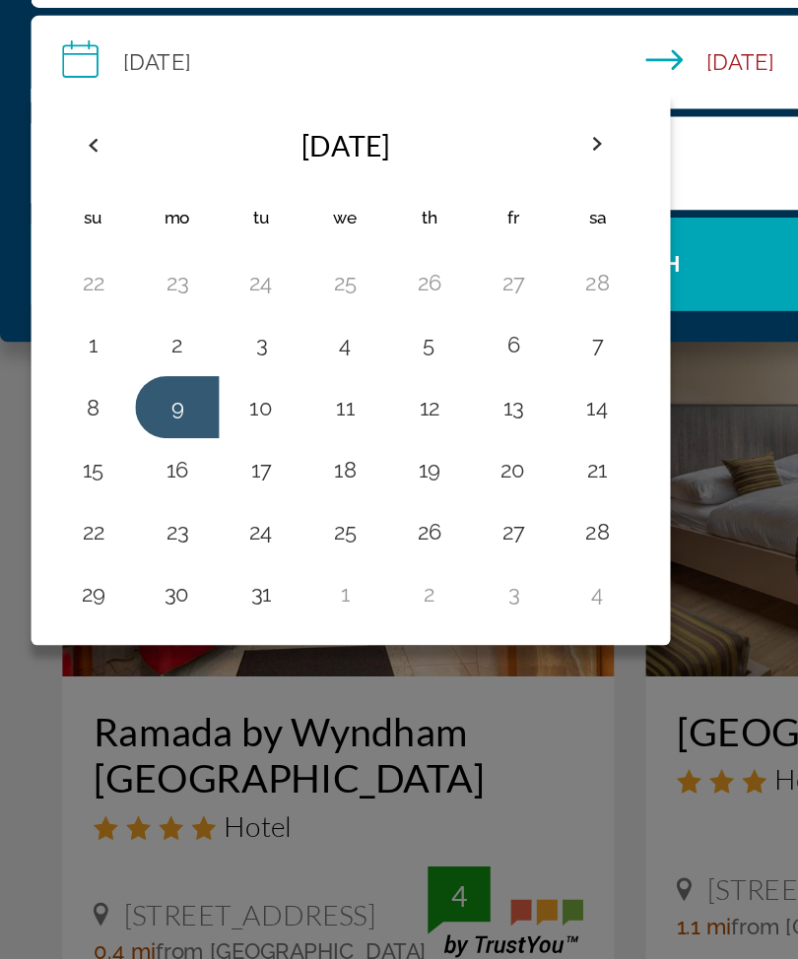
click at [269, 377] on button "12" at bounding box center [272, 391] width 32 height 28
type input "**********"
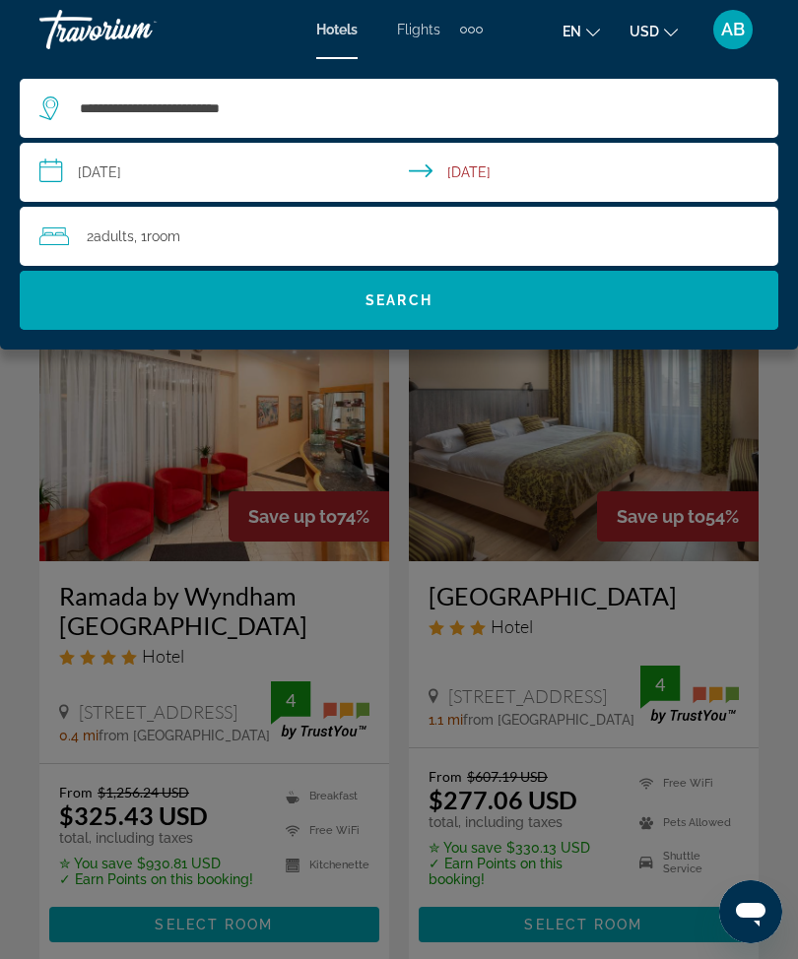
click at [414, 308] on span "Search" at bounding box center [398, 301] width 67 height 16
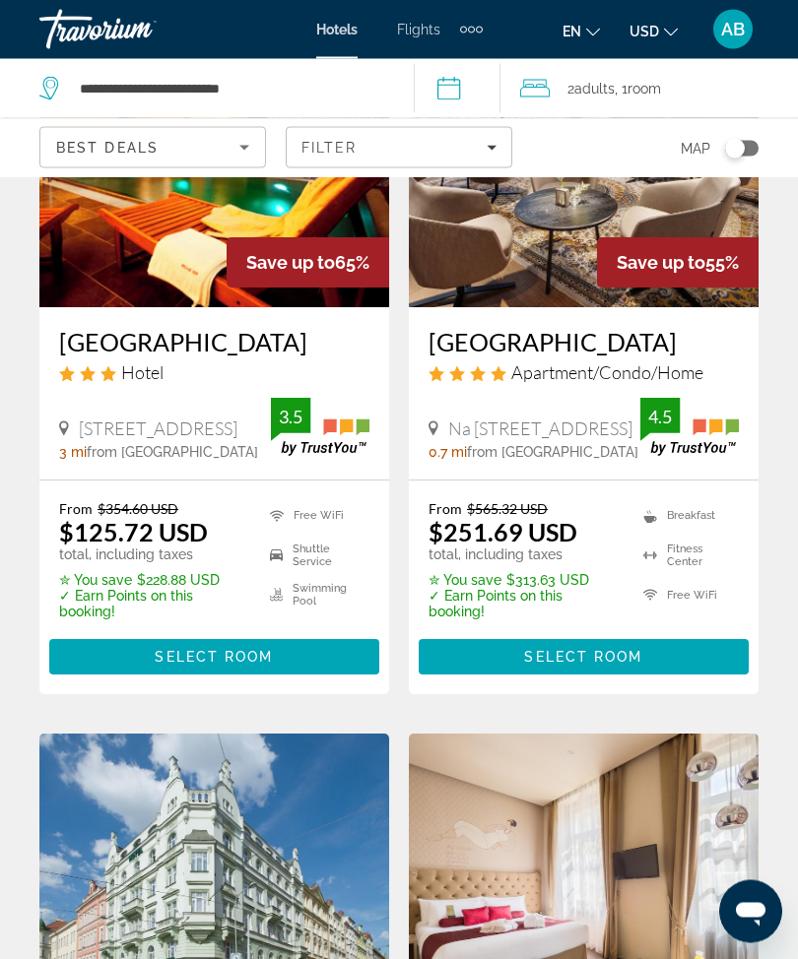
scroll to position [197, 0]
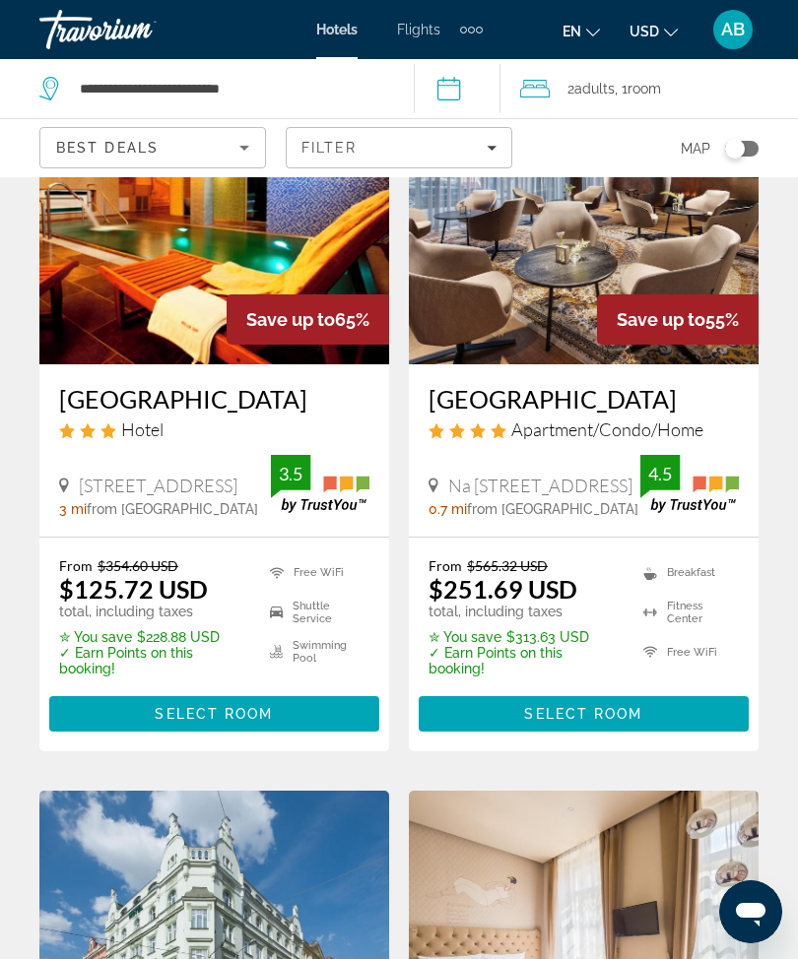
click at [648, 82] on span "Room" at bounding box center [643, 89] width 33 height 16
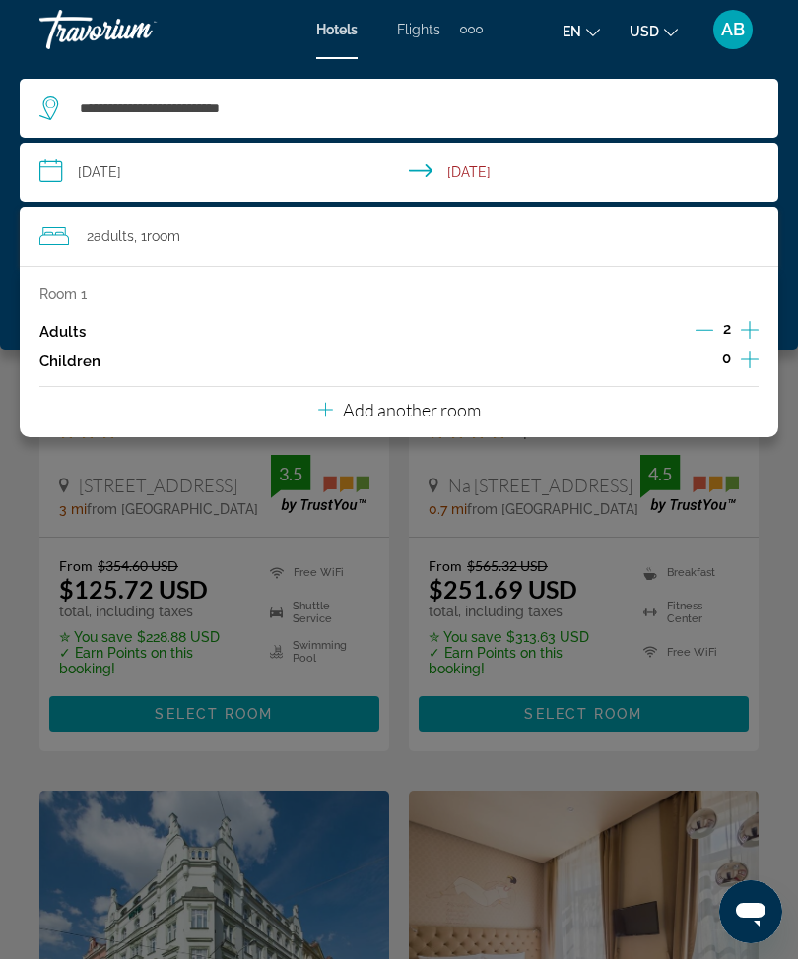
click at [30, 503] on div "Main content" at bounding box center [399, 479] width 798 height 959
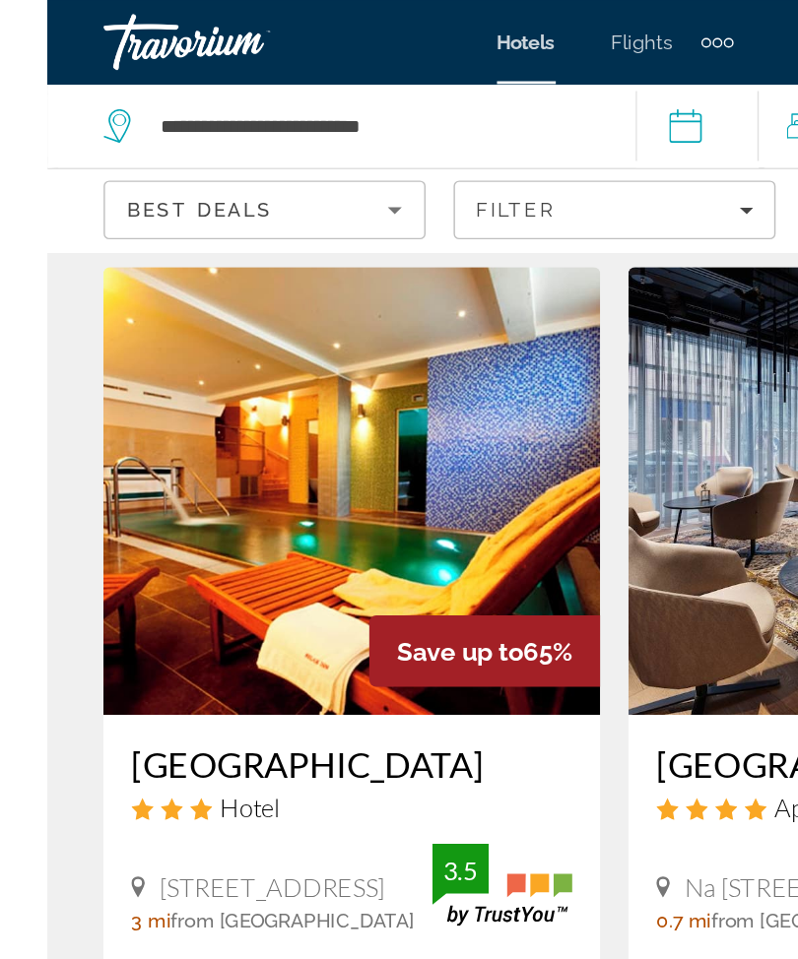
scroll to position [57, 0]
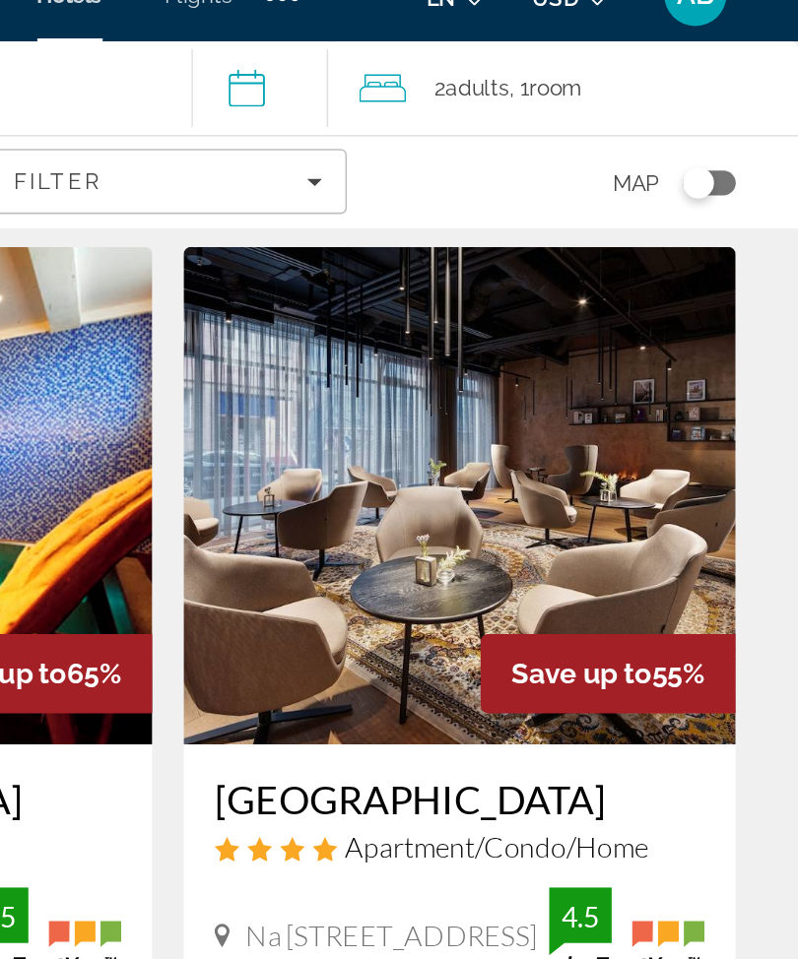
click at [409, 337] on img "Main content" at bounding box center [584, 346] width 350 height 315
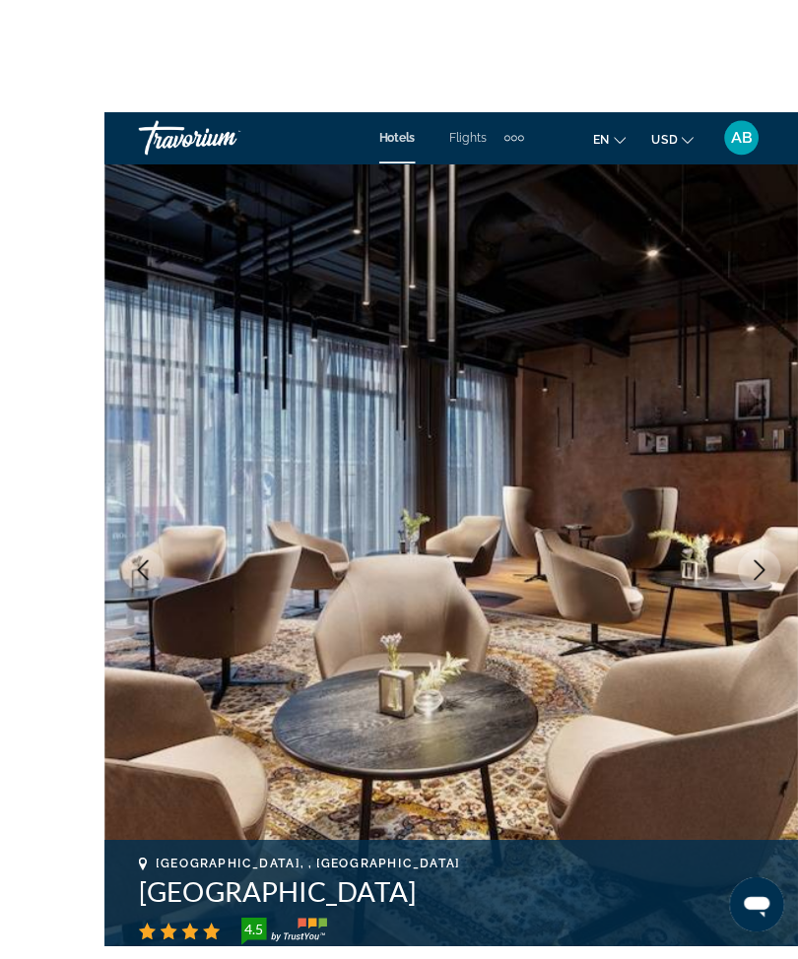
scroll to position [31, 0]
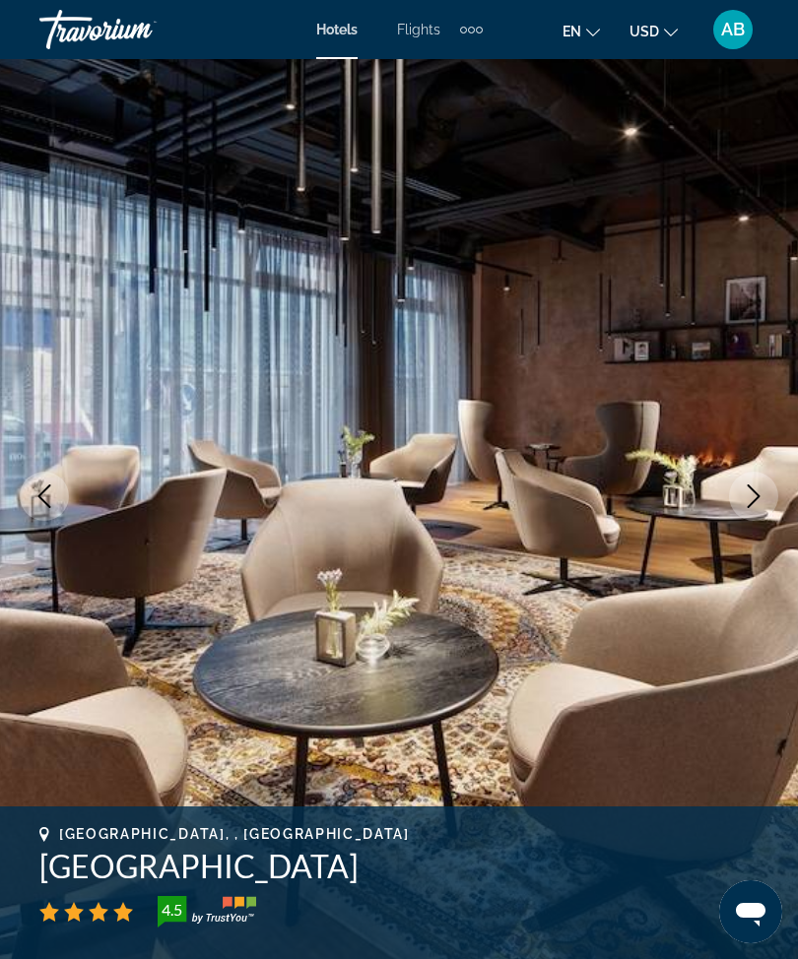
click at [756, 504] on icon "Next image" at bounding box center [754, 497] width 24 height 24
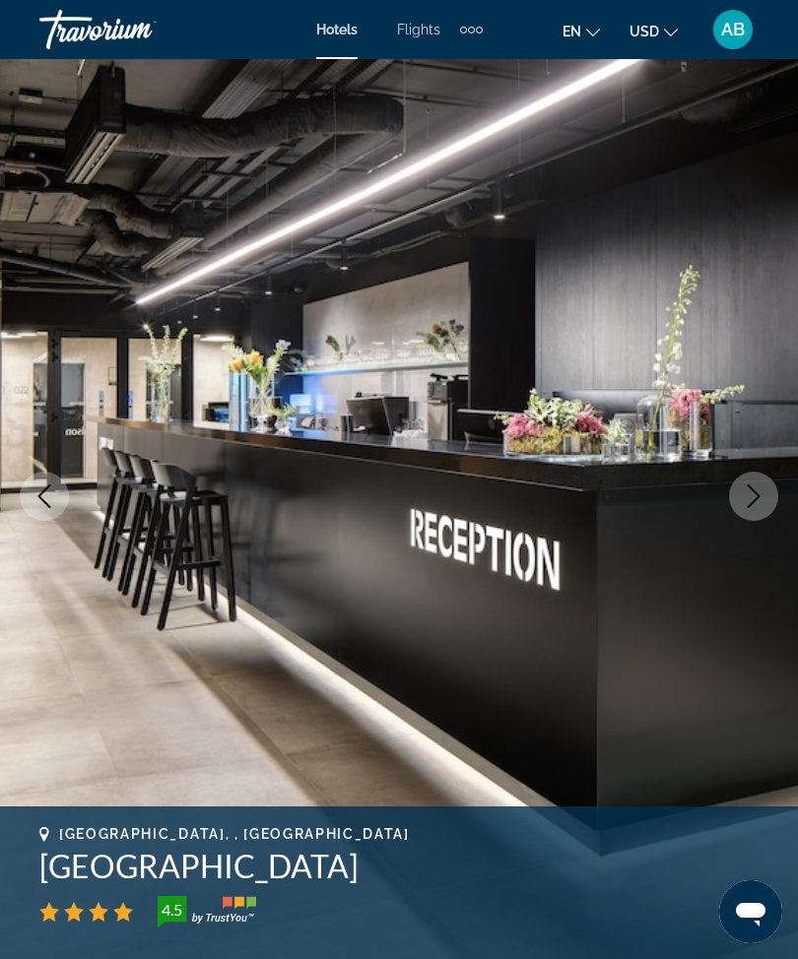
click at [751, 494] on icon "Next image" at bounding box center [754, 497] width 24 height 24
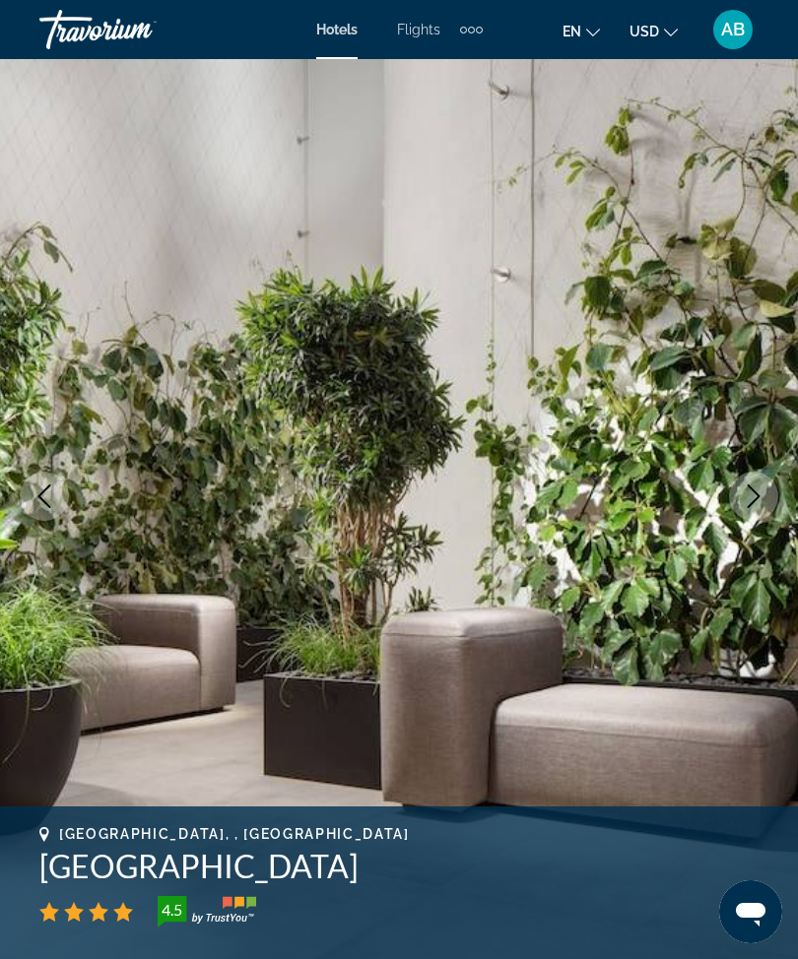
click at [761, 509] on button "Next image" at bounding box center [753, 496] width 49 height 49
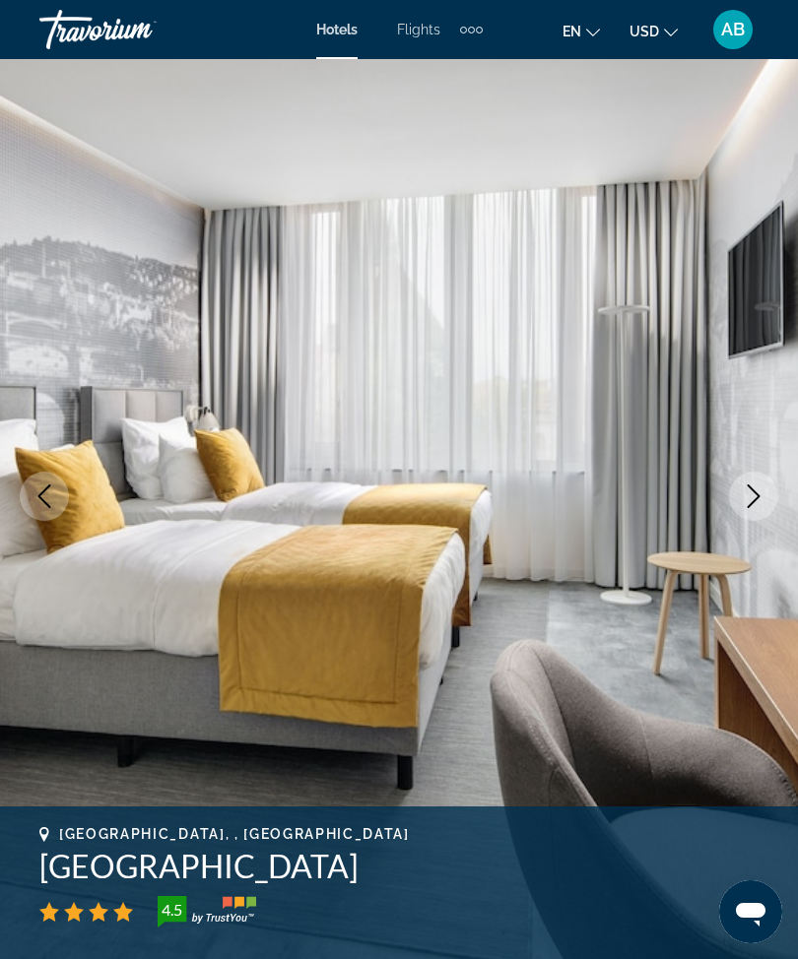
click at [744, 486] on icon "Next image" at bounding box center [754, 497] width 24 height 24
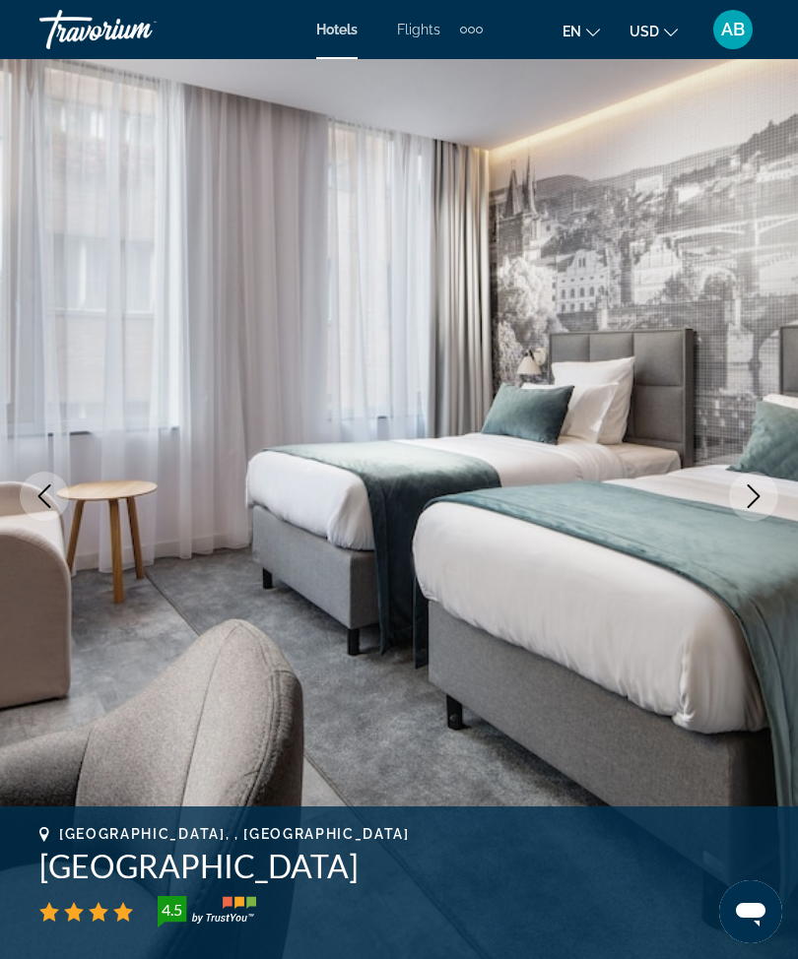
click at [733, 492] on button "Next image" at bounding box center [753, 496] width 49 height 49
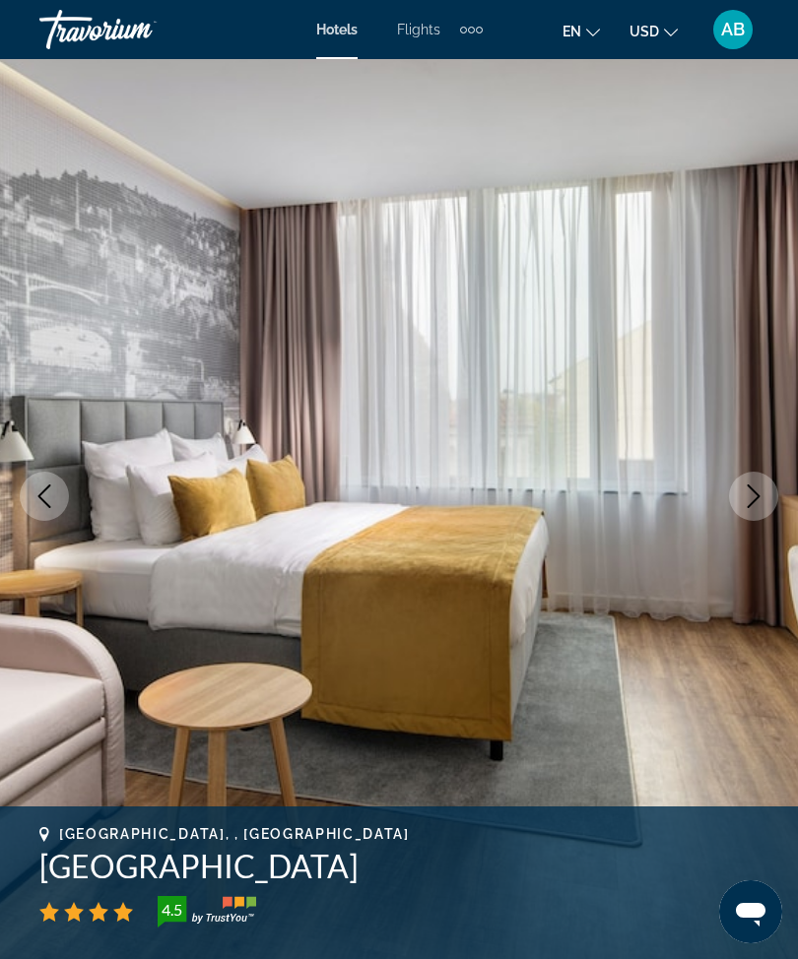
click at [751, 503] on icon "Next image" at bounding box center [754, 497] width 24 height 24
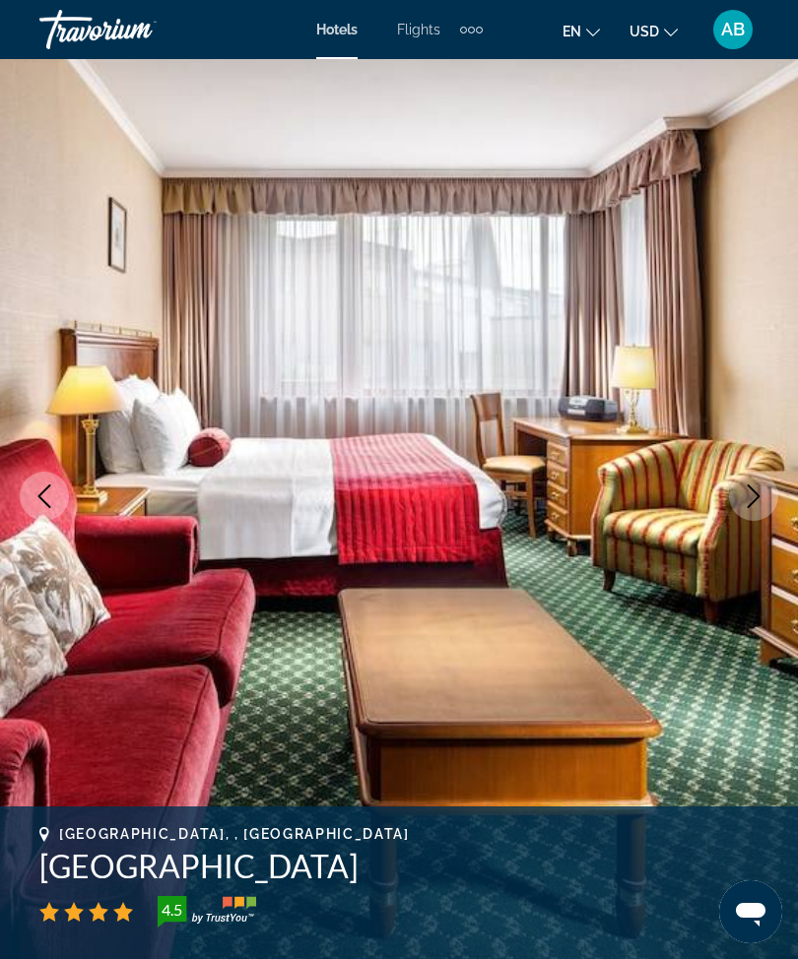
click at [761, 505] on icon "Next image" at bounding box center [754, 497] width 24 height 24
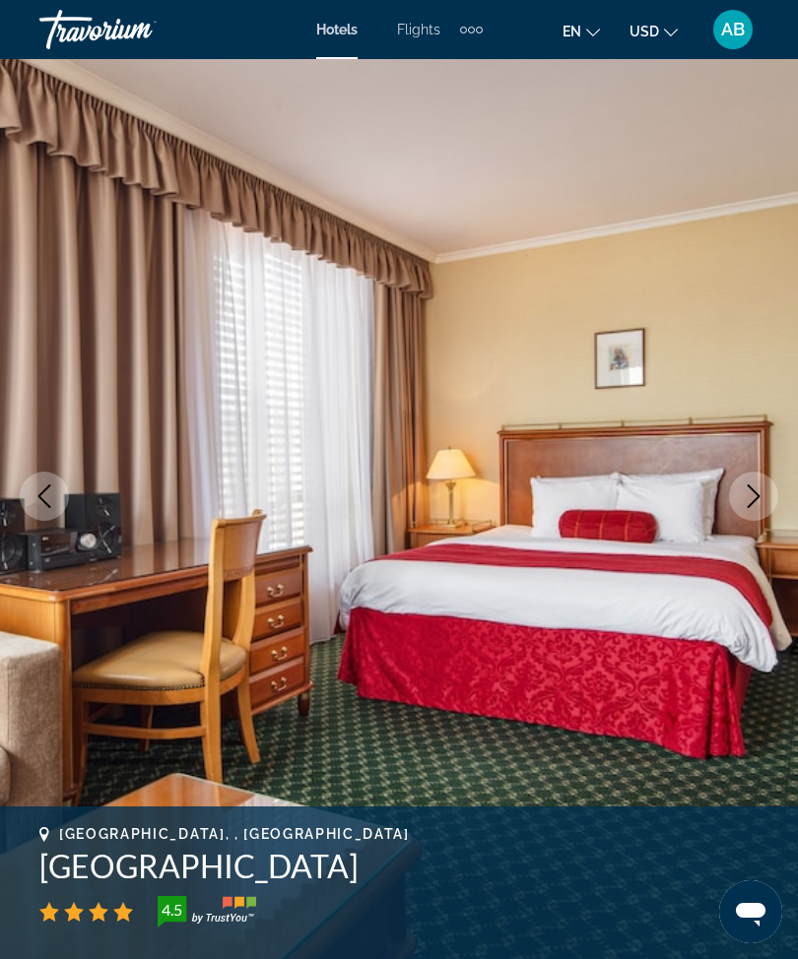
click at [760, 512] on button "Next image" at bounding box center [753, 496] width 49 height 49
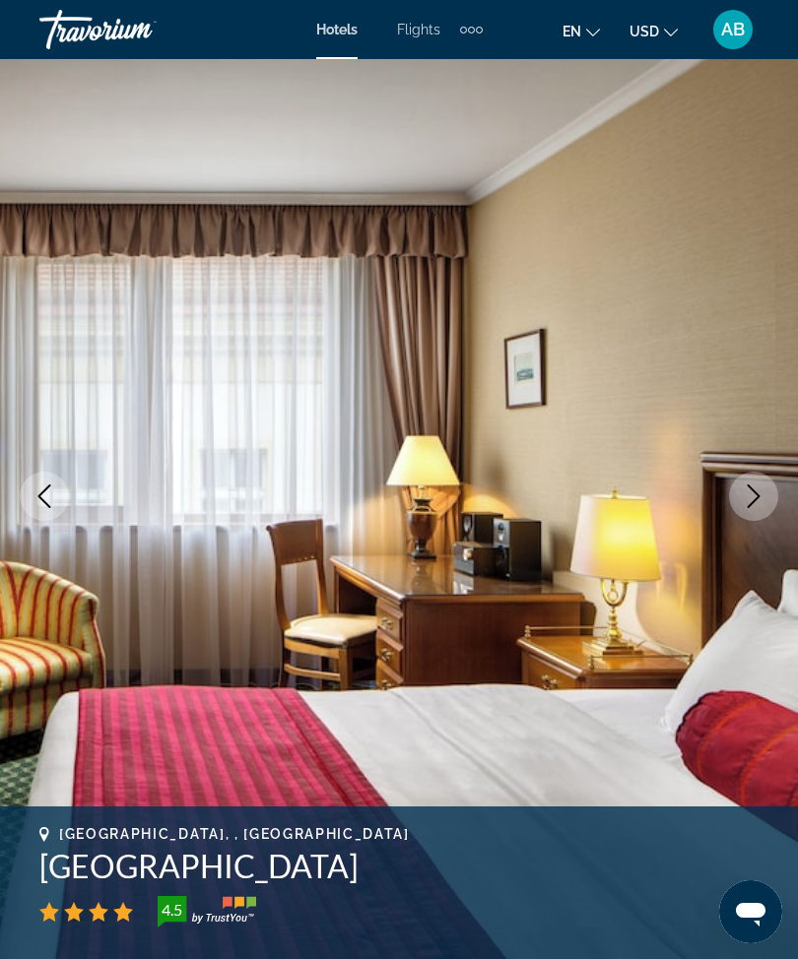
click at [750, 513] on button "Next image" at bounding box center [753, 496] width 49 height 49
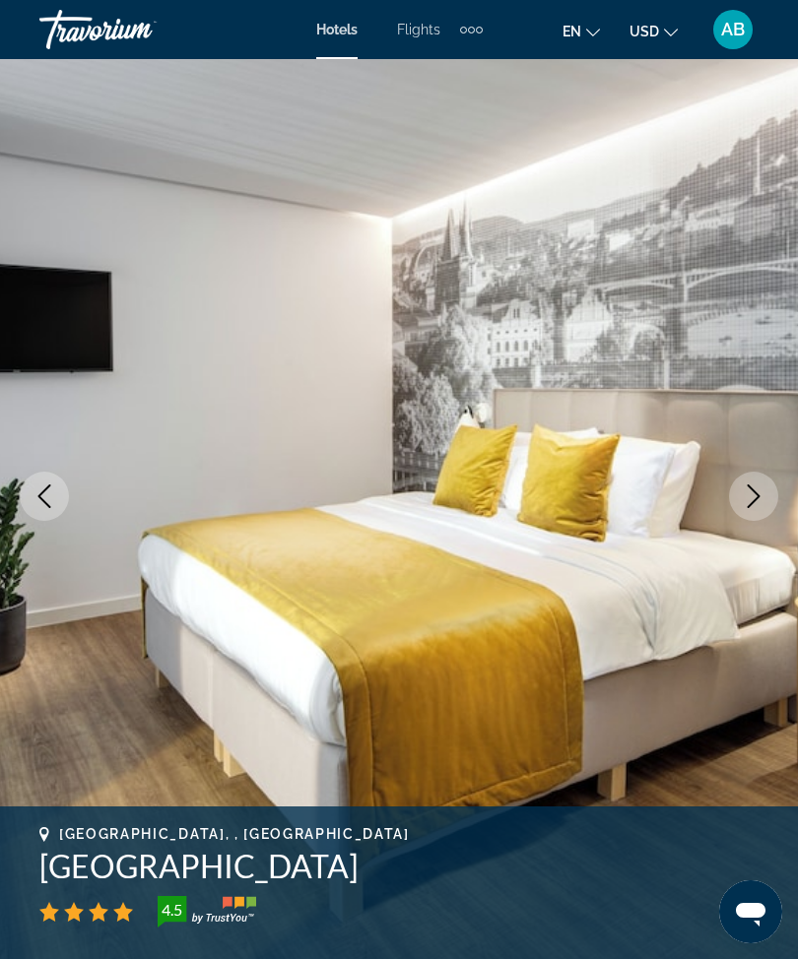
click at [755, 504] on icon "Next image" at bounding box center [754, 497] width 24 height 24
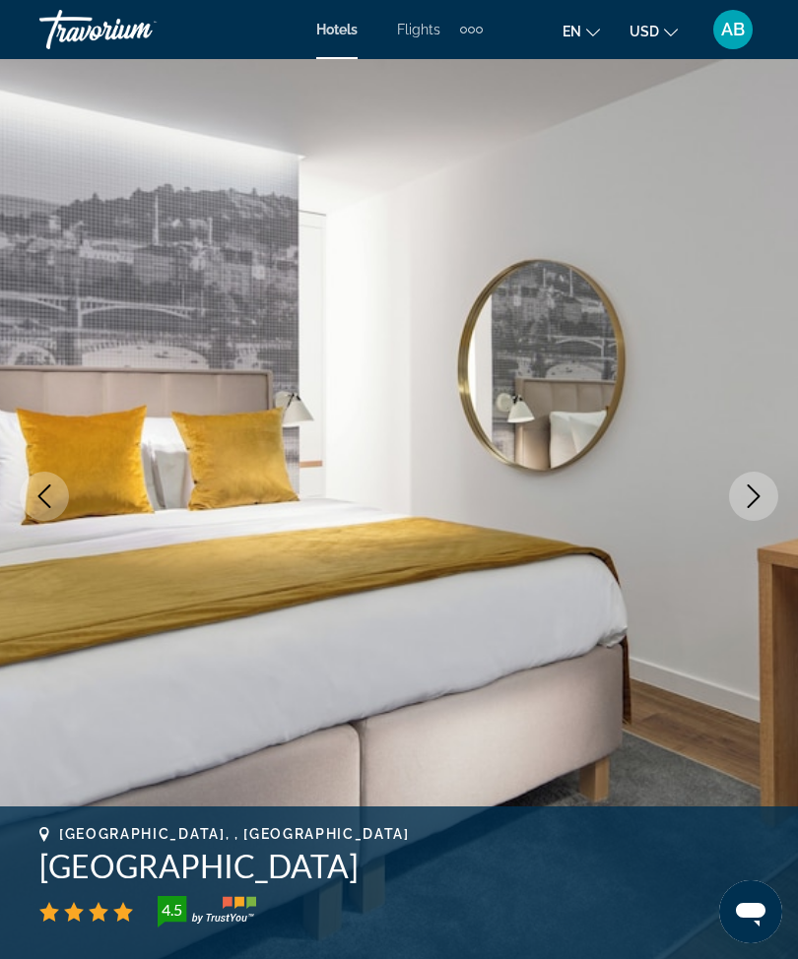
click at [764, 507] on icon "Next image" at bounding box center [754, 497] width 24 height 24
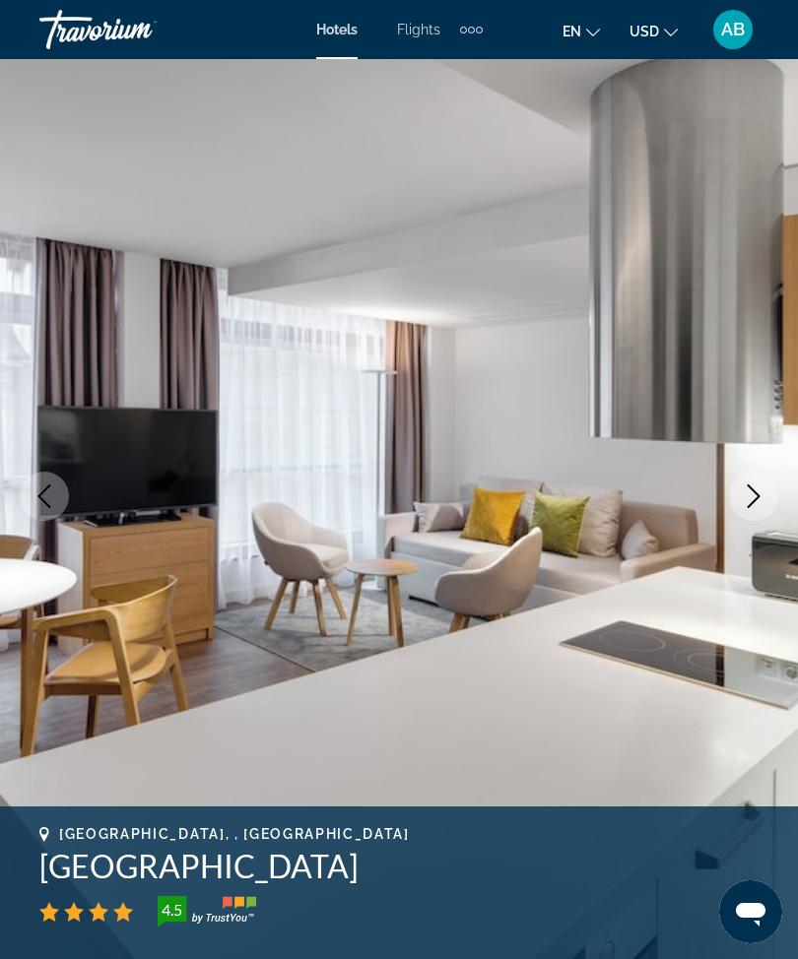
click at [750, 501] on icon "Next image" at bounding box center [754, 497] width 24 height 24
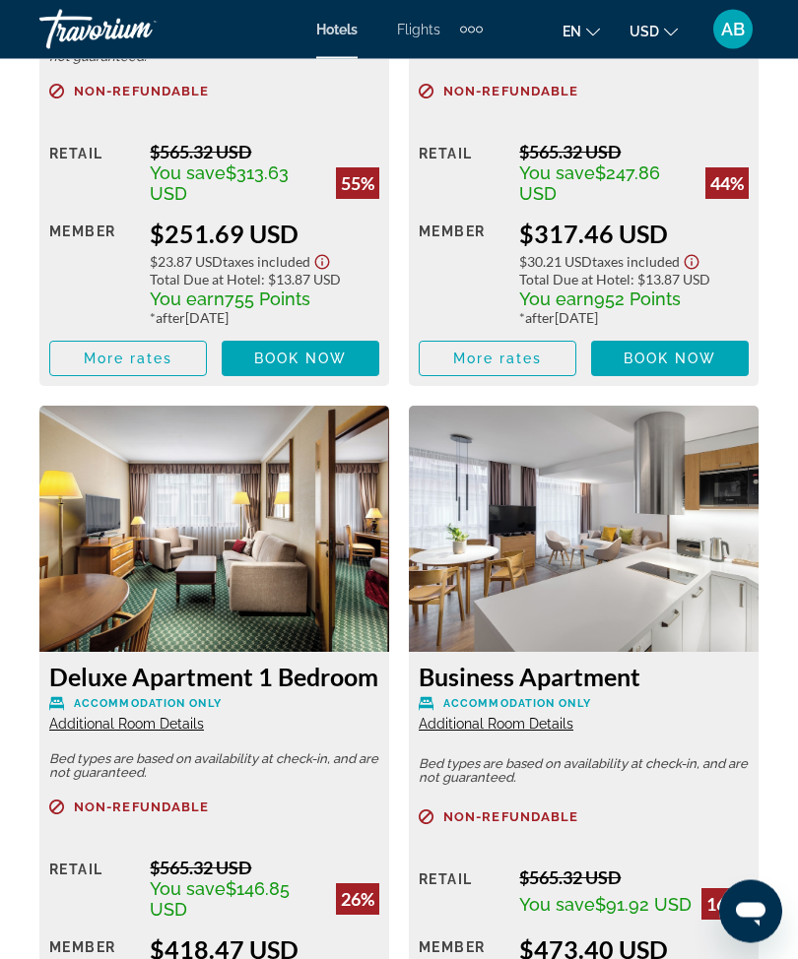
scroll to position [3975, 0]
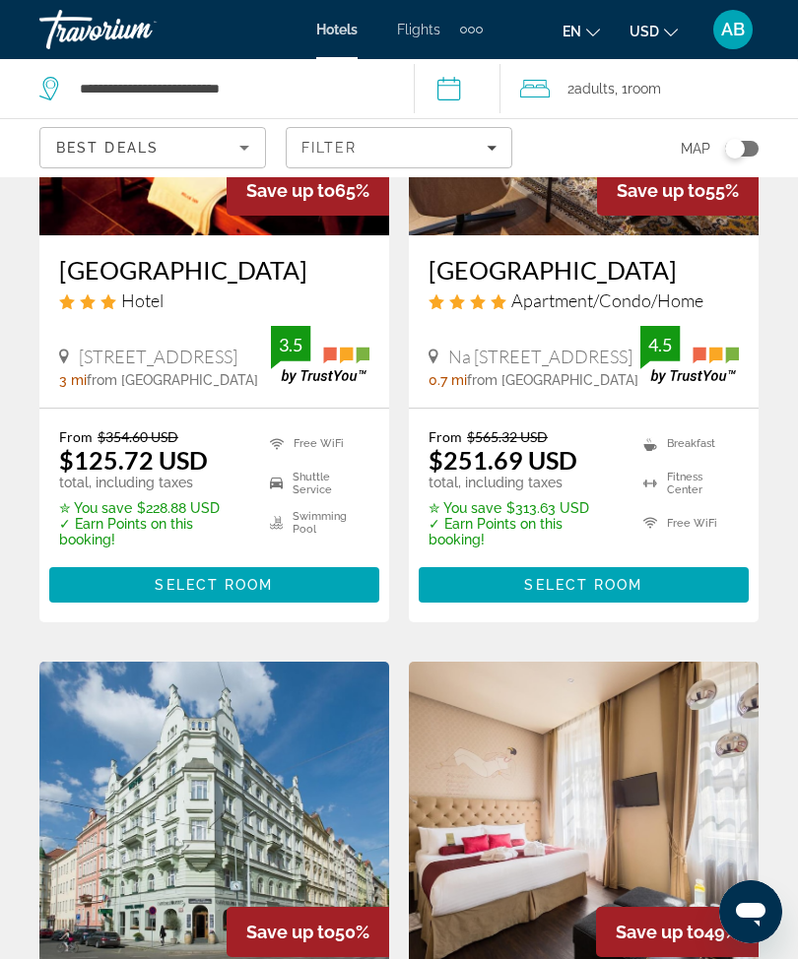
scroll to position [324, 0]
